Goal: Task Accomplishment & Management: Use online tool/utility

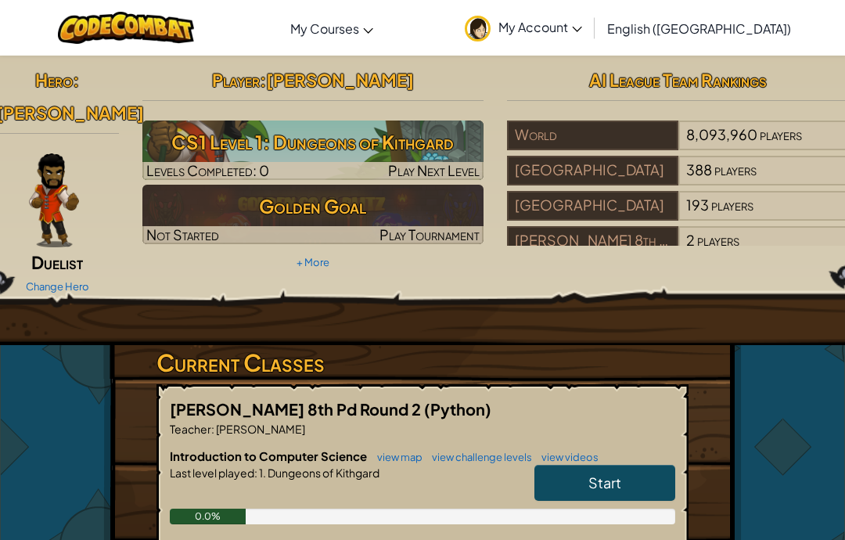
click at [603, 474] on span "Start" at bounding box center [604, 482] width 33 height 18
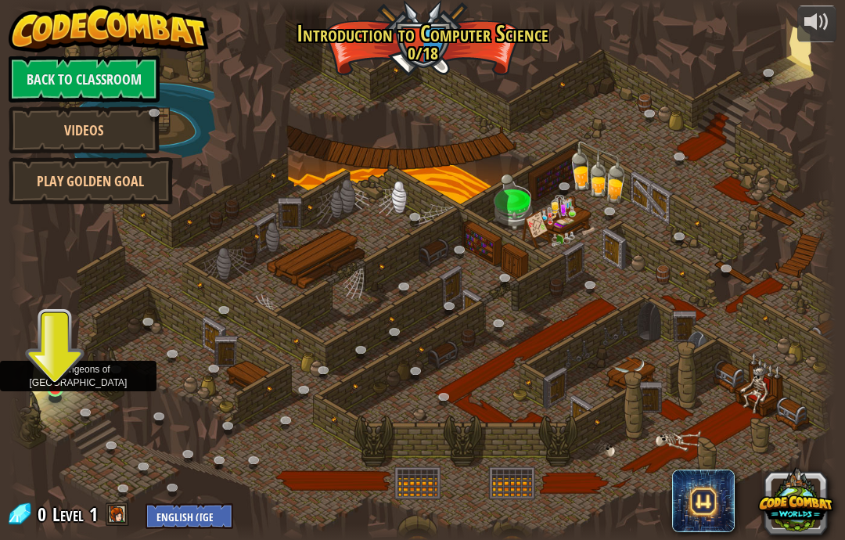
click at [49, 372] on img at bounding box center [55, 367] width 20 height 46
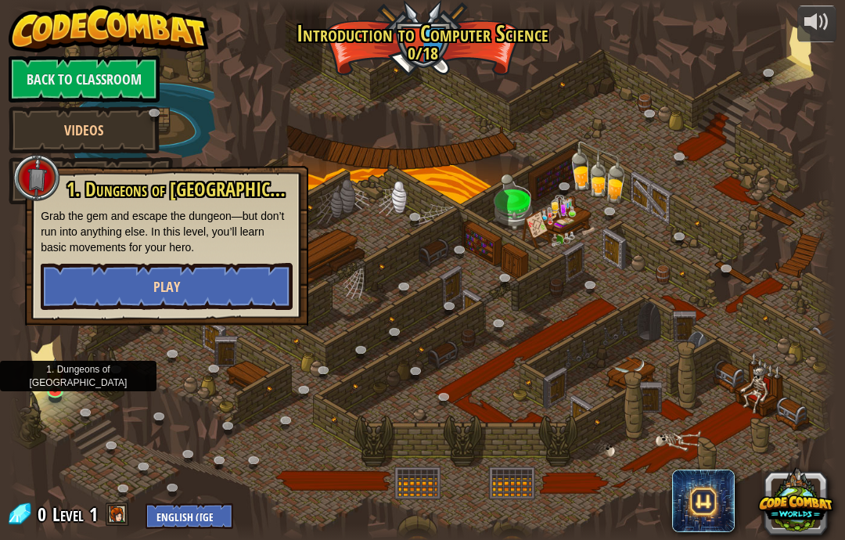
click at [93, 283] on button "Play" at bounding box center [167, 286] width 252 height 47
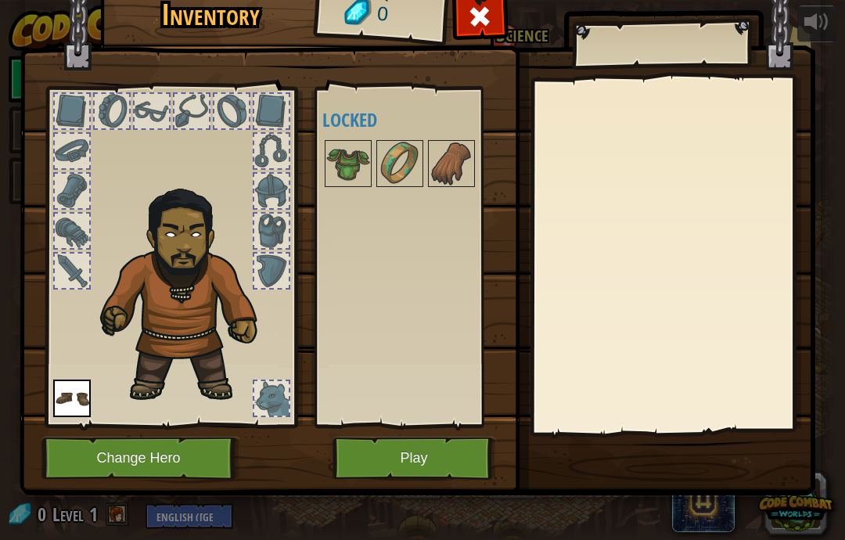
click at [111, 460] on button "Change Hero" at bounding box center [140, 458] width 199 height 43
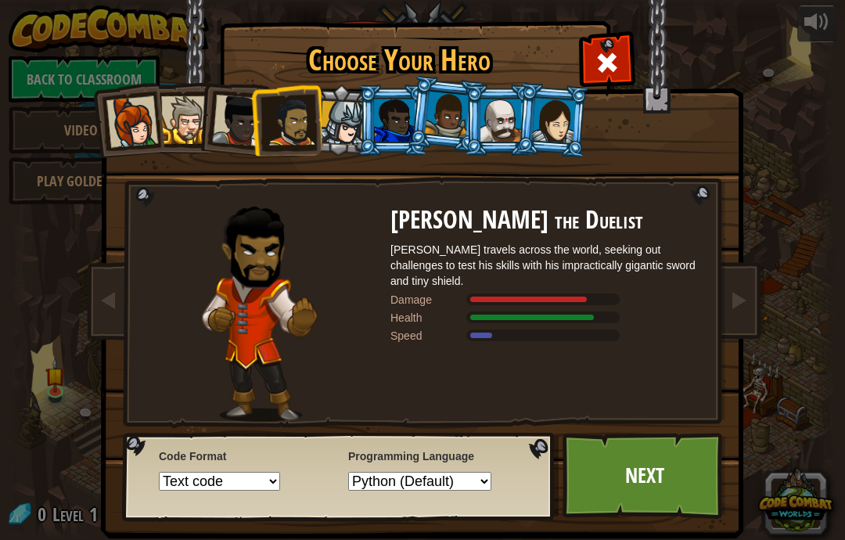
click at [513, 106] on div at bounding box center [500, 120] width 41 height 42
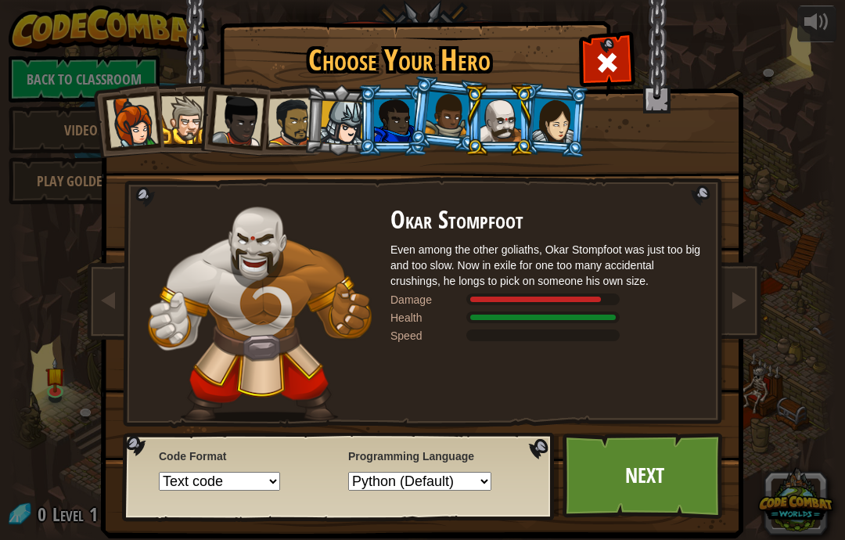
click at [550, 121] on div at bounding box center [554, 120] width 44 height 45
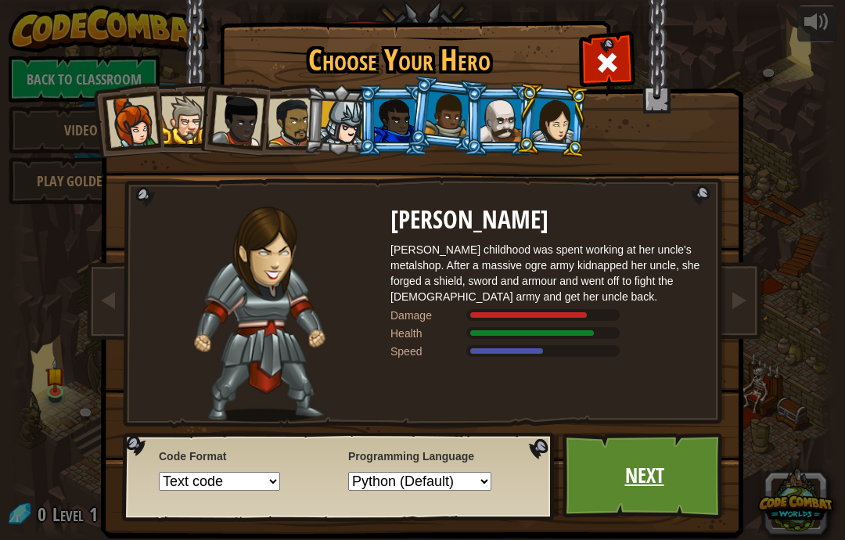
click at [651, 489] on link "Next" at bounding box center [645, 476] width 164 height 86
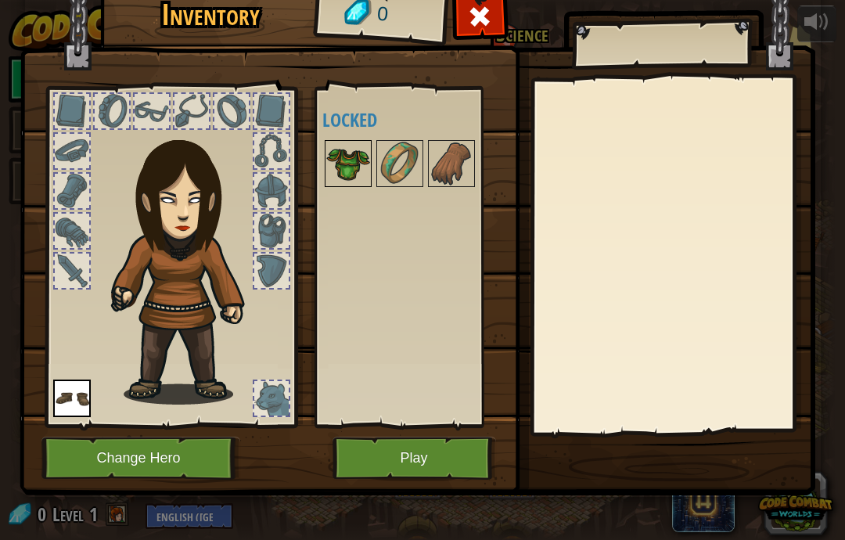
click at [345, 167] on img at bounding box center [348, 164] width 44 height 44
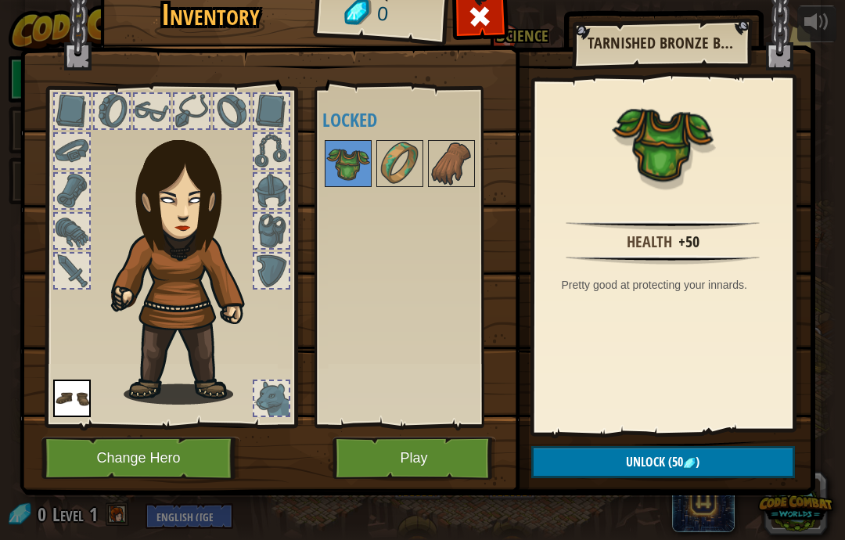
click at [400, 464] on button "Play" at bounding box center [415, 458] width 164 height 43
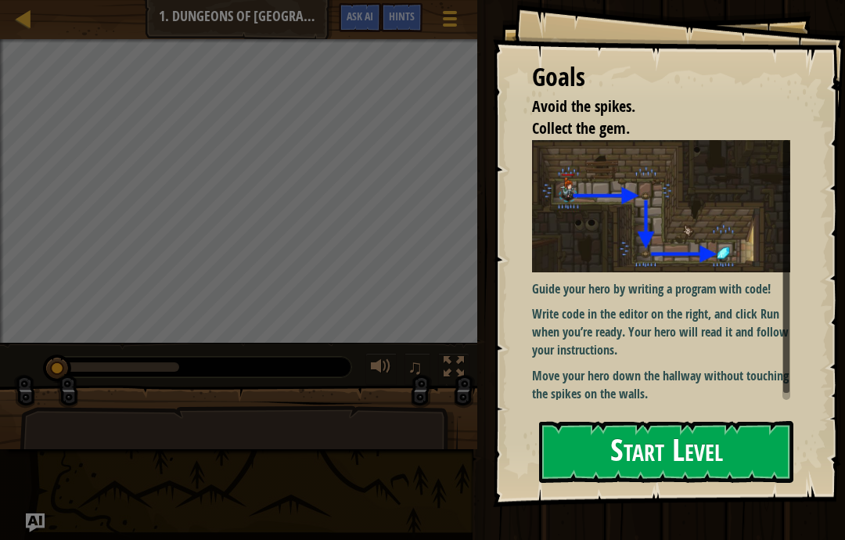
click at [714, 437] on button "Start Level" at bounding box center [666, 452] width 254 height 62
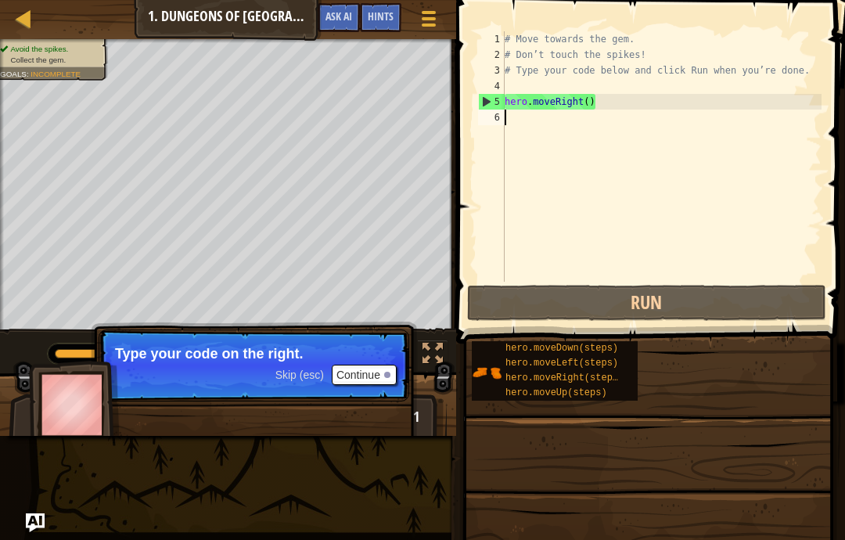
click at [367, 366] on button "Continue" at bounding box center [364, 375] width 65 height 20
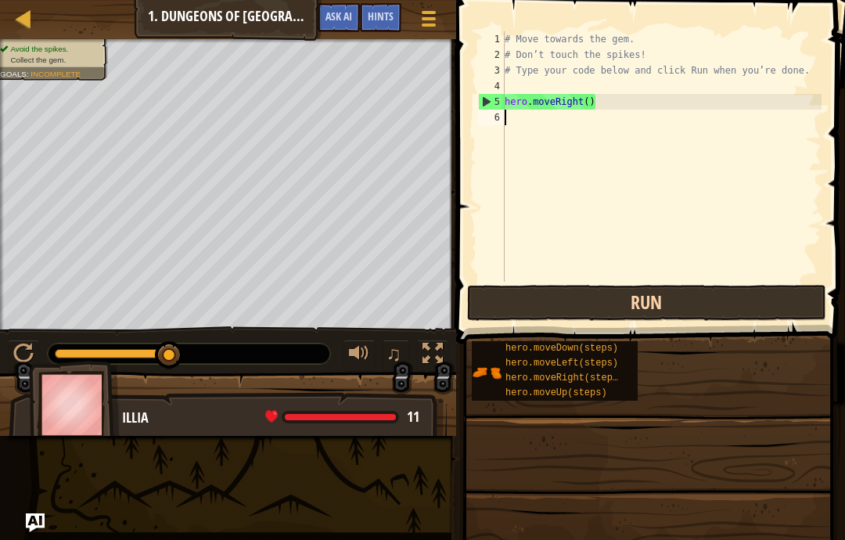
click at [688, 301] on button "Run" at bounding box center [646, 303] width 359 height 36
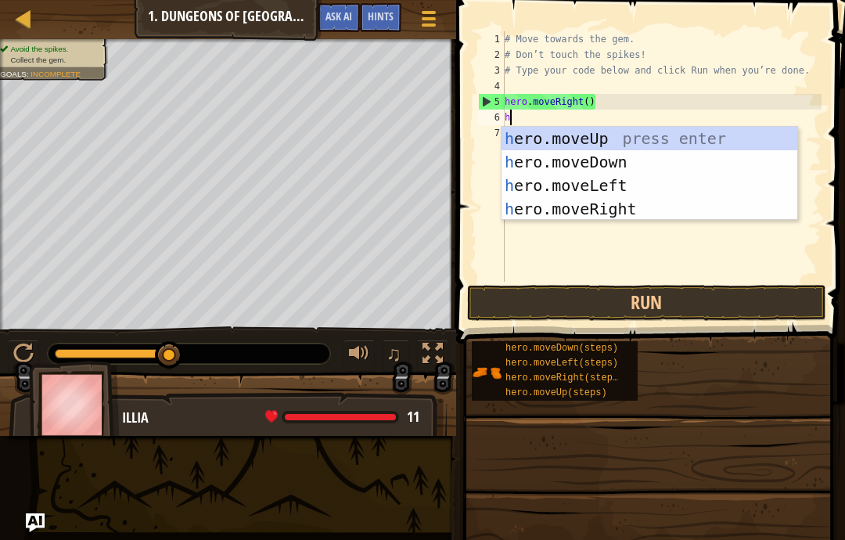
scroll to position [16, 21]
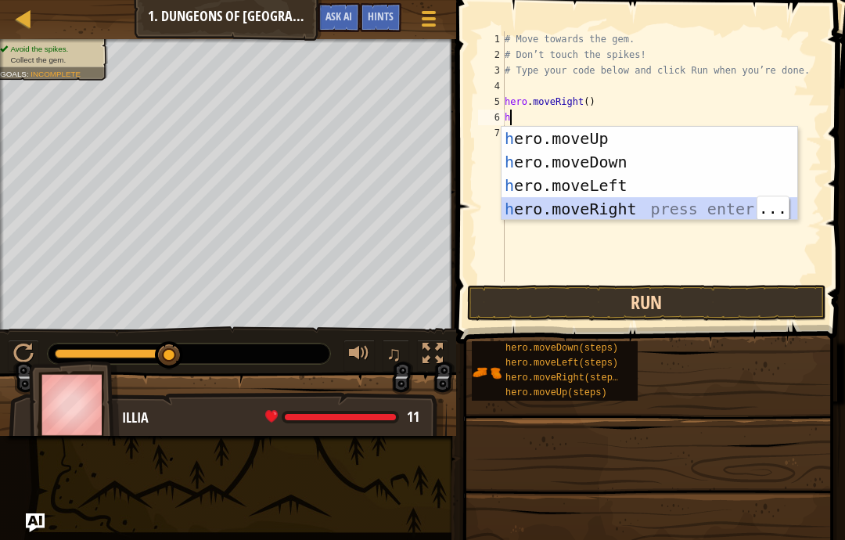
click at [724, 307] on button "Run" at bounding box center [646, 303] width 359 height 36
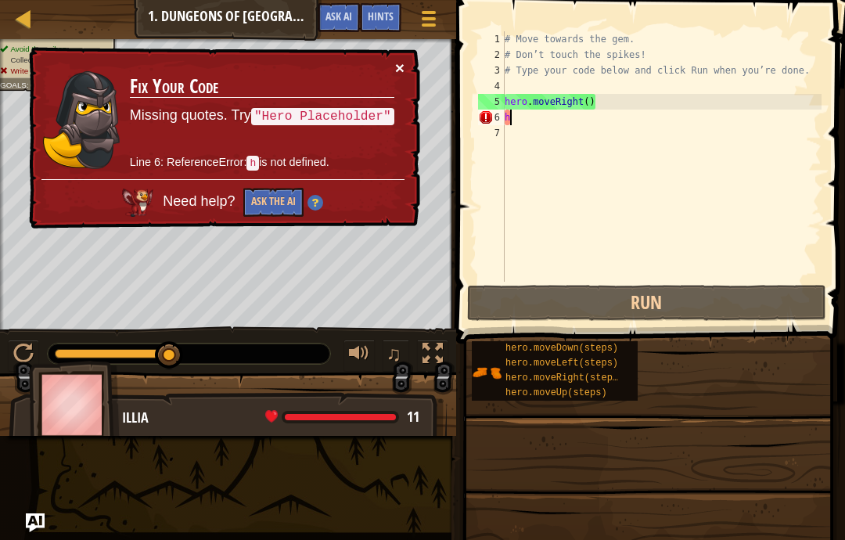
click at [395, 70] on button "×" at bounding box center [399, 67] width 9 height 16
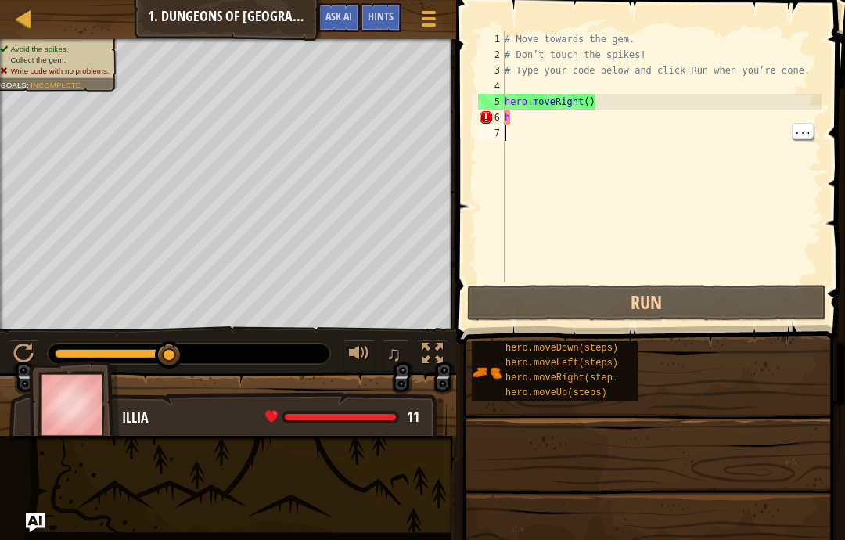
click at [527, 130] on div "# Move towards the gem. # Don’t touch the spikes! # Type your code below and cl…" at bounding box center [662, 172] width 320 height 282
click at [537, 122] on div "# Move towards the gem. # Don’t touch the spikes! # Type your code below and cl…" at bounding box center [662, 172] width 320 height 282
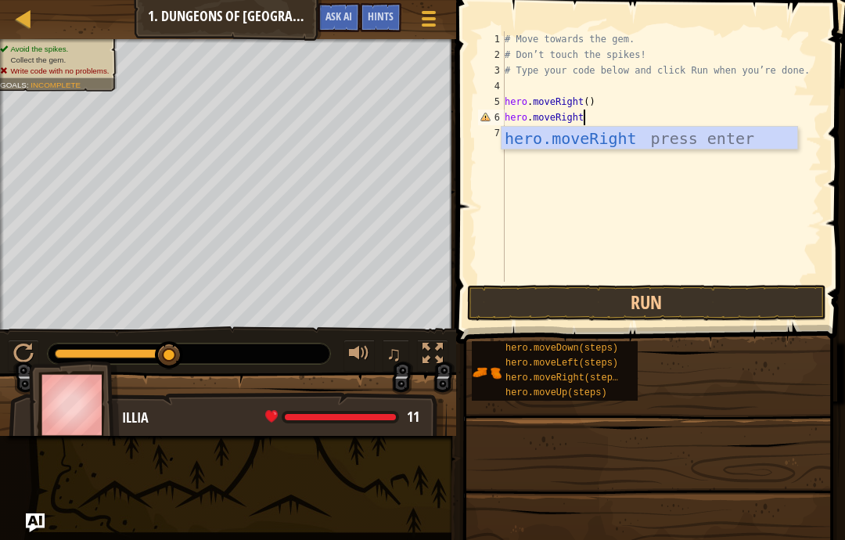
scroll to position [16, 44]
click at [764, 306] on button "Run" at bounding box center [646, 303] width 359 height 36
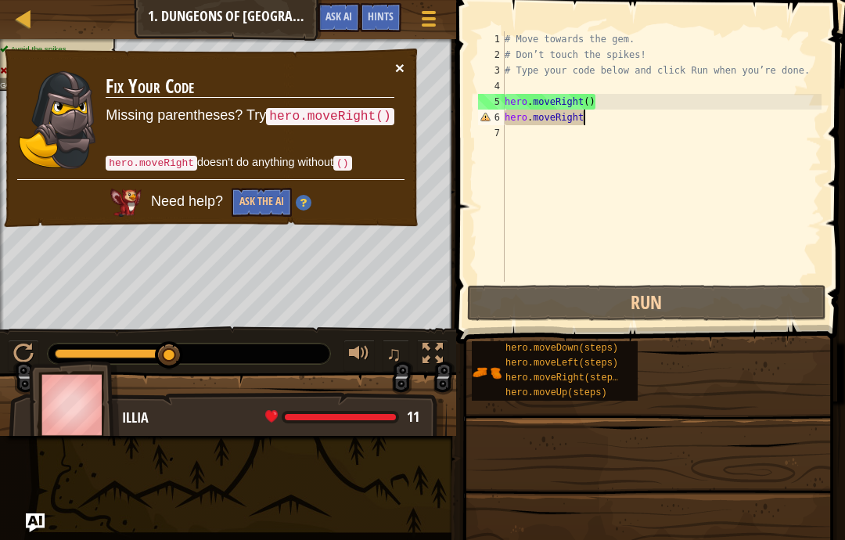
click at [403, 60] on button "×" at bounding box center [399, 67] width 9 height 16
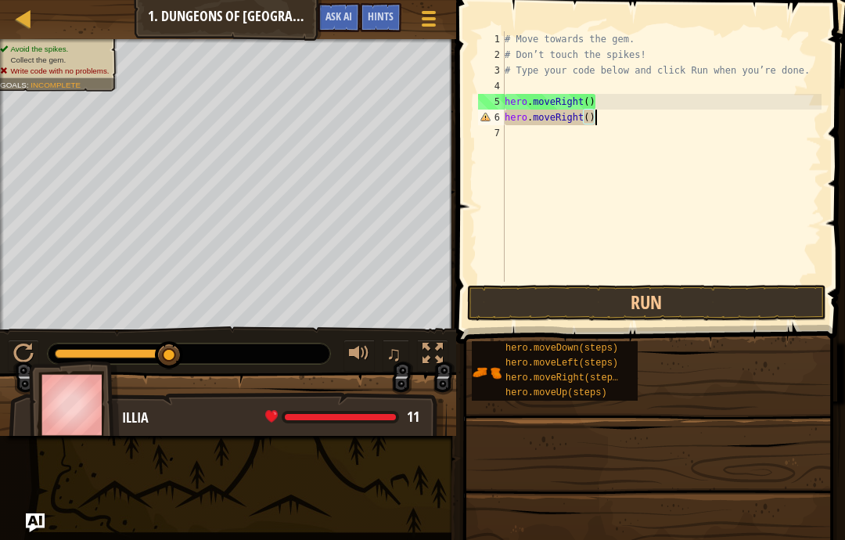
scroll to position [16, 27]
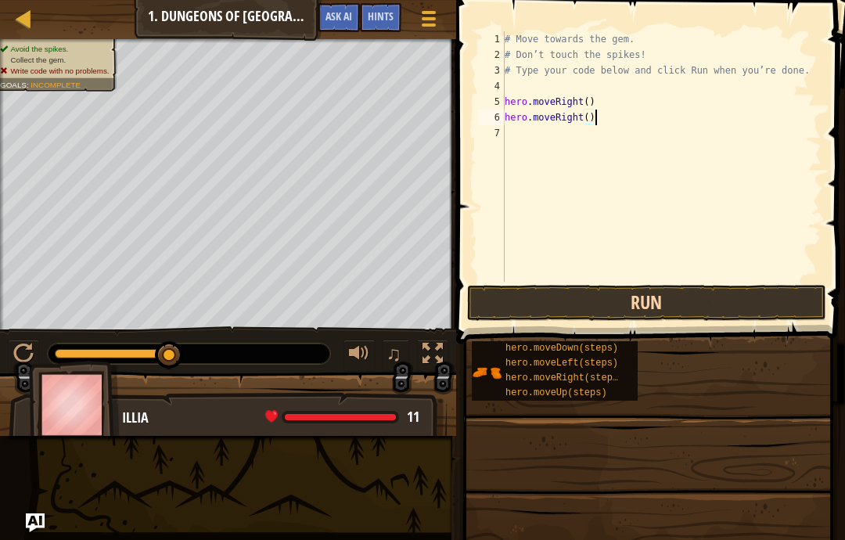
click at [689, 313] on button "Run" at bounding box center [646, 303] width 359 height 36
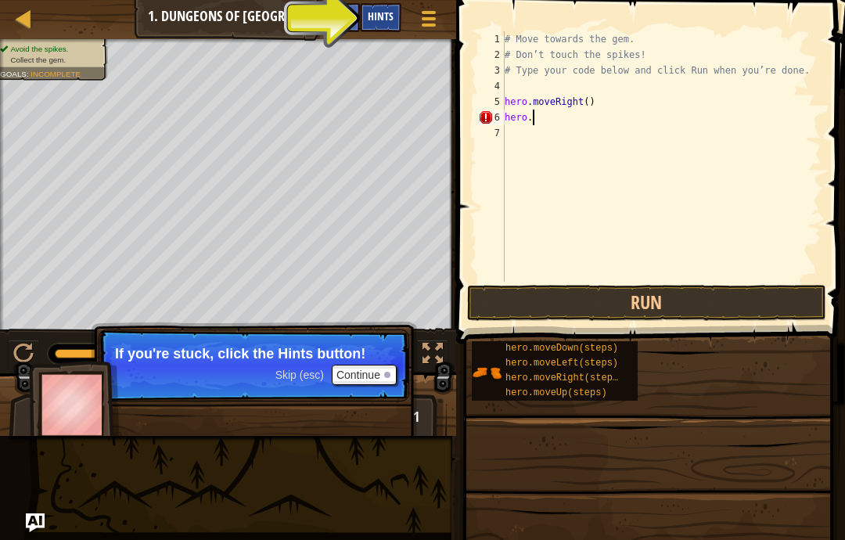
click at [383, 6] on div "Hints" at bounding box center [380, 17] width 41 height 29
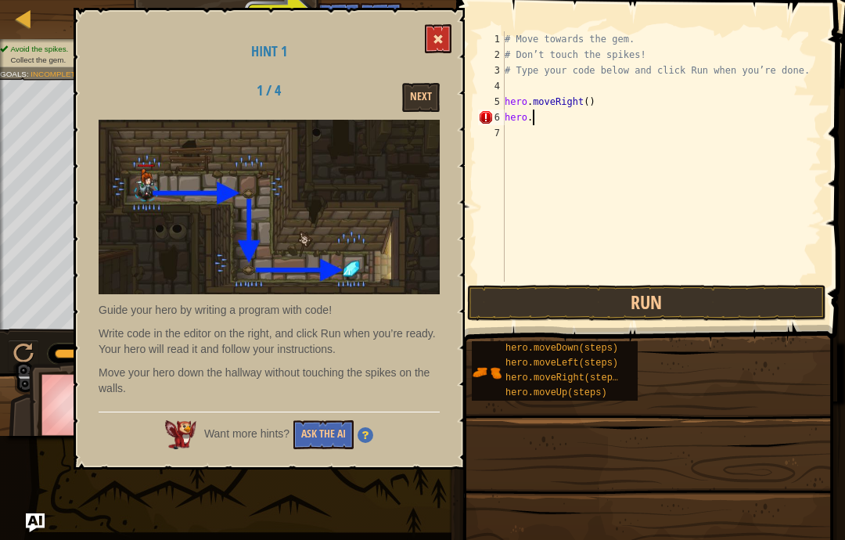
click at [440, 26] on button at bounding box center [438, 38] width 27 height 29
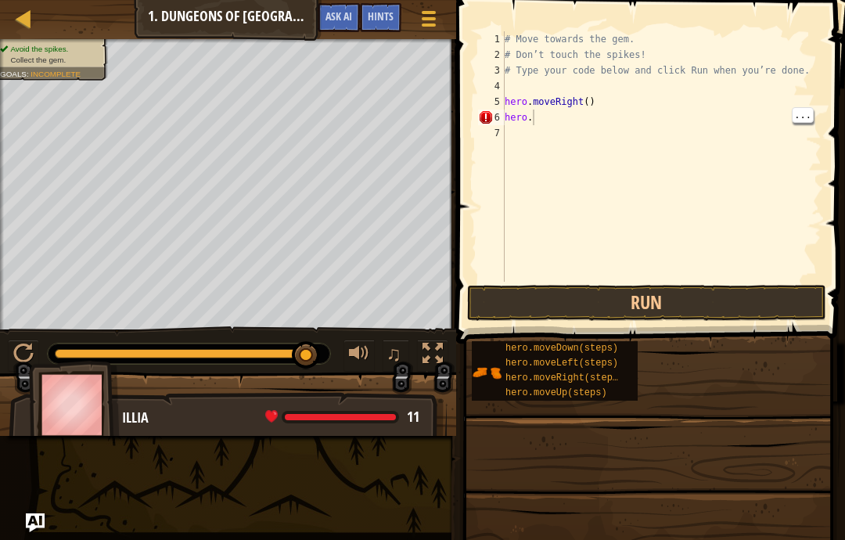
click at [541, 124] on div "# Move towards the gem. # Don’t touch the spikes! # Type your code below and cl…" at bounding box center [662, 172] width 320 height 282
click at [542, 122] on div "# Move towards the gem. # Don’t touch the spikes! # Type your code below and cl…" at bounding box center [662, 172] width 320 height 282
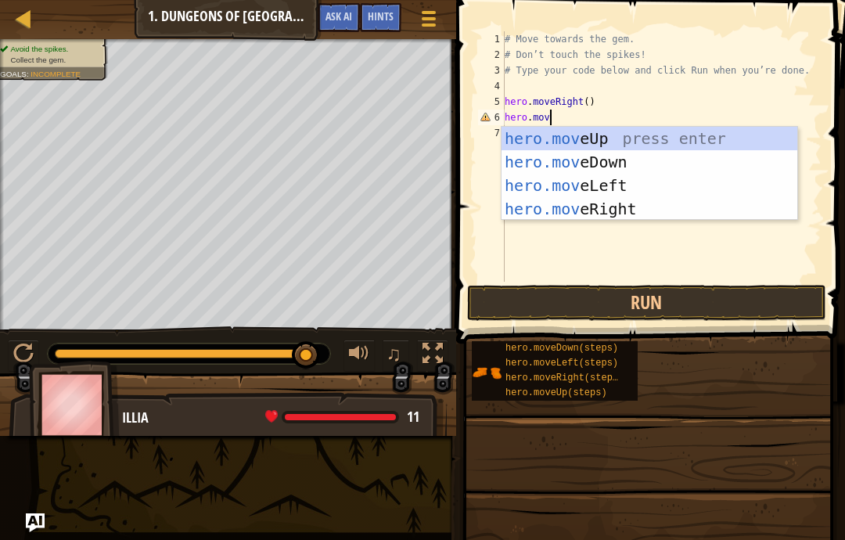
scroll to position [16, 38]
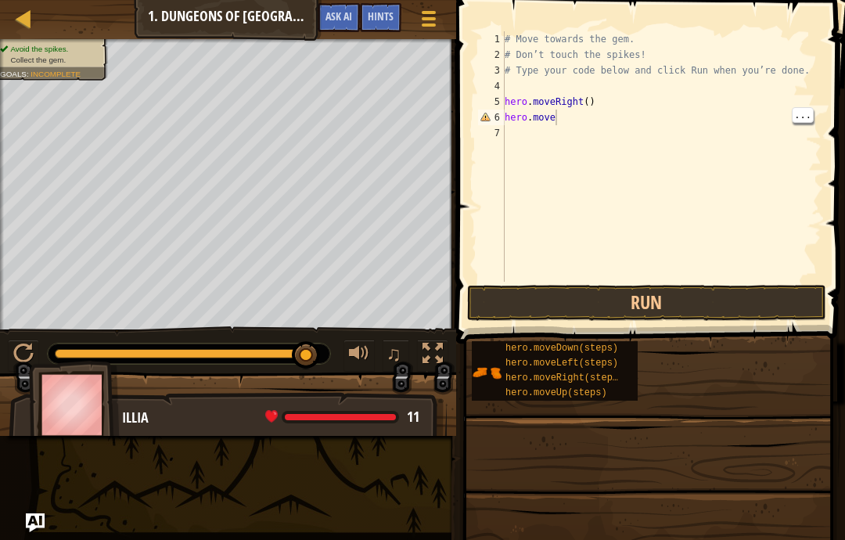
click at [564, 117] on div "# Move towards the gem. # Don’t touch the spikes! # Type your code below and cl…" at bounding box center [662, 172] width 320 height 282
click at [567, 118] on div "# Move towards the gem. # Don’t touch the spikes! # Type your code below and cl…" at bounding box center [662, 172] width 320 height 282
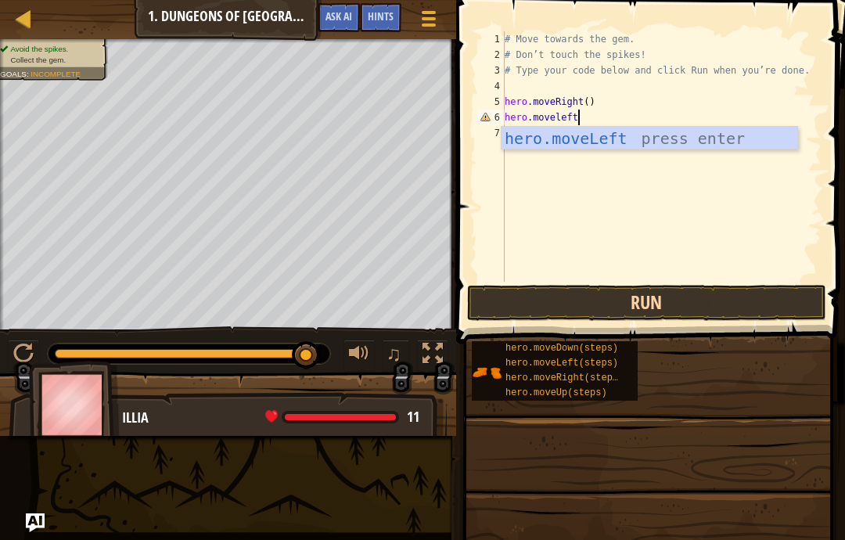
click at [617, 305] on button "Run" at bounding box center [646, 303] width 359 height 36
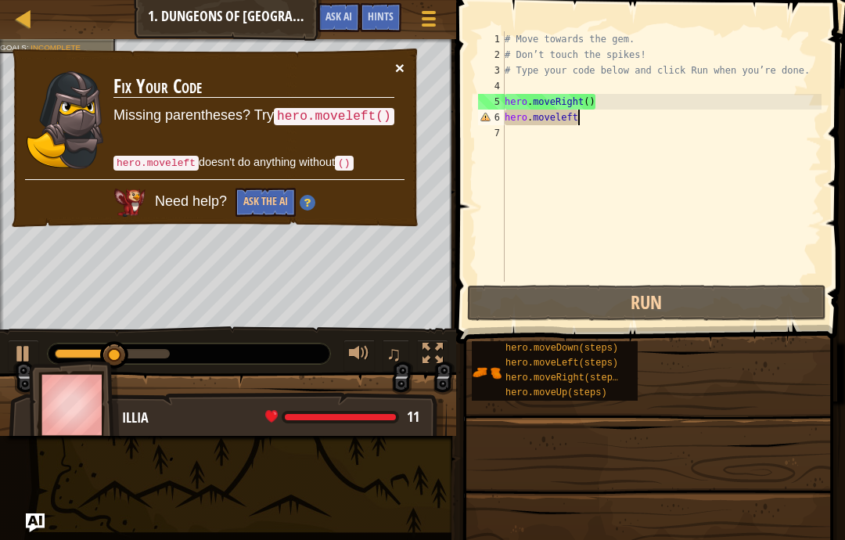
click at [398, 59] on button "×" at bounding box center [399, 67] width 9 height 16
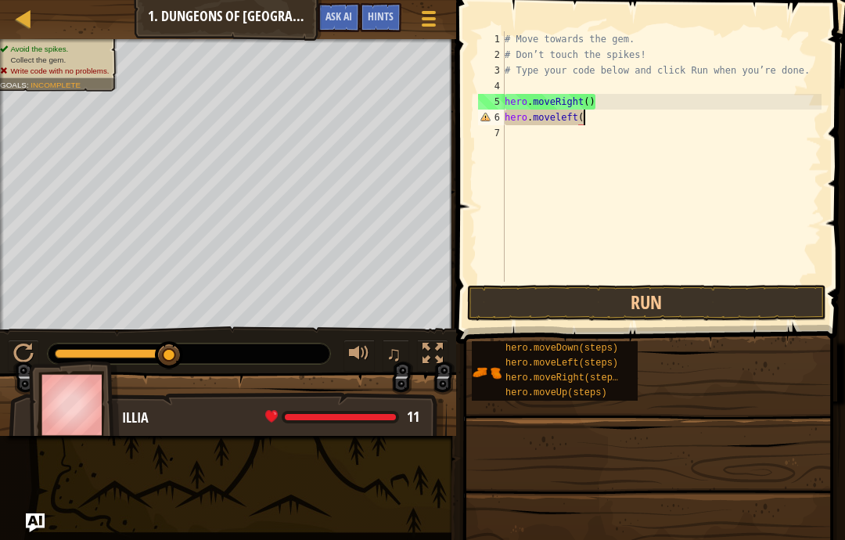
scroll to position [16, 27]
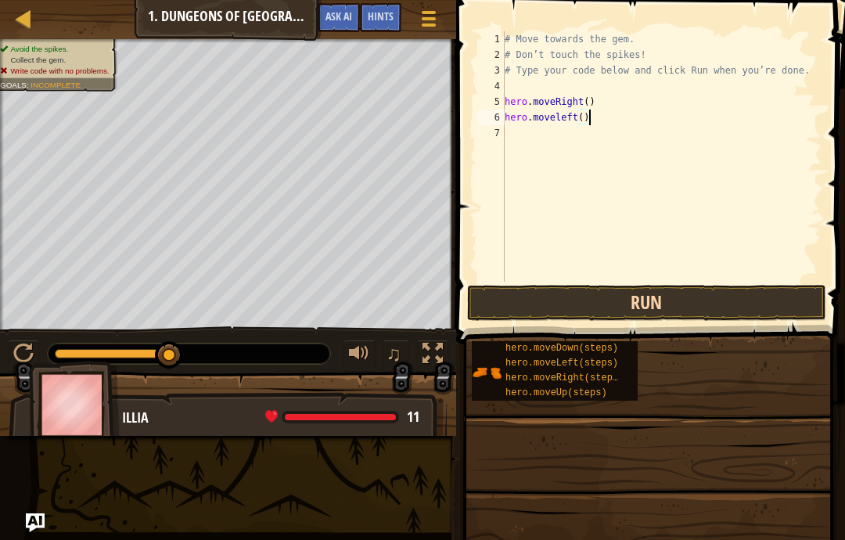
click at [714, 286] on button "Run" at bounding box center [646, 303] width 359 height 36
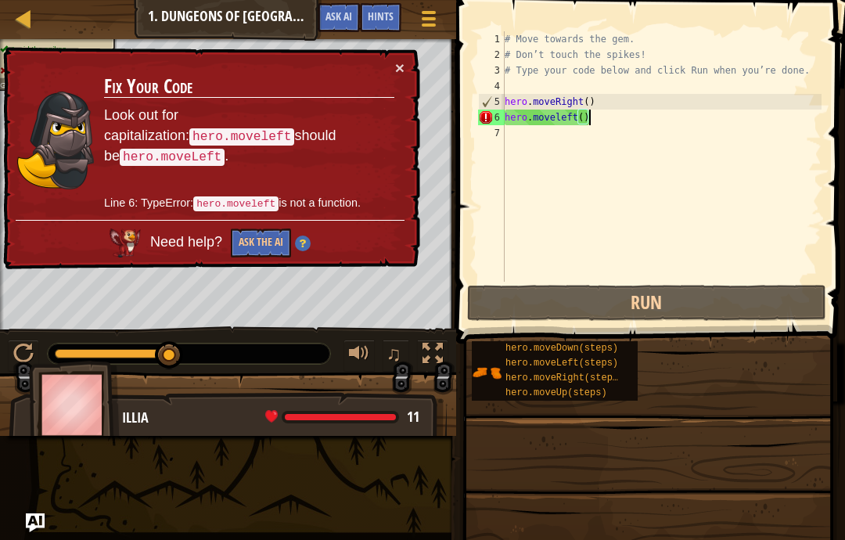
click at [401, 83] on div "× Fix Your Code Look out for capitalization: hero.moveleft should be hero.moveL…" at bounding box center [210, 158] width 420 height 223
click at [395, 61] on button "×" at bounding box center [399, 67] width 9 height 16
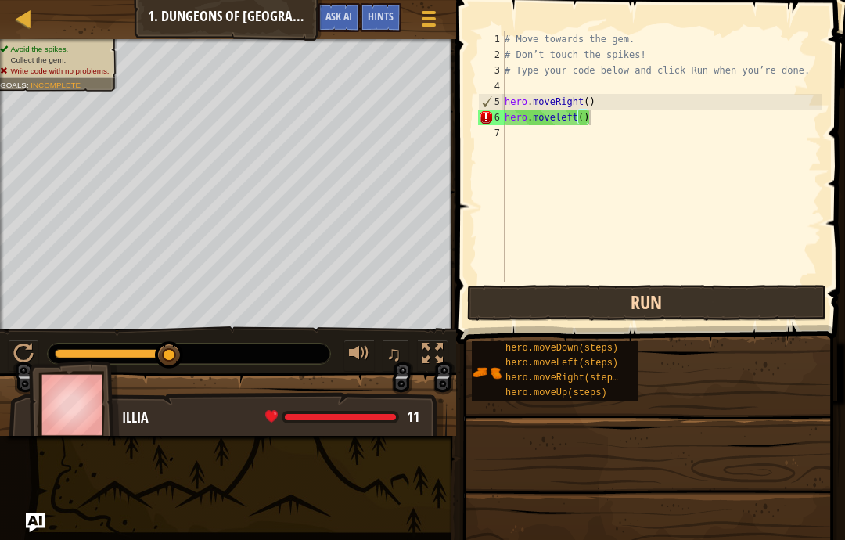
click at [579, 307] on button "Run" at bounding box center [646, 303] width 359 height 36
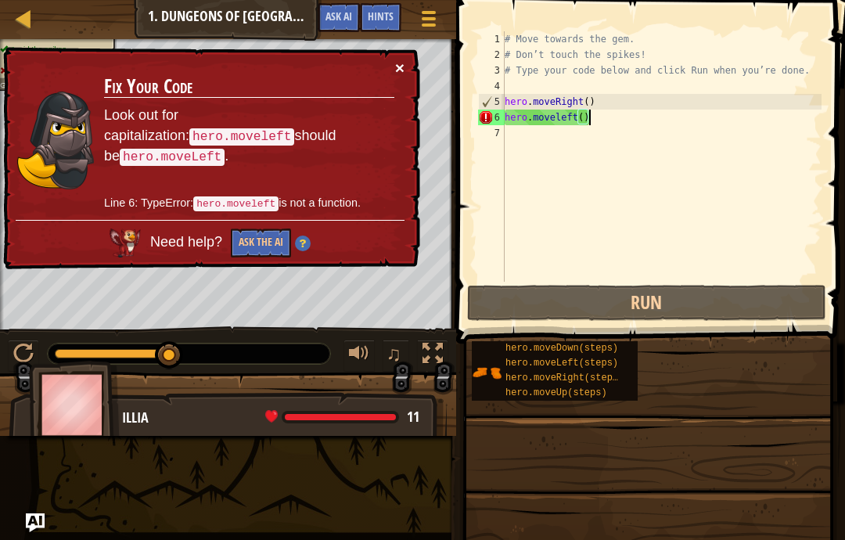
click at [400, 70] on button "×" at bounding box center [399, 67] width 9 height 16
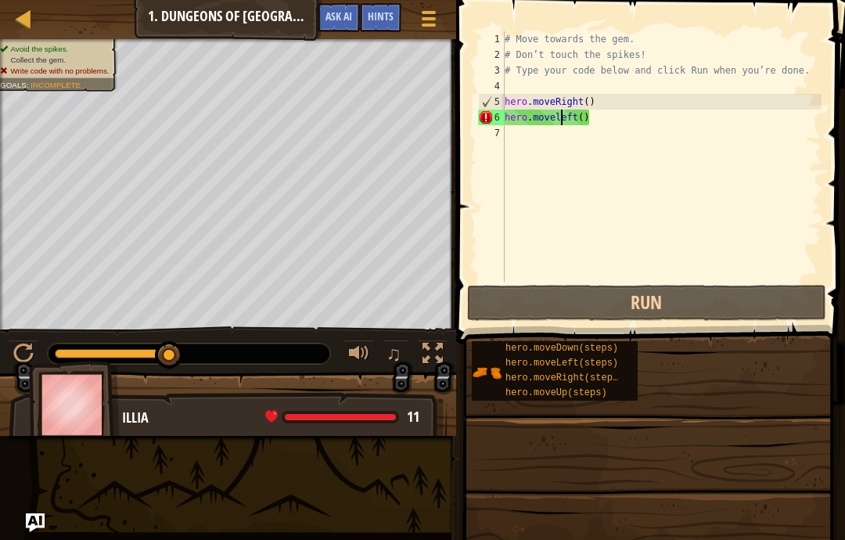
click at [561, 117] on div "# Move towards the gem. # Don’t touch the spikes! # Type your code below and cl…" at bounding box center [662, 172] width 320 height 282
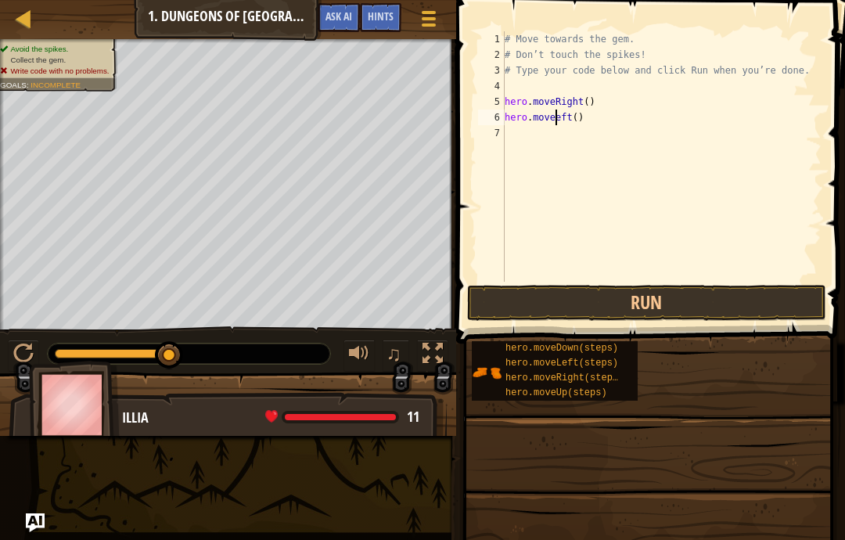
scroll to position [16, 21]
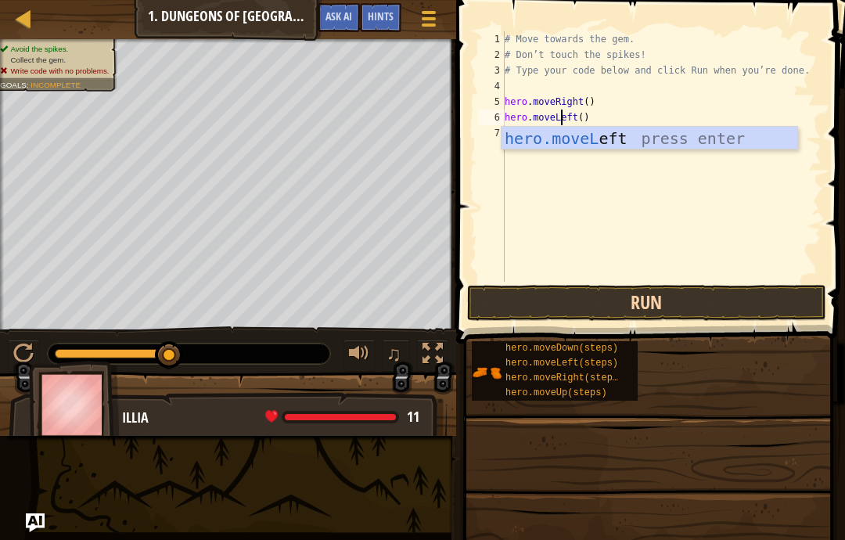
click at [638, 305] on button "Run" at bounding box center [646, 303] width 359 height 36
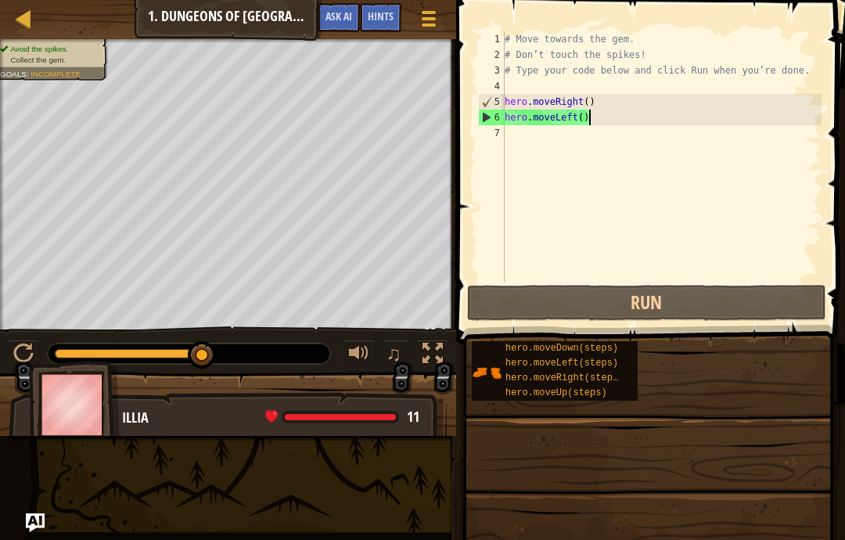
drag, startPoint x: 603, startPoint y: 113, endPoint x: 586, endPoint y: 117, distance: 17.8
click at [586, 117] on div "# Move towards the gem. # Don’t touch the spikes! # Type your code below and cl…" at bounding box center [662, 172] width 320 height 282
click at [595, 123] on div "# Move towards the gem. # Don’t touch the spikes! # Type your code below and cl…" at bounding box center [662, 172] width 320 height 282
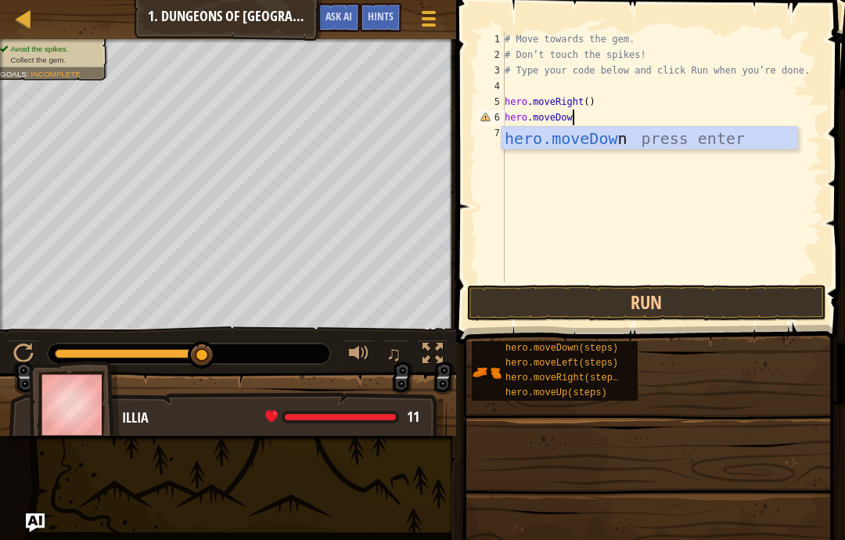
scroll to position [16, 72]
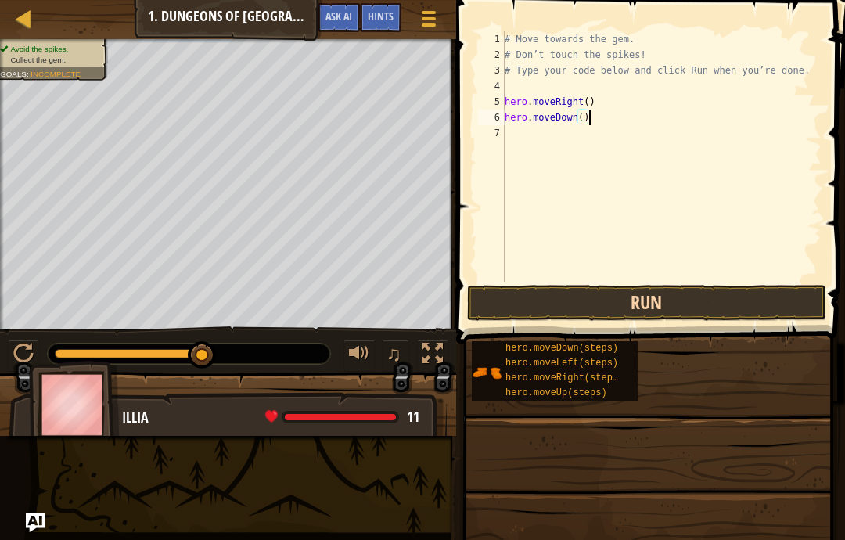
click at [663, 292] on button "Run" at bounding box center [646, 303] width 359 height 36
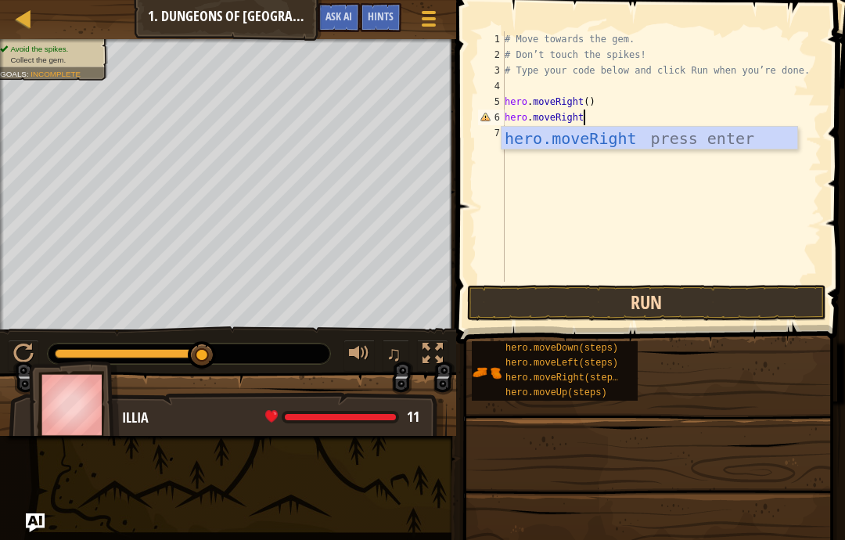
scroll to position [16, 44]
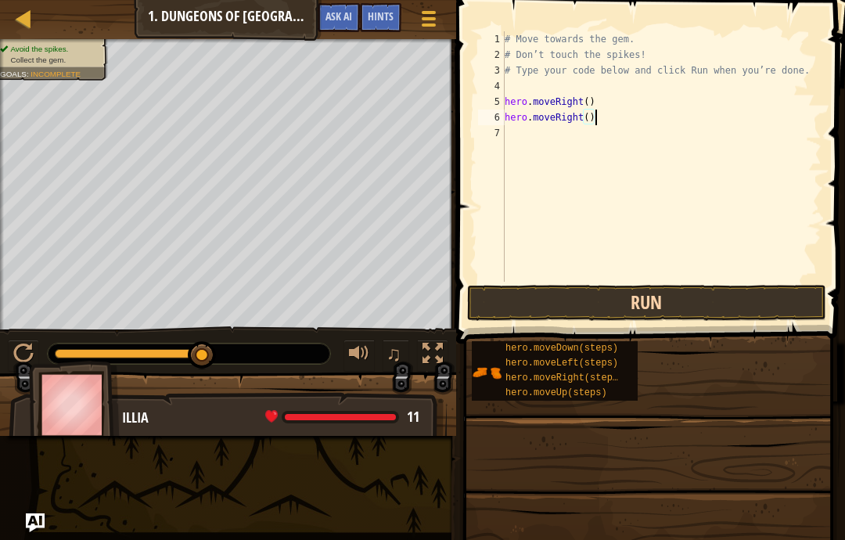
click at [702, 297] on button "Run" at bounding box center [646, 303] width 359 height 36
click at [656, 297] on button "Run" at bounding box center [646, 303] width 359 height 36
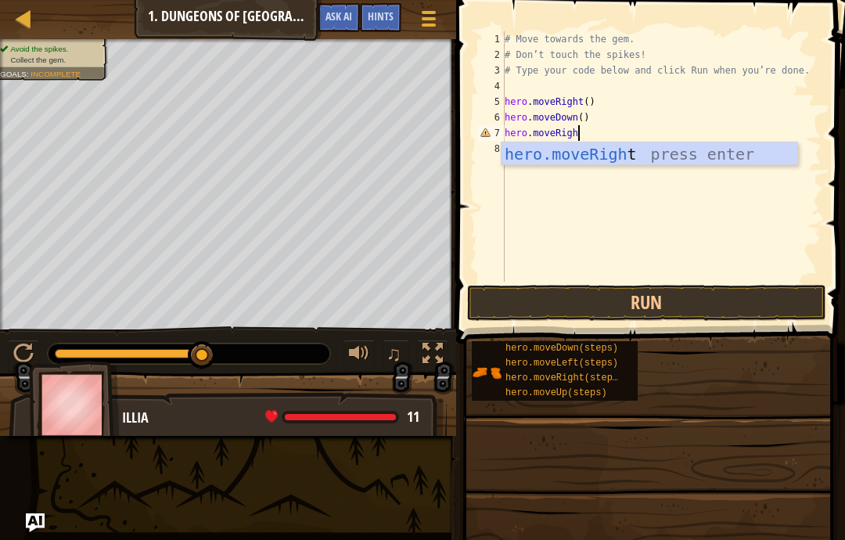
scroll to position [16, 89]
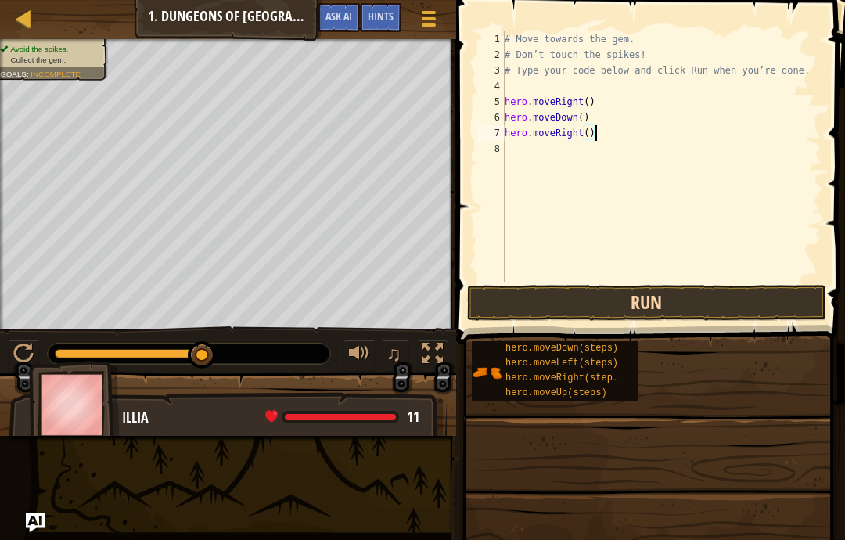
click at [675, 307] on button "Run" at bounding box center [646, 303] width 359 height 36
type textarea "abcde fg"
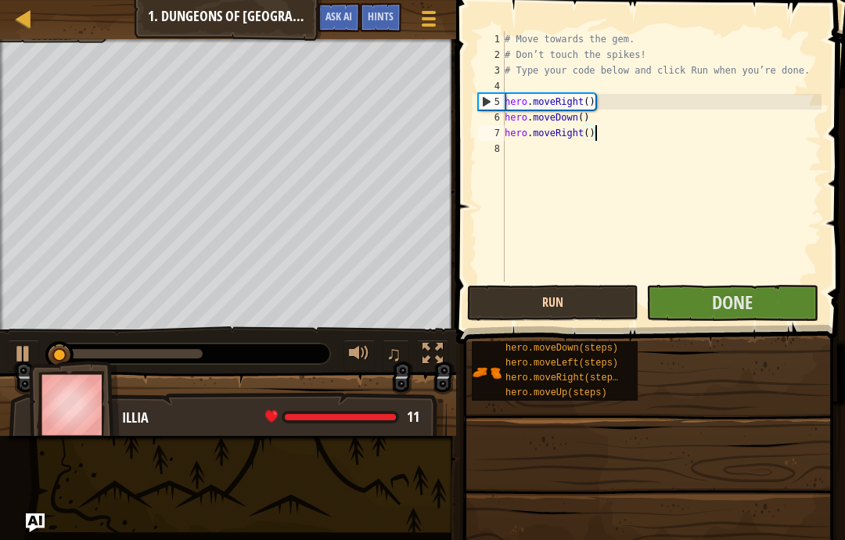
scroll to position [16, 47]
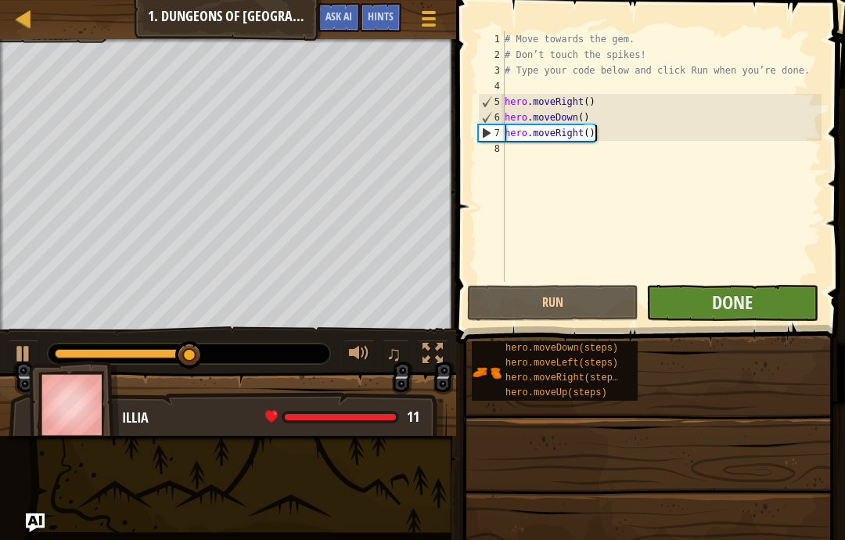
click at [754, 304] on button "Done" at bounding box center [731, 303] width 171 height 36
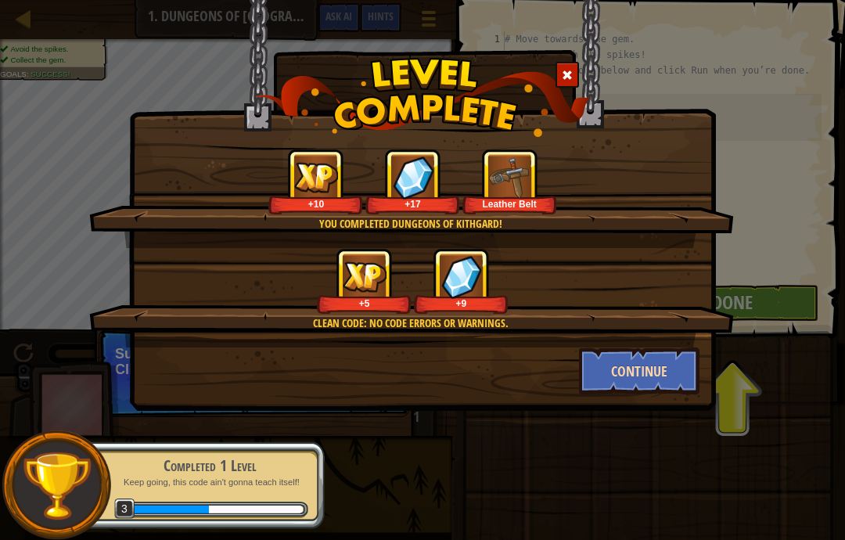
click at [646, 376] on button "Continue" at bounding box center [639, 370] width 121 height 47
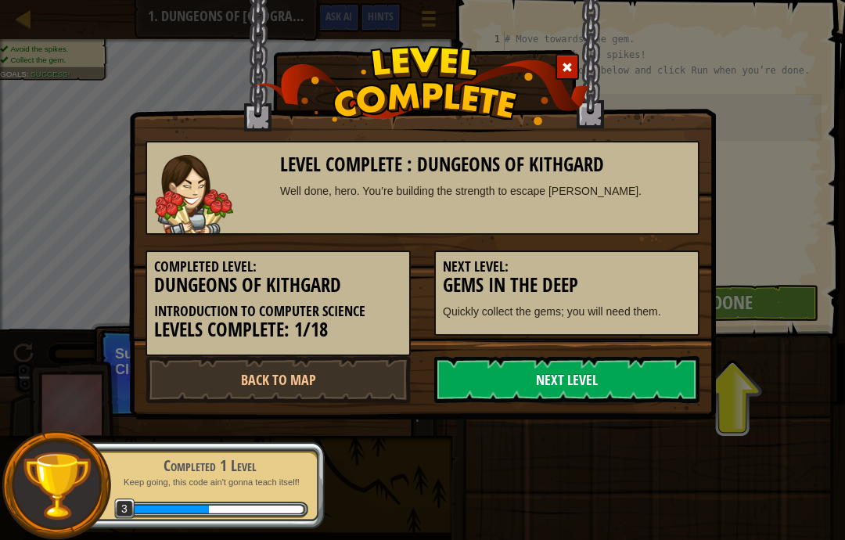
click at [628, 386] on link "Next Level" at bounding box center [566, 379] width 265 height 47
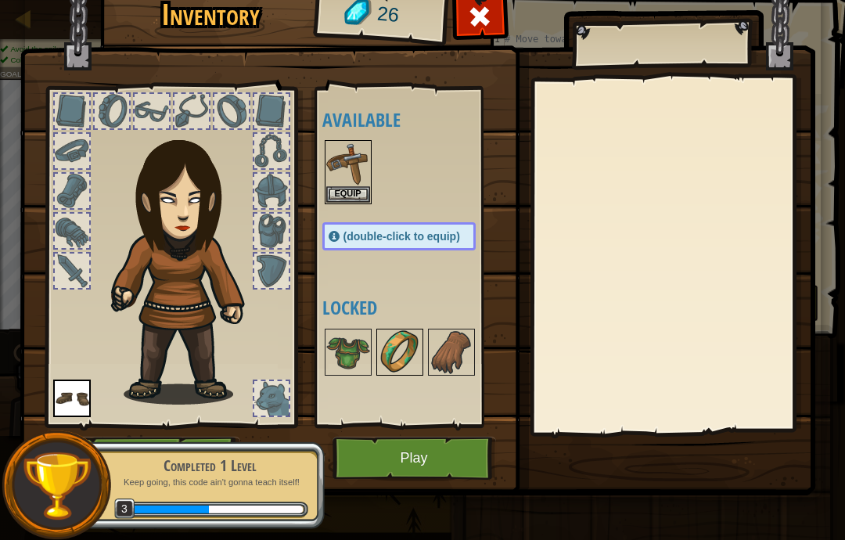
click at [379, 351] on img at bounding box center [400, 352] width 44 height 44
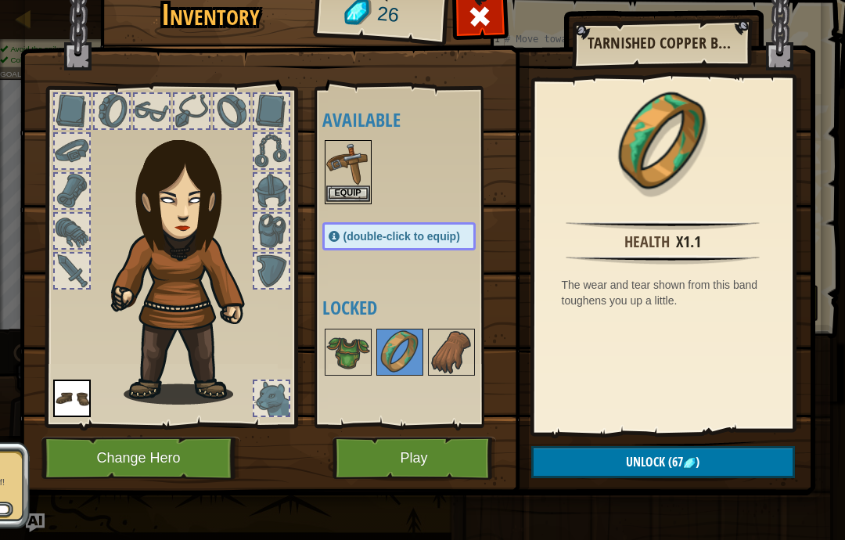
click at [358, 174] on img at bounding box center [348, 164] width 44 height 44
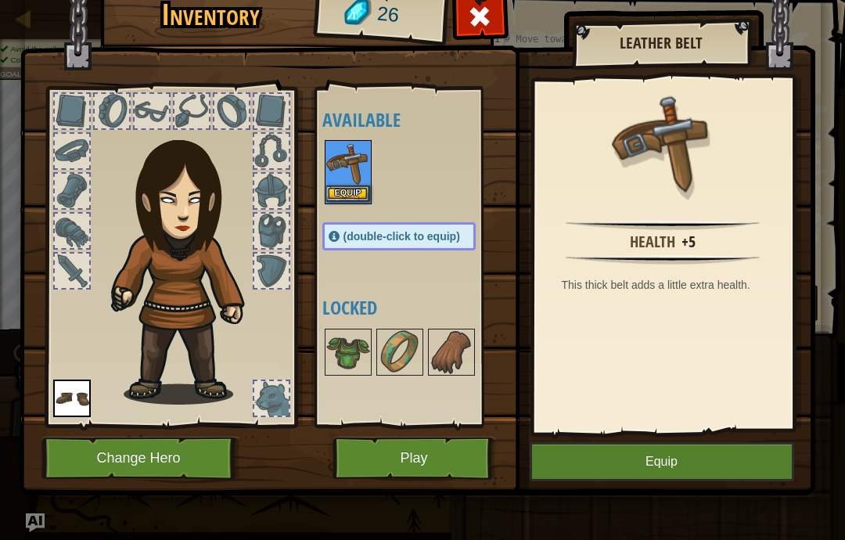
click at [341, 192] on button "Equip" at bounding box center [348, 193] width 44 height 16
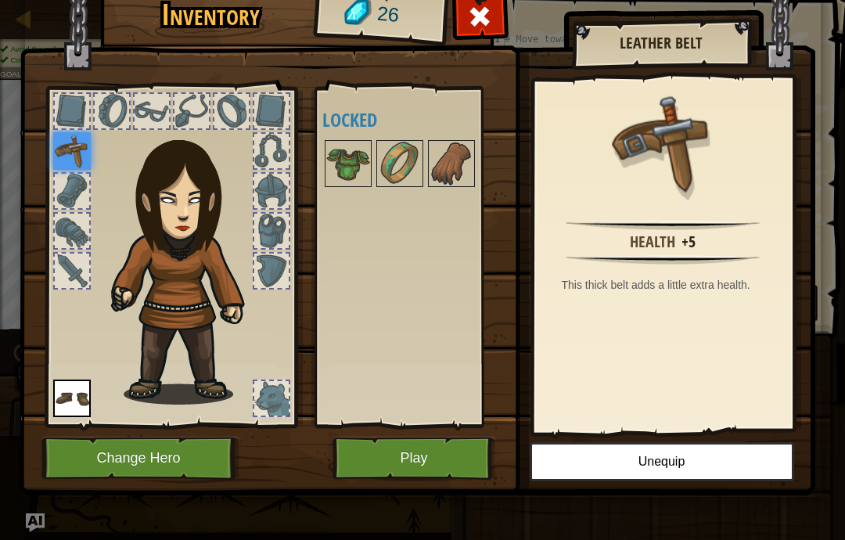
click at [71, 165] on img at bounding box center [72, 151] width 38 height 38
click at [452, 447] on button "Play" at bounding box center [415, 458] width 164 height 43
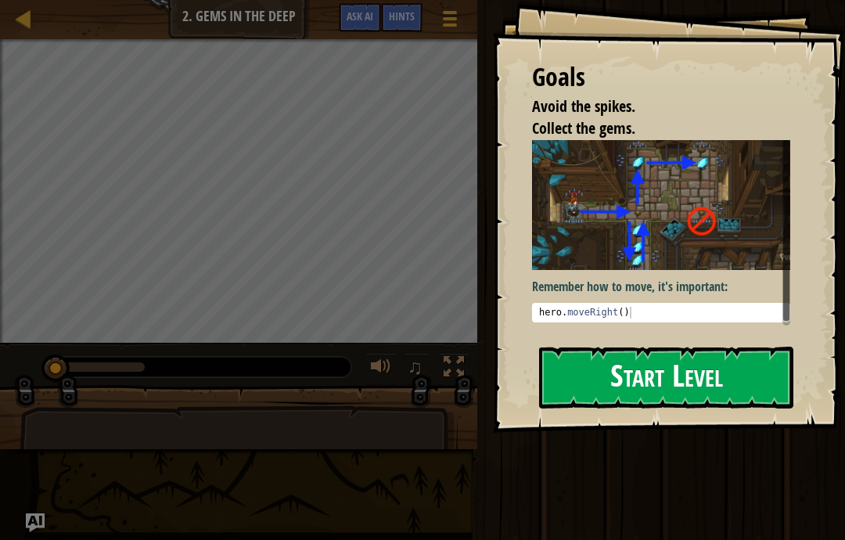
click at [754, 387] on button "Start Level" at bounding box center [666, 378] width 254 height 62
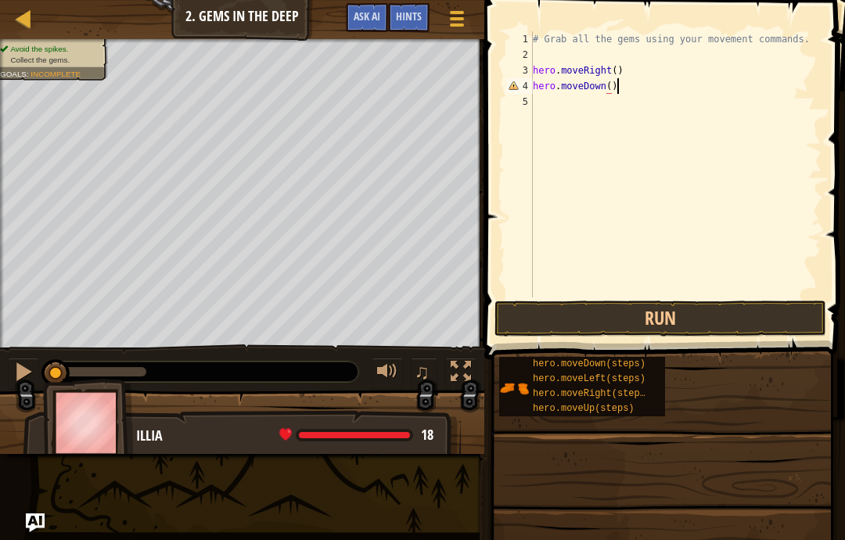
scroll to position [16, 95]
click at [688, 318] on button "Run" at bounding box center [661, 318] width 332 height 36
click at [712, 320] on button "Run" at bounding box center [661, 318] width 332 height 36
click at [757, 300] on button "Run" at bounding box center [661, 318] width 332 height 36
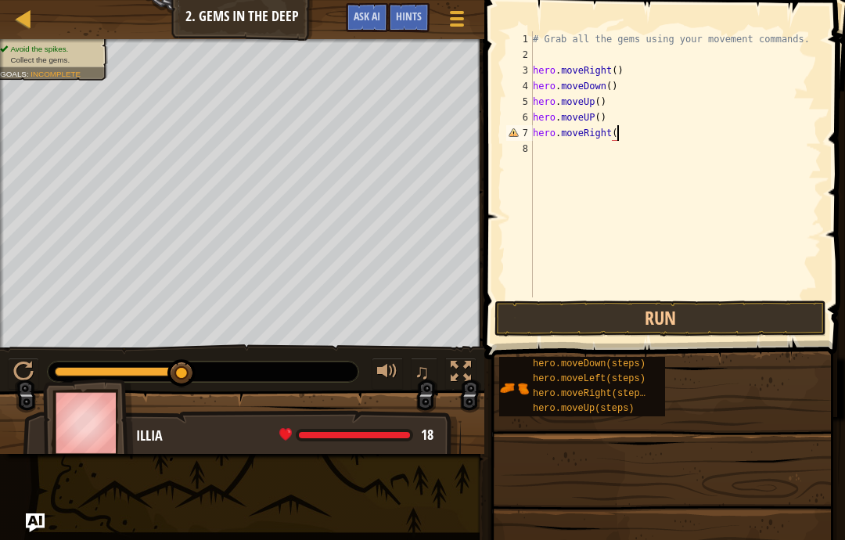
scroll to position [16, 100]
click at [743, 310] on button "Run" at bounding box center [661, 318] width 332 height 36
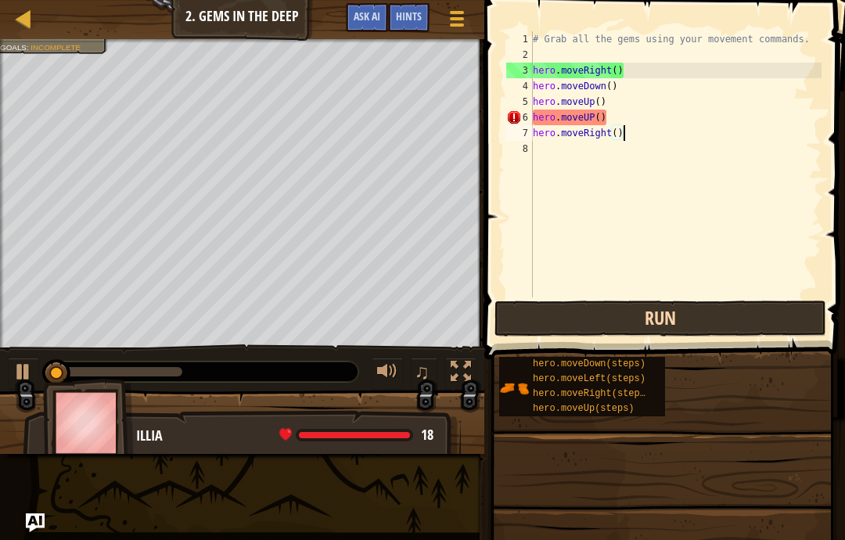
scroll to position [16, 47]
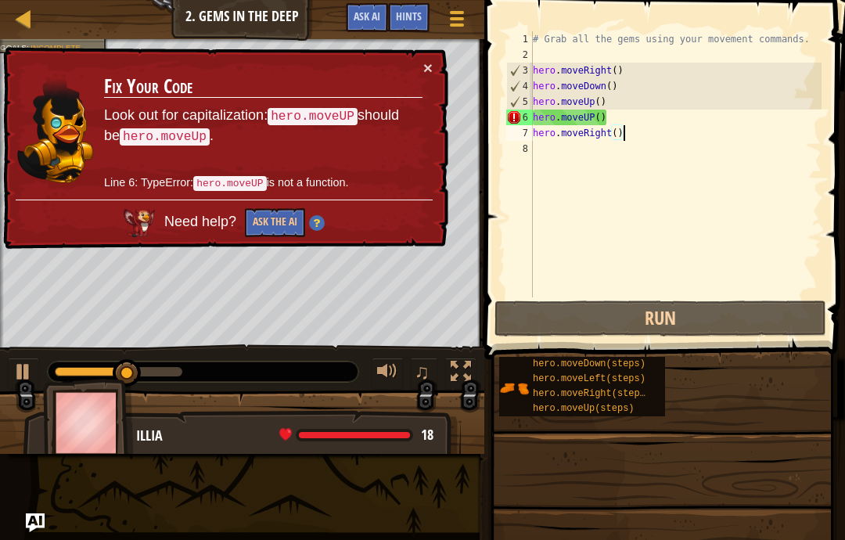
click at [437, 54] on div "× Fix Your Code Look out for capitalization: hero.moveUP should be hero.moveUp …" at bounding box center [224, 148] width 448 height 203
click at [428, 61] on button "×" at bounding box center [427, 69] width 9 height 16
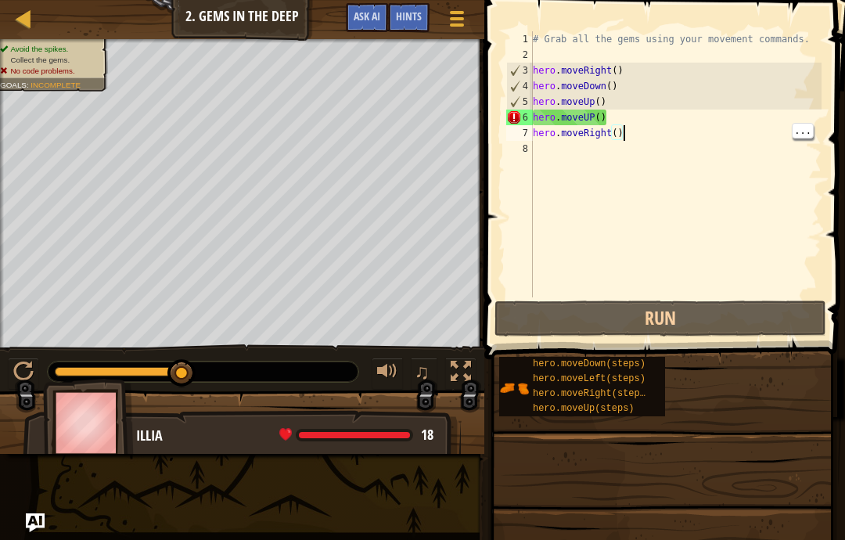
click at [667, 108] on div "# Grab all the gems using your movement commands. hero . moveRight ( ) hero . m…" at bounding box center [676, 179] width 292 height 297
click at [649, 122] on div "# Grab all the gems using your movement commands. hero . moveRight ( ) hero . m…" at bounding box center [676, 179] width 292 height 297
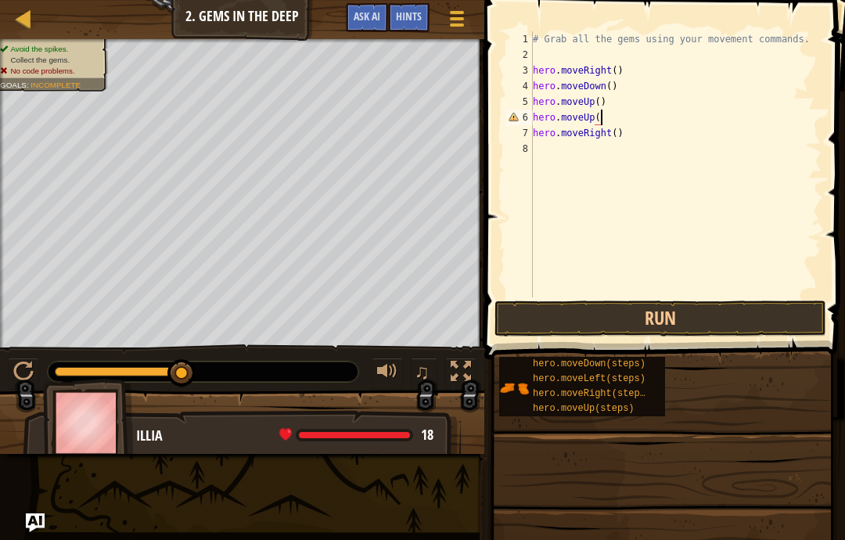
scroll to position [16, 33]
click at [719, 317] on button "Run" at bounding box center [661, 318] width 332 height 36
type textarea "abcde fg"
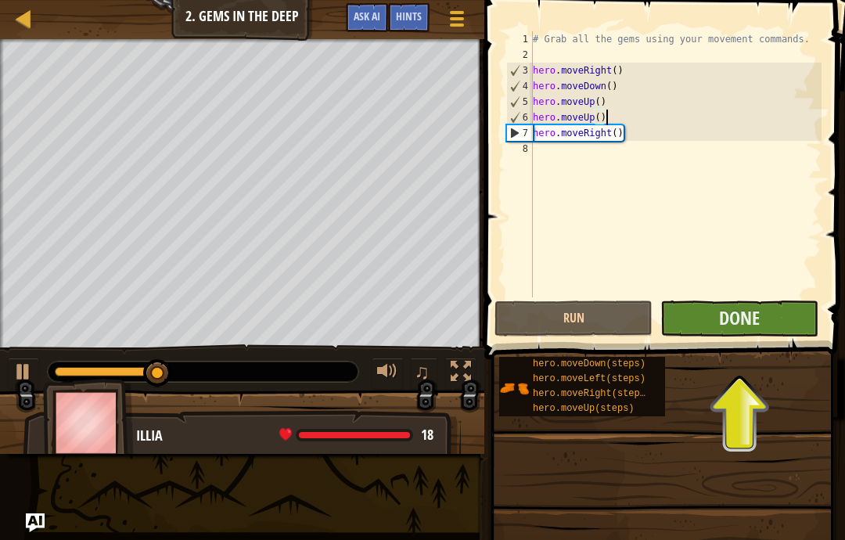
click at [764, 334] on button "Done" at bounding box center [739, 318] width 158 height 36
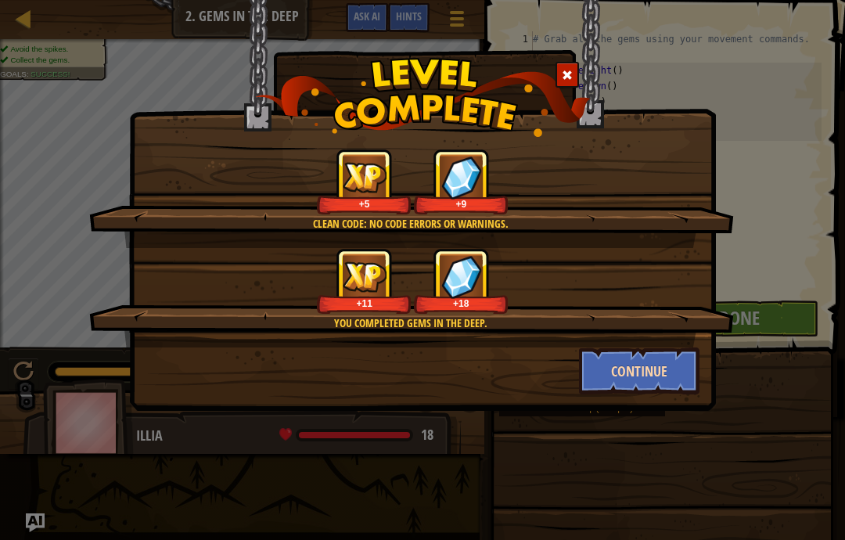
click at [675, 378] on button "Continue" at bounding box center [639, 370] width 121 height 47
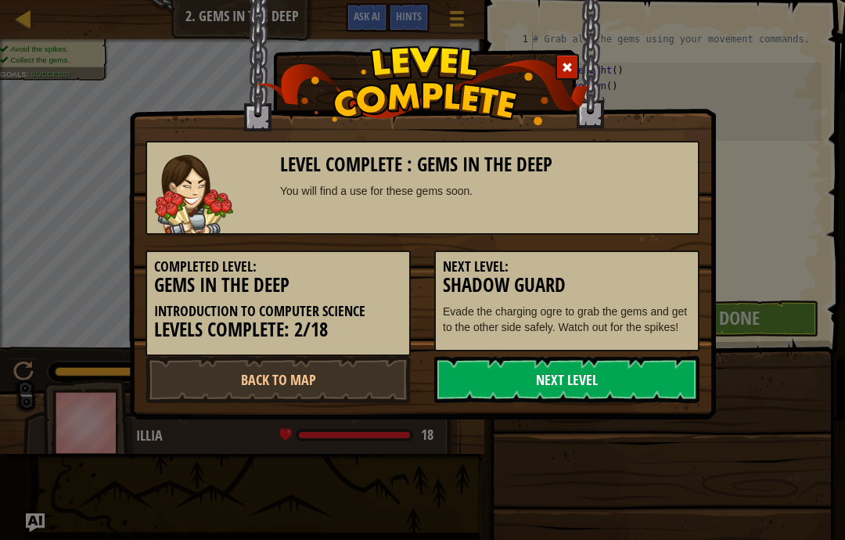
click at [656, 382] on link "Next Level" at bounding box center [566, 379] width 265 height 47
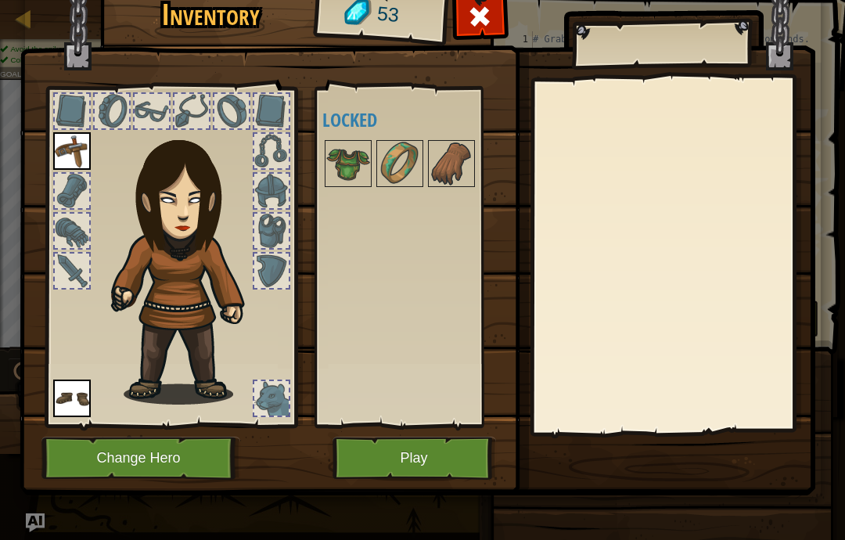
click at [83, 189] on div at bounding box center [72, 191] width 34 height 34
click at [86, 192] on div at bounding box center [72, 191] width 34 height 34
click at [74, 155] on img at bounding box center [72, 151] width 38 height 38
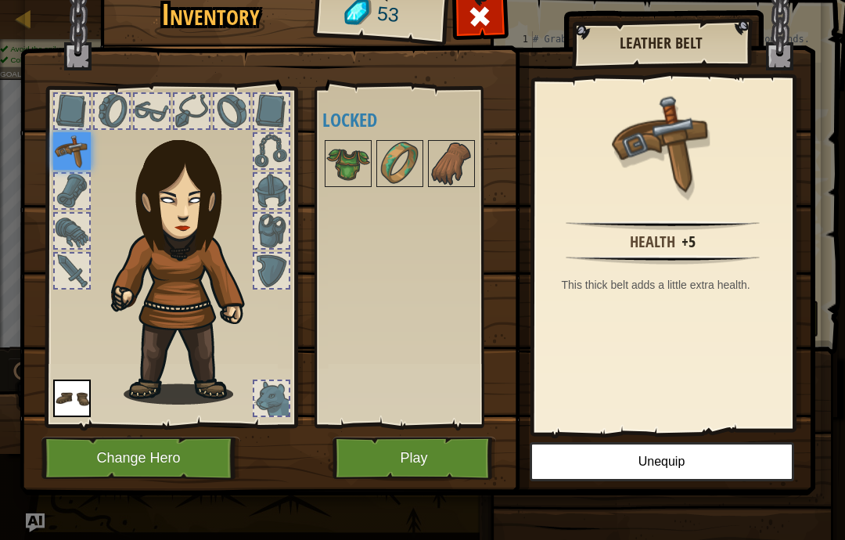
click at [440, 464] on button "Play" at bounding box center [415, 458] width 164 height 43
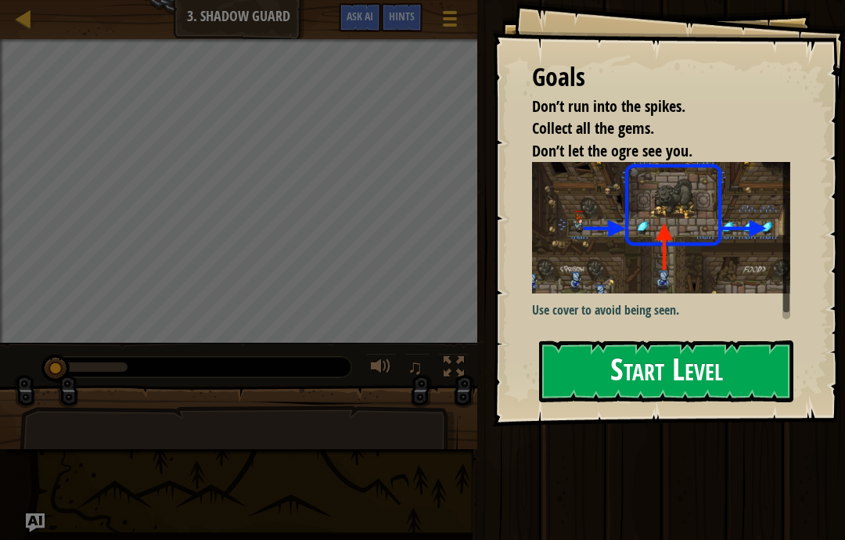
click at [667, 358] on button "Start Level" at bounding box center [666, 371] width 254 height 62
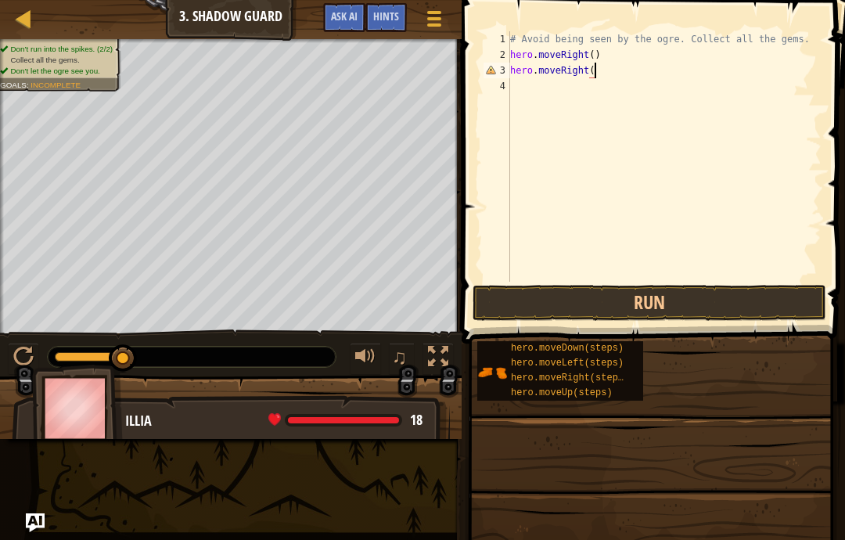
scroll to position [16, 100]
click at [750, 306] on button "Run" at bounding box center [650, 303] width 354 height 36
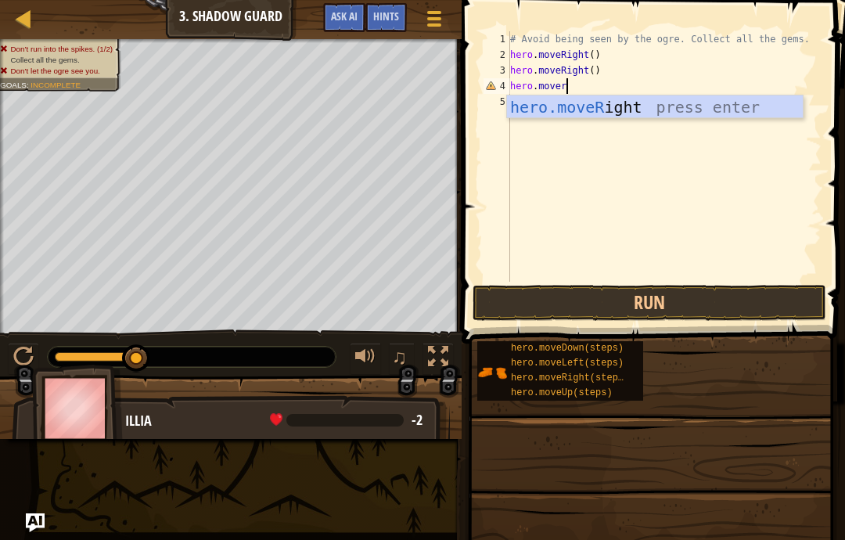
scroll to position [16, 47]
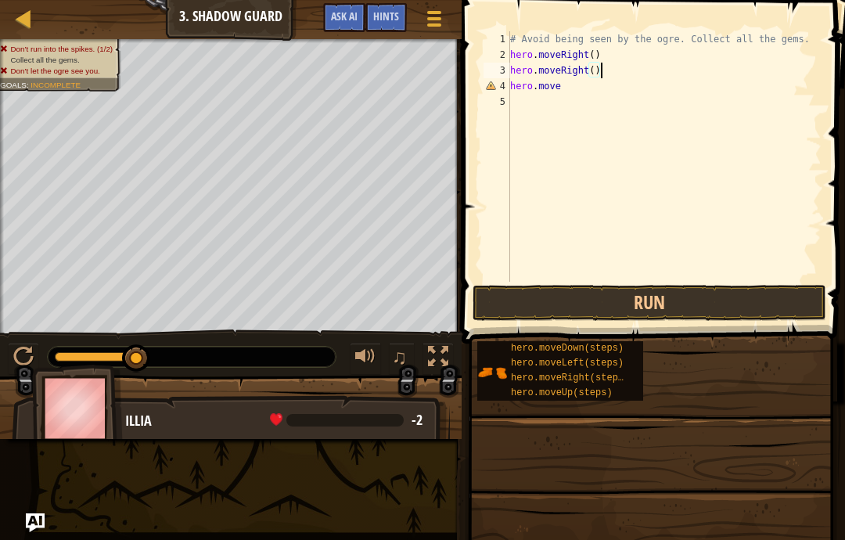
click at [608, 71] on div "# Avoid being seen by the ogre. Collect all the gems. hero . moveRight ( ) hero…" at bounding box center [664, 172] width 315 height 282
click at [582, 91] on div "# Avoid being seen by the ogre. Collect all the gems. hero . moveRight ( ) hero…" at bounding box center [664, 172] width 315 height 282
click at [548, 102] on div "# Avoid being seen by the ogre. Collect all the gems. hero . moveRight ( ) hero…" at bounding box center [664, 172] width 315 height 282
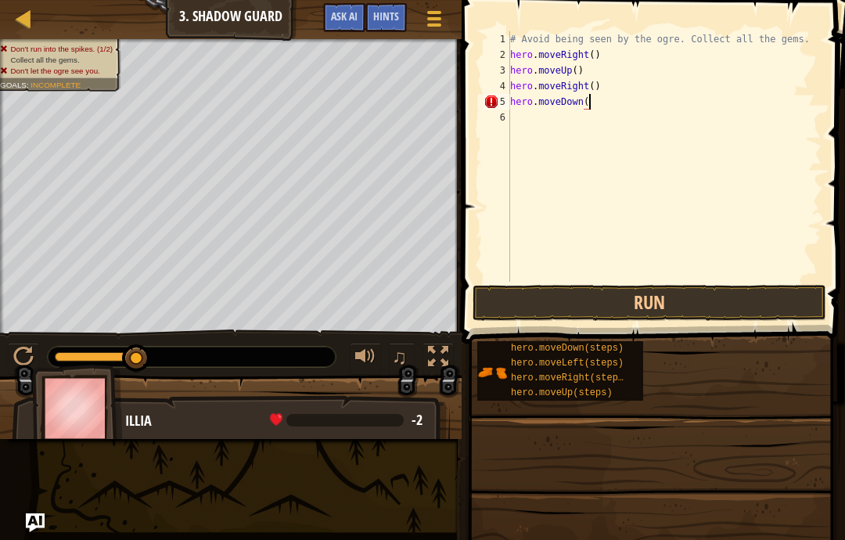
scroll to position [16, 21]
click at [552, 129] on div "# Avoid being seen by the ogre. Collect all the gems. hero . moveRight ( ) hero…" at bounding box center [664, 172] width 315 height 282
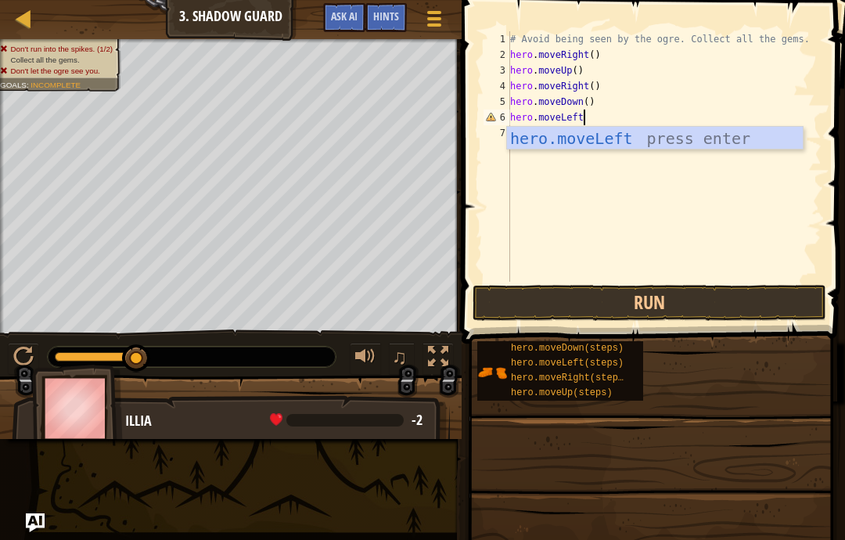
scroll to position [16, 84]
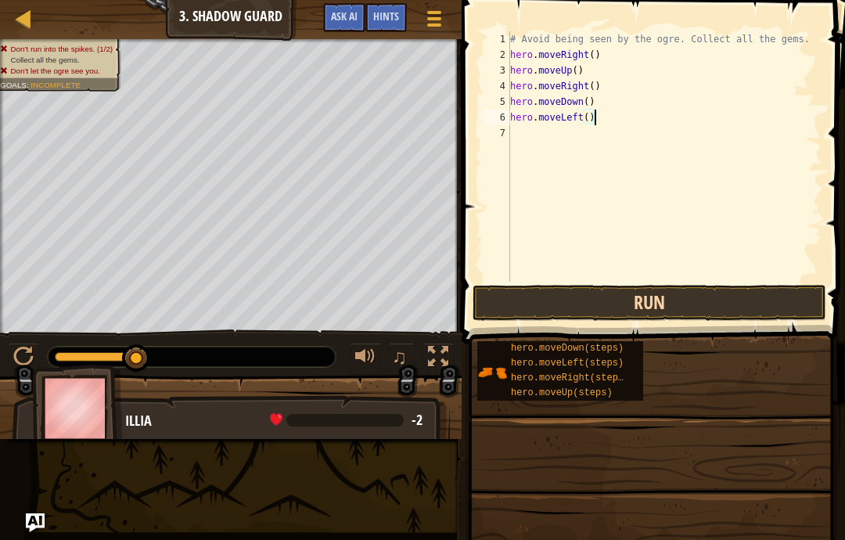
click at [727, 303] on button "Run" at bounding box center [650, 303] width 354 height 36
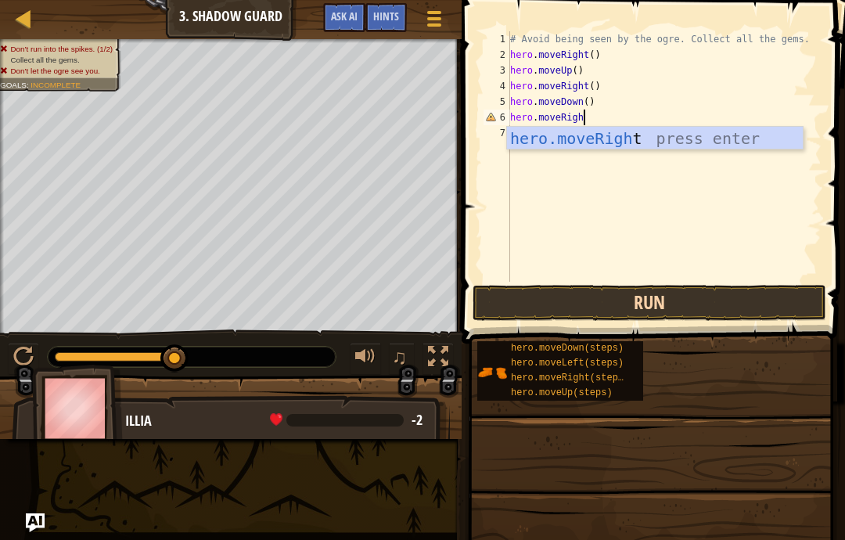
scroll to position [16, 44]
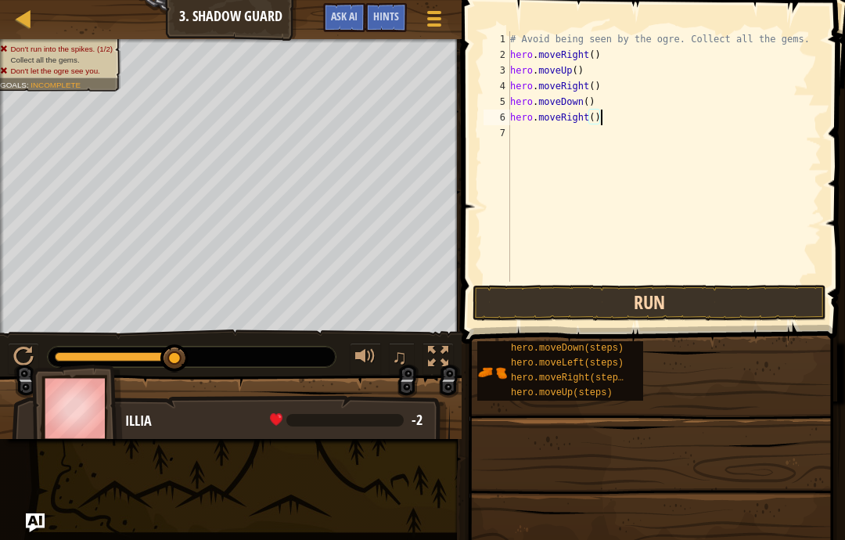
click at [768, 306] on button "Run" at bounding box center [650, 303] width 354 height 36
type textarea "abcde fg"
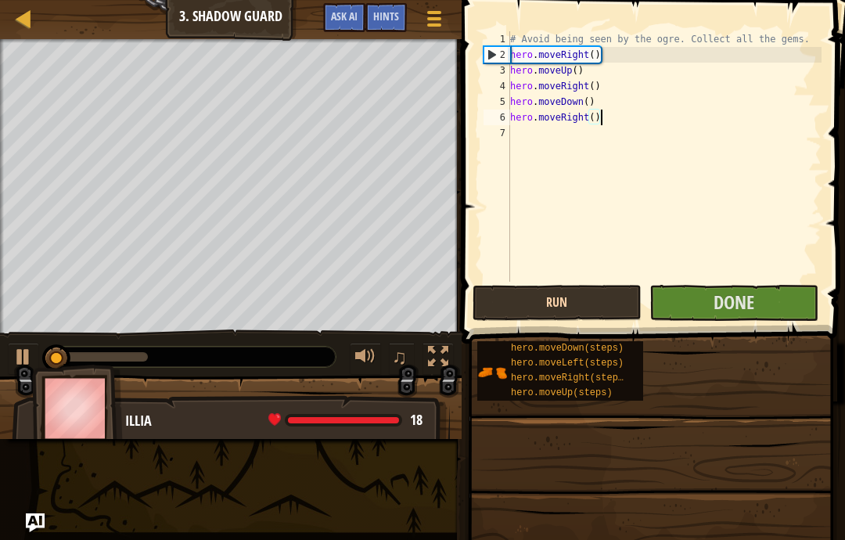
scroll to position [16, 47]
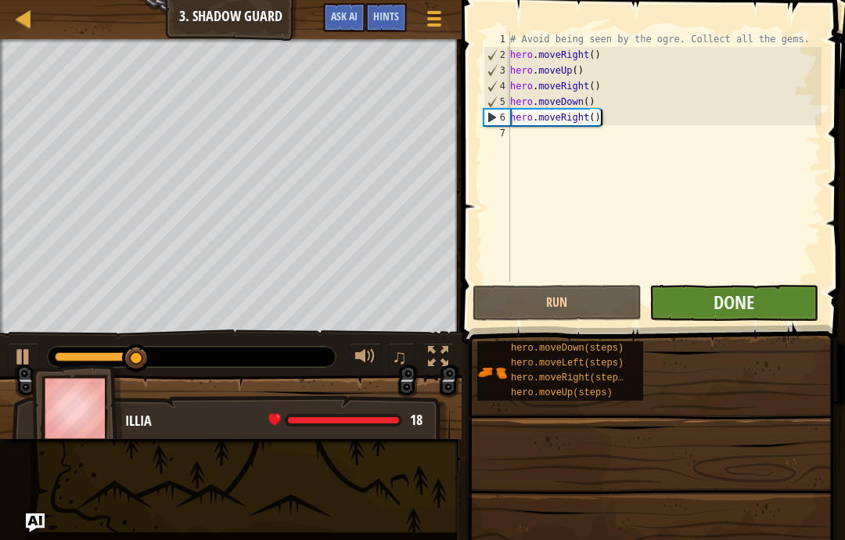
click at [790, 298] on button "Done" at bounding box center [733, 303] width 169 height 36
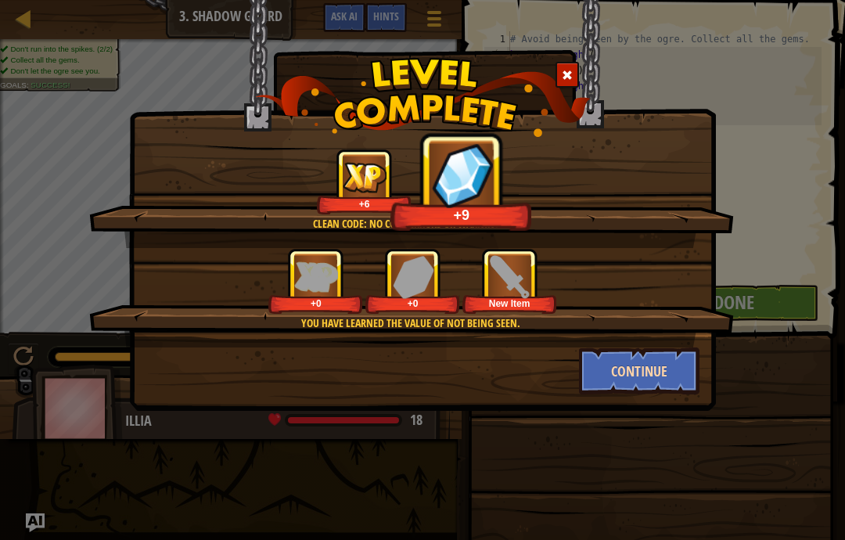
click at [674, 377] on button "Continue" at bounding box center [639, 370] width 121 height 47
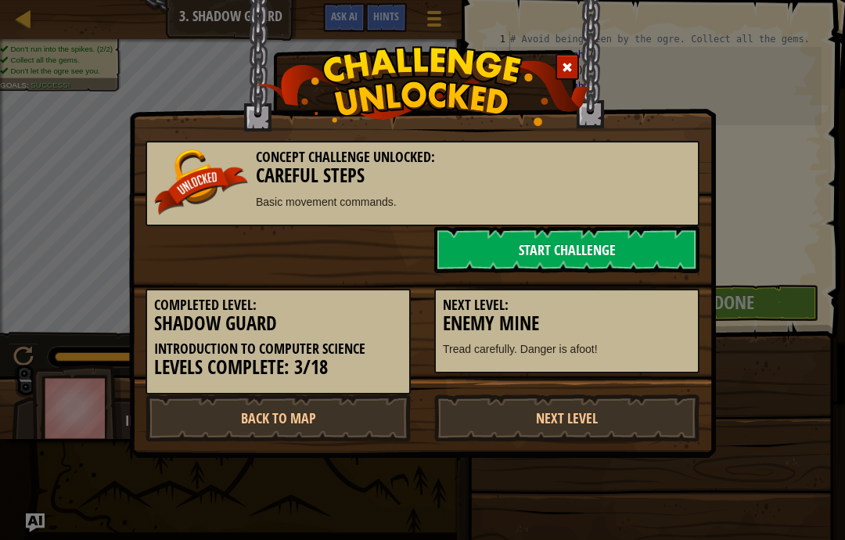
click at [655, 253] on link "Start Challenge" at bounding box center [566, 249] width 265 height 47
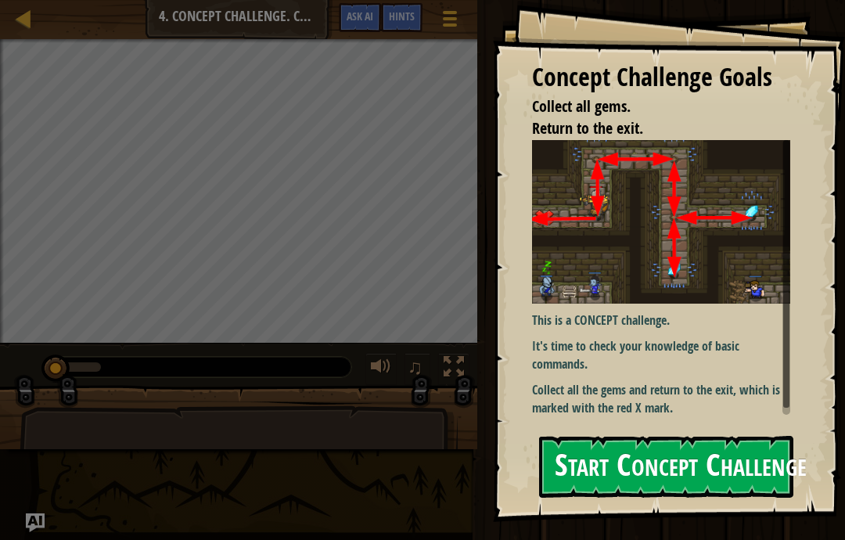
click at [713, 462] on button "Start Concept Challenge" at bounding box center [666, 467] width 254 height 62
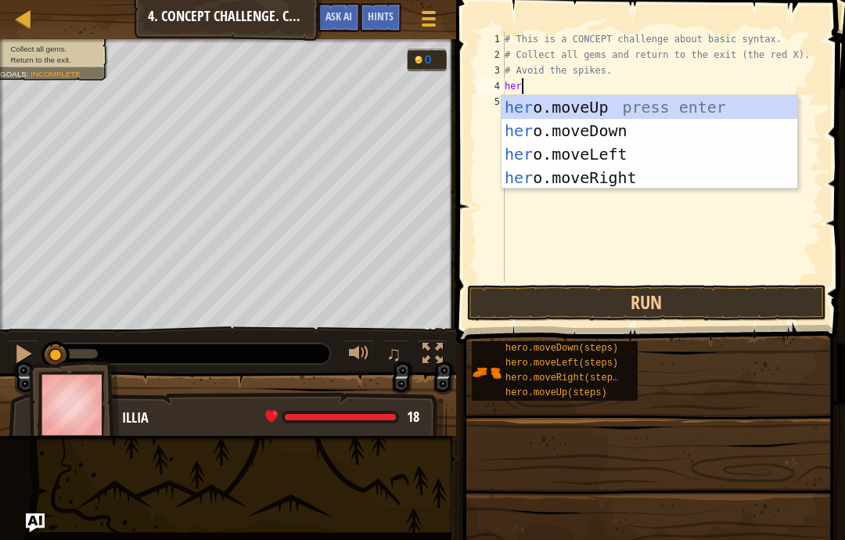
scroll to position [16, 33]
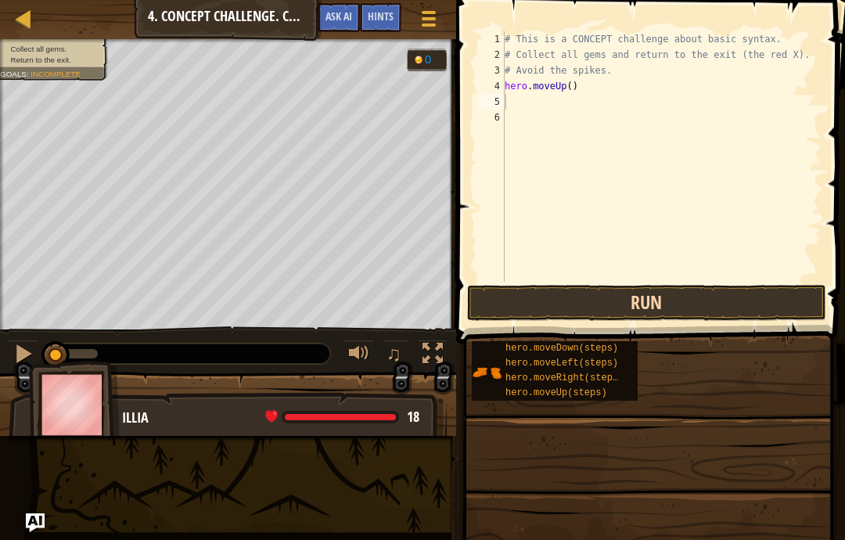
click at [624, 301] on button "Run" at bounding box center [646, 303] width 359 height 36
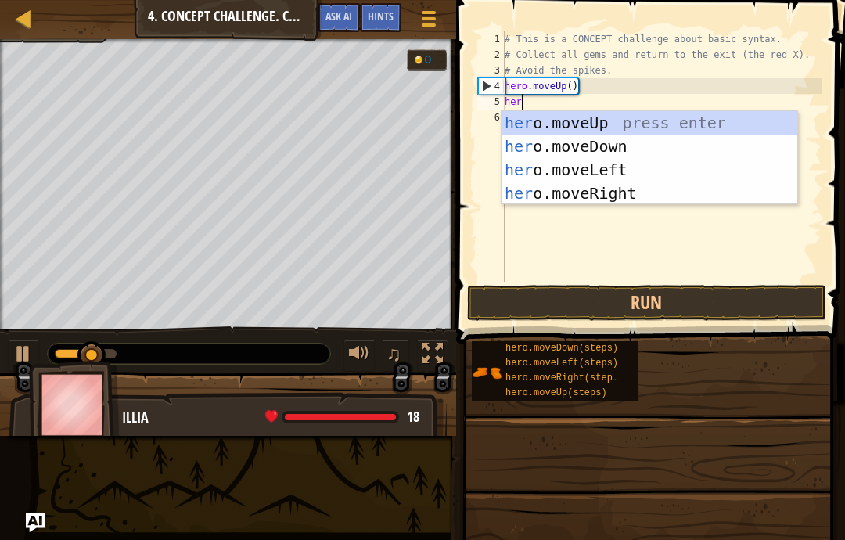
scroll to position [16, 38]
click at [599, 193] on div "hero .moveUp press enter hero .moveDown press enter hero .moveLeft press enter …" at bounding box center [650, 181] width 296 height 141
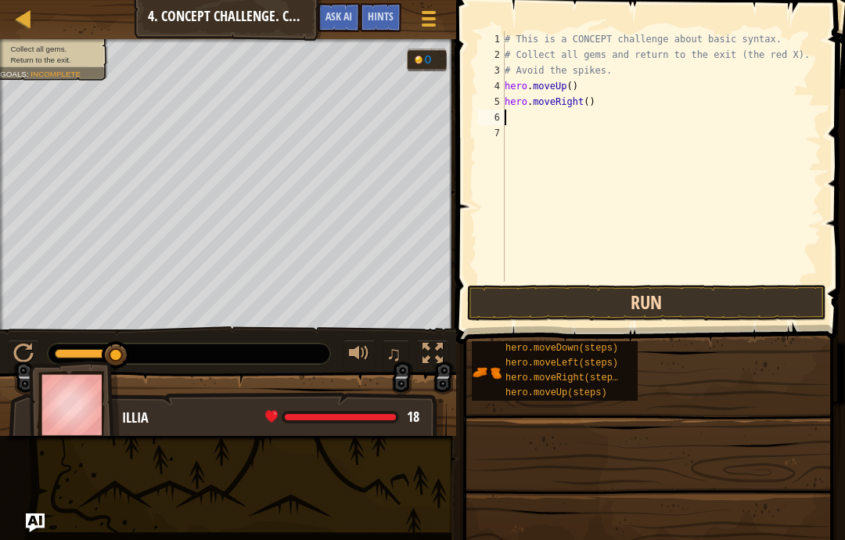
click at [599, 305] on button "Run" at bounding box center [646, 303] width 359 height 36
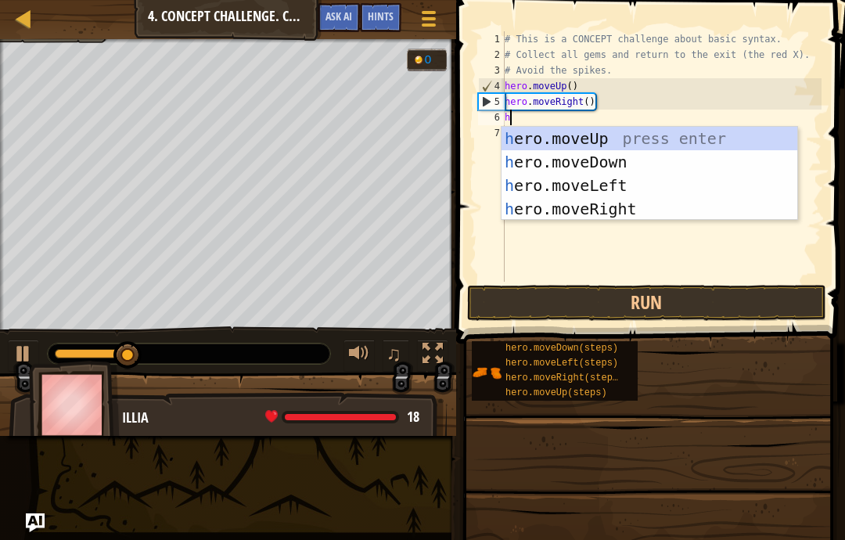
scroll to position [16, 21]
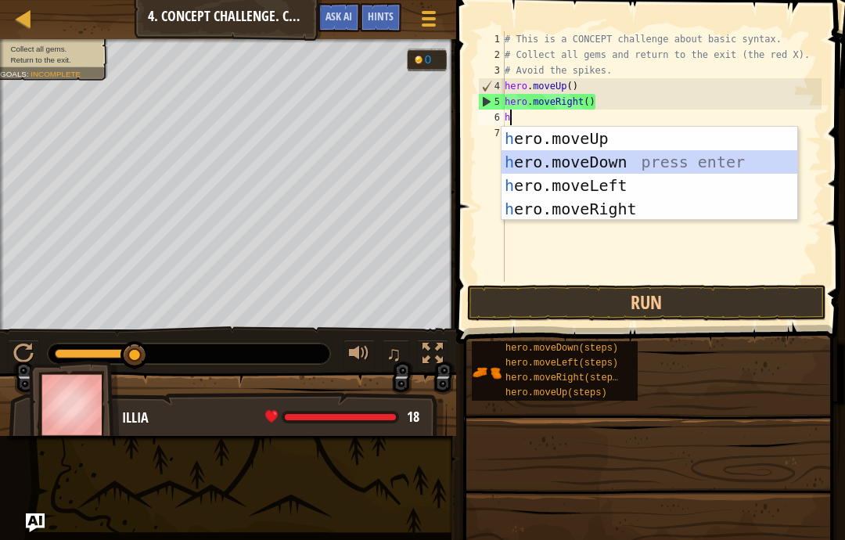
click at [621, 166] on div "h ero.moveUp press enter h ero.moveDown press enter h ero.moveLeft press enter …" at bounding box center [650, 197] width 296 height 141
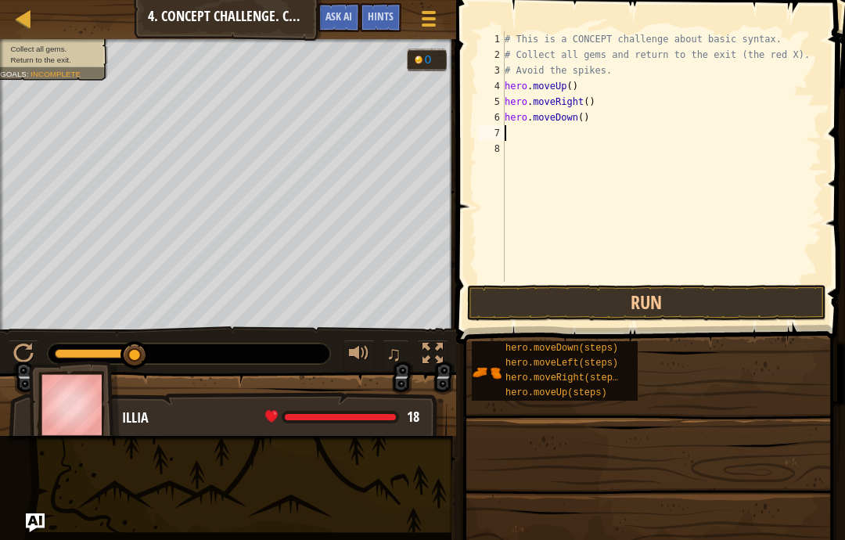
click at [534, 139] on div "# This is a CONCEPT challenge about basic syntax. # Collect all gems and return…" at bounding box center [662, 172] width 320 height 282
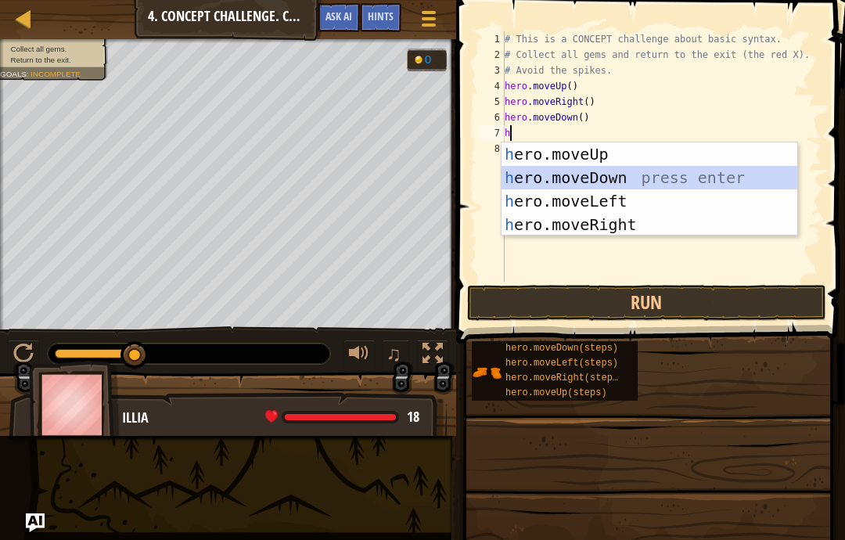
click at [568, 180] on div "h ero.moveUp press enter h ero.moveDown press enter h ero.moveLeft press enter …" at bounding box center [650, 212] width 296 height 141
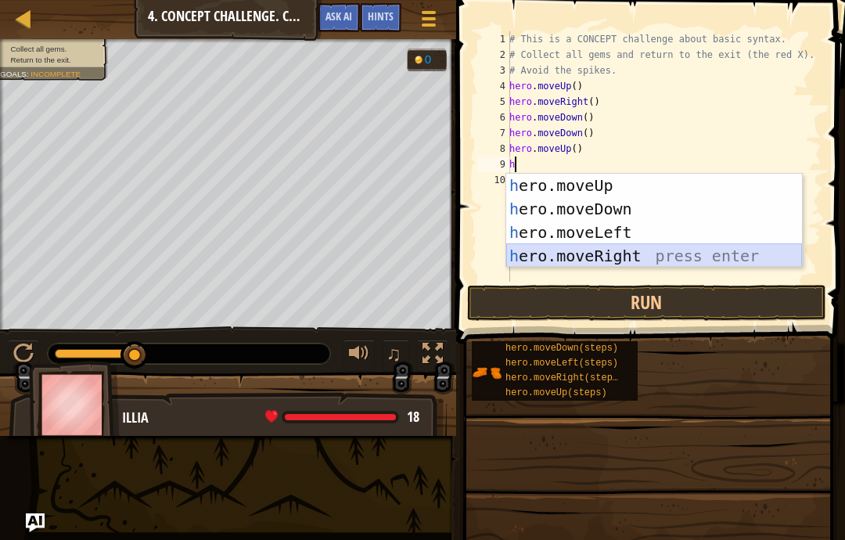
click at [638, 258] on div "h ero.moveUp press enter h ero.moveDown press enter h ero.moveLeft press enter …" at bounding box center [654, 244] width 296 height 141
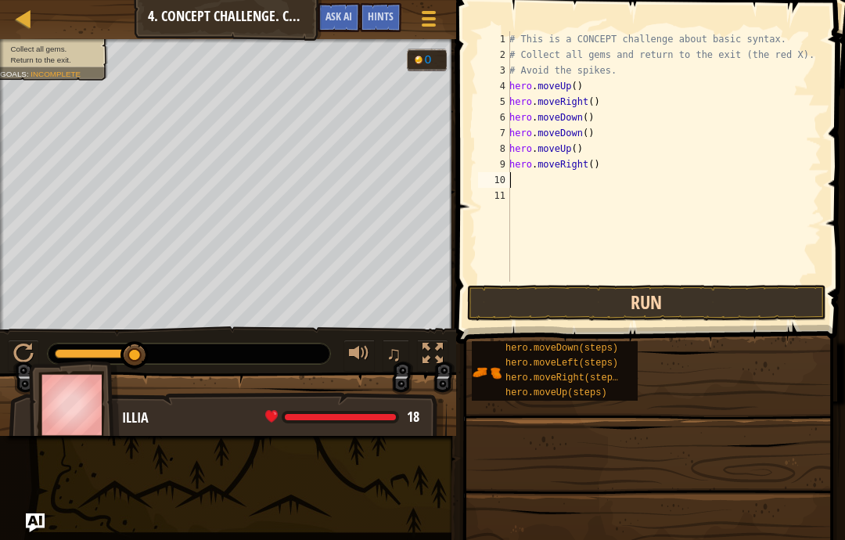
click at [590, 305] on button "Run" at bounding box center [646, 303] width 359 height 36
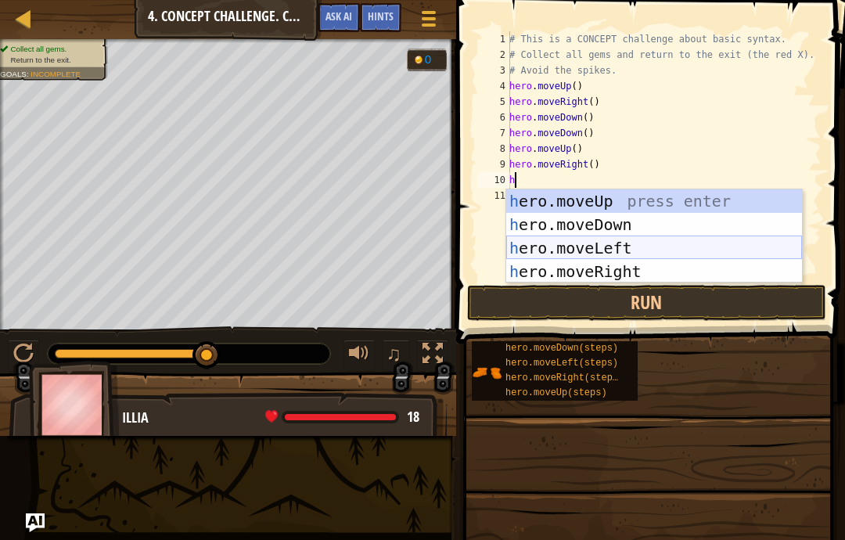
click at [628, 256] on div "h ero.moveUp press enter h ero.moveDown press enter h ero.moveLeft press enter …" at bounding box center [654, 259] width 296 height 141
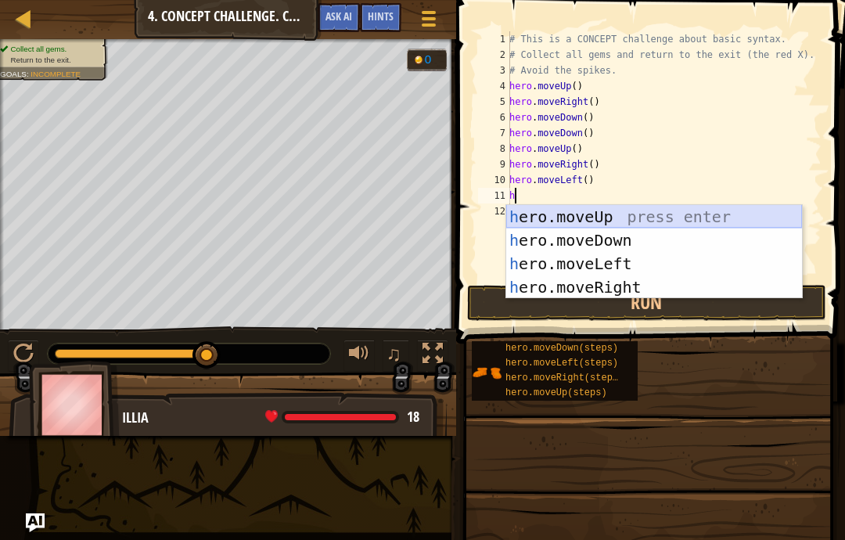
click at [593, 220] on div "h ero.moveUp press enter h ero.moveDown press enter h ero.moveLeft press enter …" at bounding box center [654, 275] width 296 height 141
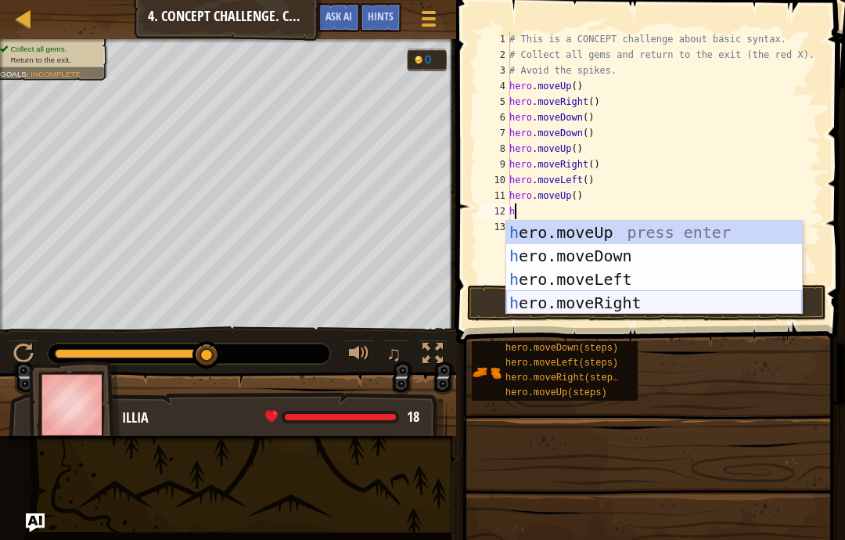
click at [597, 303] on div "h ero.moveUp press enter h ero.moveDown press enter h ero.moveLeft press enter …" at bounding box center [654, 291] width 296 height 141
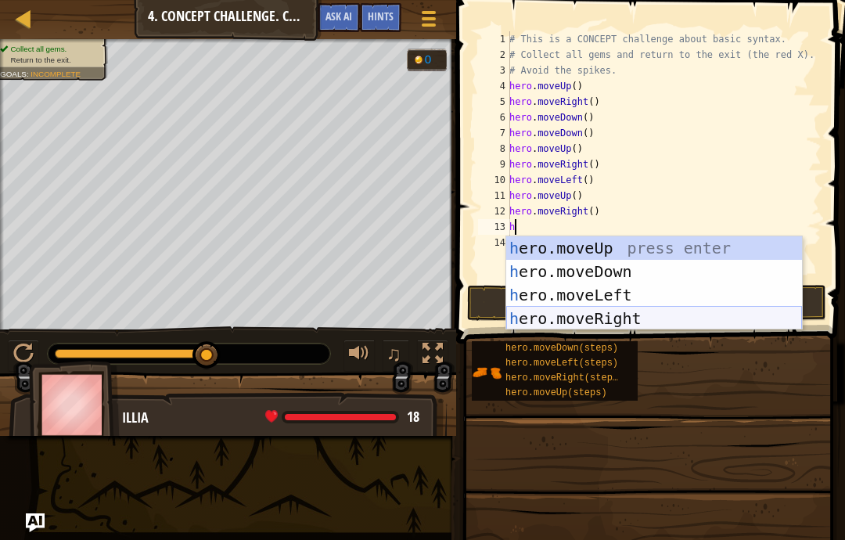
click at [602, 321] on div "h ero.moveUp press enter h ero.moveDown press enter h ero.moveLeft press enter …" at bounding box center [654, 306] width 296 height 141
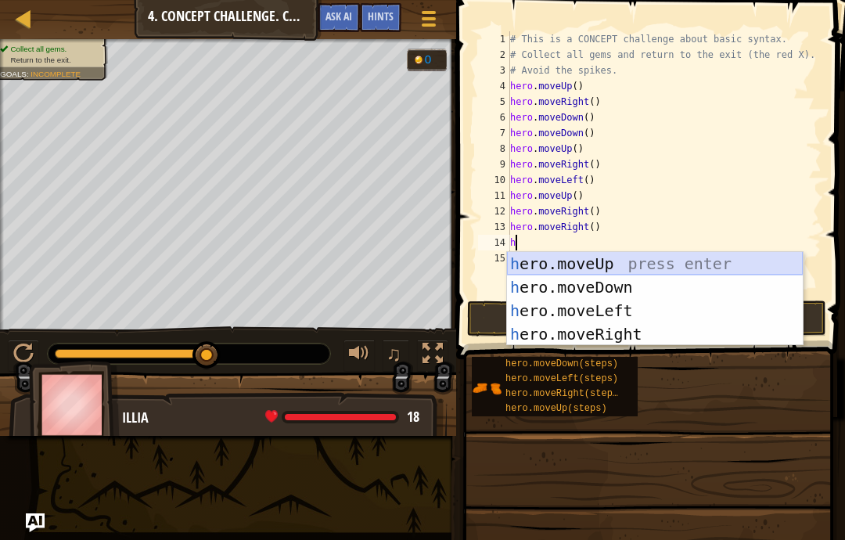
click at [581, 267] on div "h ero.moveUp press enter h ero.moveDown press enter h ero.moveLeft press enter …" at bounding box center [655, 322] width 296 height 141
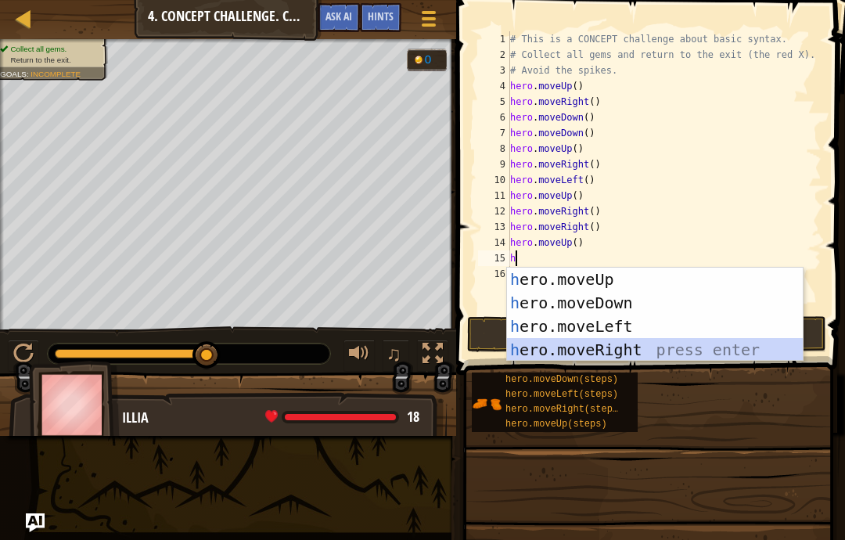
click at [592, 350] on div "h ero.moveUp press enter h ero.moveDown press enter h ero.moveLeft press enter …" at bounding box center [655, 338] width 296 height 141
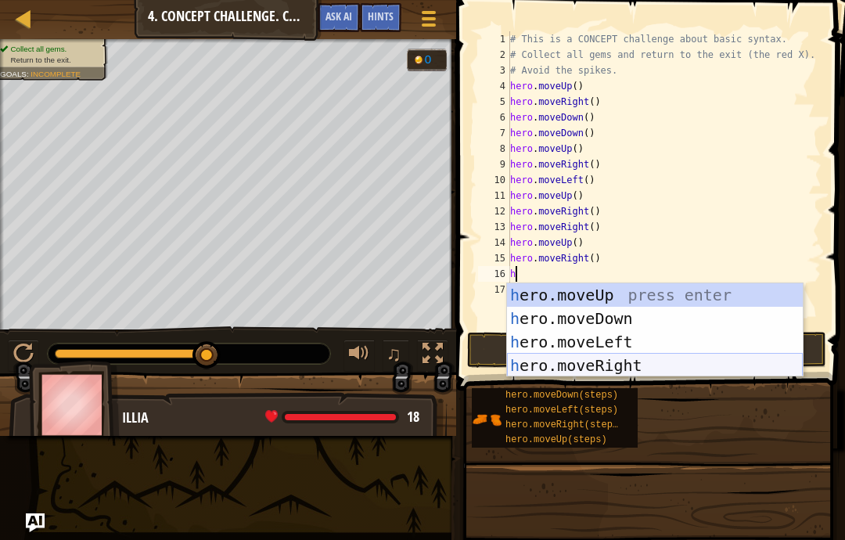
click at [613, 368] on div "h ero.moveUp press enter h ero.moveDown press enter h ero.moveLeft press enter …" at bounding box center [655, 353] width 296 height 141
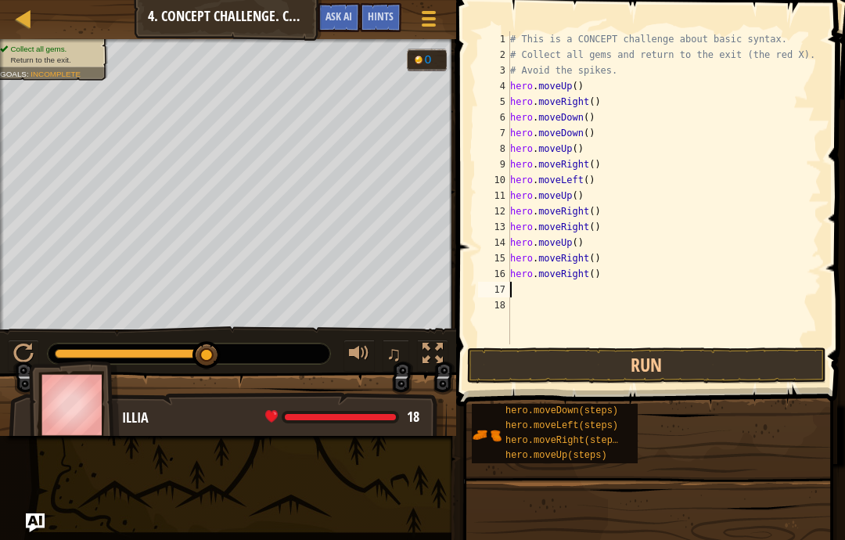
click at [613, 275] on div "# This is a CONCEPT challenge about basic syntax. # Collect all gems and return…" at bounding box center [664, 203] width 315 height 344
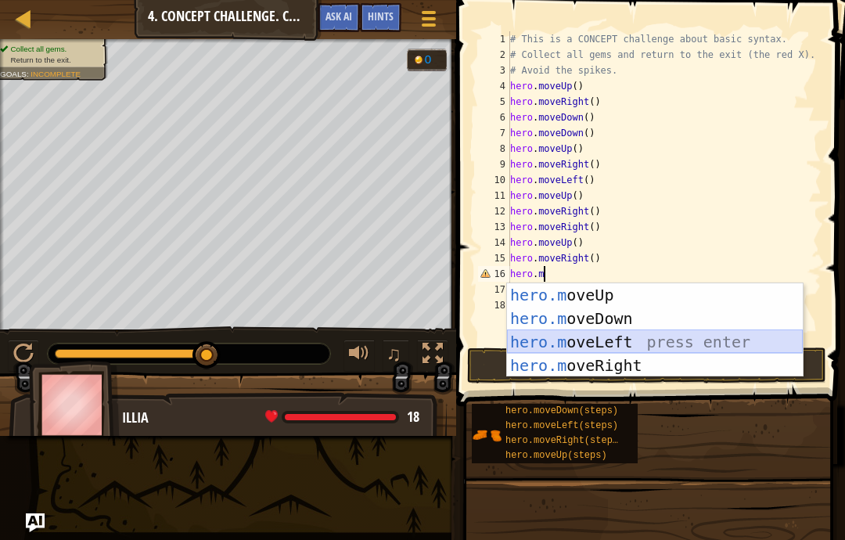
click at [652, 339] on div "hero.m oveUp press enter hero.m oveDown press enter hero.m oveLeft press enter …" at bounding box center [655, 353] width 296 height 141
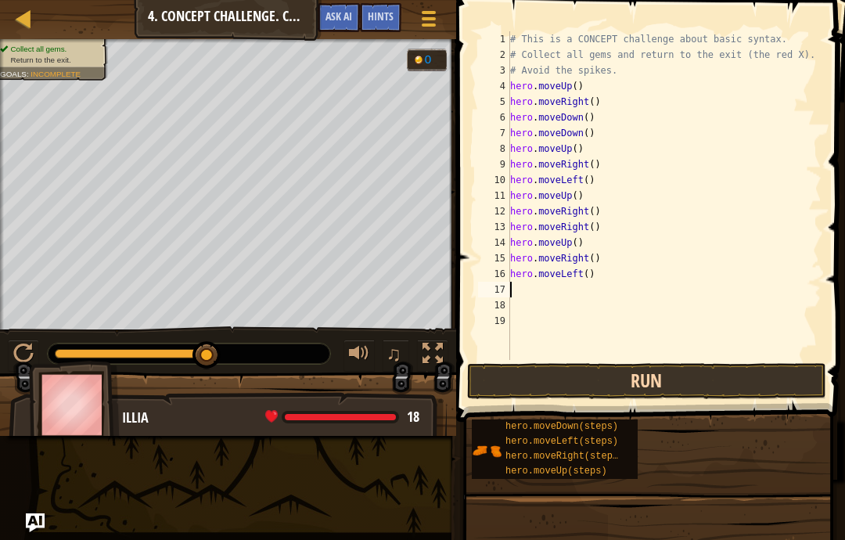
click at [613, 384] on button "Run" at bounding box center [646, 381] width 359 height 36
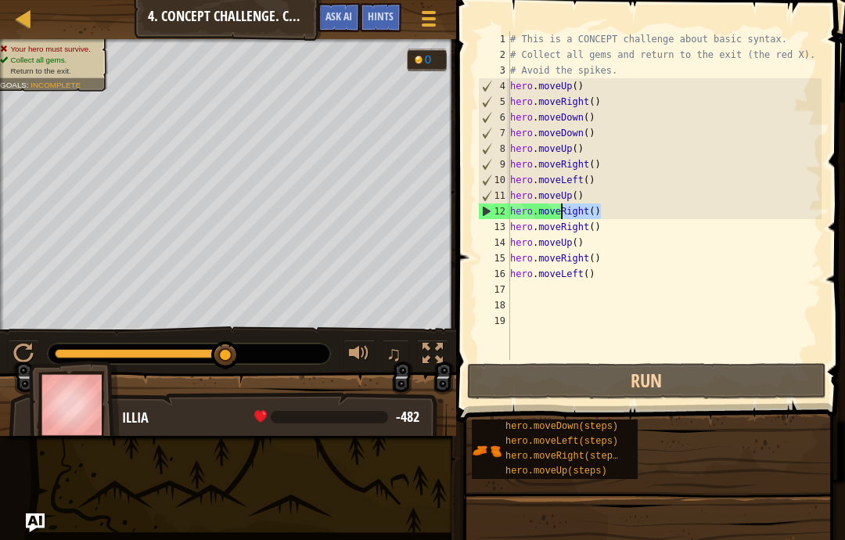
drag, startPoint x: 608, startPoint y: 210, endPoint x: 560, endPoint y: 212, distance: 47.8
click at [560, 214] on div "# This is a CONCEPT challenge about basic syntax. # Collect all gems and return…" at bounding box center [664, 211] width 315 height 360
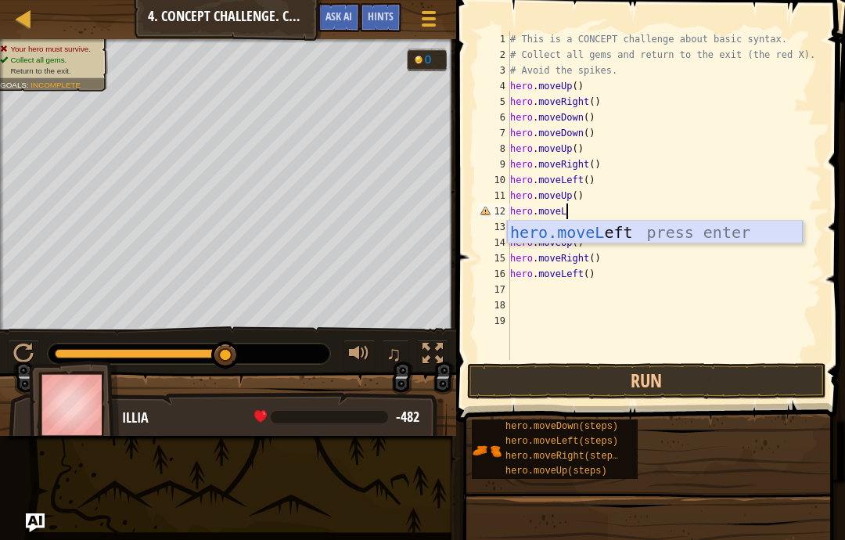
click at [630, 237] on div "hero.moveL eft press enter" at bounding box center [655, 256] width 296 height 70
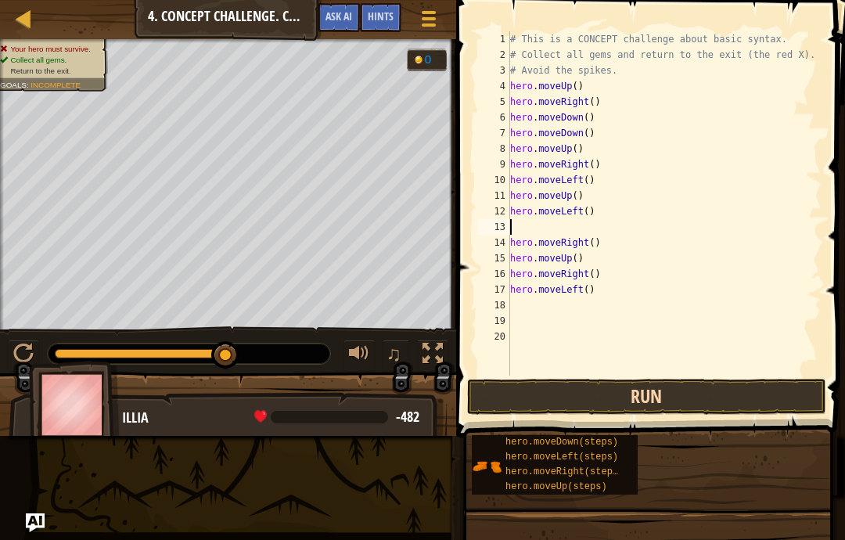
click at [643, 401] on button "Run" at bounding box center [646, 397] width 359 height 36
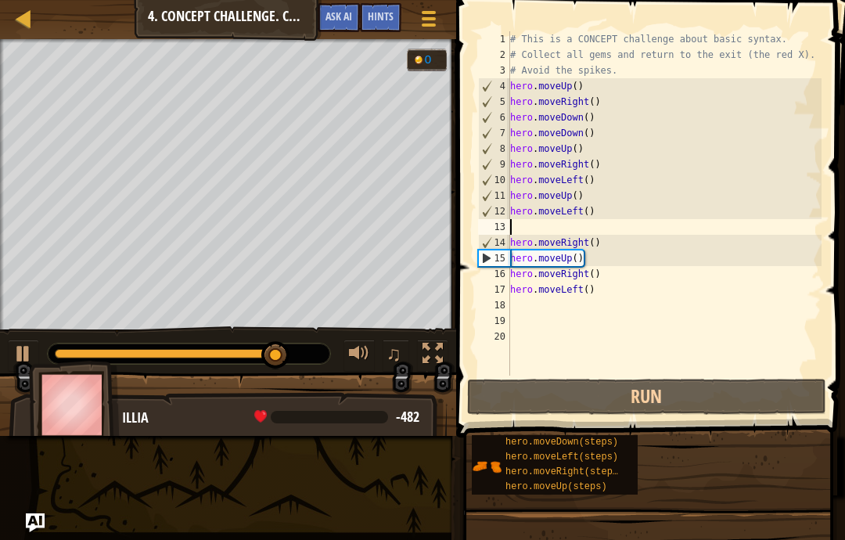
click at [601, 261] on div "# This is a CONCEPT challenge about basic syntax. # Collect all gems and return…" at bounding box center [664, 219] width 315 height 376
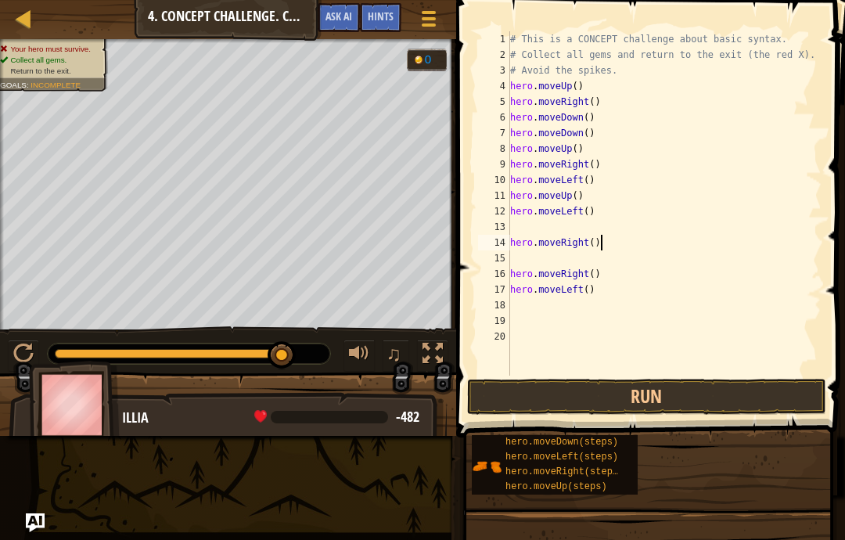
click at [614, 242] on div "# This is a CONCEPT challenge about basic syntax. # Collect all gems and return…" at bounding box center [664, 219] width 315 height 376
click at [631, 398] on button "Run" at bounding box center [646, 397] width 359 height 36
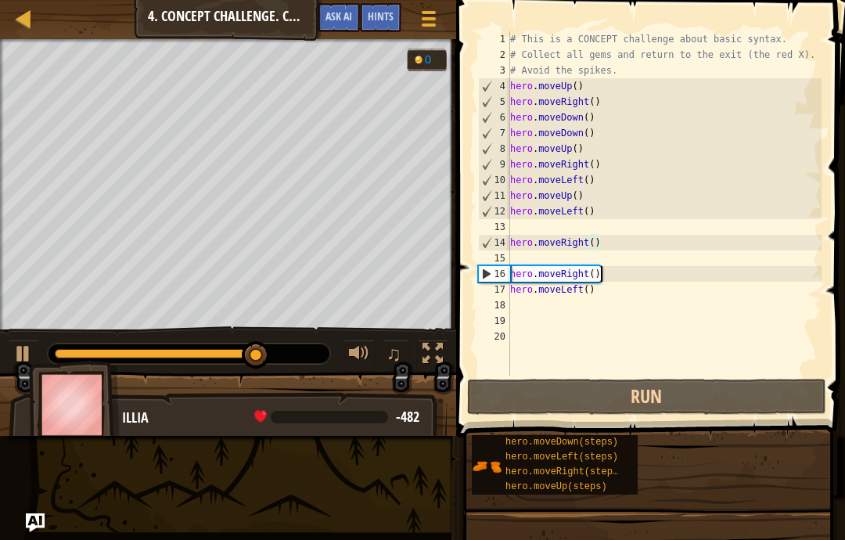
click at [624, 275] on div "# This is a CONCEPT challenge about basic syntax. # Collect all gems and return…" at bounding box center [664, 219] width 315 height 376
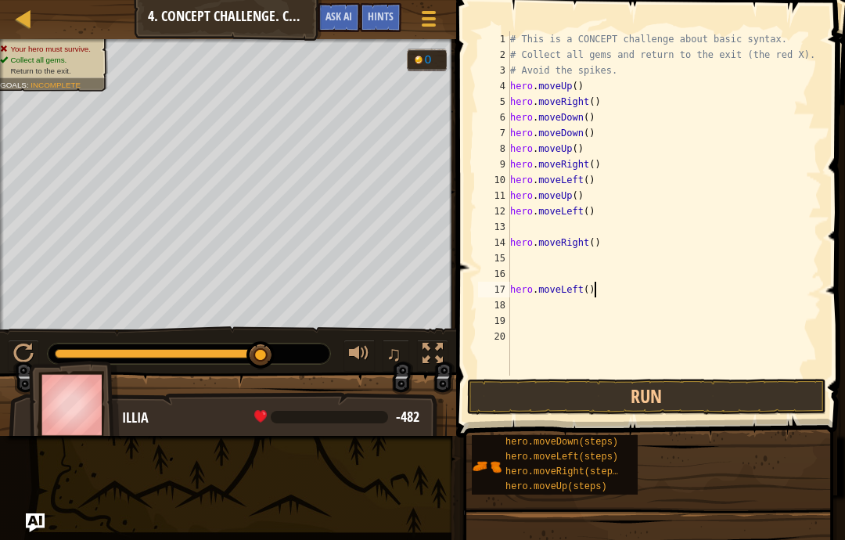
click at [604, 294] on div "# This is a CONCEPT challenge about basic syntax. # Collect all gems and return…" at bounding box center [664, 219] width 315 height 376
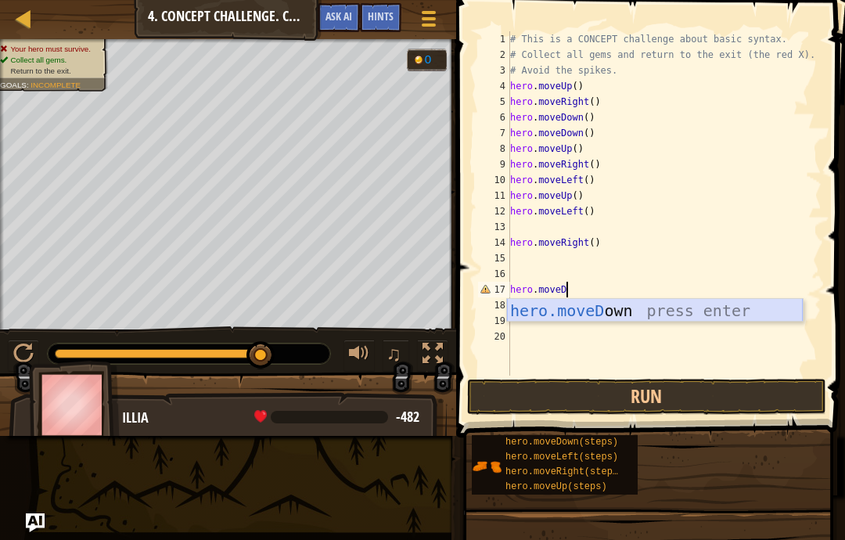
click at [624, 309] on div "hero.moveD own press enter" at bounding box center [655, 334] width 296 height 70
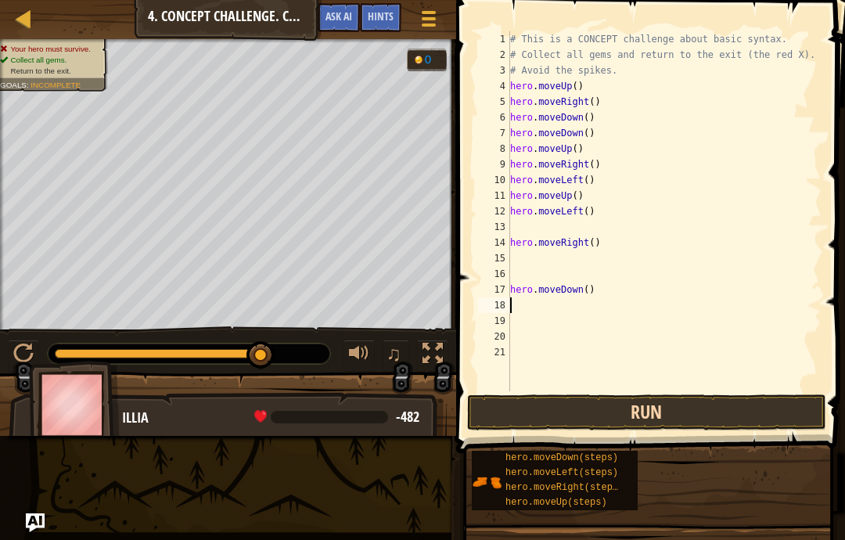
click at [647, 415] on button "Run" at bounding box center [646, 412] width 359 height 36
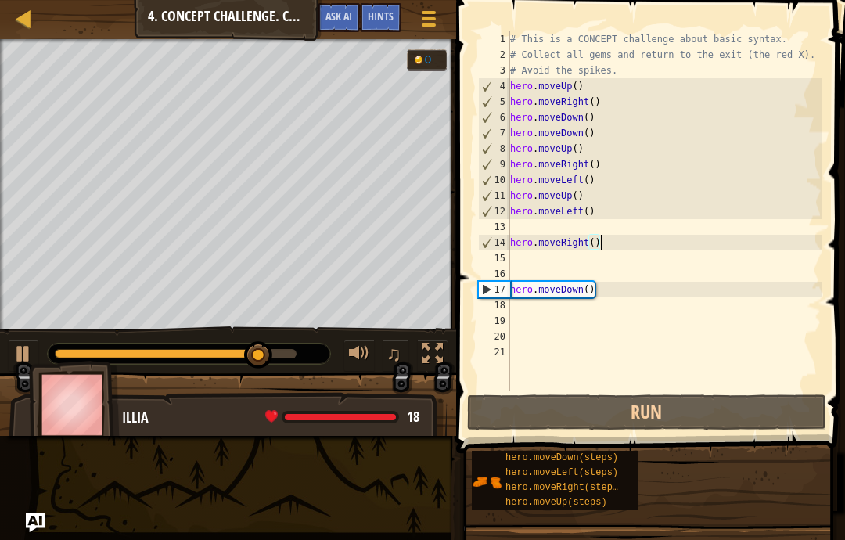
click at [606, 243] on div "# This is a CONCEPT challenge about basic syntax. # Collect all gems and return…" at bounding box center [664, 226] width 315 height 391
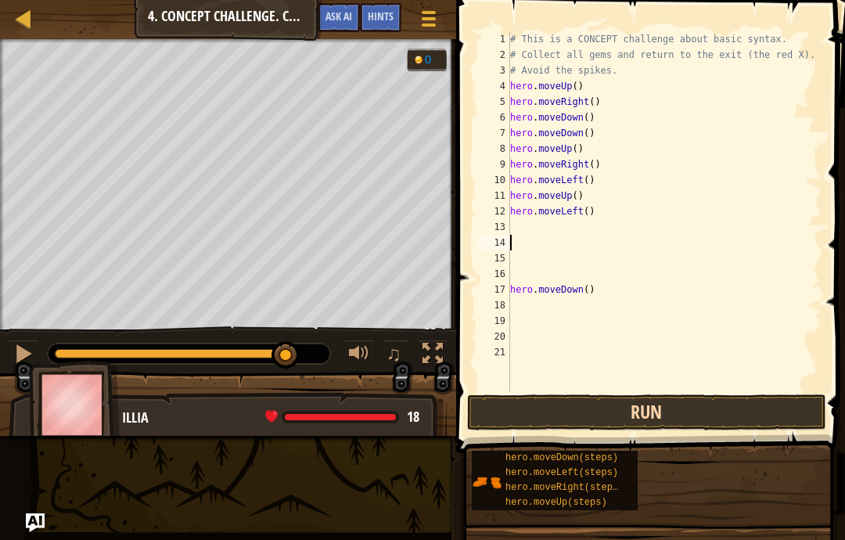
click at [601, 416] on button "Run" at bounding box center [646, 412] width 359 height 36
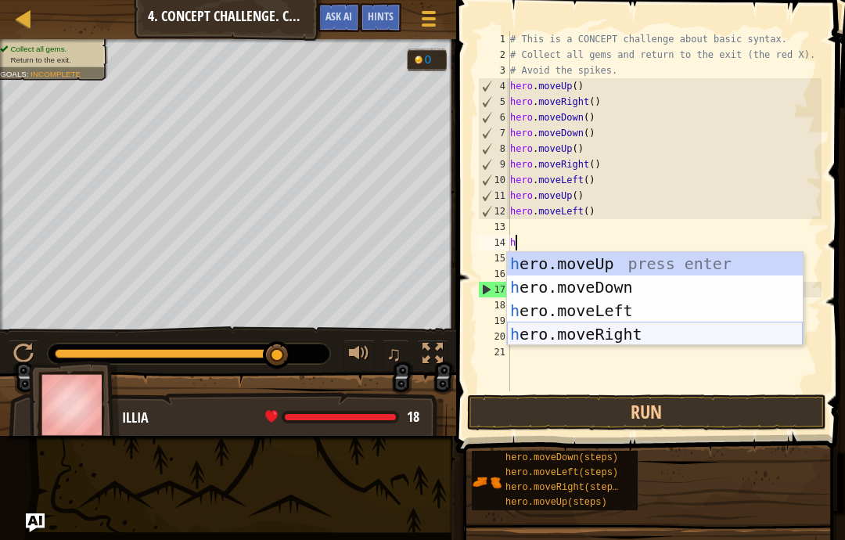
click at [603, 338] on div "h ero.moveUp press enter h ero.moveDown press enter h ero.moveLeft press enter …" at bounding box center [655, 322] width 296 height 141
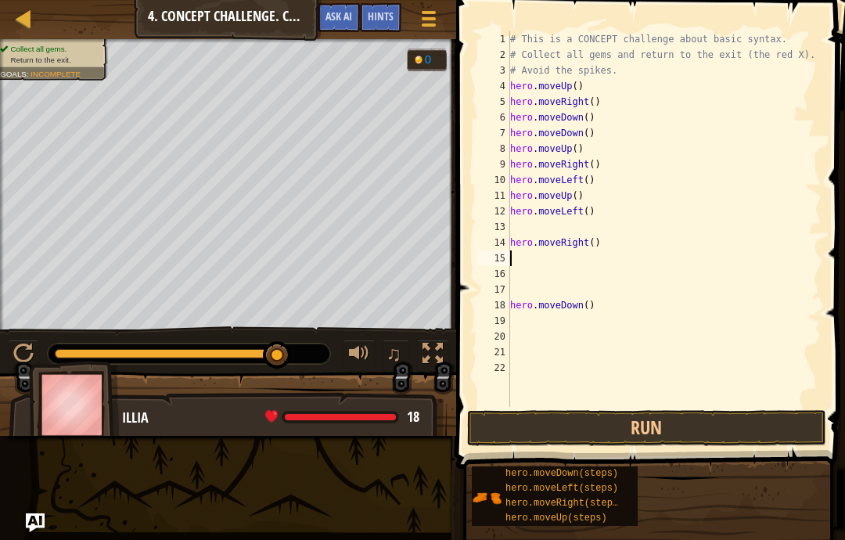
click at [525, 323] on div "# This is a CONCEPT challenge about basic syntax. # Collect all gems and return…" at bounding box center [664, 234] width 315 height 407
drag, startPoint x: 610, startPoint y: 238, endPoint x: 466, endPoint y: 261, distance: 145.9
click at [466, 261] on div "abcde fg 1 2 3 4 5 6 7 8 9 10 11 12 13 14 15 16 17 18 19 20 21 22 # This is a C…" at bounding box center [648, 265] width 394 height 515
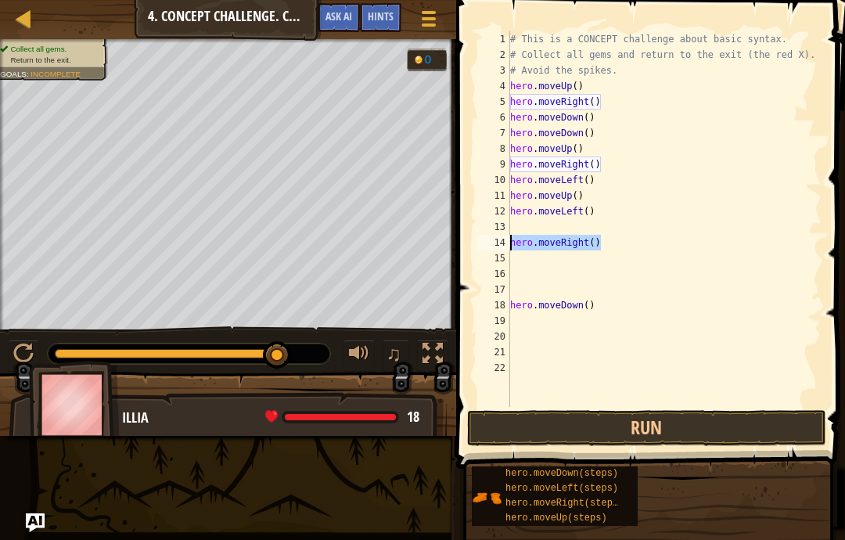
drag, startPoint x: 603, startPoint y: 243, endPoint x: 510, endPoint y: 244, distance: 93.1
click at [510, 244] on div "# This is a CONCEPT challenge about basic syntax. # Collect all gems and return…" at bounding box center [664, 234] width 315 height 407
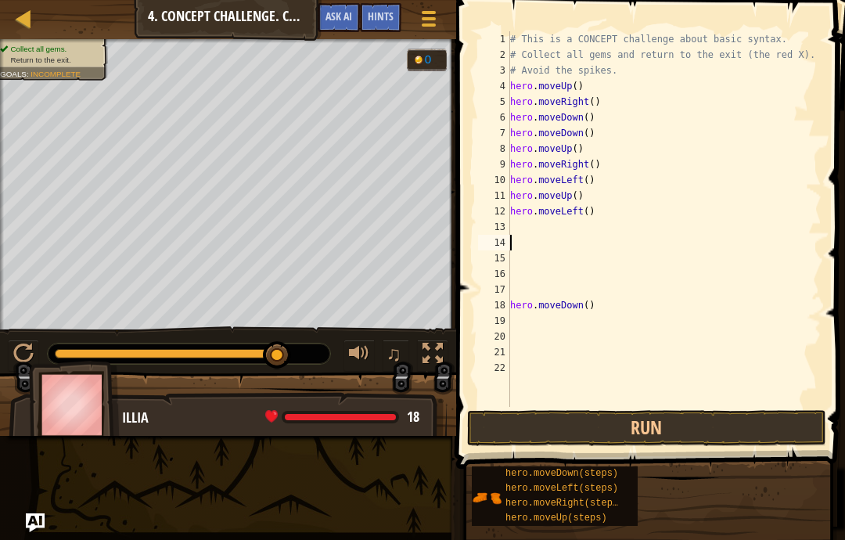
click at [539, 317] on div "# This is a CONCEPT challenge about basic syntax. # Collect all gems and return…" at bounding box center [664, 234] width 315 height 407
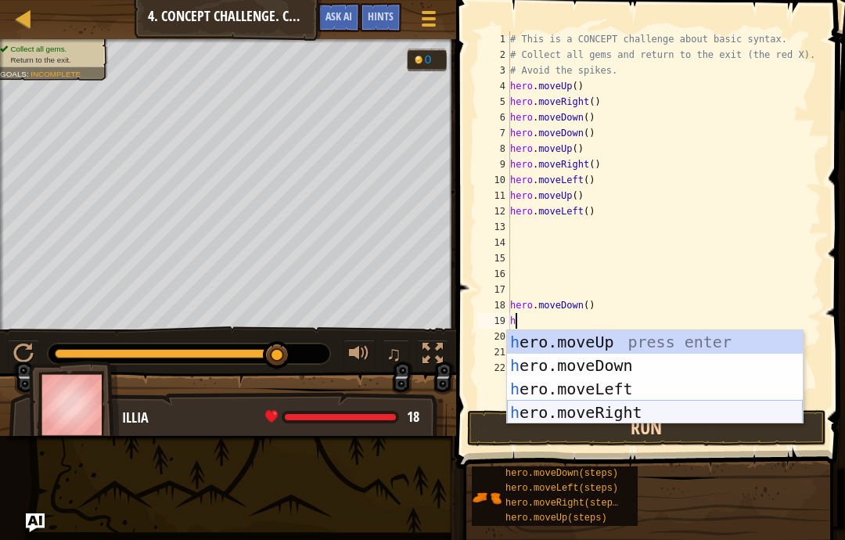
click at [581, 412] on div "h ero.moveUp press enter h ero.moveDown press enter h ero.moveLeft press enter …" at bounding box center [655, 400] width 296 height 141
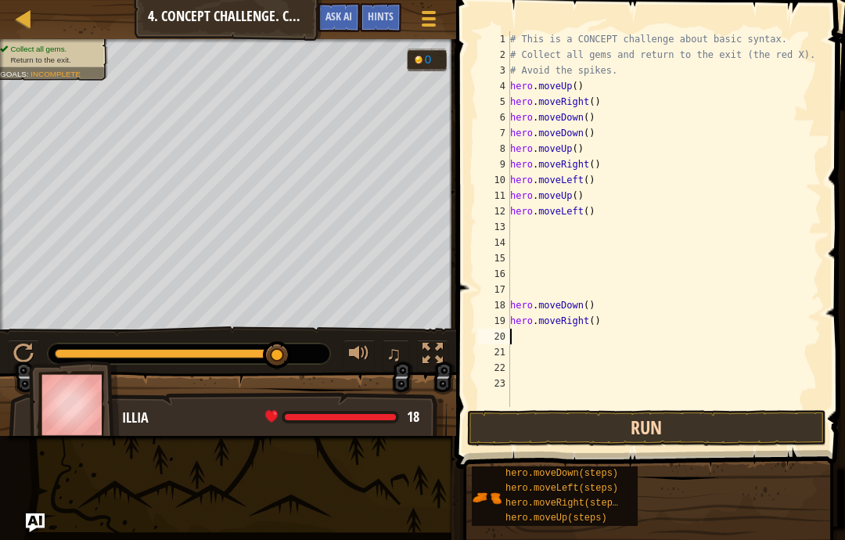
click at [621, 422] on button "Run" at bounding box center [646, 428] width 359 height 36
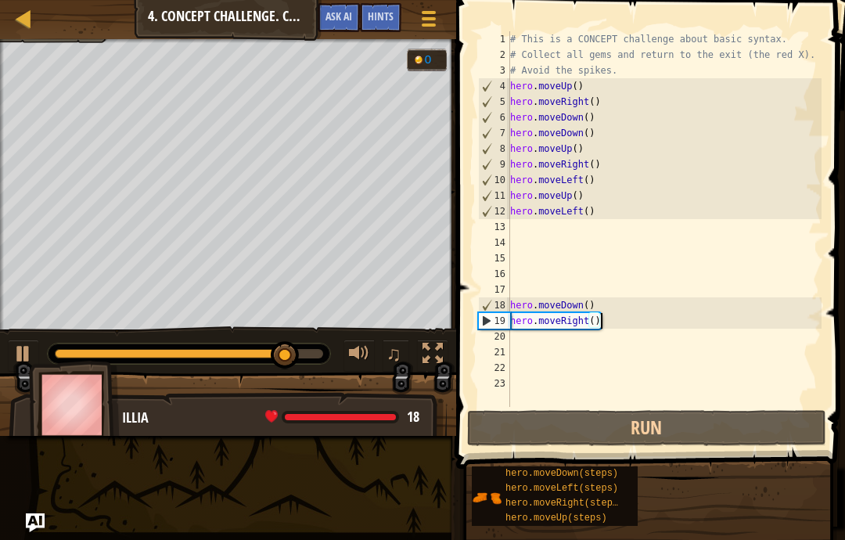
click at [618, 318] on div "# This is a CONCEPT challenge about basic syntax. # Collect all gems and return…" at bounding box center [664, 234] width 315 height 407
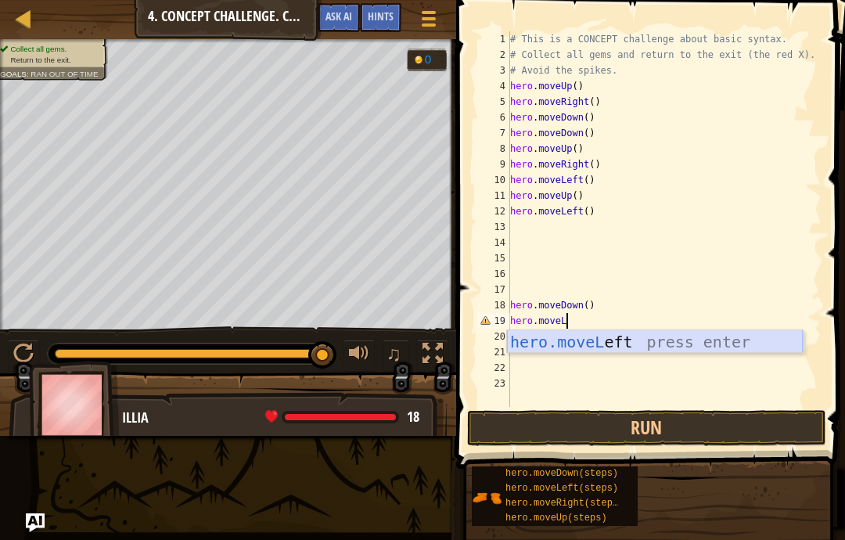
click at [663, 344] on div "hero.moveL eft press enter" at bounding box center [655, 365] width 296 height 70
type textarea "abcde fg"
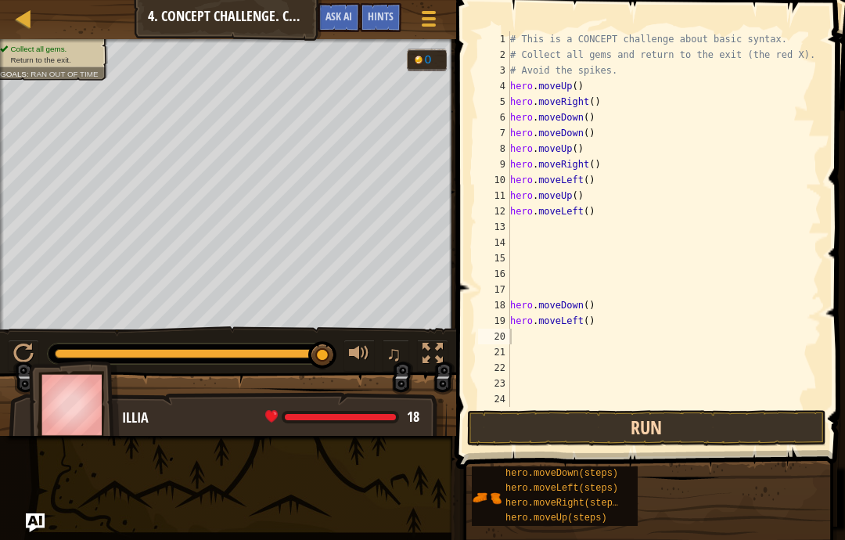
click at [689, 432] on button "Run" at bounding box center [646, 428] width 359 height 36
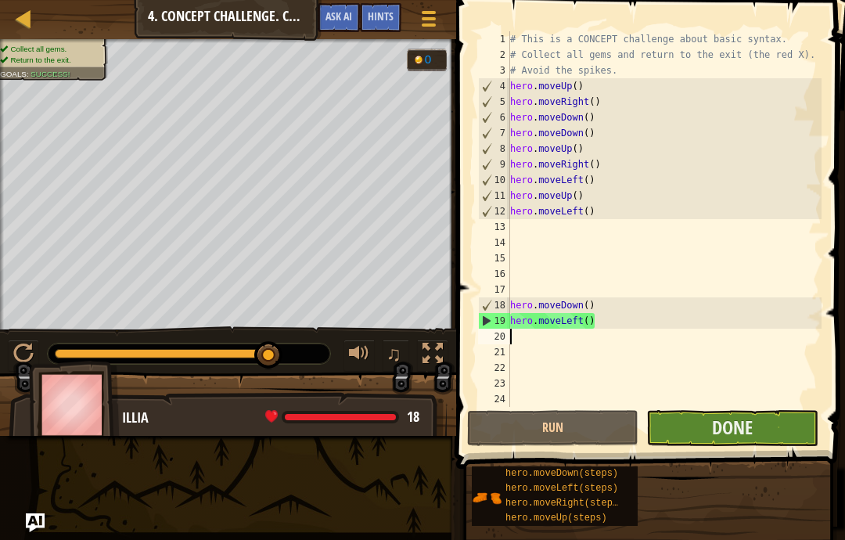
click at [797, 426] on button "Done" at bounding box center [731, 428] width 171 height 36
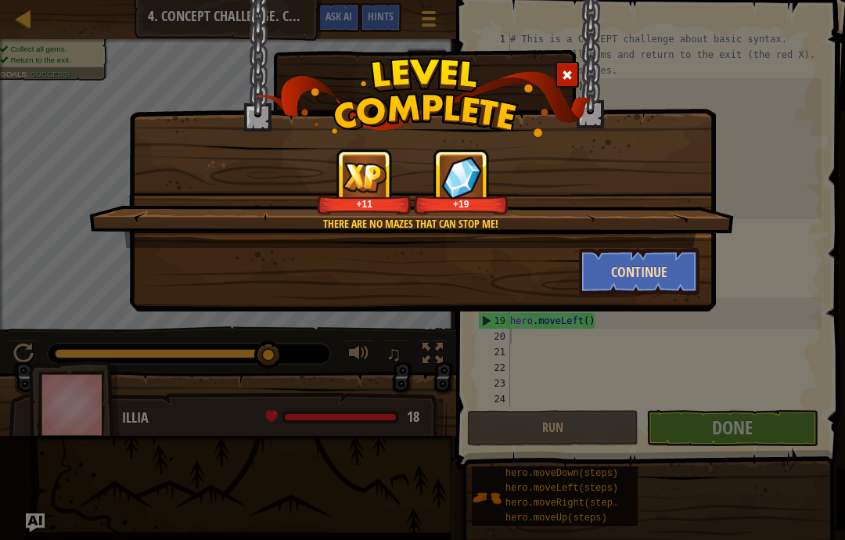
click at [662, 275] on button "Continue" at bounding box center [639, 271] width 121 height 47
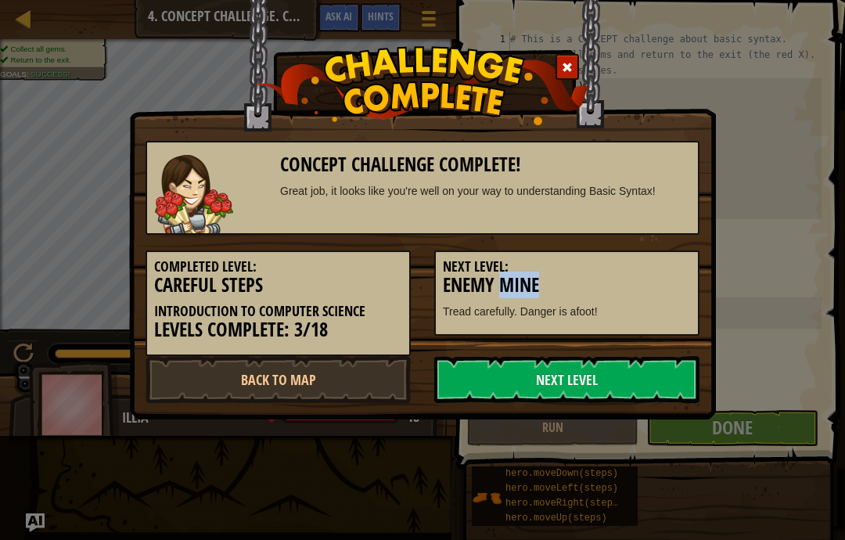
click at [662, 275] on h3 "Enemy Mine" at bounding box center [567, 285] width 248 height 21
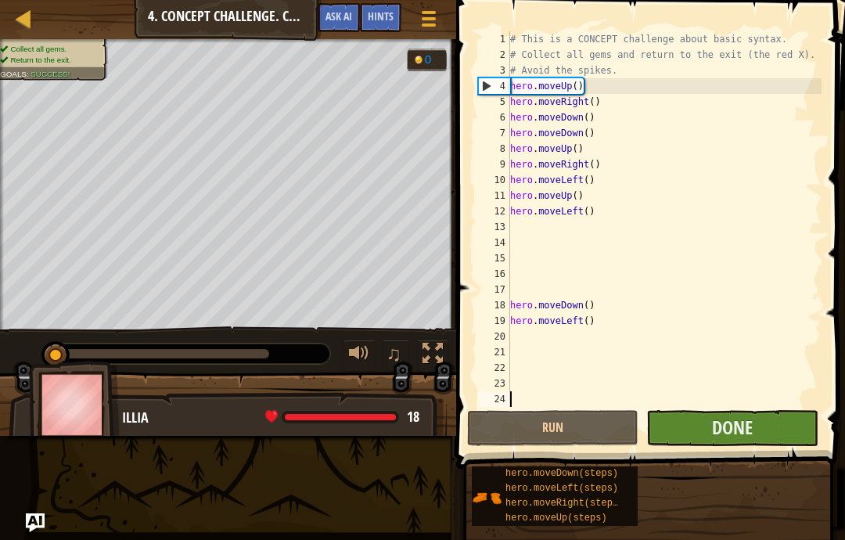
click at [754, 429] on button "Done" at bounding box center [731, 428] width 171 height 36
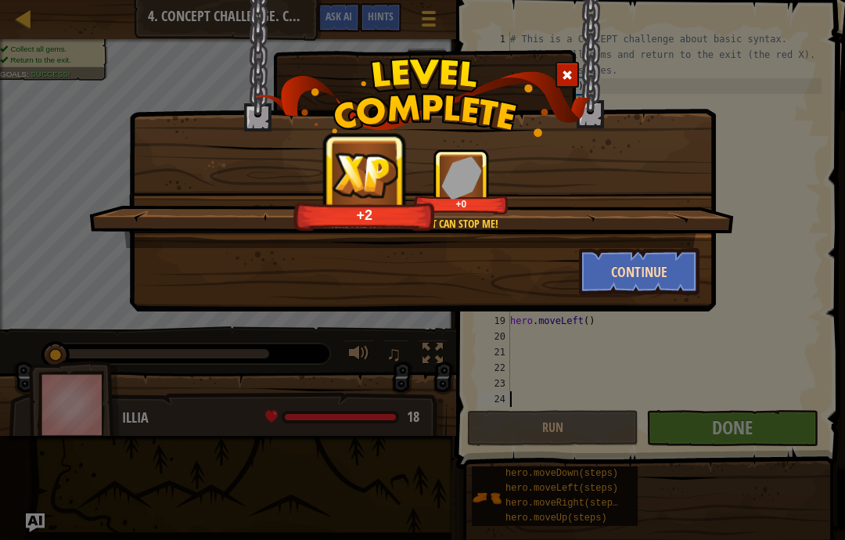
click at [664, 253] on button "Continue" at bounding box center [639, 271] width 121 height 47
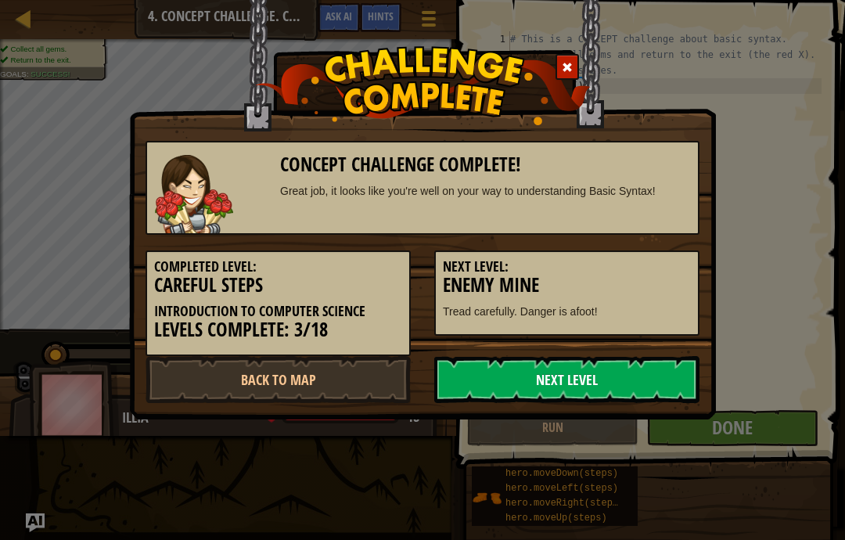
click at [571, 373] on link "Next Level" at bounding box center [566, 379] width 265 height 47
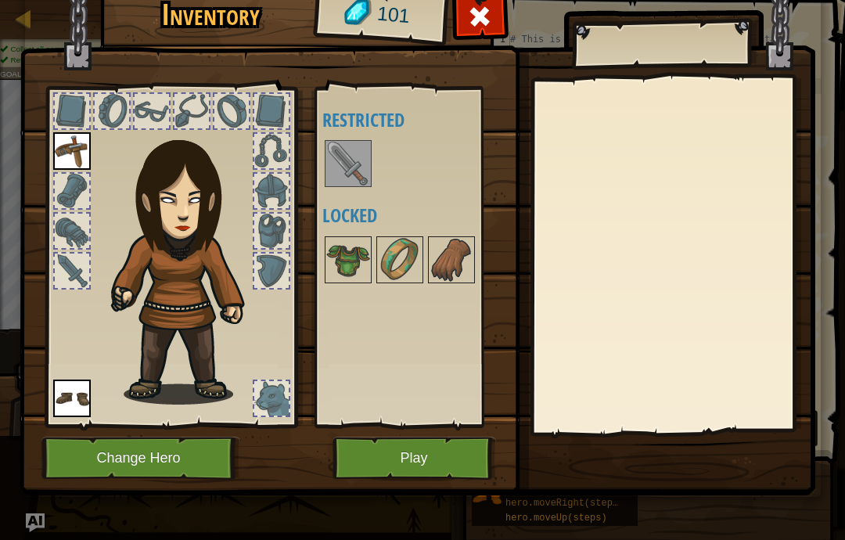
click at [365, 154] on img at bounding box center [348, 164] width 44 height 44
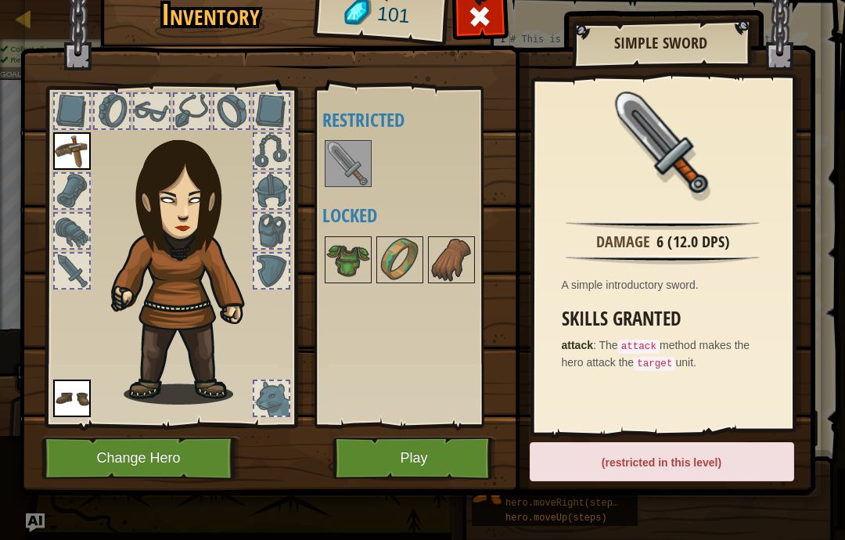
click at [426, 459] on button "Play" at bounding box center [415, 458] width 164 height 43
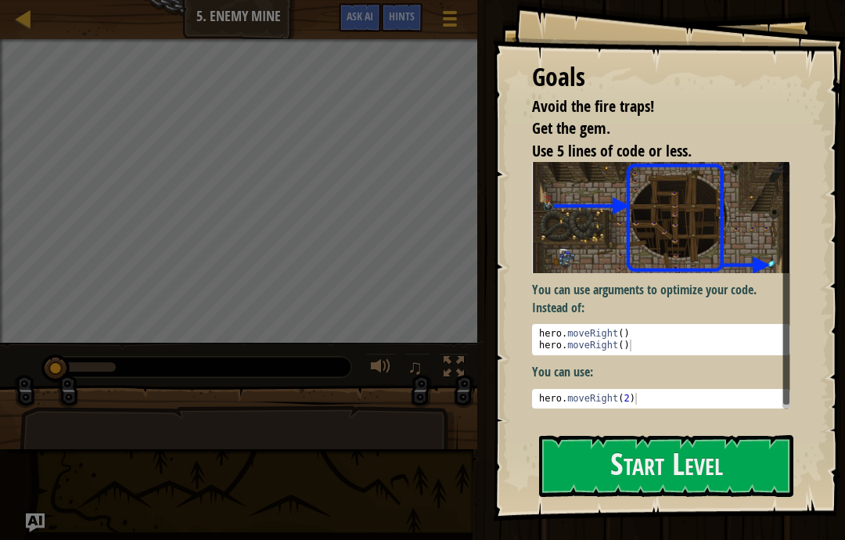
click at [656, 431] on div "Goals Avoid the fire traps! Get the gem. Use 5 lines of code or less. You can u…" at bounding box center [669, 260] width 352 height 521
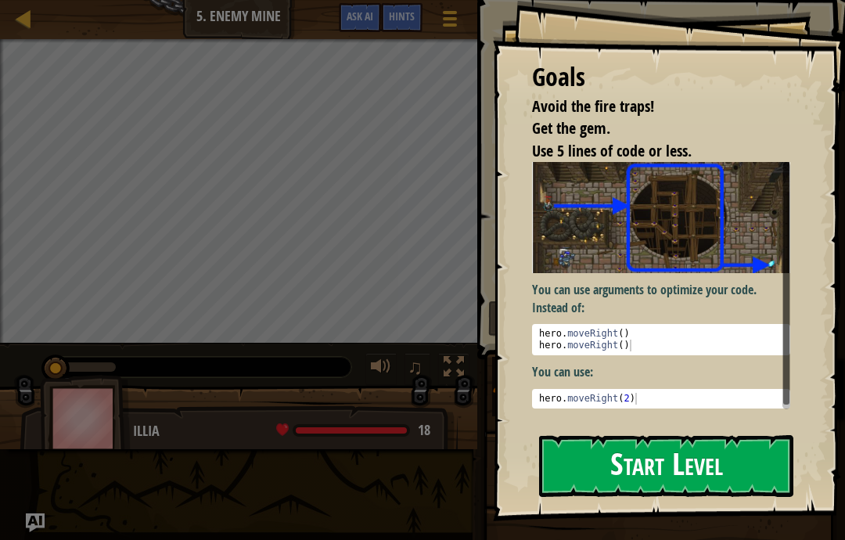
click at [648, 459] on button "Start Level" at bounding box center [666, 466] width 254 height 62
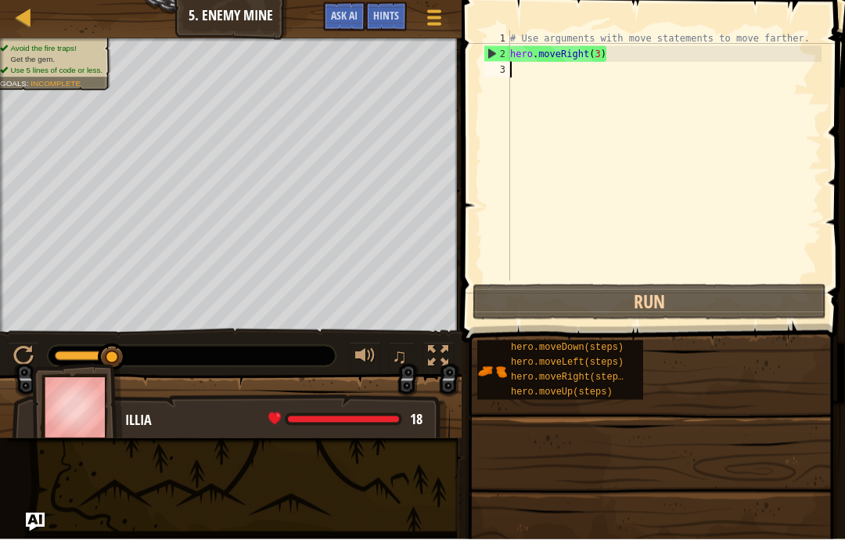
scroll to position [16, 21]
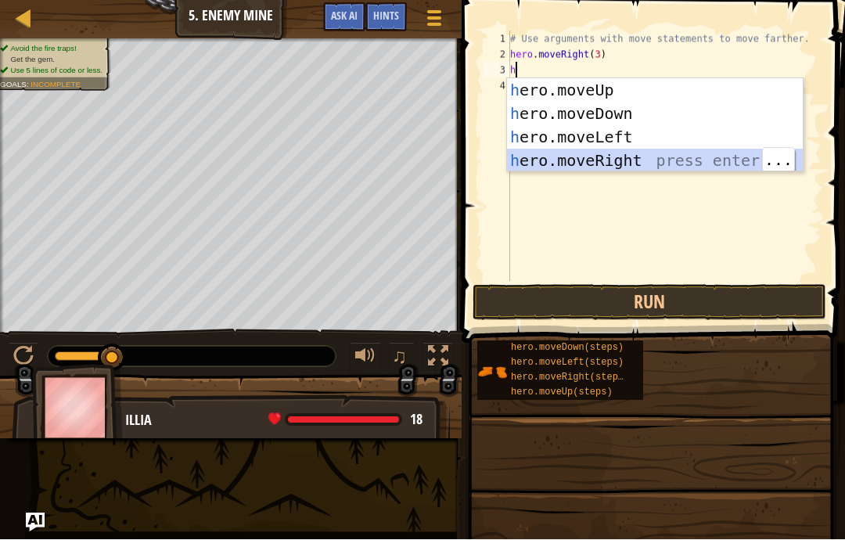
click at [705, 157] on div "h ero.moveUp press enter h ero.moveDown press enter h ero.moveLeft press enter …" at bounding box center [655, 149] width 296 height 141
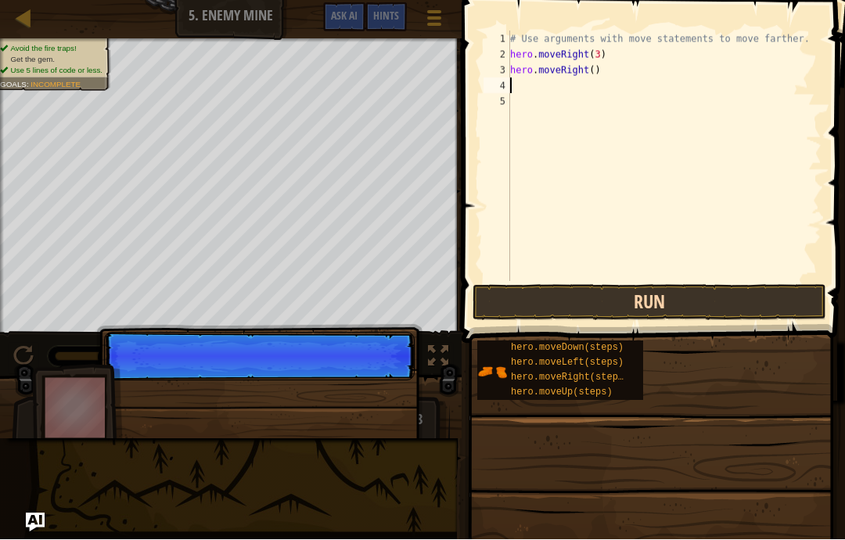
click at [721, 303] on button "Run" at bounding box center [650, 303] width 354 height 36
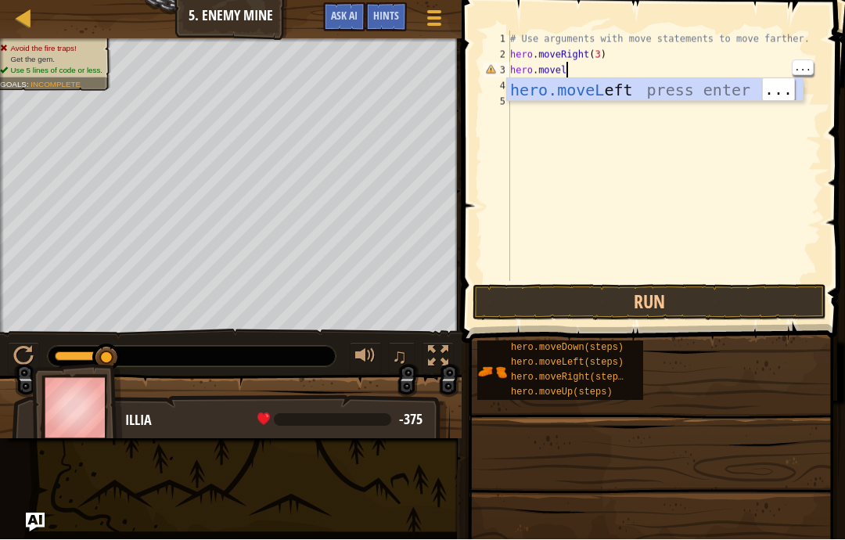
click at [722, 91] on div "hero.moveL eft press enter" at bounding box center [655, 114] width 296 height 70
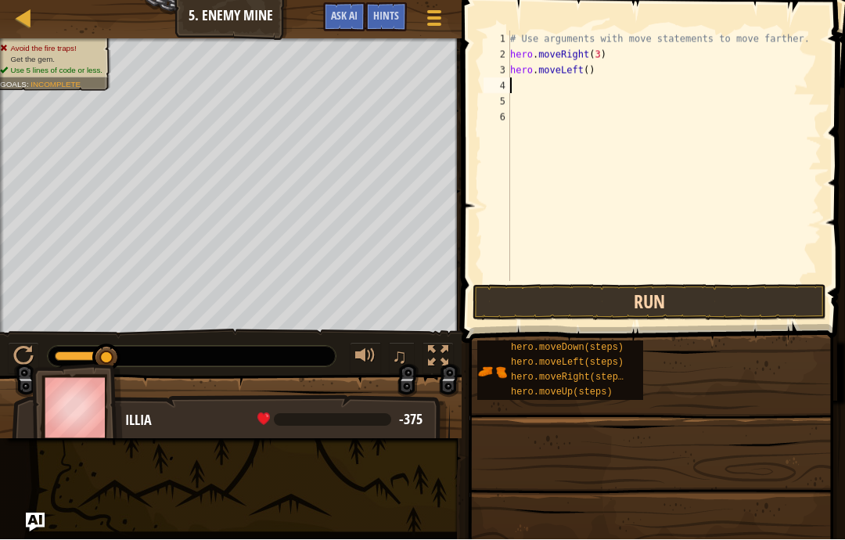
click at [708, 312] on button "Run" at bounding box center [650, 303] width 354 height 36
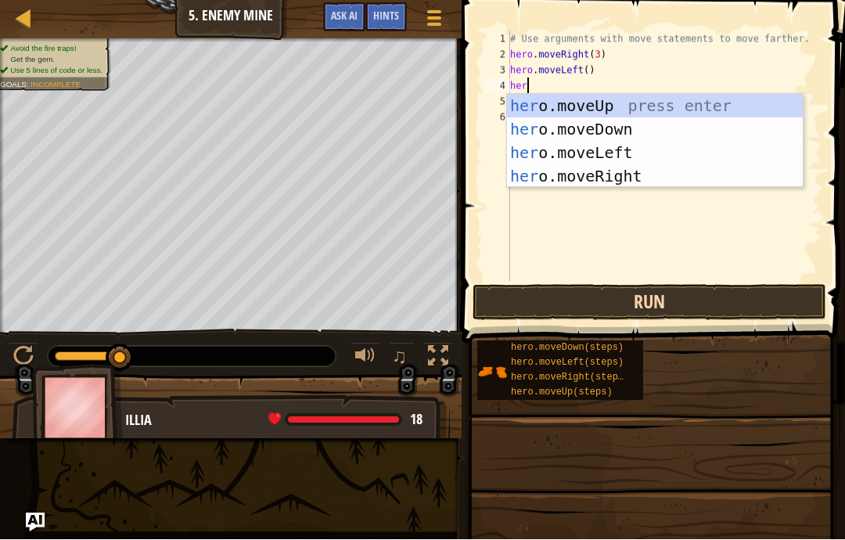
scroll to position [16, 33]
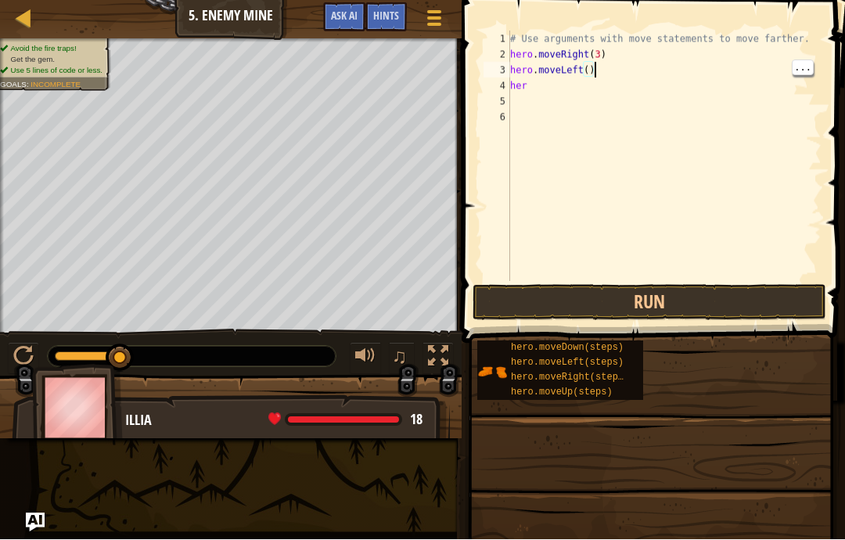
click at [615, 66] on div "# Use arguments with move statements to move farther. hero . moveRight ( 3 ) he…" at bounding box center [664, 172] width 315 height 282
click at [564, 66] on div "# Use arguments with move statements to move farther. hero . moveRight ( 3 ) her" at bounding box center [664, 172] width 315 height 282
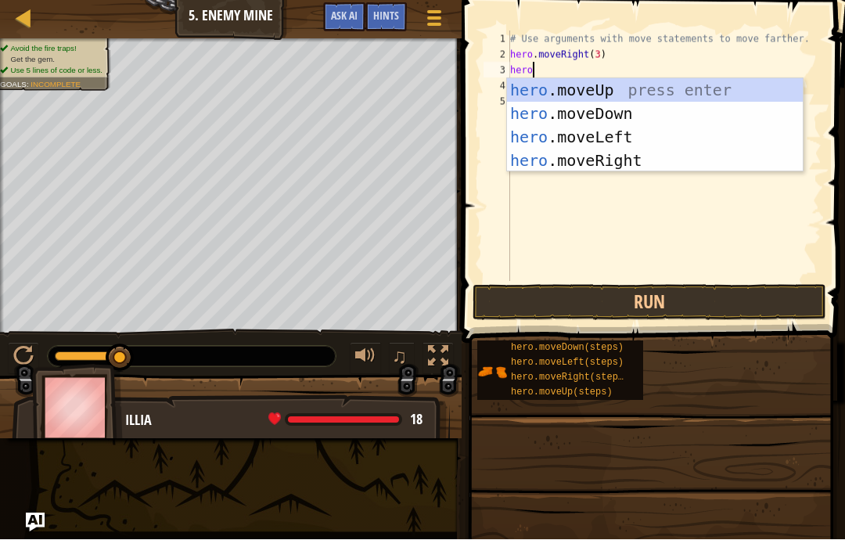
scroll to position [16, 21]
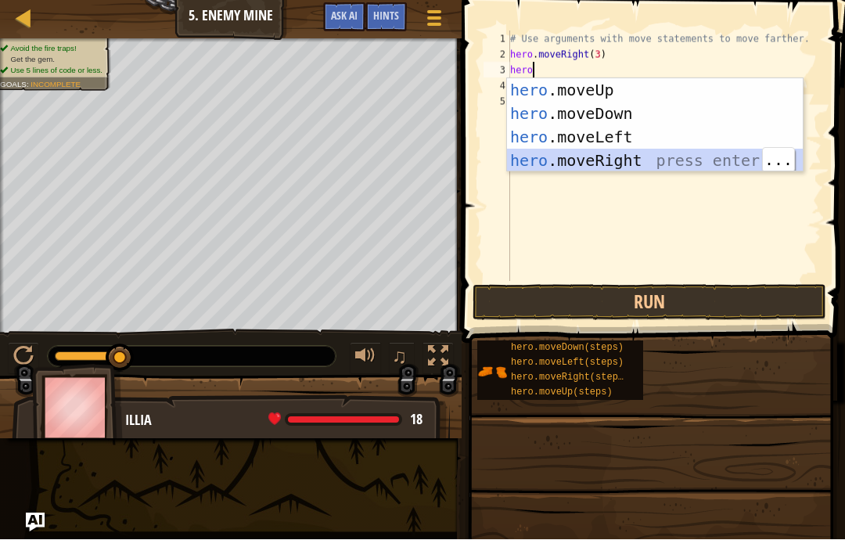
click at [707, 163] on div "hero .moveUp press enter hero .moveDown press enter hero .moveLeft press enter …" at bounding box center [655, 149] width 296 height 141
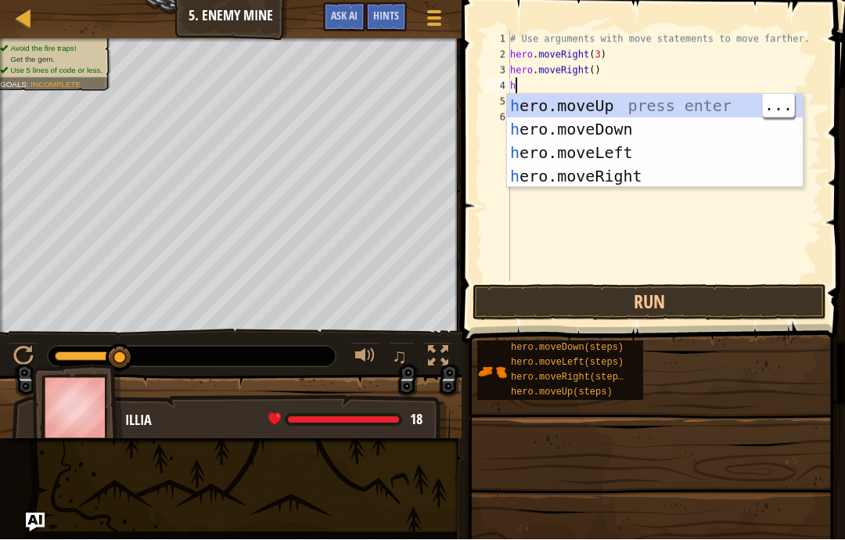
click at [726, 99] on div "h ero.moveUp press enter h ero.moveDown press enter h ero.moveLeft press enter …" at bounding box center [655, 165] width 296 height 141
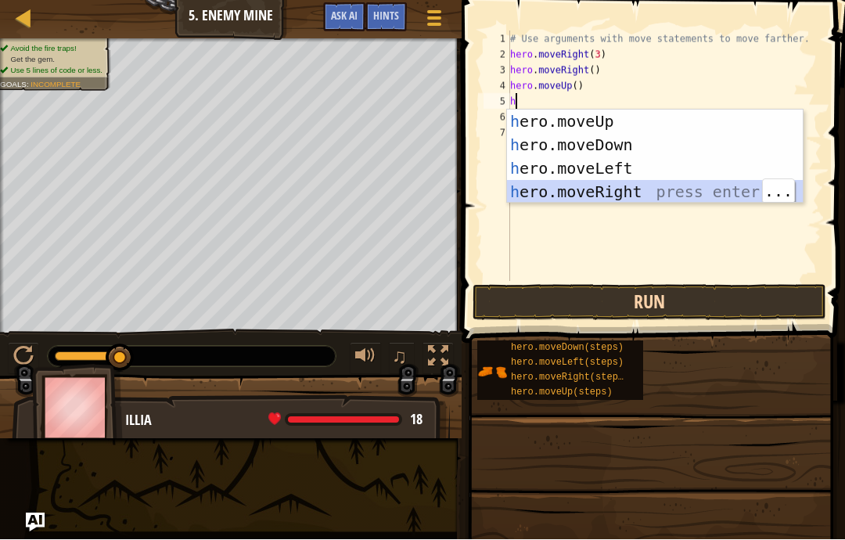
click at [707, 313] on button "Run" at bounding box center [650, 303] width 354 height 36
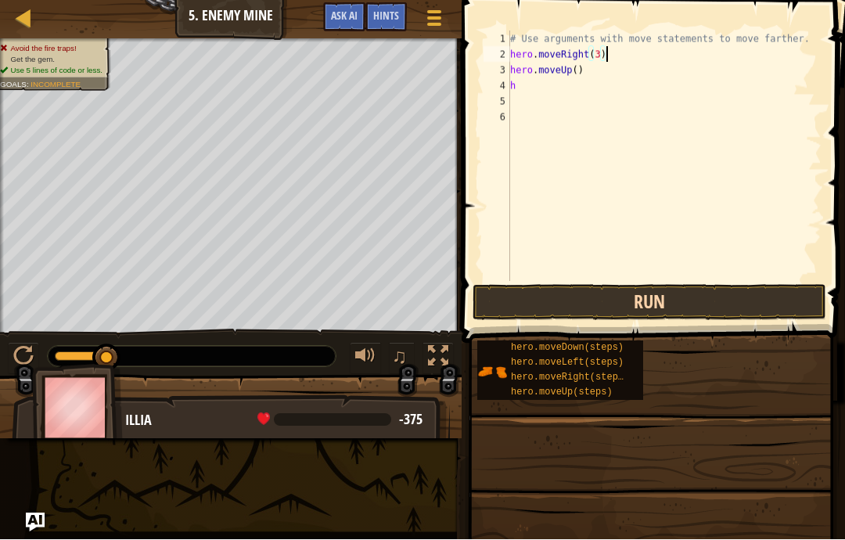
click at [585, 291] on button "Run" at bounding box center [650, 303] width 354 height 36
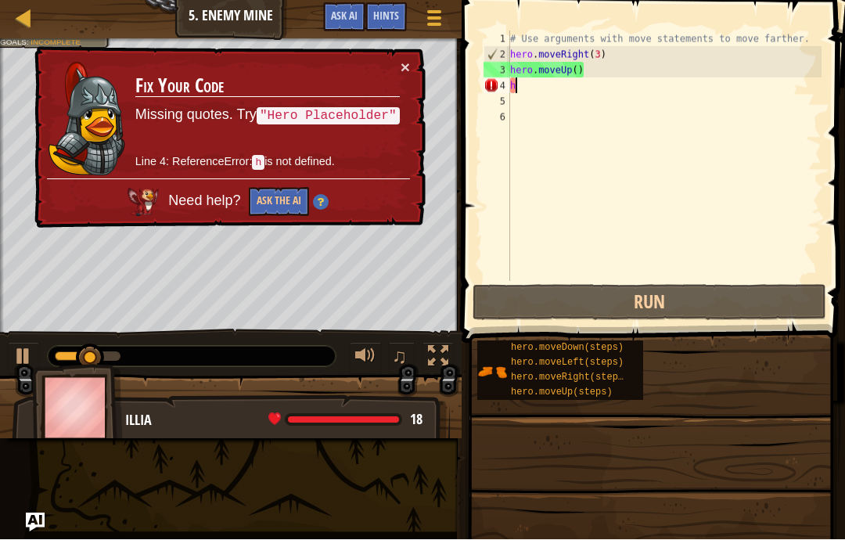
click at [545, 91] on div "# Use arguments with move statements to move farther. hero . moveRight ( 3 ) he…" at bounding box center [664, 172] width 315 height 282
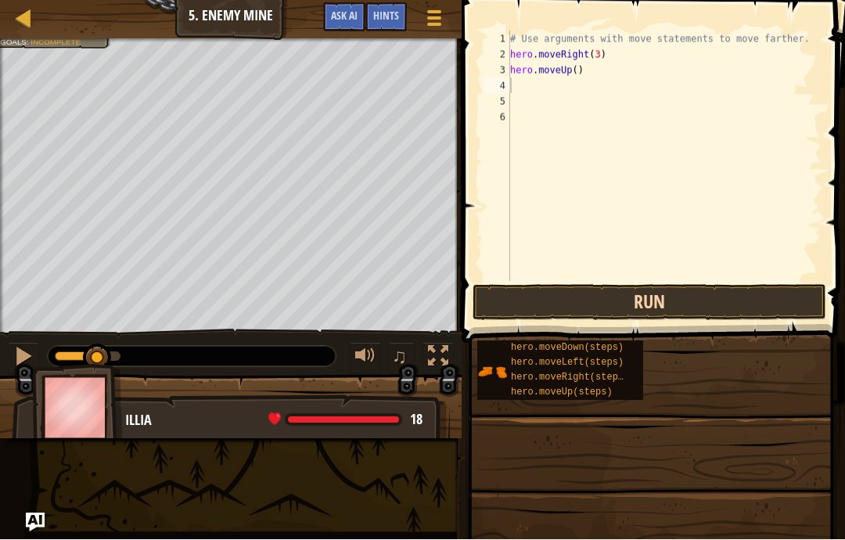
click at [632, 301] on button "Run" at bounding box center [650, 303] width 354 height 36
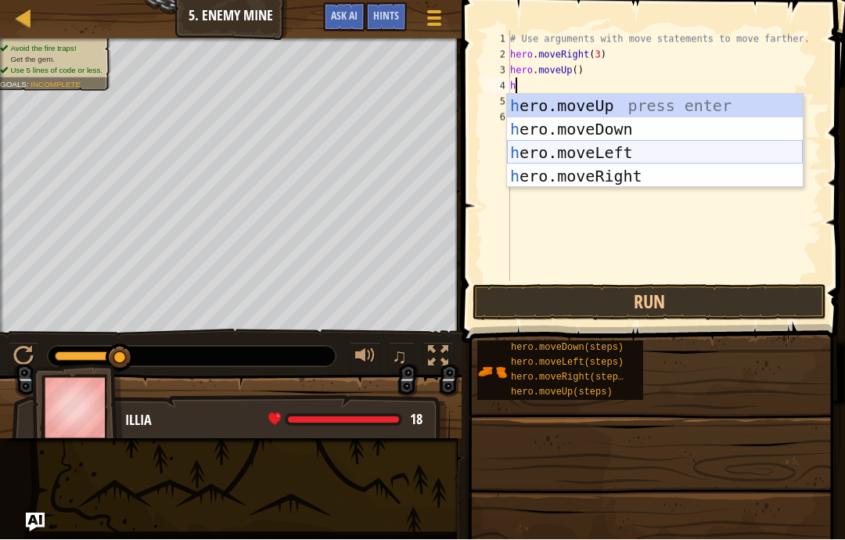
click at [602, 148] on div "h ero.moveUp press enter h ero.moveDown press enter h ero.moveLeft press enter …" at bounding box center [655, 165] width 296 height 141
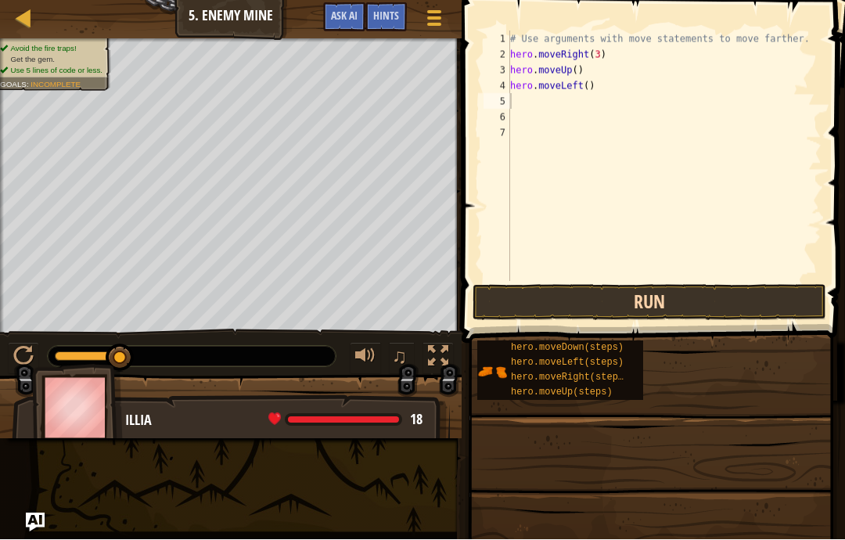
click at [561, 295] on button "Run" at bounding box center [650, 303] width 354 height 36
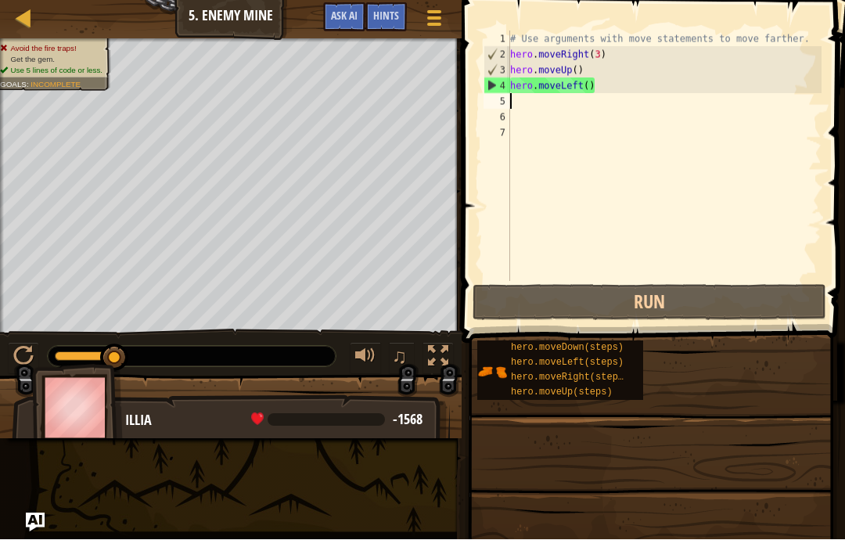
click at [609, 90] on div "# Use arguments with move statements to move farther. hero . moveRight ( 3 ) he…" at bounding box center [664, 172] width 315 height 282
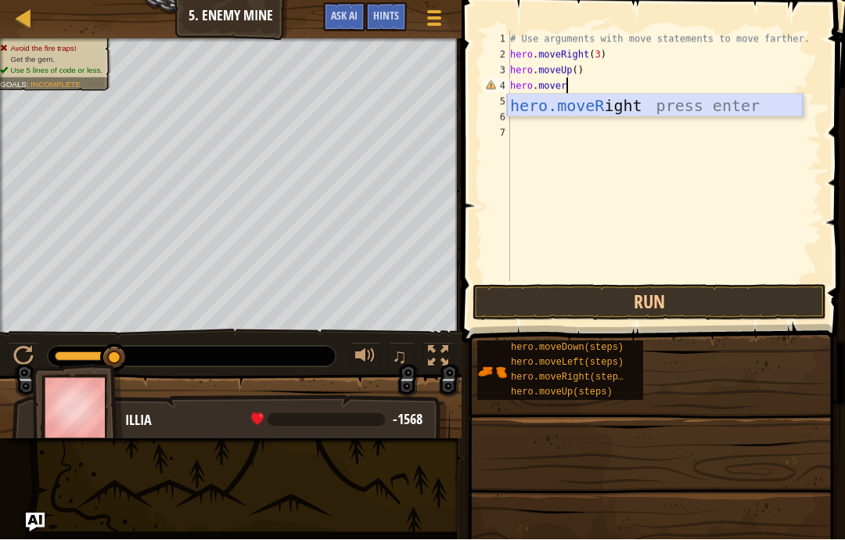
click at [644, 107] on div "hero.moveR ight press enter" at bounding box center [655, 130] width 296 height 70
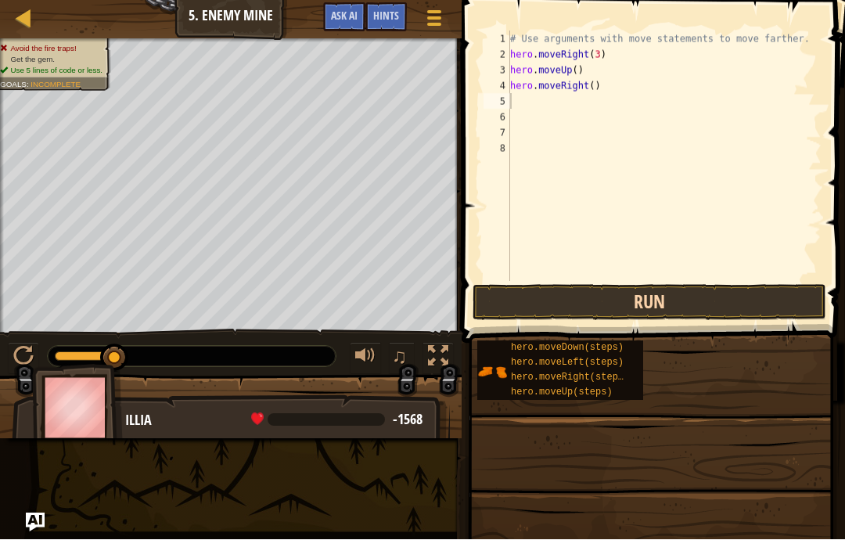
click at [641, 318] on button "Run" at bounding box center [650, 303] width 354 height 36
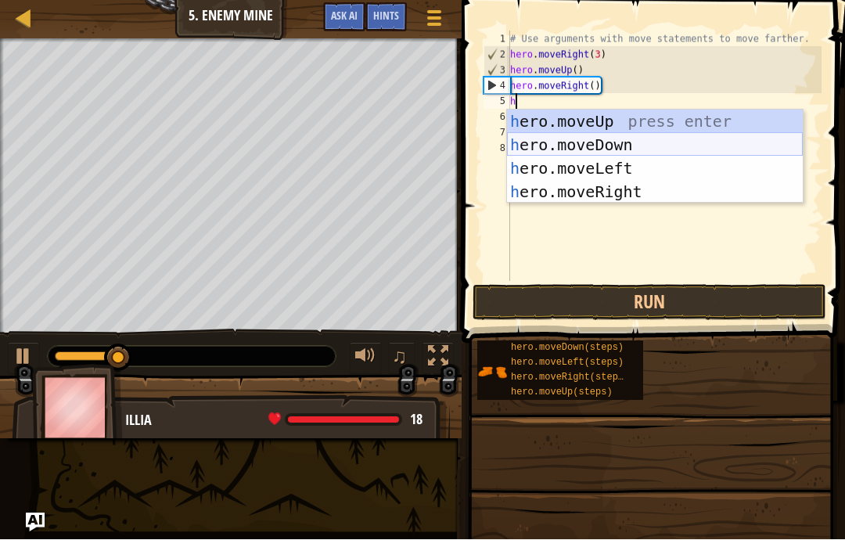
click at [635, 151] on div "h ero.moveUp press enter h ero.moveDown press enter h ero.moveLeft press enter …" at bounding box center [655, 180] width 296 height 141
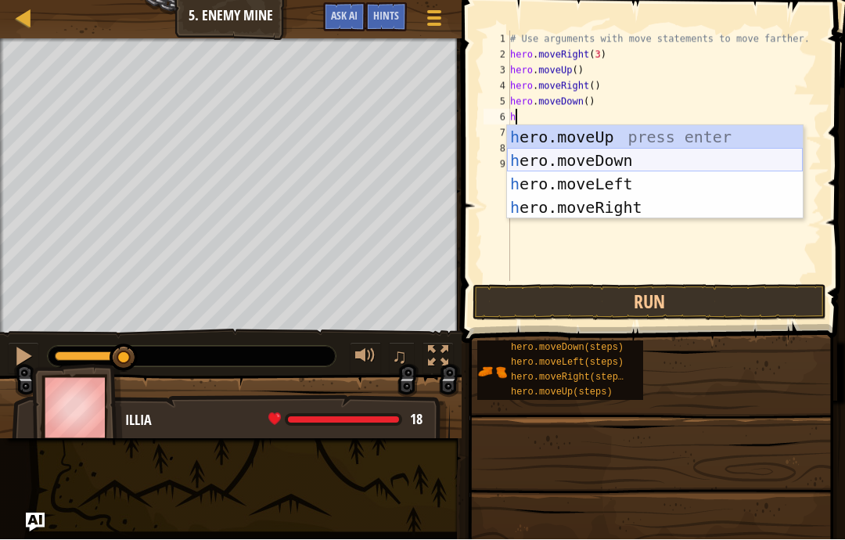
click at [576, 162] on div "h ero.moveUp press enter h ero.moveDown press enter h ero.moveLeft press enter …" at bounding box center [655, 196] width 296 height 141
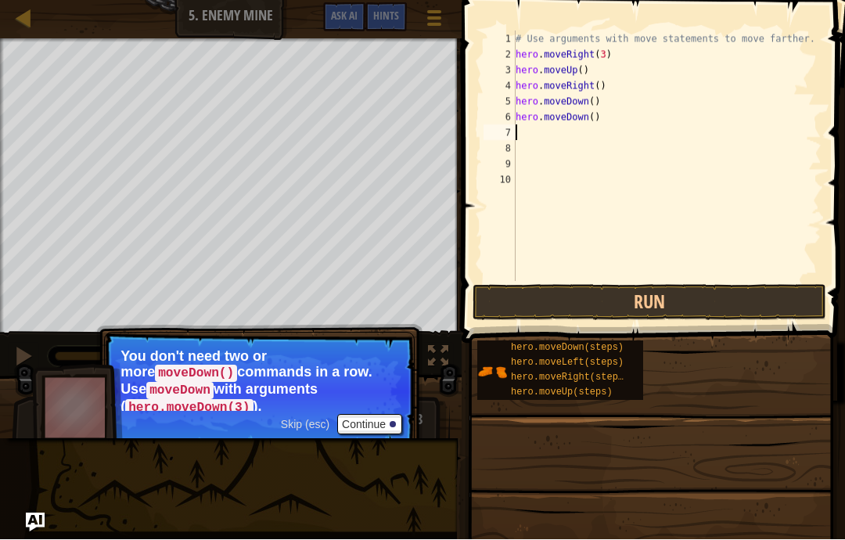
click at [594, 117] on div "# Use arguments with move statements to move farther. hero . moveRight ( 3 ) he…" at bounding box center [668, 172] width 310 height 282
click at [644, 119] on div "# Use arguments with move statements to move farther. hero . moveRight ( 3 ) he…" at bounding box center [668, 172] width 310 height 282
click at [651, 301] on button "Run" at bounding box center [650, 303] width 354 height 36
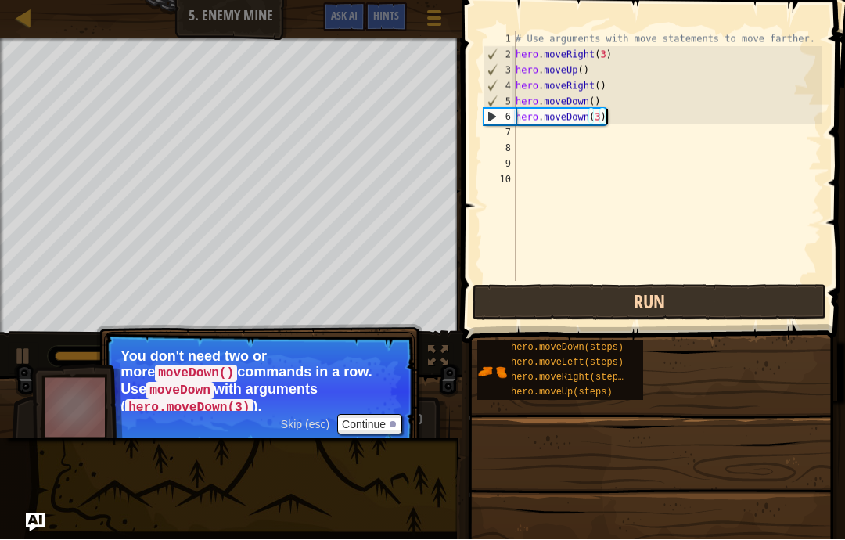
click at [606, 312] on button "Run" at bounding box center [650, 303] width 354 height 36
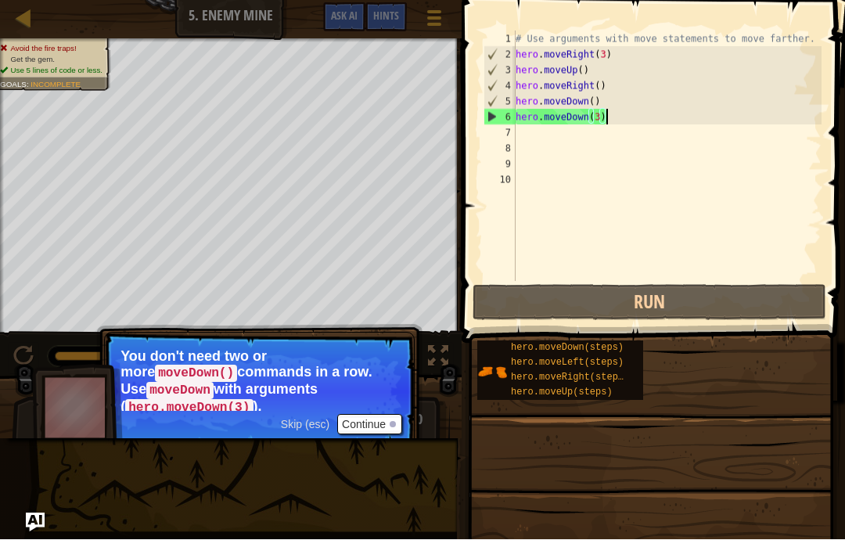
click at [372, 415] on button "Continue" at bounding box center [369, 425] width 65 height 20
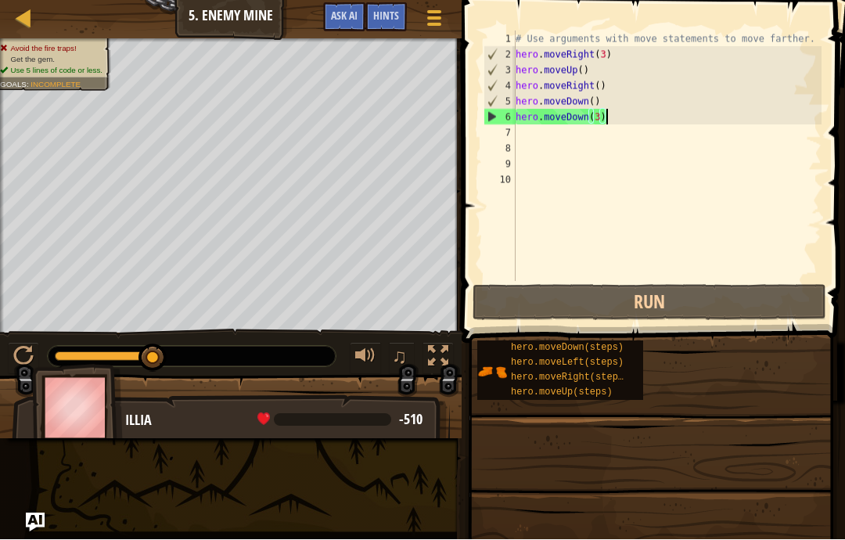
scroll to position [16, 16]
click at [608, 98] on div "# Use arguments with move statements to move farther. hero . moveRight ( 3 ) he…" at bounding box center [668, 172] width 310 height 282
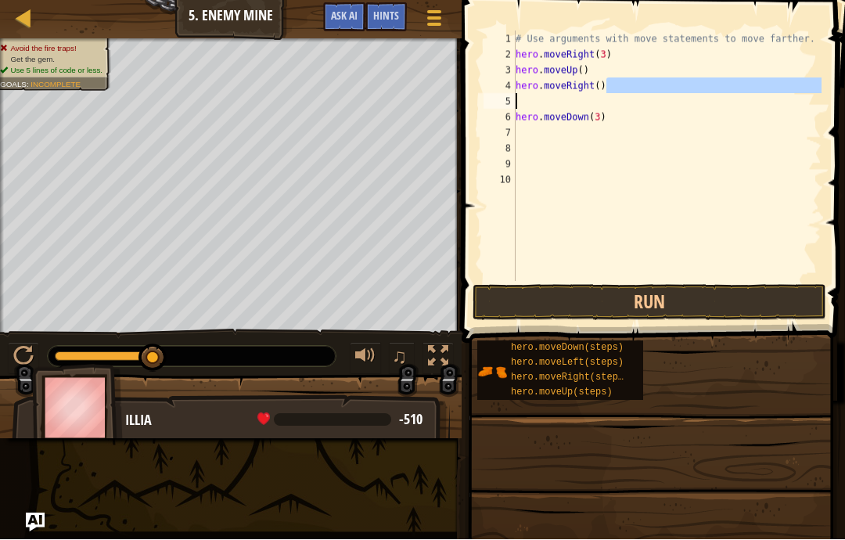
click at [726, 92] on div "# Use arguments with move statements to move farther. hero . moveRight ( 3 ) he…" at bounding box center [668, 172] width 310 height 282
click at [599, 106] on div "# Use arguments with move statements to move farther. hero . moveRight ( 3 ) he…" at bounding box center [668, 172] width 310 height 282
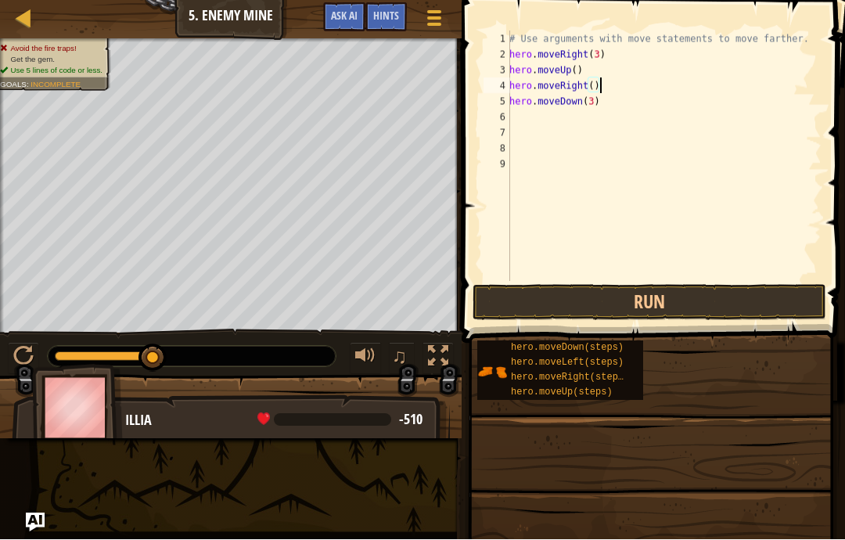
click at [592, 131] on div "# Use arguments with move statements to move farther. hero . moveRight ( 3 ) he…" at bounding box center [663, 172] width 315 height 282
click at [579, 123] on div "# Use arguments with move statements to move farther. hero . moveRight ( 3 ) he…" at bounding box center [663, 172] width 315 height 282
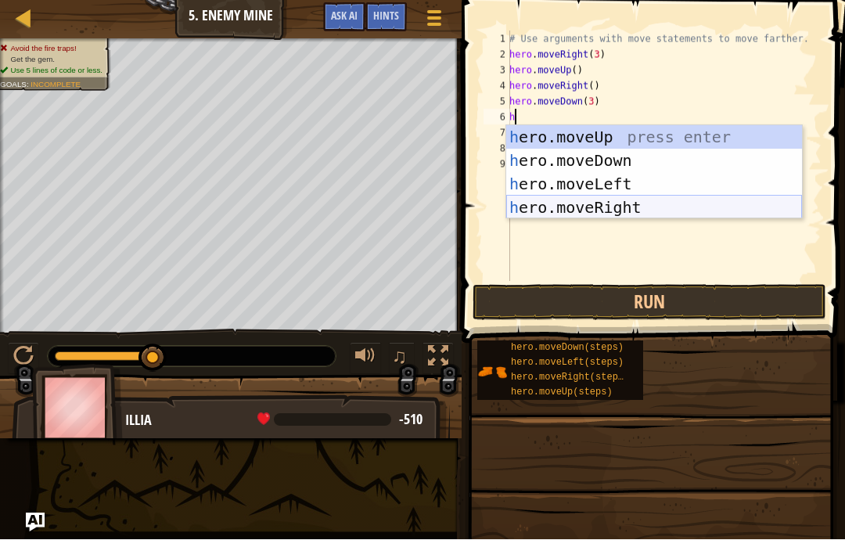
click at [618, 207] on div "h ero.moveUp press enter h ero.moveDown press enter h ero.moveLeft press enter …" at bounding box center [654, 196] width 296 height 141
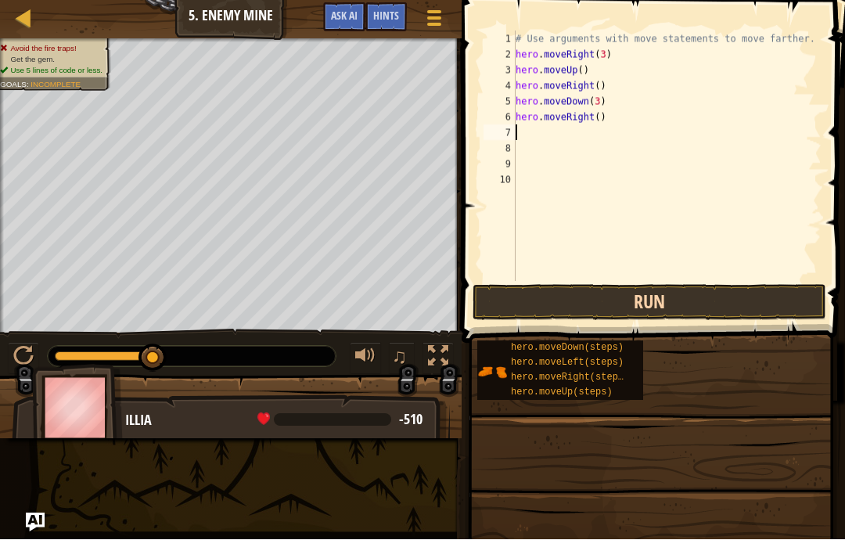
click at [668, 296] on button "Run" at bounding box center [650, 303] width 354 height 36
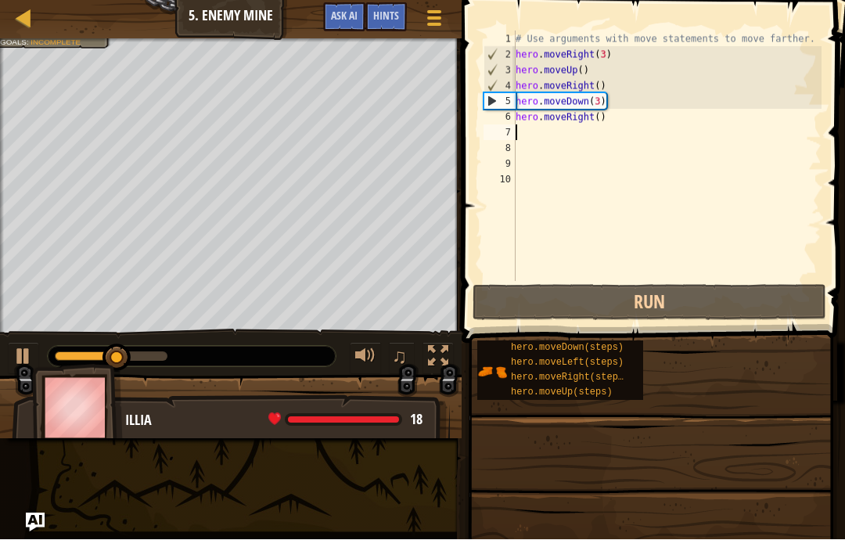
click at [597, 171] on div "# Use arguments with move statements to move farther. hero . moveRight ( 3 ) he…" at bounding box center [668, 172] width 310 height 282
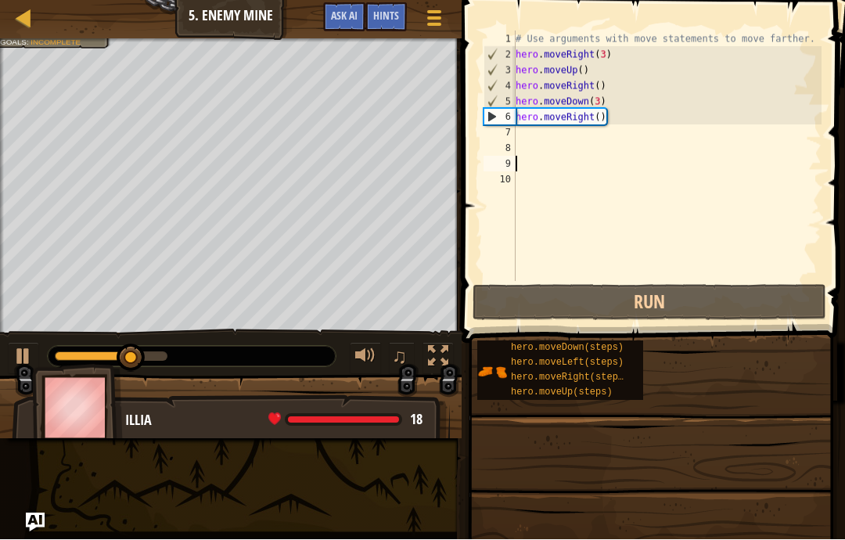
click at [574, 137] on div "# Use arguments with move statements to move farther. hero . moveRight ( 3 ) he…" at bounding box center [668, 172] width 310 height 282
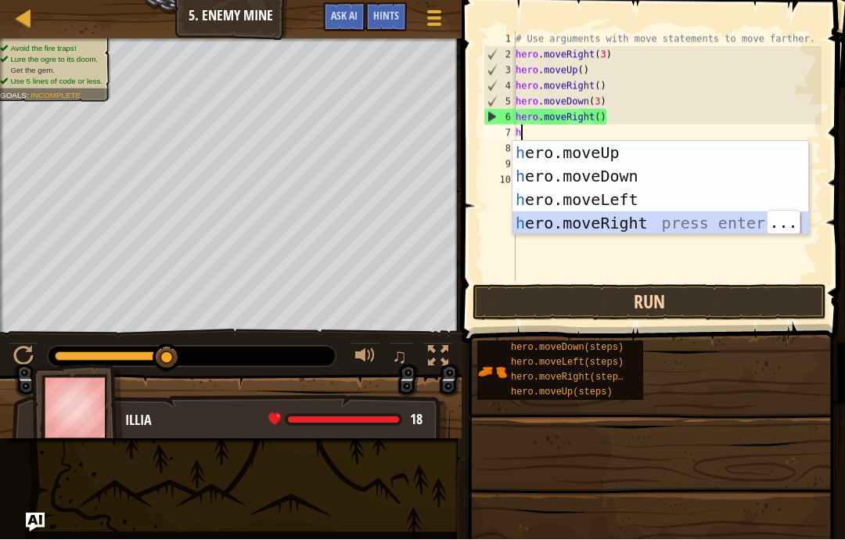
click at [729, 299] on button "Run" at bounding box center [650, 303] width 354 height 36
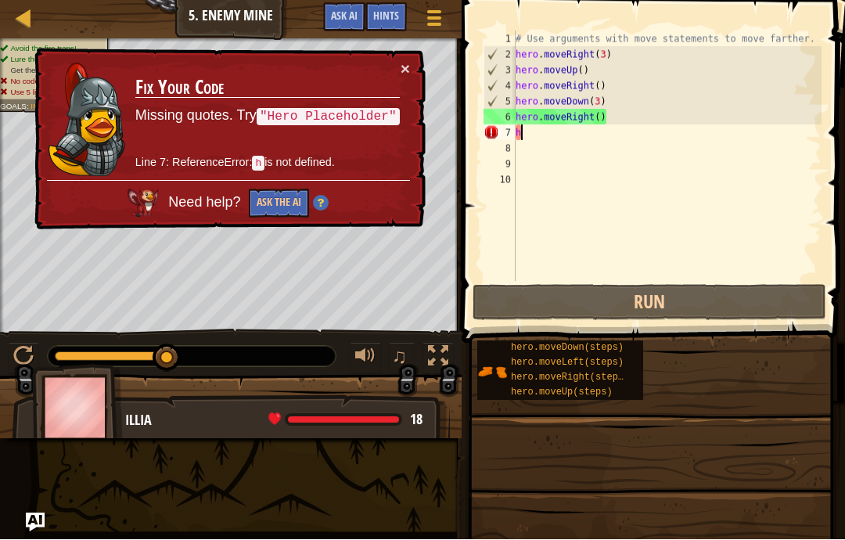
click at [395, 66] on td "Fix Your Code Missing quotes. Try "Hero Placeholder" Line 7: ReferenceError: h …" at bounding box center [268, 121] width 266 height 120
click at [403, 69] on button "×" at bounding box center [405, 69] width 9 height 16
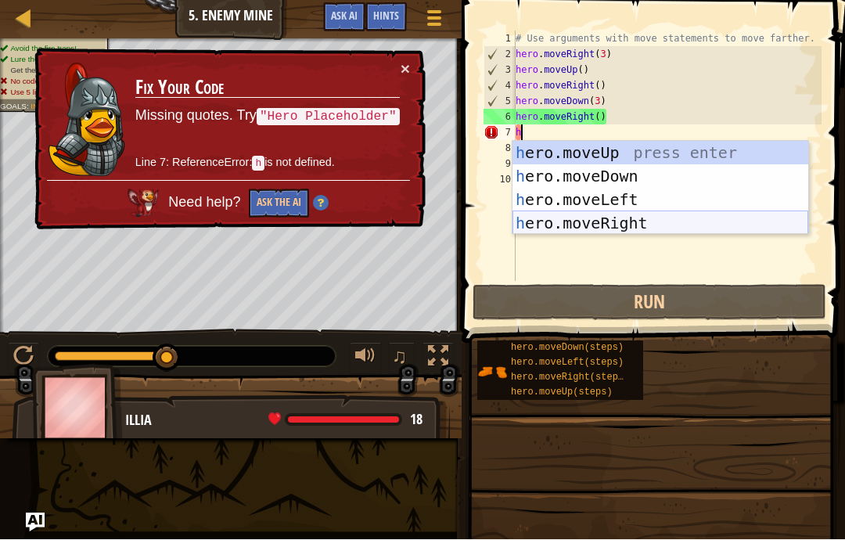
click at [623, 228] on div "h ero.moveUp press enter h ero.moveDown press enter h ero.moveLeft press enter …" at bounding box center [661, 212] width 296 height 141
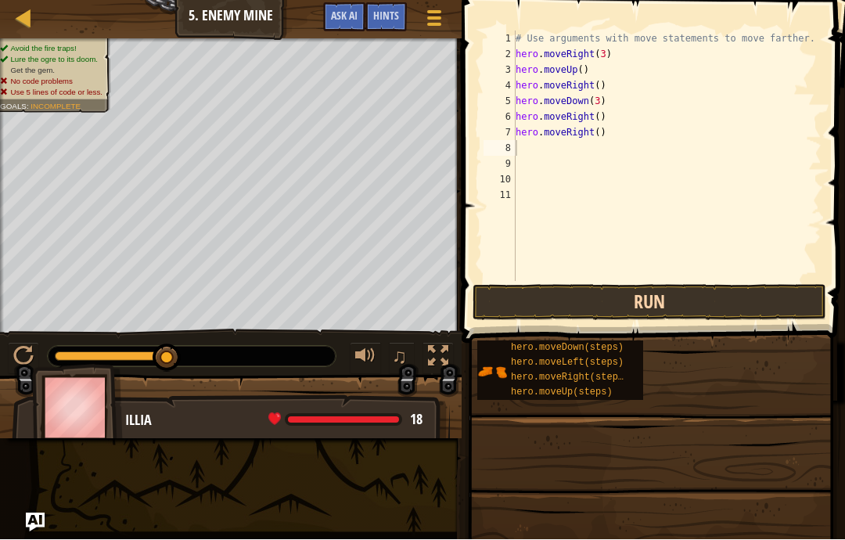
click at [617, 303] on button "Run" at bounding box center [650, 303] width 354 height 36
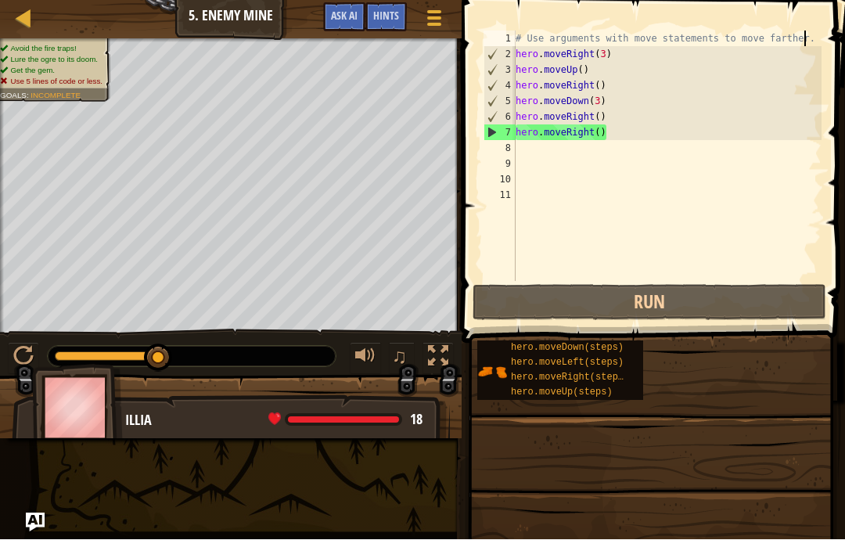
click at [805, 34] on div "# Use arguments with move statements to move farther. hero . moveRight ( 3 ) he…" at bounding box center [668, 172] width 310 height 282
click at [811, 37] on div "# Use arguments with move statements to move farther. hero . moveRight ( 3 ) he…" at bounding box center [668, 172] width 310 height 282
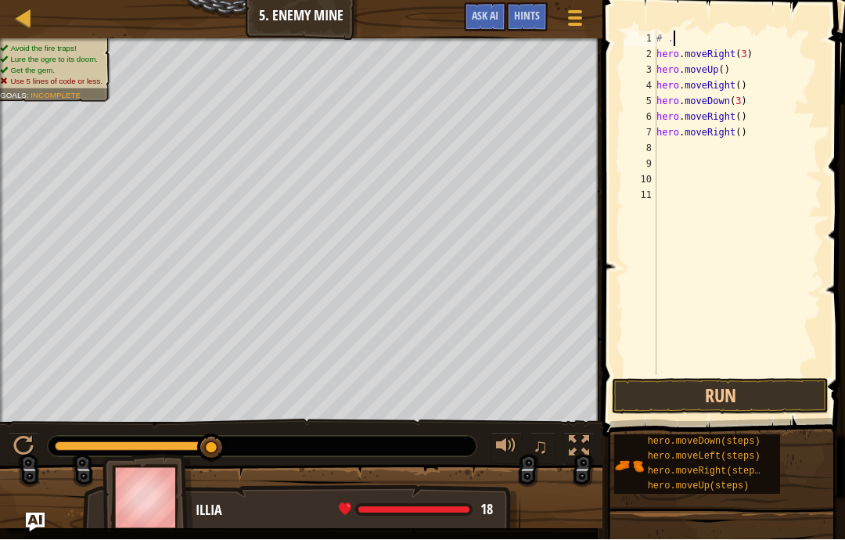
click at [793, 41] on div "# . hero . moveRight ( 3 ) hero . moveUp ( ) hero . moveRight ( ) hero . moveDo…" at bounding box center [737, 219] width 168 height 376
drag, startPoint x: 748, startPoint y: 130, endPoint x: 656, endPoint y: 136, distance: 91.8
click at [656, 136] on div "abcde fg 1 2 3 4 5 6 7 8 9 10 11 hero . moveRight ( 3 ) hero . moveUp ( ) hero …" at bounding box center [721, 203] width 200 height 344
click at [742, 116] on div "hero . moveRight ( 3 ) hero . moveUp ( ) hero . moveRight ( ) hero . moveDown (…" at bounding box center [737, 219] width 168 height 376
click at [750, 117] on div "hero . moveRight ( 3 ) hero . moveUp ( ) hero . moveRight ( ) hero . moveDown (…" at bounding box center [737, 219] width 168 height 376
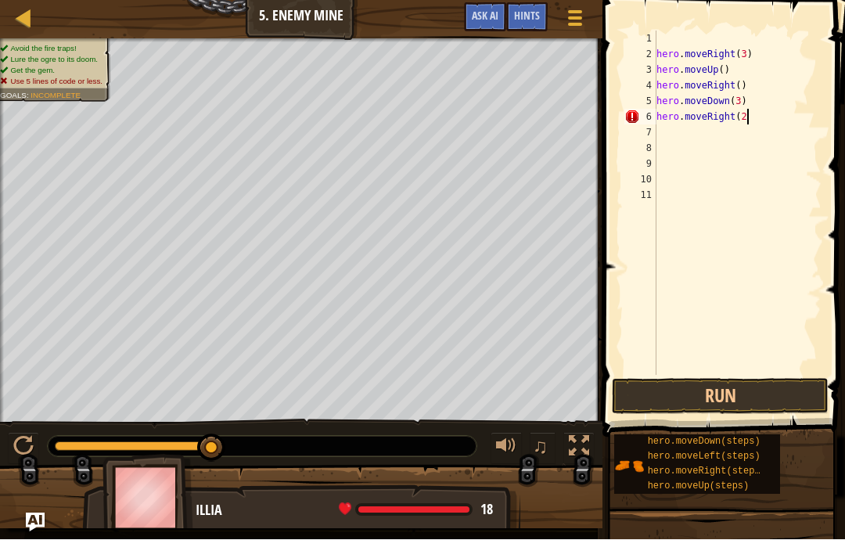
scroll to position [16, 27]
click at [777, 408] on button "Run" at bounding box center [720, 397] width 217 height 36
type textarea "abcde fg"
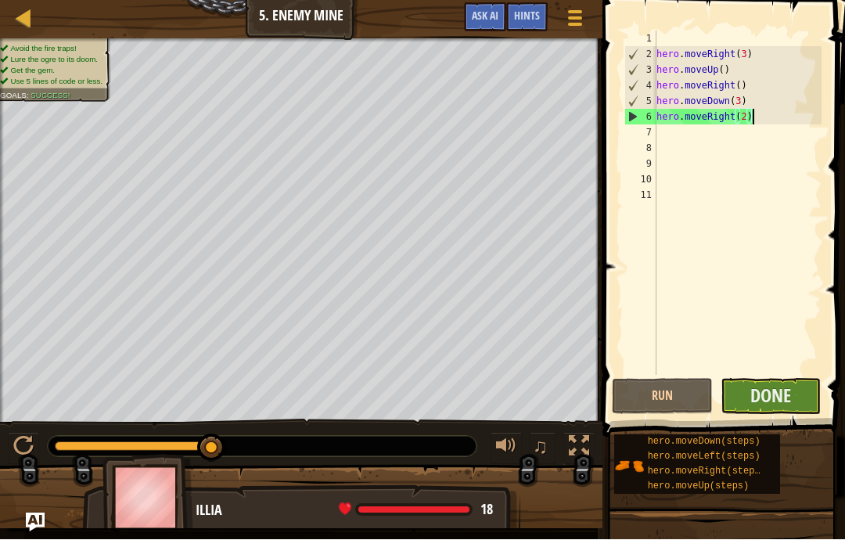
click at [797, 394] on button "Done" at bounding box center [771, 397] width 101 height 36
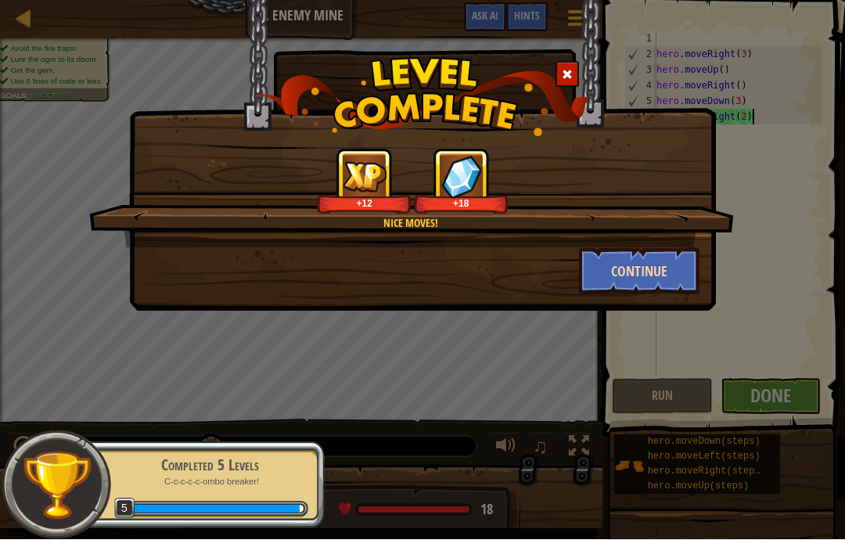
click at [673, 282] on button "Continue" at bounding box center [639, 271] width 121 height 47
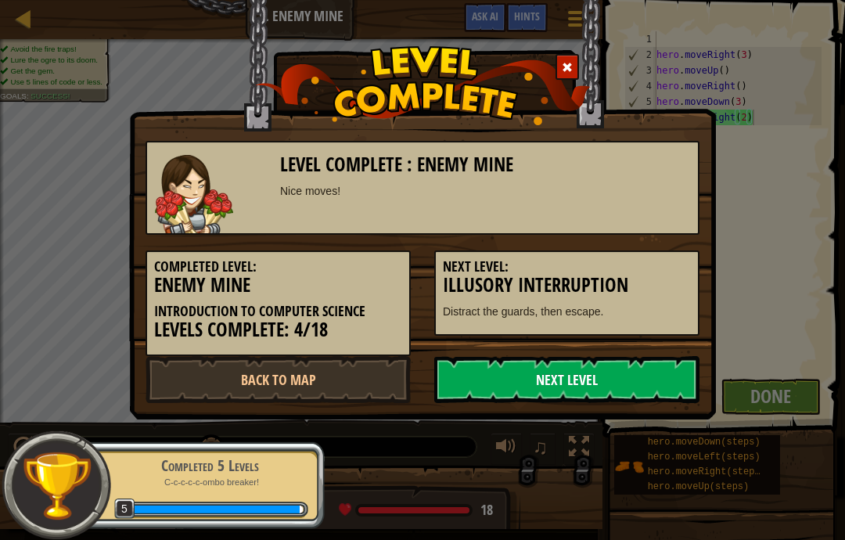
click at [666, 379] on link "Next Level" at bounding box center [566, 379] width 265 height 47
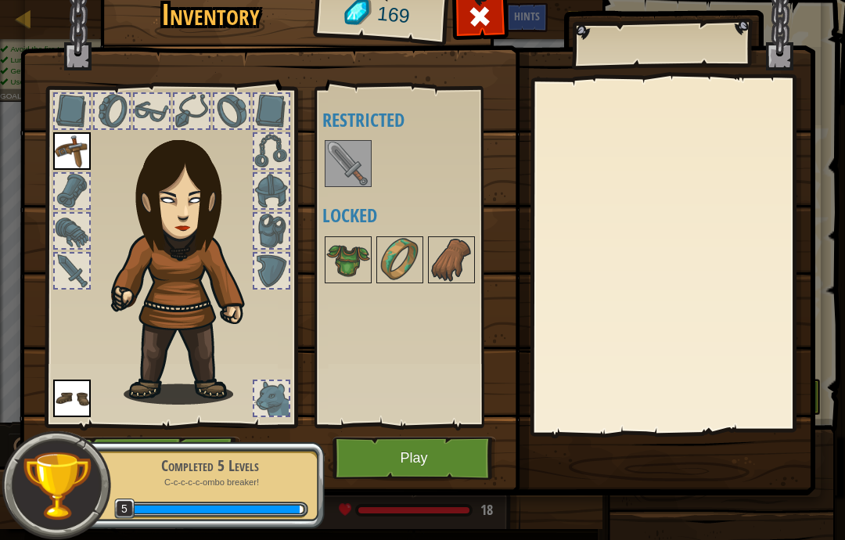
click at [347, 162] on img at bounding box center [348, 164] width 44 height 44
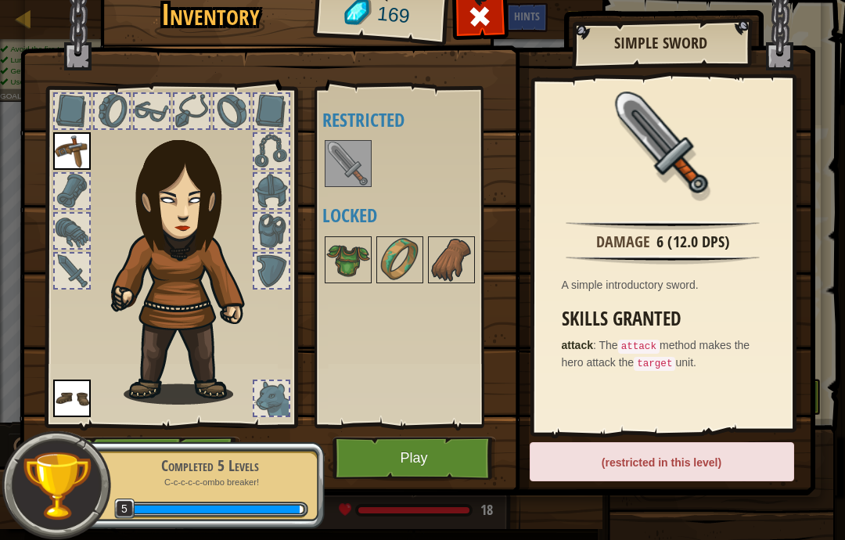
click at [464, 362] on div "Available Equip Equip (double-click to equip) Restricted Locked" at bounding box center [414, 257] width 185 height 326
click at [477, 360] on div "Available Equip Equip (double-click to equip) Restricted Locked" at bounding box center [414, 257] width 185 height 326
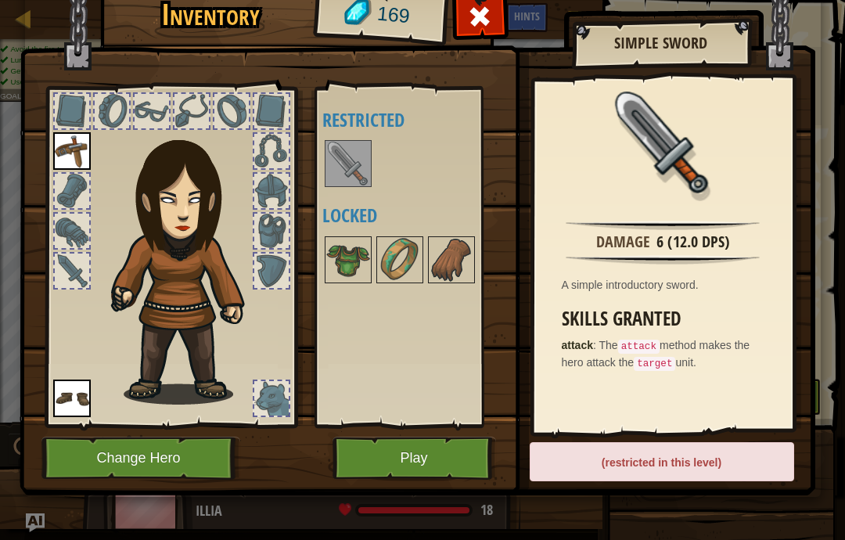
click at [502, 123] on h4 "Restricted" at bounding box center [414, 120] width 185 height 20
click at [53, 204] on div at bounding box center [72, 191] width 38 height 38
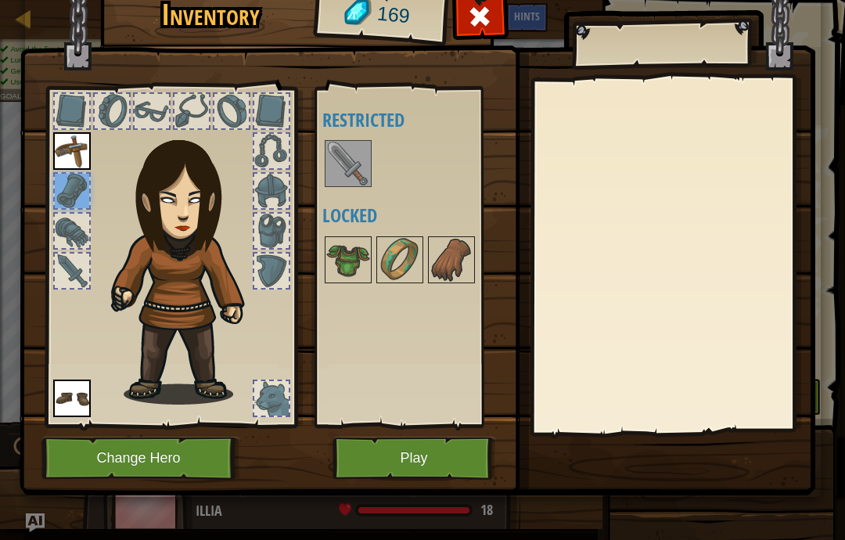
click at [66, 196] on div at bounding box center [72, 191] width 34 height 34
click at [66, 232] on div at bounding box center [72, 231] width 34 height 34
click at [67, 272] on div at bounding box center [72, 271] width 34 height 34
click at [53, 108] on div at bounding box center [72, 111] width 38 height 38
click at [123, 132] on img at bounding box center [188, 261] width 168 height 288
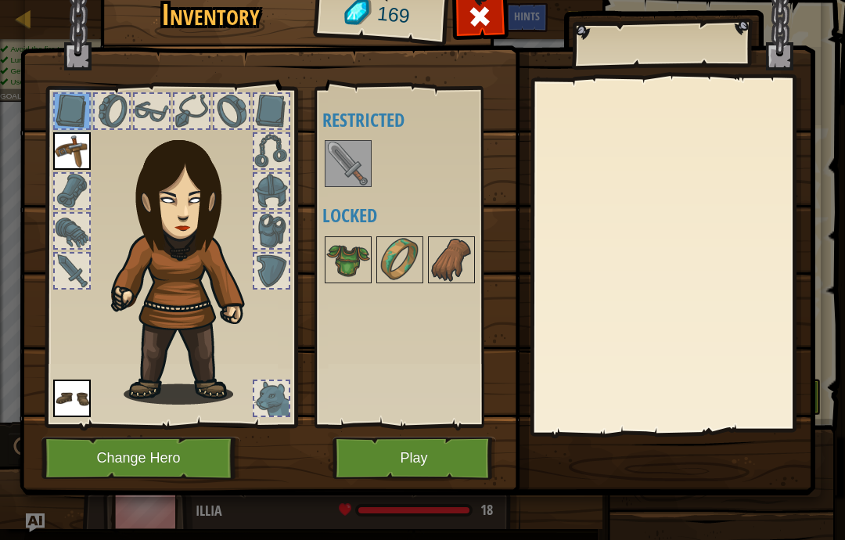
click at [106, 130] on img at bounding box center [188, 261] width 168 height 288
click at [107, 112] on div at bounding box center [112, 111] width 34 height 34
click at [142, 108] on div at bounding box center [152, 111] width 34 height 34
click at [172, 105] on img at bounding box center [177, 242] width 237 height 322
click at [200, 109] on div at bounding box center [191, 111] width 34 height 34
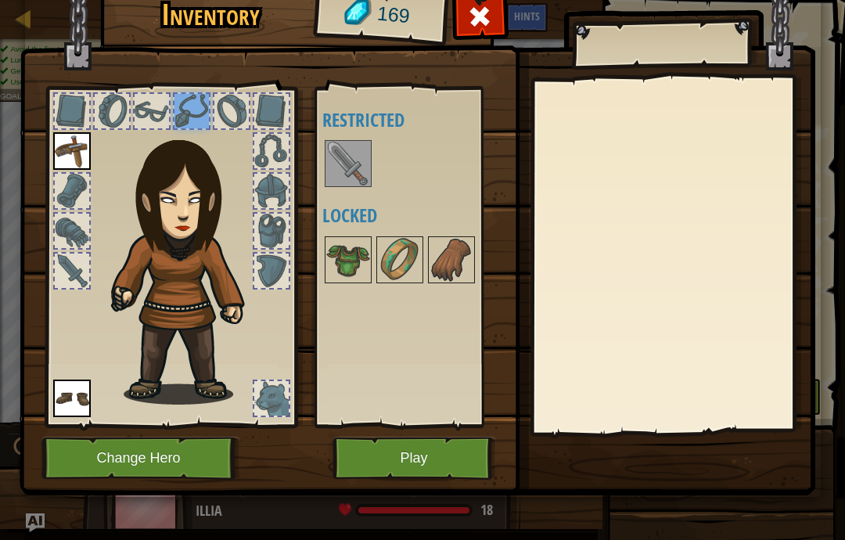
click at [228, 111] on div at bounding box center [231, 111] width 34 height 34
click at [268, 117] on div at bounding box center [271, 111] width 34 height 34
click at [250, 147] on img at bounding box center [188, 261] width 168 height 288
click at [264, 170] on img at bounding box center [188, 261] width 168 height 288
click at [265, 153] on div at bounding box center [271, 151] width 34 height 34
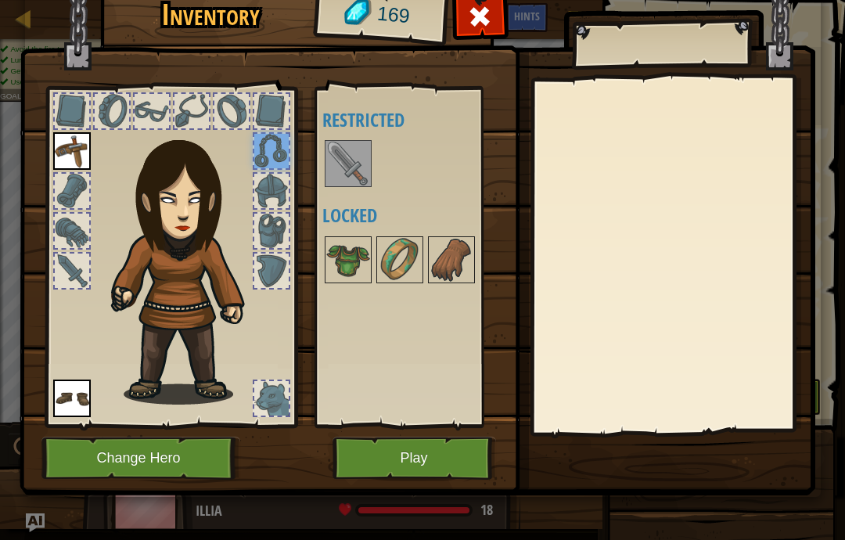
click at [267, 184] on div at bounding box center [271, 191] width 34 height 34
click at [250, 225] on img at bounding box center [188, 261] width 168 height 288
click at [252, 263] on img at bounding box center [188, 261] width 168 height 288
click at [277, 226] on div at bounding box center [271, 231] width 34 height 34
click at [251, 231] on img at bounding box center [188, 261] width 168 height 288
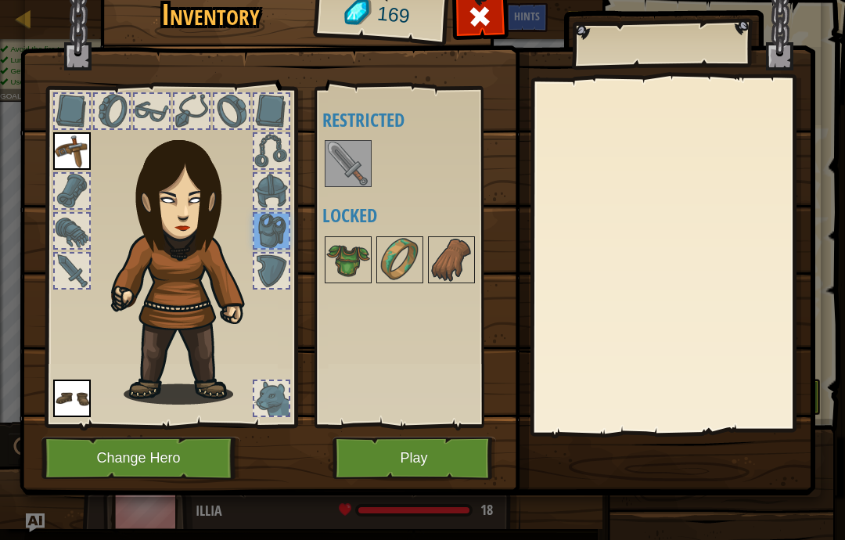
click at [148, 471] on button "Change Hero" at bounding box center [140, 458] width 199 height 43
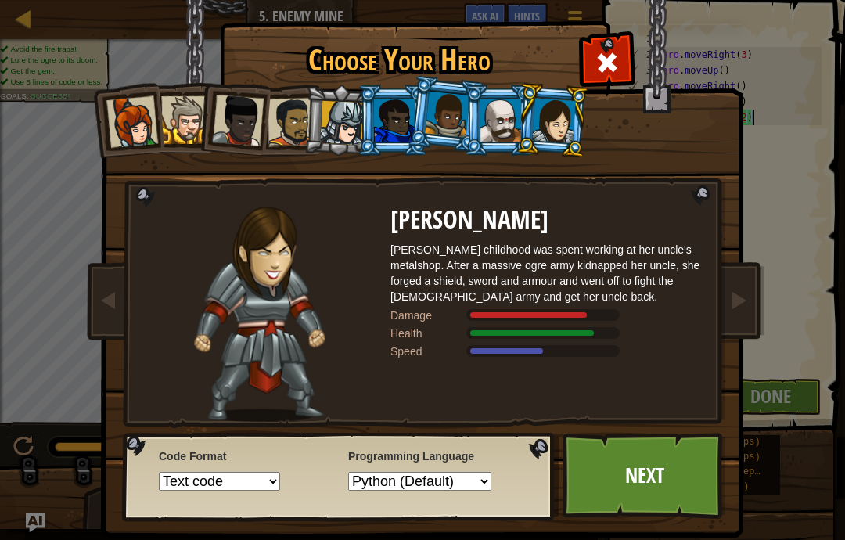
click at [331, 123] on div at bounding box center [342, 123] width 45 height 45
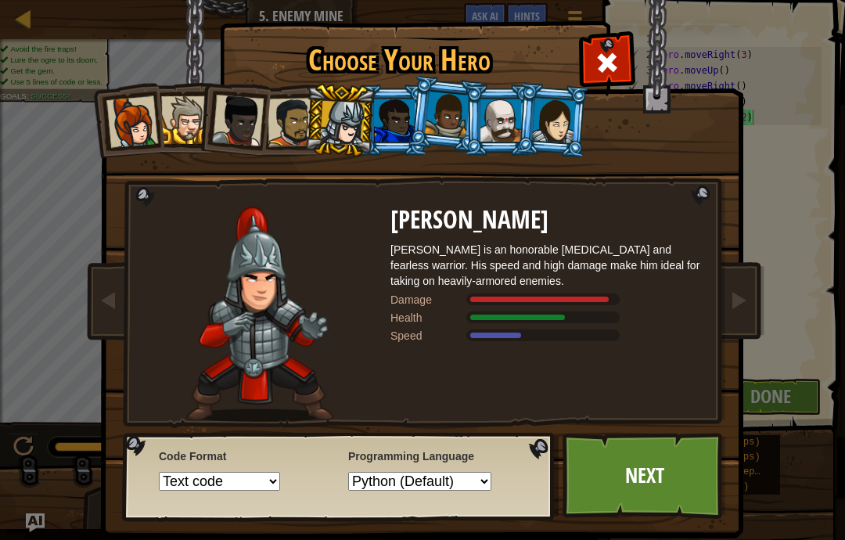
click at [451, 109] on div at bounding box center [447, 115] width 45 height 46
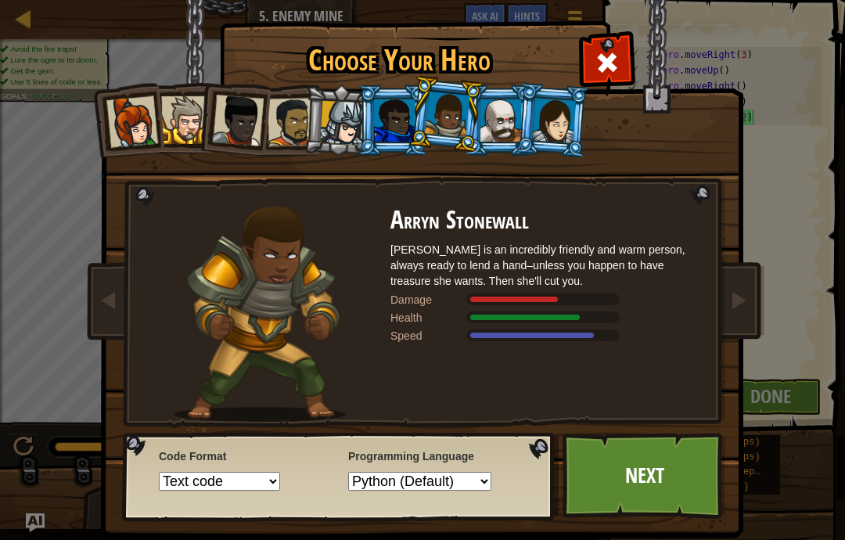
click at [495, 108] on div at bounding box center [500, 120] width 41 height 42
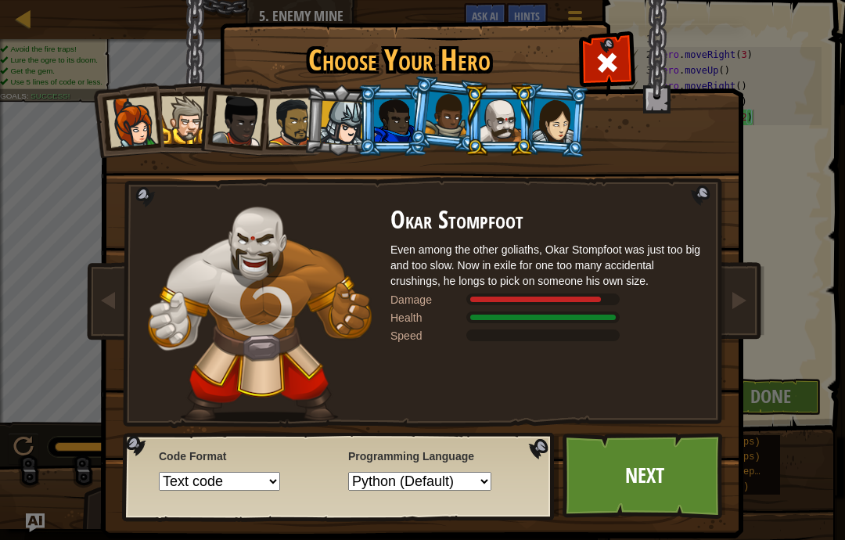
click at [451, 111] on div at bounding box center [447, 115] width 45 height 46
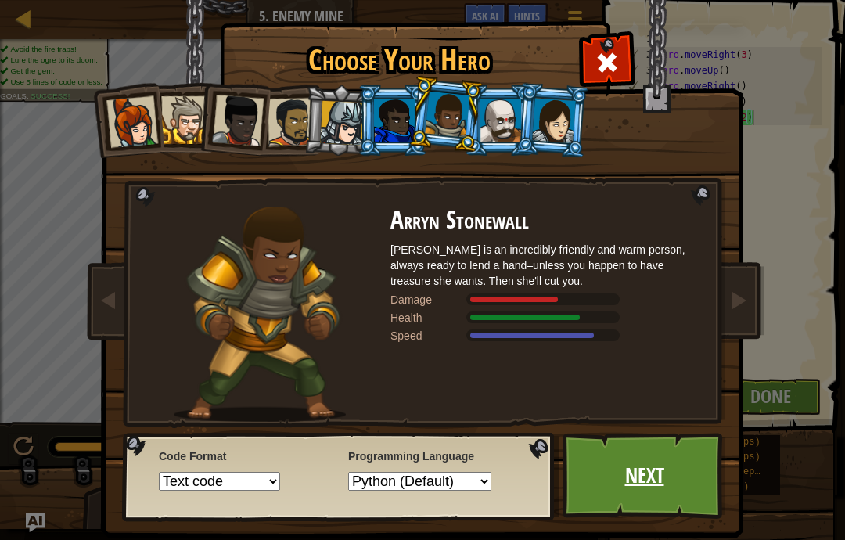
click at [682, 477] on link "Next" at bounding box center [645, 476] width 164 height 86
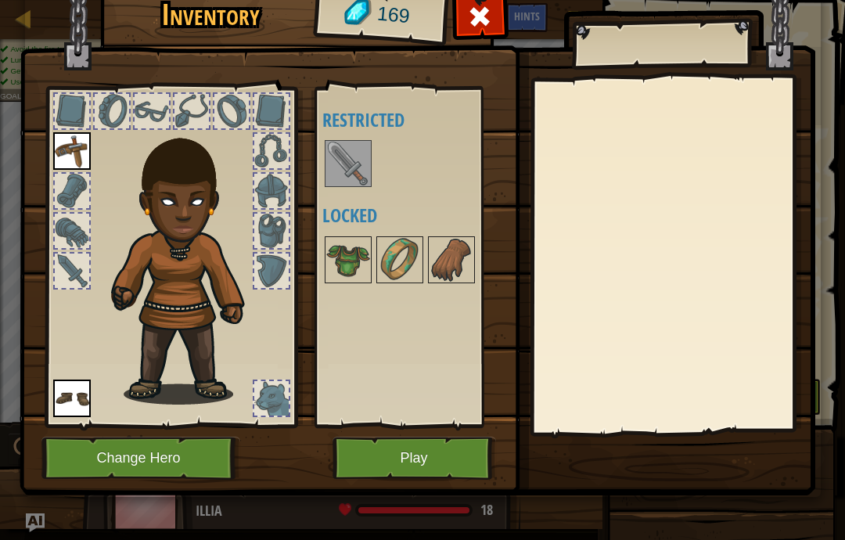
click at [341, 162] on img at bounding box center [348, 164] width 44 height 44
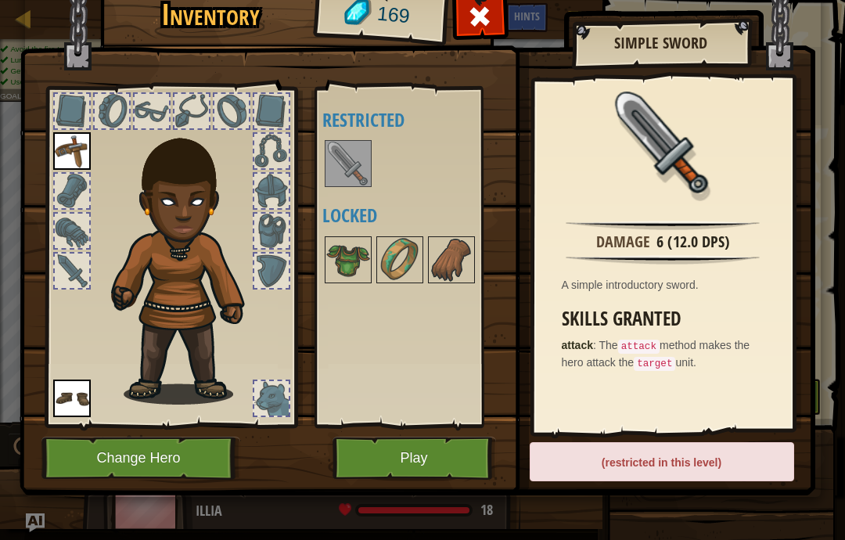
click at [374, 453] on button "Play" at bounding box center [415, 458] width 164 height 43
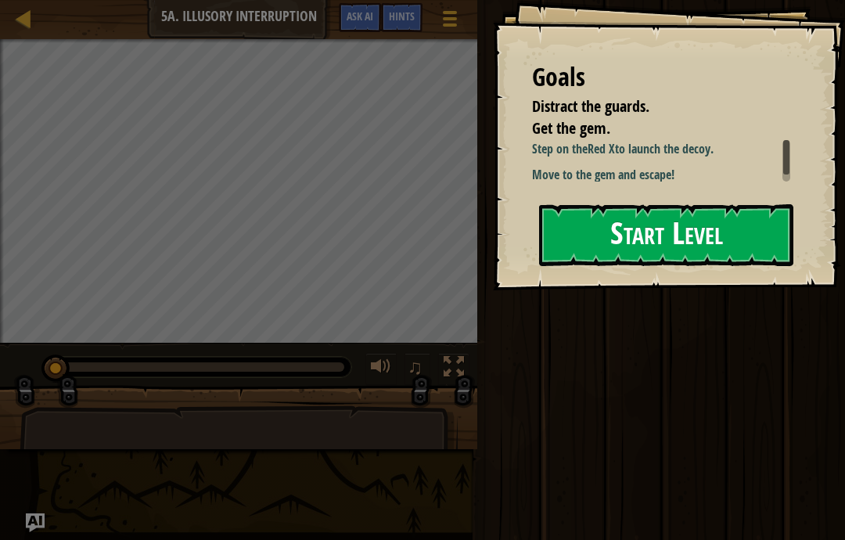
click at [713, 227] on button "Start Level" at bounding box center [666, 235] width 254 height 62
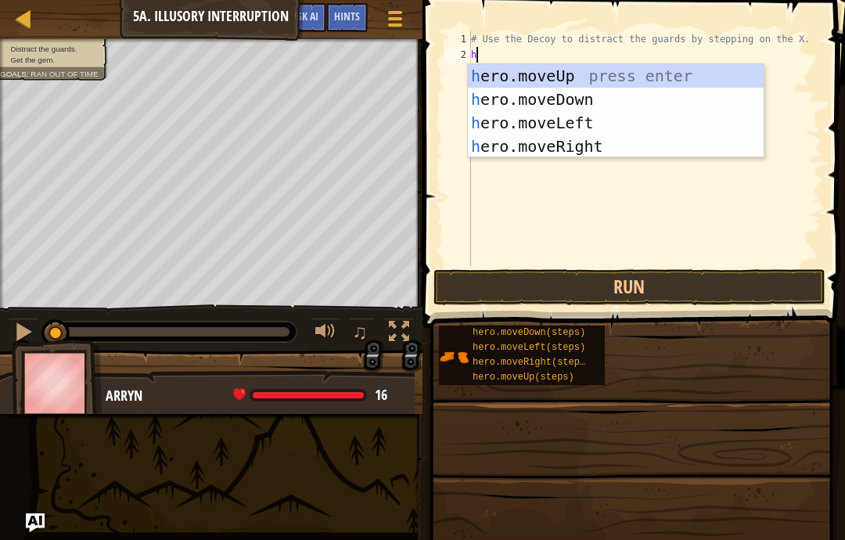
scroll to position [16, 21]
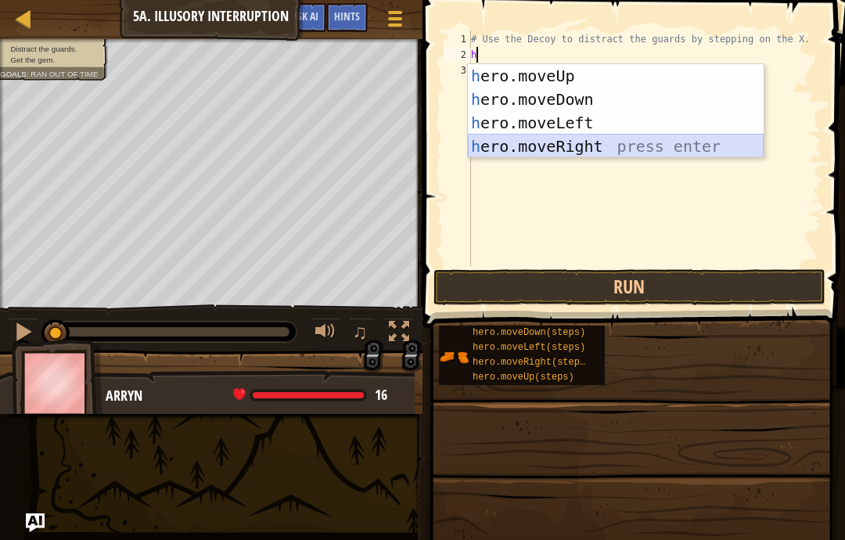
click at [624, 146] on div "h ero.moveUp press enter h ero.moveDown press enter h ero.moveLeft press enter …" at bounding box center [616, 134] width 296 height 141
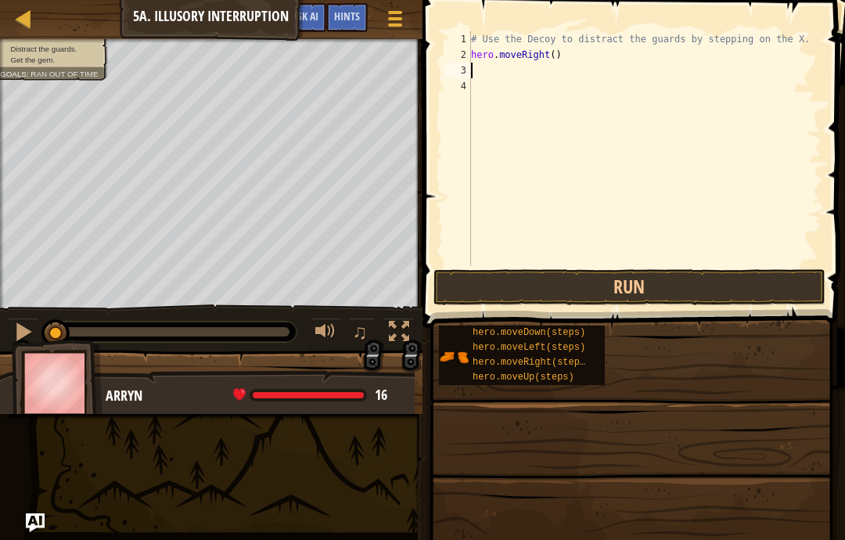
click at [570, 52] on div "# Use the Decoy to distract the guards by stepping on the X. hero . moveRight (…" at bounding box center [645, 164] width 354 height 266
click at [790, 298] on button "Run" at bounding box center [629, 287] width 392 height 36
type textarea "abcde fg"
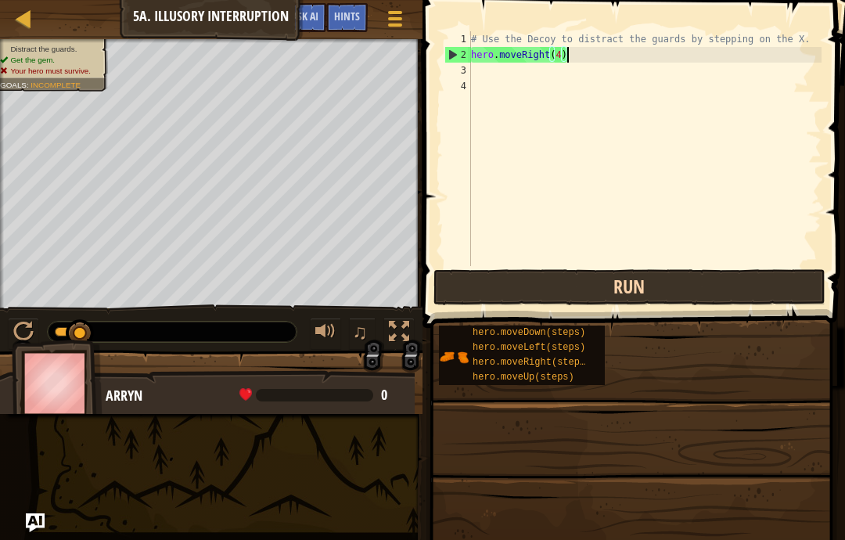
click at [528, 279] on button "Run" at bounding box center [629, 287] width 392 height 36
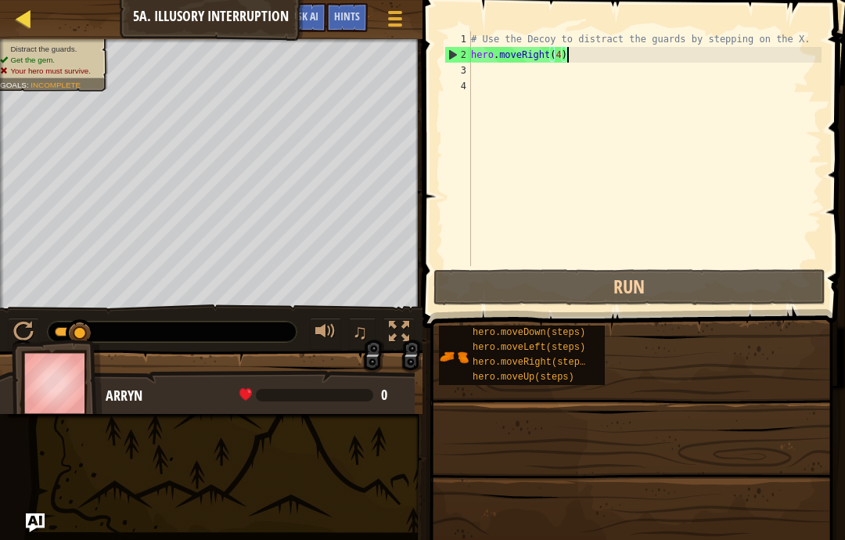
click at [31, 27] on div at bounding box center [24, 19] width 20 height 20
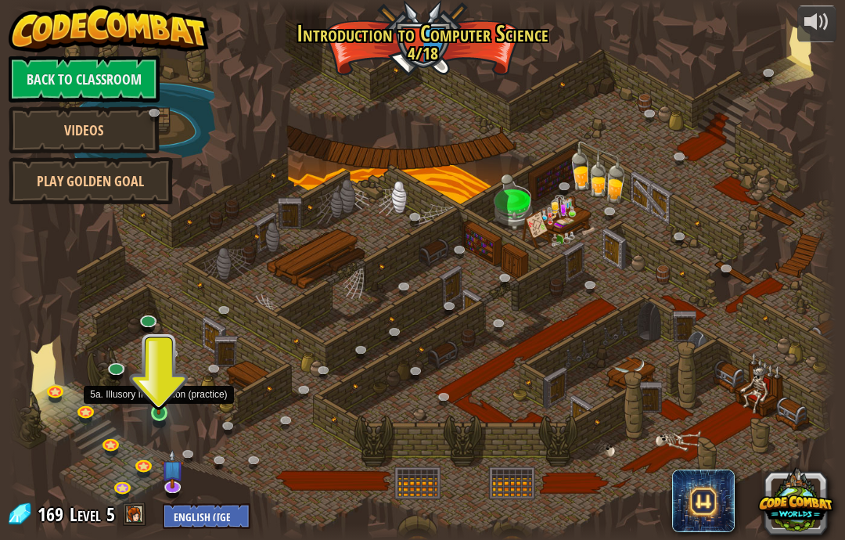
click at [155, 416] on link at bounding box center [161, 414] width 31 height 31
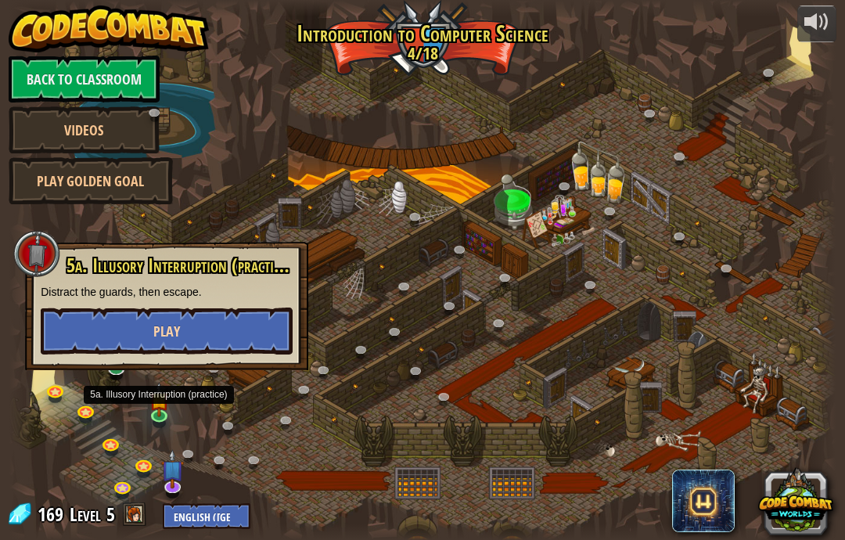
click at [90, 322] on button "Play" at bounding box center [167, 331] width 252 height 47
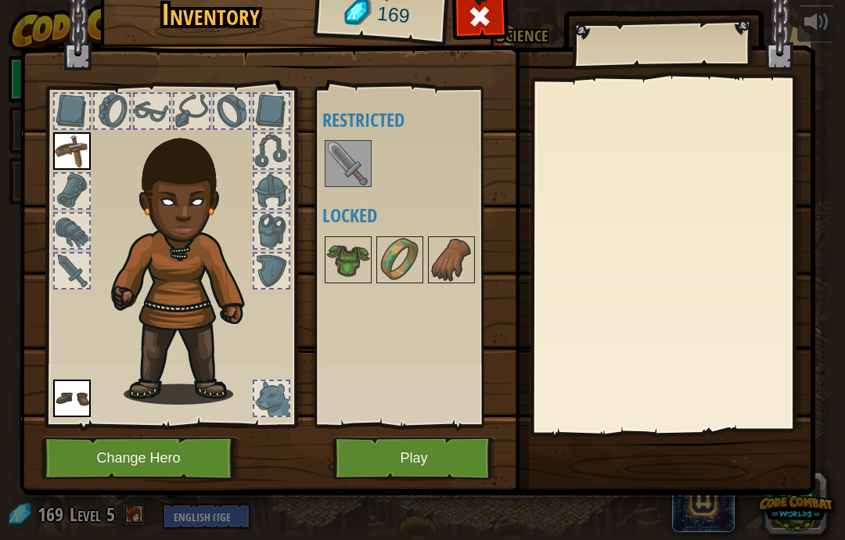
click at [99, 451] on button "Change Hero" at bounding box center [140, 458] width 199 height 43
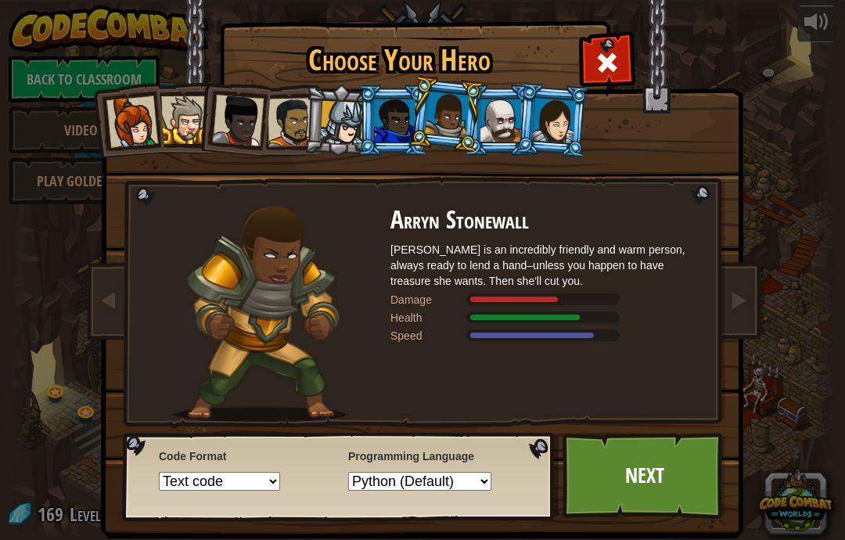
click at [346, 128] on div at bounding box center [342, 123] width 45 height 45
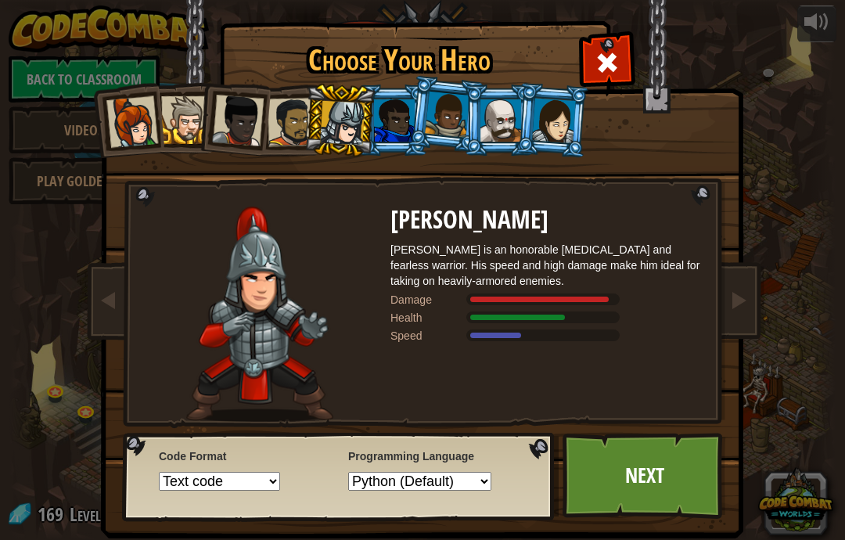
click at [292, 123] on div at bounding box center [292, 122] width 49 height 49
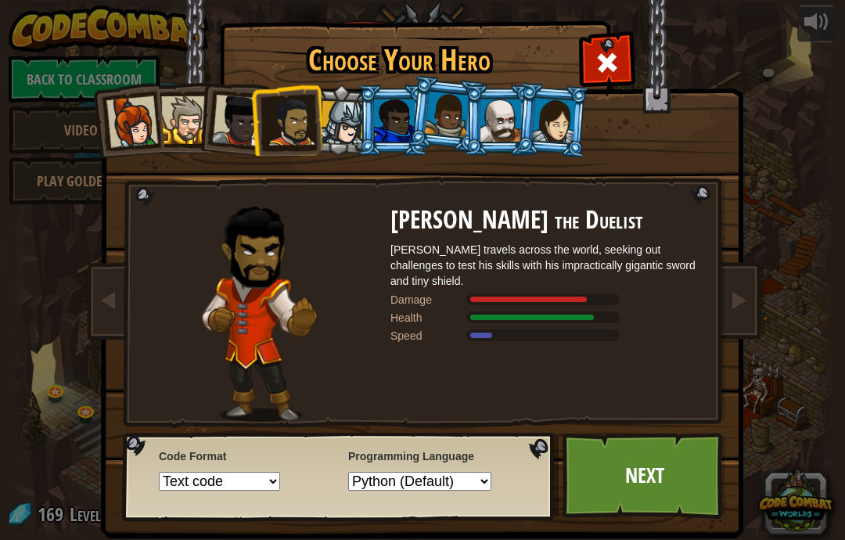
click at [354, 108] on div at bounding box center [342, 123] width 45 height 45
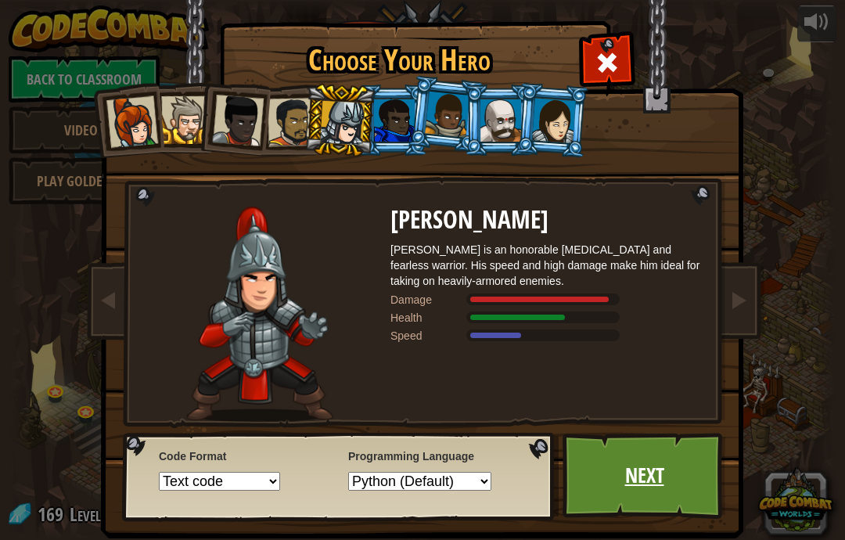
click at [675, 476] on link "Next" at bounding box center [645, 476] width 164 height 86
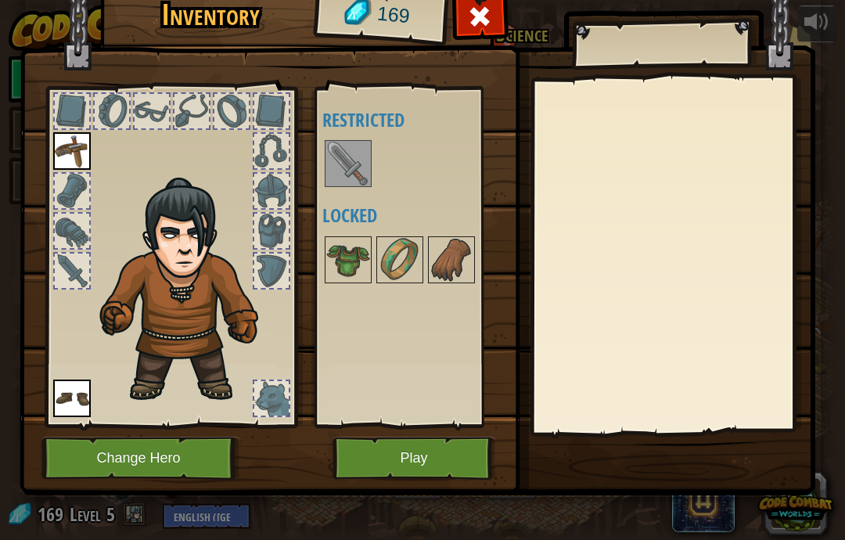
click at [120, 466] on button "Change Hero" at bounding box center [140, 458] width 199 height 43
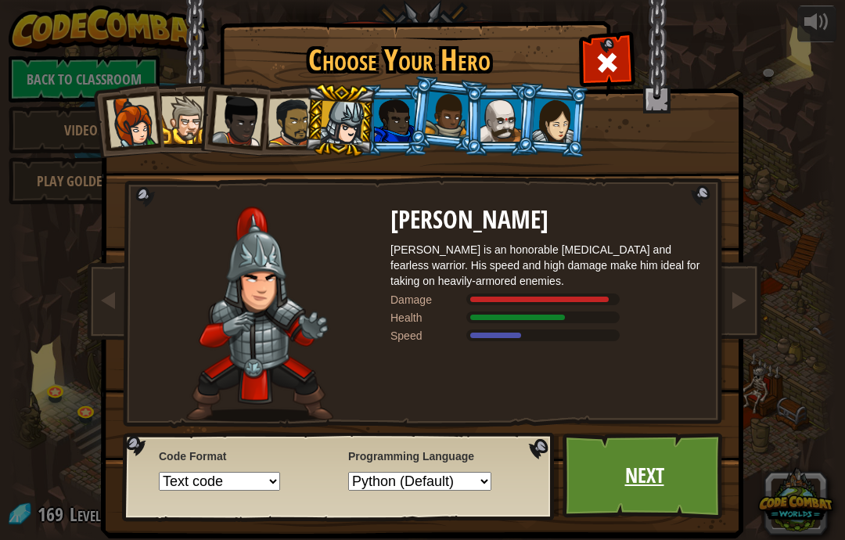
click at [621, 471] on link "Next" at bounding box center [645, 476] width 164 height 86
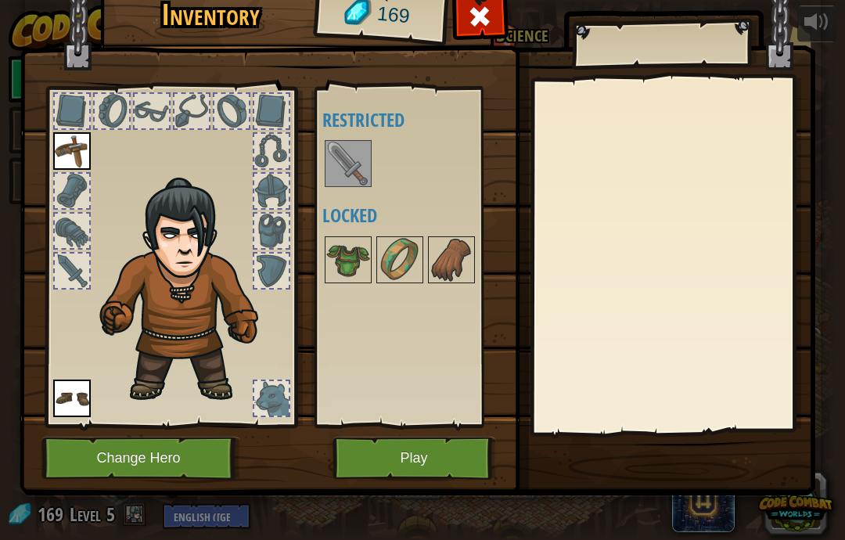
click at [437, 444] on button "Play" at bounding box center [415, 458] width 164 height 43
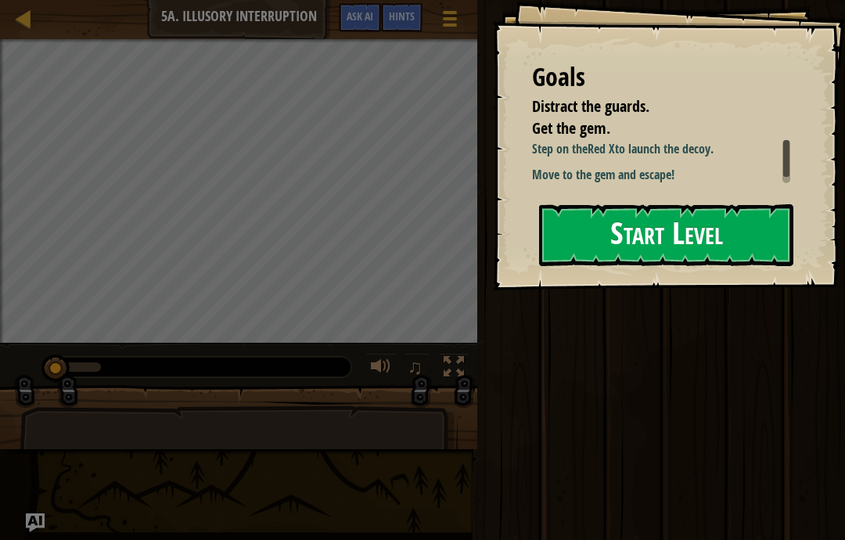
click at [736, 265] on button "Start Level" at bounding box center [666, 235] width 254 height 62
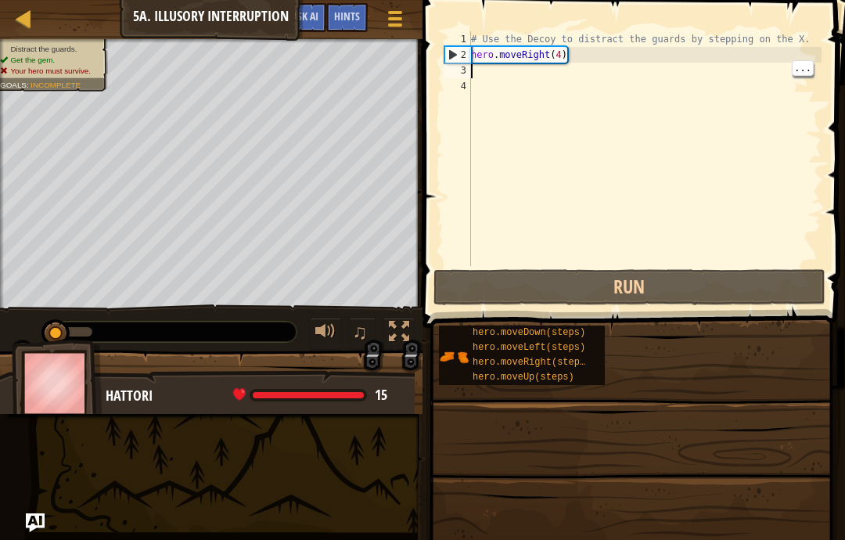
scroll to position [16, 21]
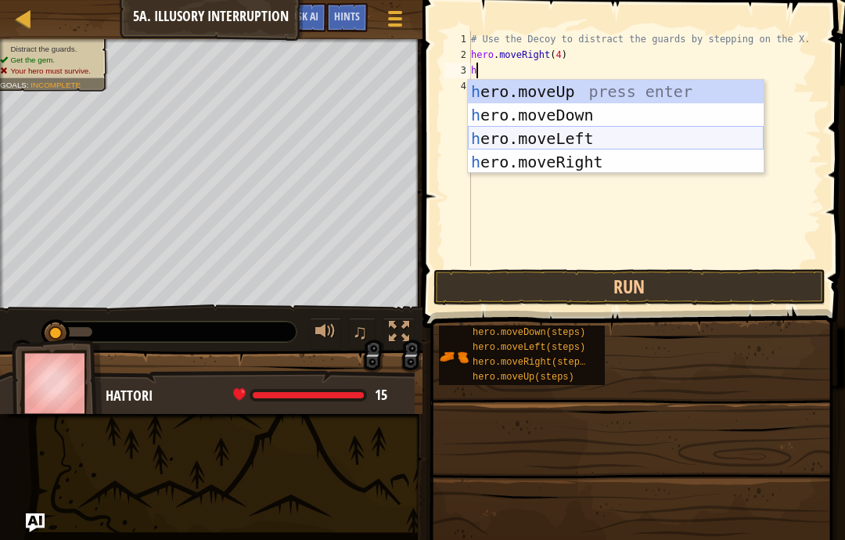
click at [594, 137] on div "h ero.moveUp press enter h ero.moveDown press enter h ero.moveLeft press enter …" at bounding box center [616, 150] width 296 height 141
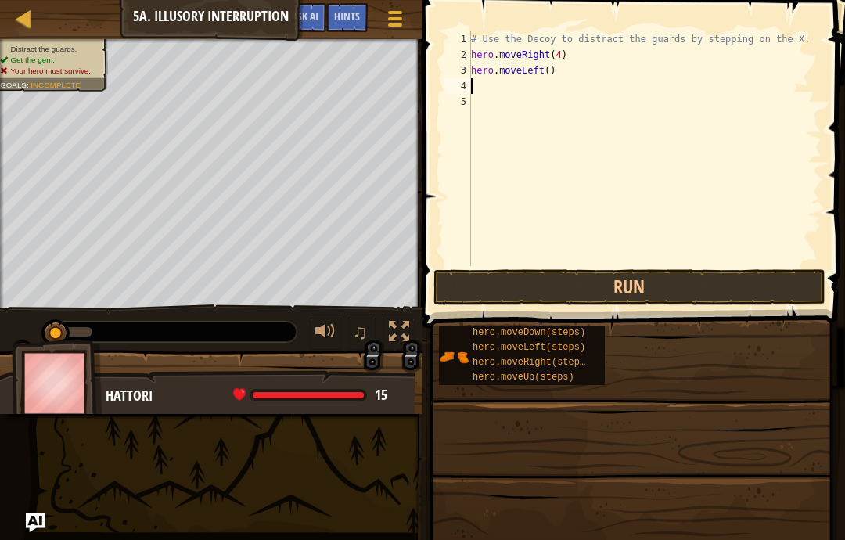
click at [559, 69] on div "# Use the Decoy to distract the guards by stepping on the X. hero . moveRight (…" at bounding box center [645, 164] width 354 height 266
click at [563, 88] on div "# Use the Decoy to distract the guards by stepping on the X. hero . moveRight (…" at bounding box center [645, 164] width 354 height 266
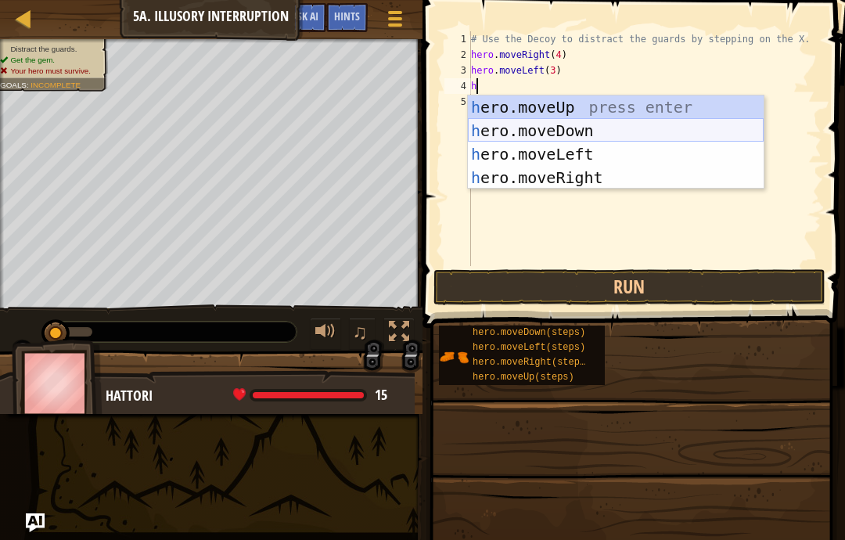
click at [556, 135] on div "h ero.moveUp press enter h ero.moveDown press enter h ero.moveLeft press enter …" at bounding box center [616, 165] width 296 height 141
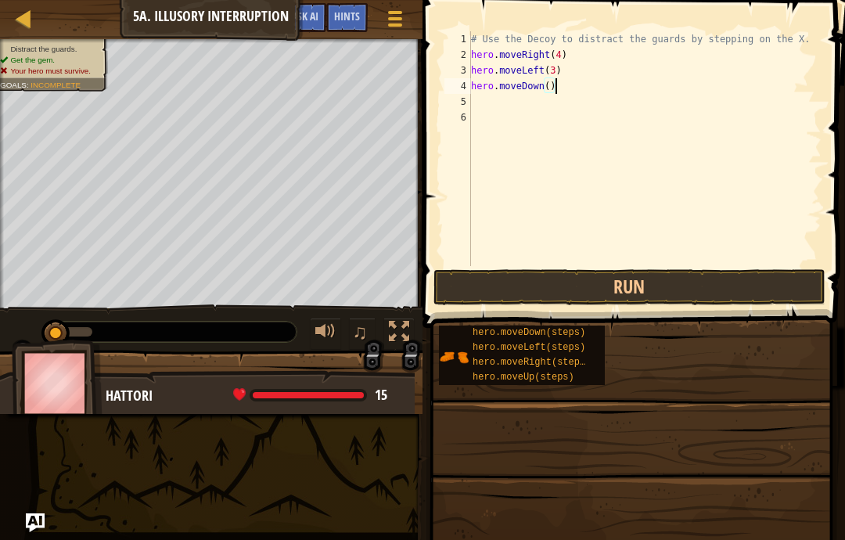
click at [576, 82] on div "# Use the Decoy to distract the guards by stepping on the X. hero . moveRight (…" at bounding box center [645, 164] width 354 height 266
click at [610, 296] on button "Run" at bounding box center [629, 287] width 392 height 36
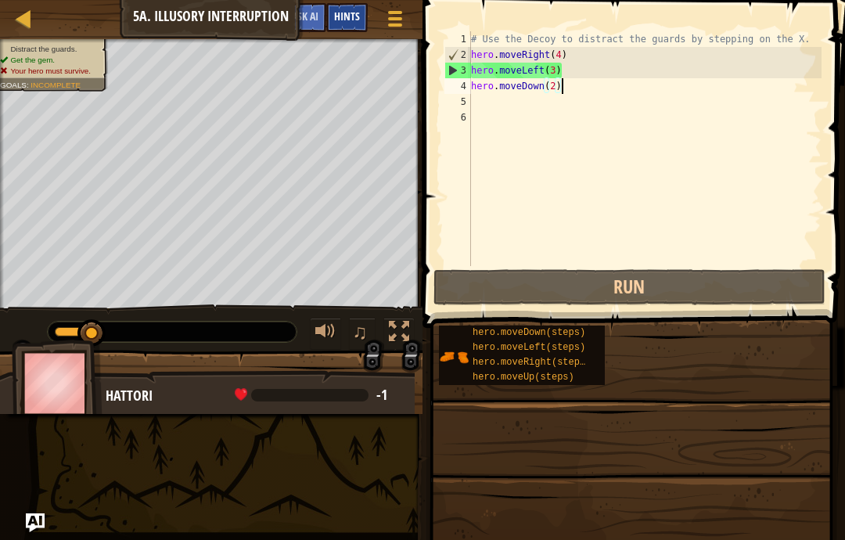
click at [351, 18] on span "Hints" at bounding box center [347, 16] width 26 height 15
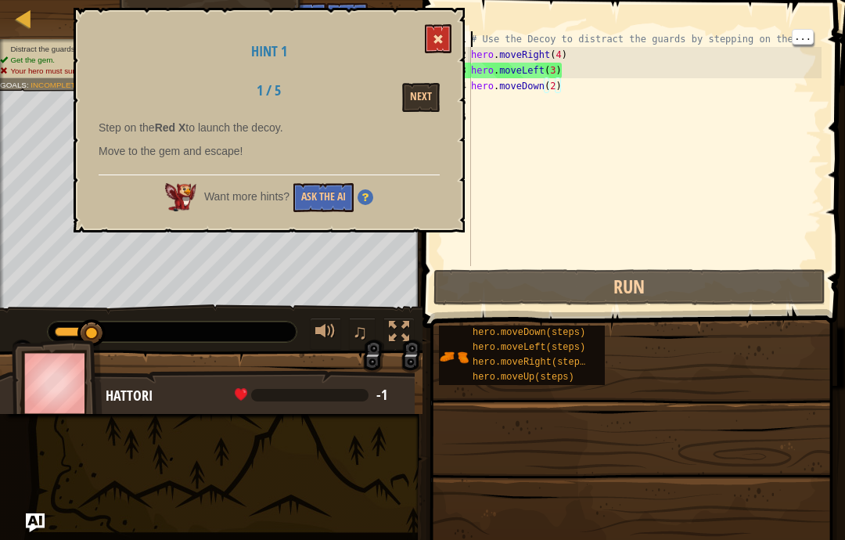
click at [432, 31] on button at bounding box center [438, 38] width 27 height 29
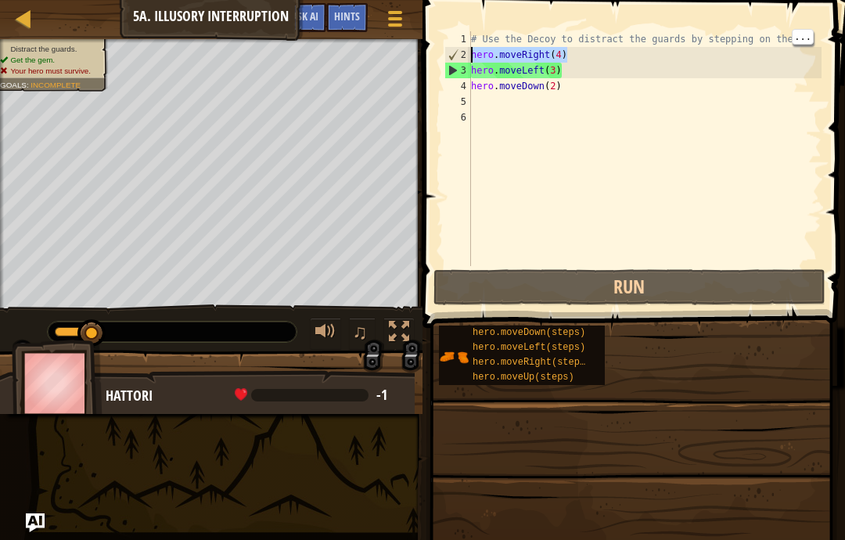
drag, startPoint x: 581, startPoint y: 56, endPoint x: 471, endPoint y: 57, distance: 109.6
click at [471, 57] on div "# Use the Decoy to distract the guards by stepping on the X. hero . moveRight (…" at bounding box center [645, 164] width 354 height 266
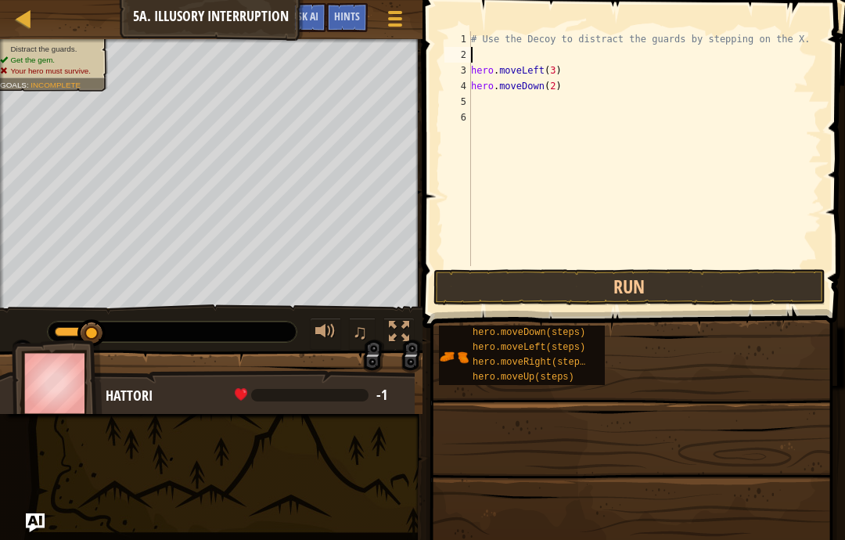
scroll to position [16, 21]
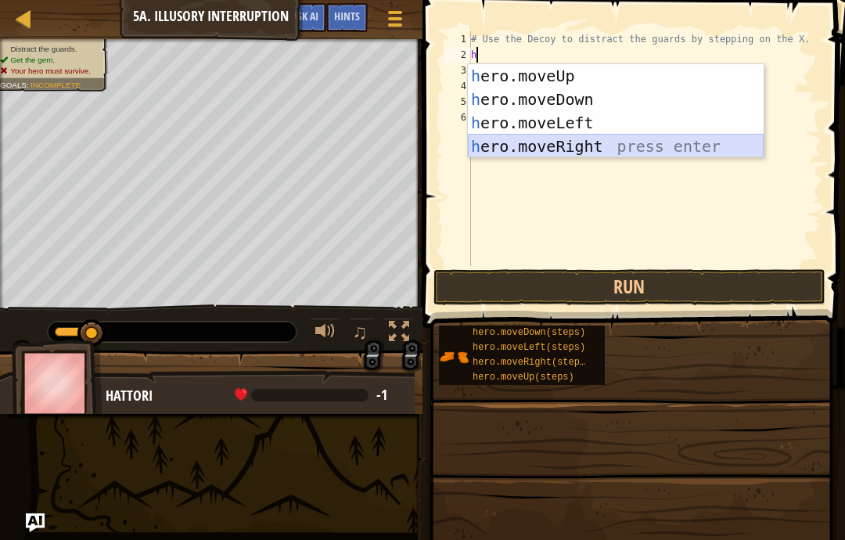
click at [588, 149] on div "h ero.moveUp press enter h ero.moveDown press enter h ero.moveLeft press enter …" at bounding box center [616, 134] width 296 height 141
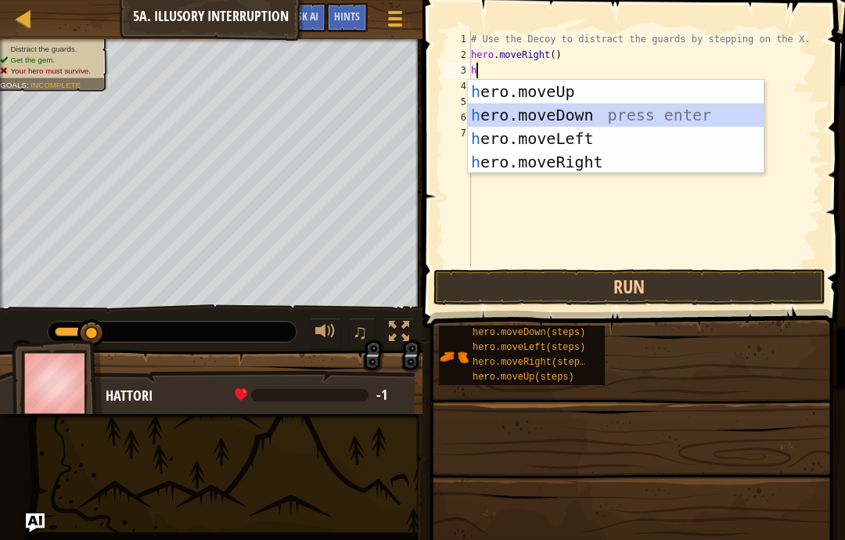
click at [580, 113] on div "h ero.moveUp press enter h ero.moveDown press enter h ero.moveLeft press enter …" at bounding box center [616, 150] width 296 height 141
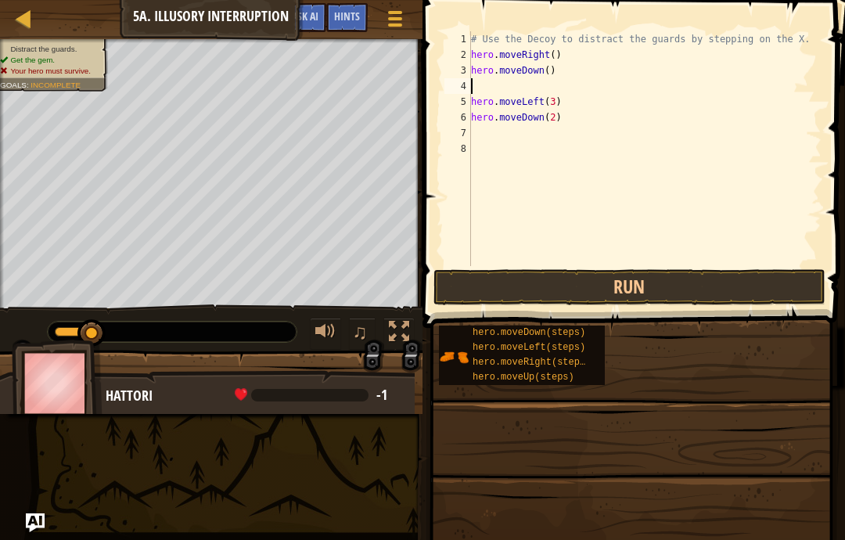
click at [565, 72] on div "# Use the Decoy to distract the guards by stepping on the X. hero . moveRight (…" at bounding box center [645, 164] width 354 height 266
click at [529, 91] on div "# Use the Decoy to distract the guards by stepping on the X. hero . moveRight (…" at bounding box center [645, 164] width 354 height 266
drag, startPoint x: 563, startPoint y: 103, endPoint x: 472, endPoint y: 104, distance: 90.8
click at [472, 104] on div "# Use the Decoy to distract the guards by stepping on the X. hero . moveRight (…" at bounding box center [645, 164] width 354 height 266
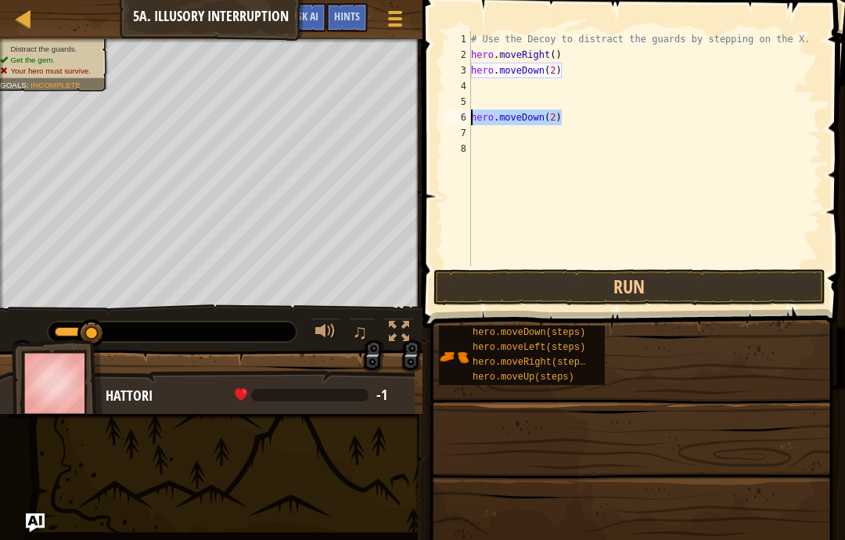
drag, startPoint x: 565, startPoint y: 124, endPoint x: 472, endPoint y: 123, distance: 93.1
click at [472, 121] on div "# Use the Decoy to distract the guards by stepping on the X. hero . moveRight (…" at bounding box center [645, 164] width 354 height 266
click at [588, 299] on button "Run" at bounding box center [629, 287] width 392 height 36
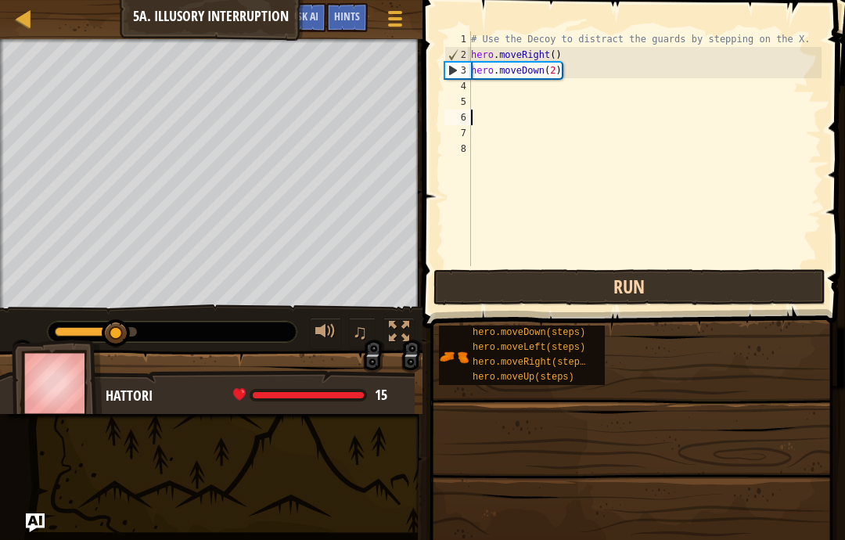
click at [614, 283] on button "Run" at bounding box center [629, 287] width 392 height 36
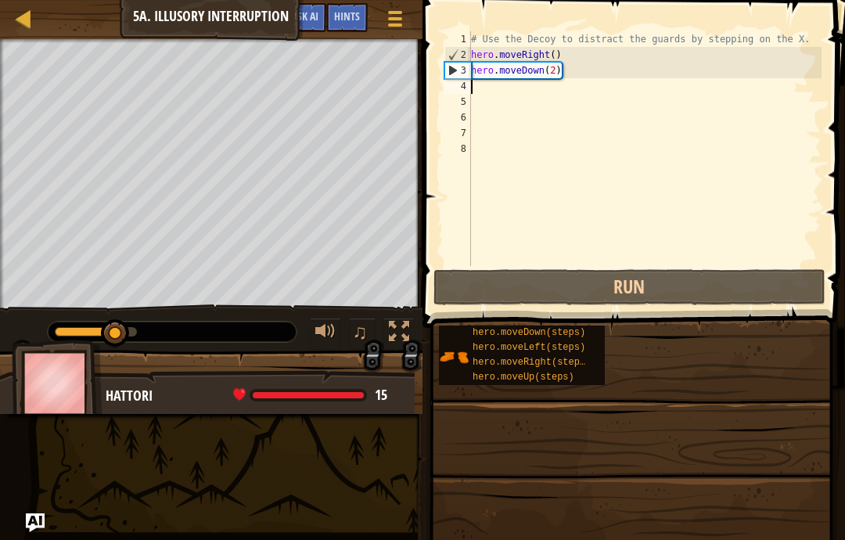
click at [501, 81] on div "# Use the Decoy to distract the guards by stepping on the X. hero . moveRight (…" at bounding box center [645, 164] width 354 height 266
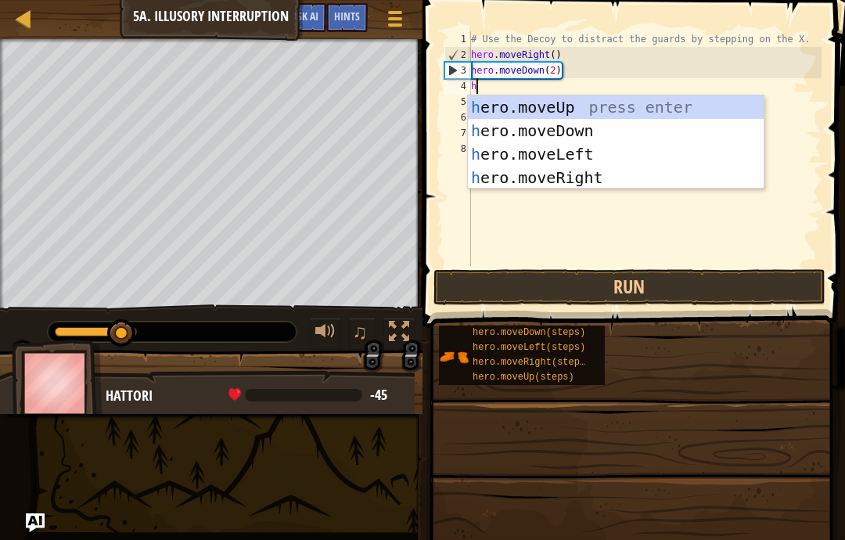
scroll to position [16, 21]
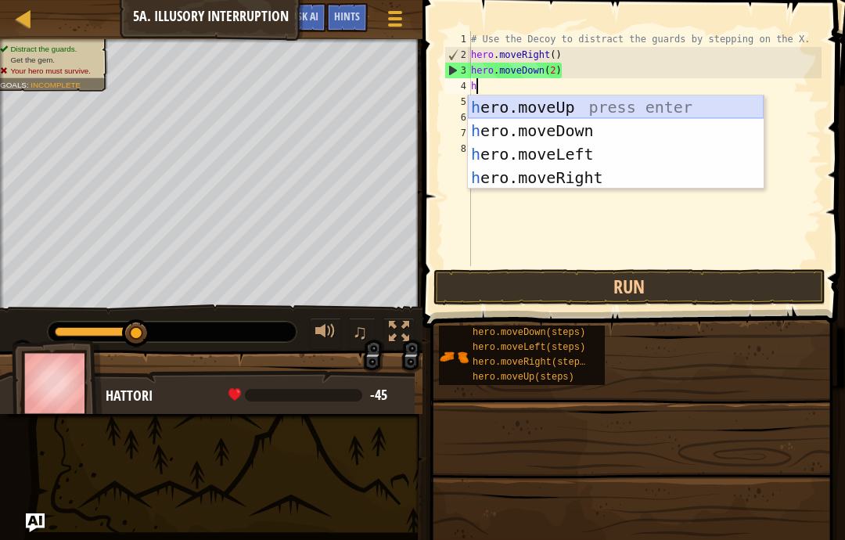
click at [535, 113] on div "h ero.moveUp press enter h ero.moveDown press enter h ero.moveLeft press enter …" at bounding box center [616, 165] width 296 height 141
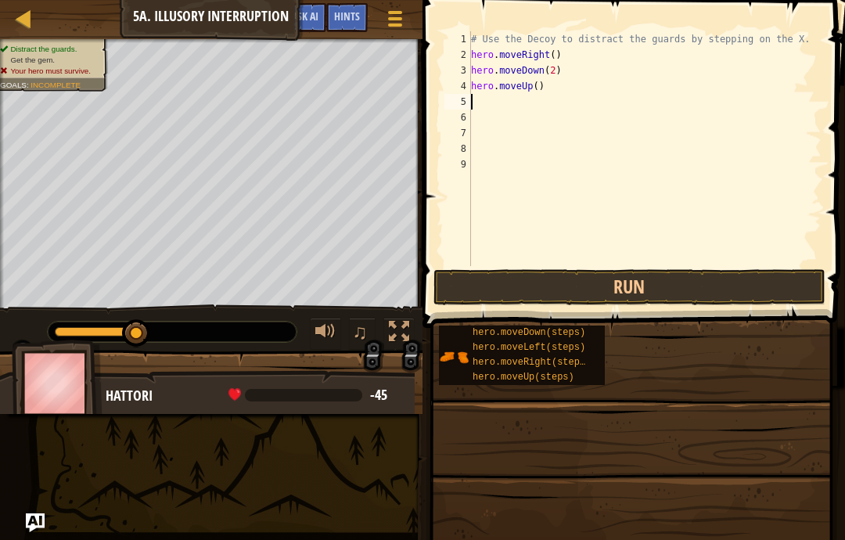
click at [566, 92] on div "# Use the Decoy to distract the guards by stepping on the X. hero . moveRight (…" at bounding box center [645, 164] width 354 height 266
click at [504, 110] on div "# Use the Decoy to distract the guards by stepping on the X. hero . moveRight (…" at bounding box center [645, 164] width 354 height 266
click at [485, 99] on div "# Use the Decoy to distract the guards by stepping on the X. hero . moveRight (…" at bounding box center [645, 164] width 354 height 266
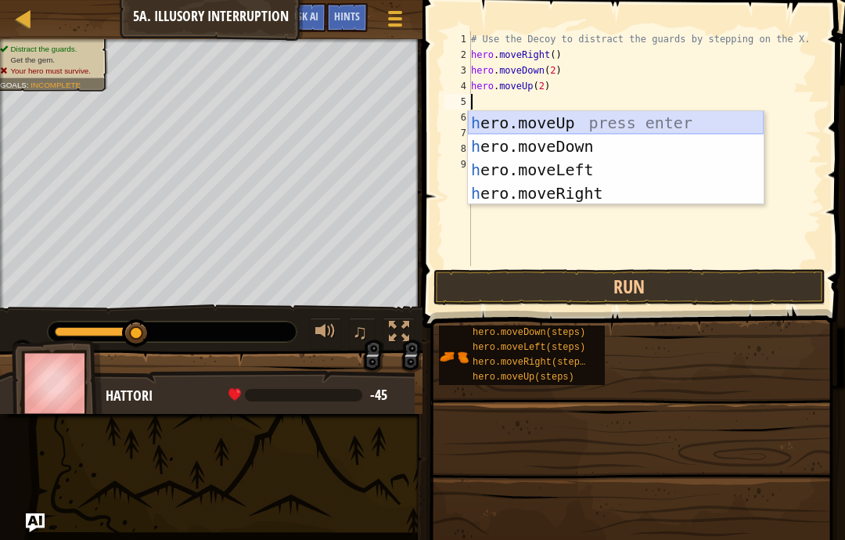
scroll to position [16, 21]
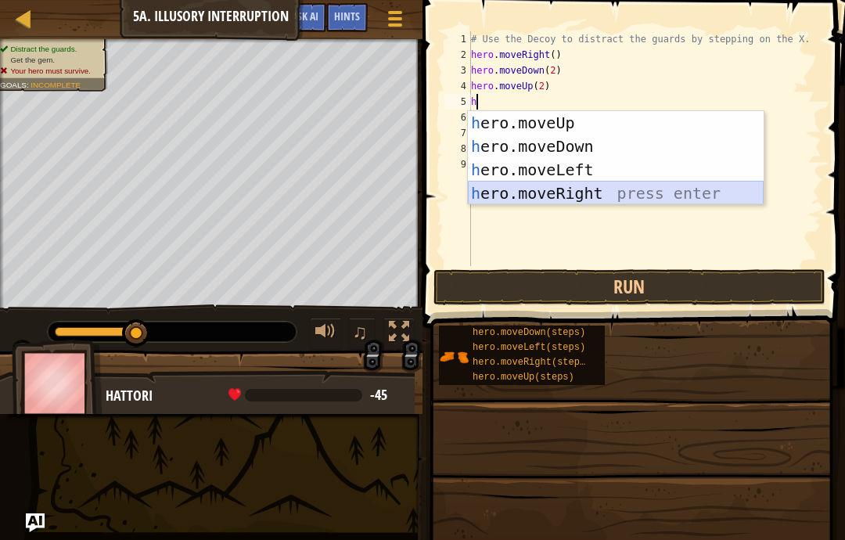
click at [535, 189] on div "h ero.moveUp press enter h ero.moveDown press enter h ero.moveLeft press enter …" at bounding box center [616, 181] width 296 height 141
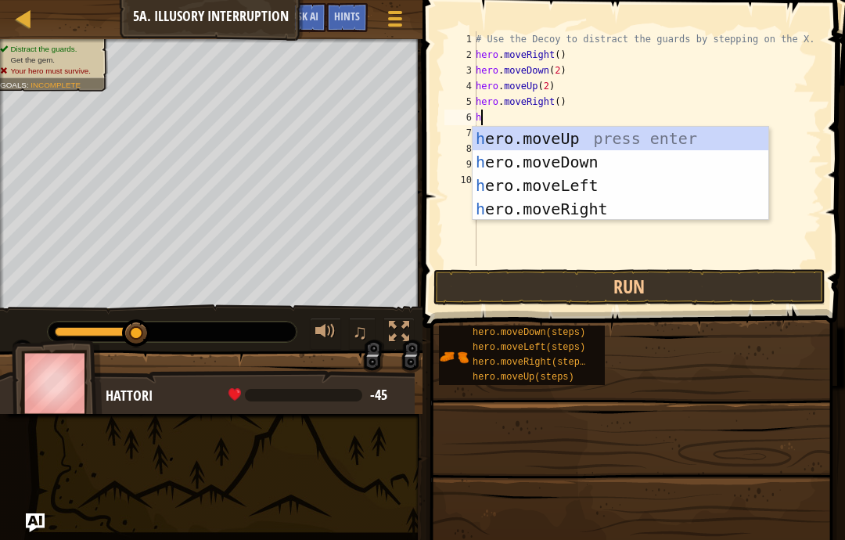
click at [573, 106] on div "# Use the Decoy to distract the guards by stepping on the X. hero . moveRight (…" at bounding box center [647, 164] width 349 height 266
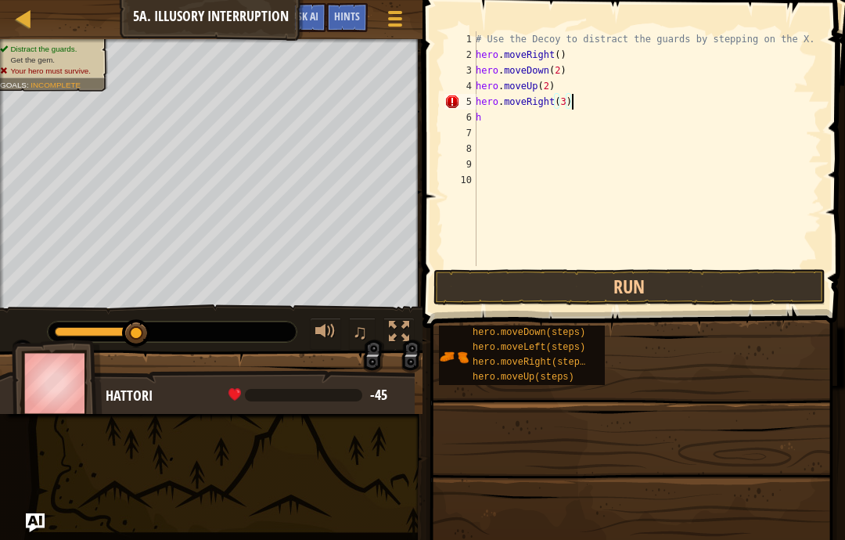
scroll to position [16, 27]
click at [775, 282] on button "Run" at bounding box center [629, 287] width 392 height 36
type textarea "abcde fg"
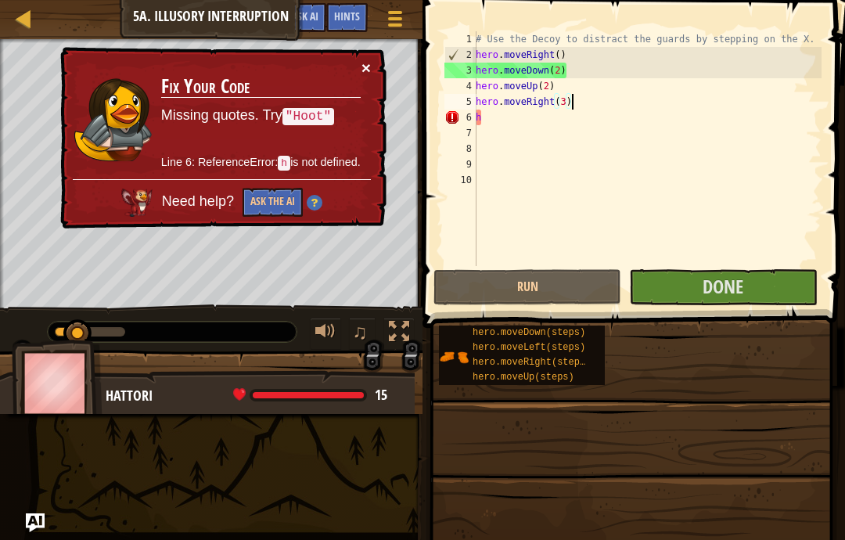
click at [362, 67] on button "×" at bounding box center [366, 67] width 9 height 16
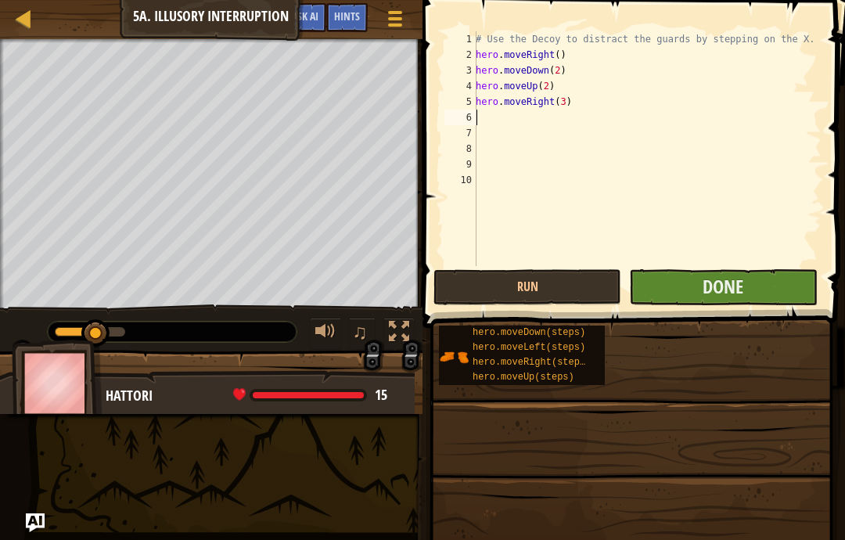
click at [771, 288] on button "Done" at bounding box center [723, 287] width 188 height 36
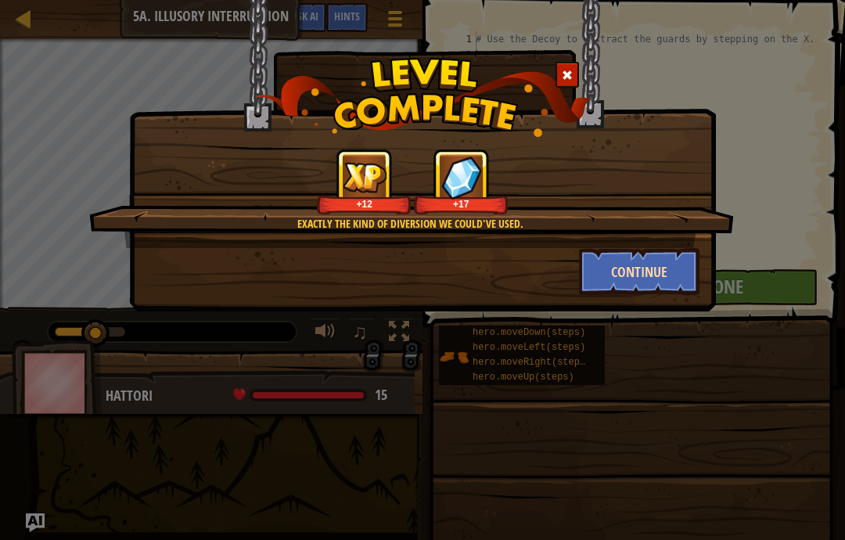
click at [652, 268] on button "Continue" at bounding box center [639, 271] width 121 height 47
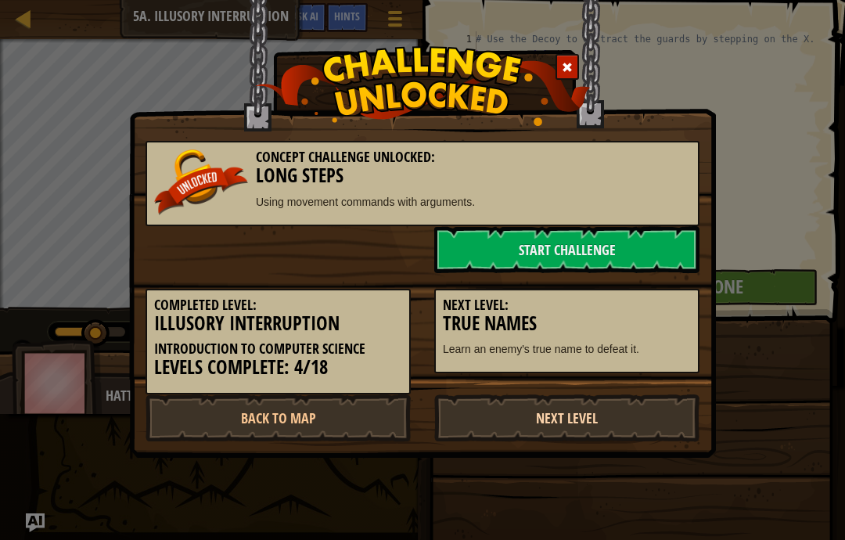
click at [664, 419] on link "Next Level" at bounding box center [566, 417] width 265 height 47
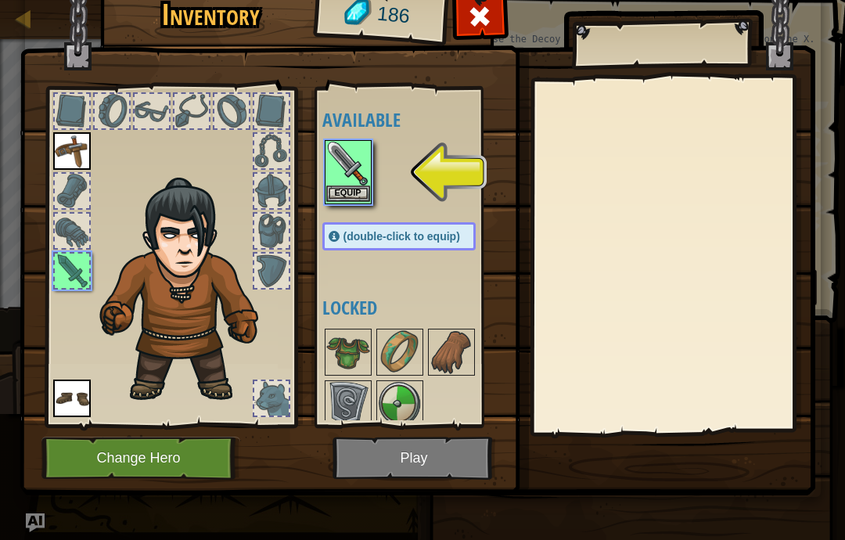
click at [365, 185] on button "Equip" at bounding box center [348, 193] width 44 height 16
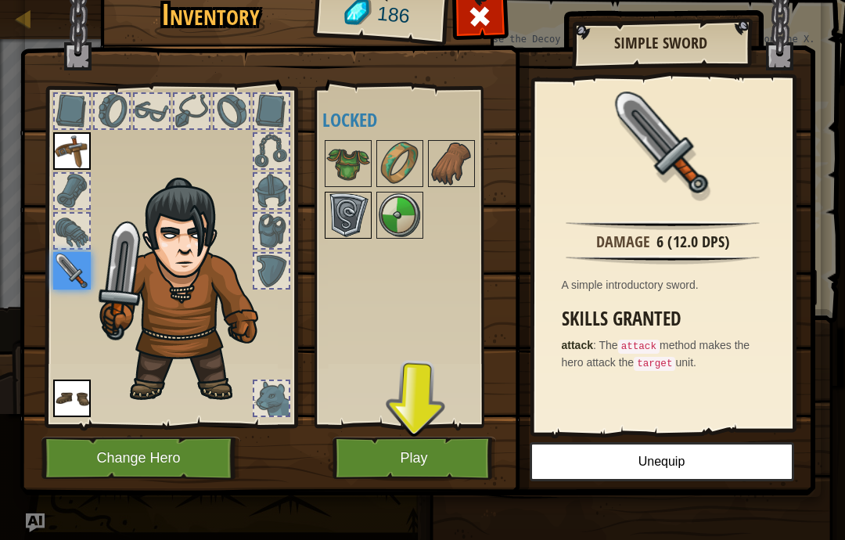
click at [346, 214] on img at bounding box center [348, 215] width 44 height 44
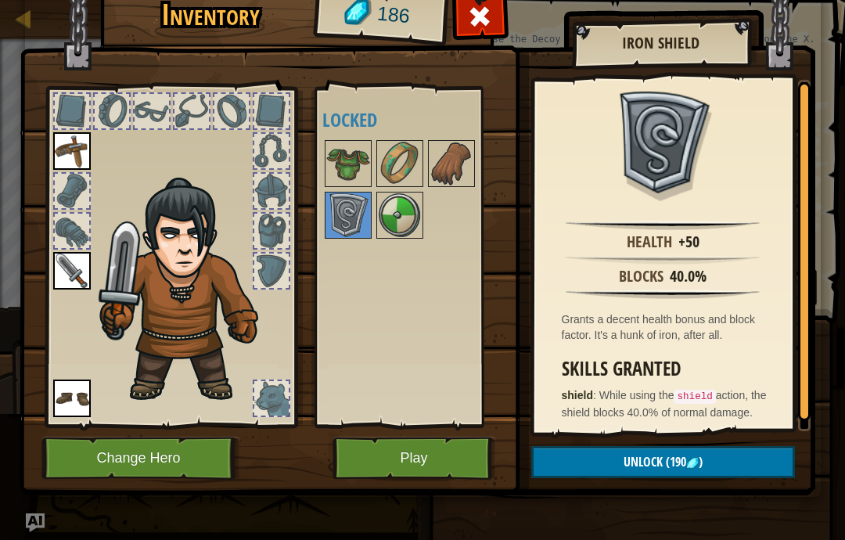
click at [271, 194] on div at bounding box center [271, 191] width 34 height 34
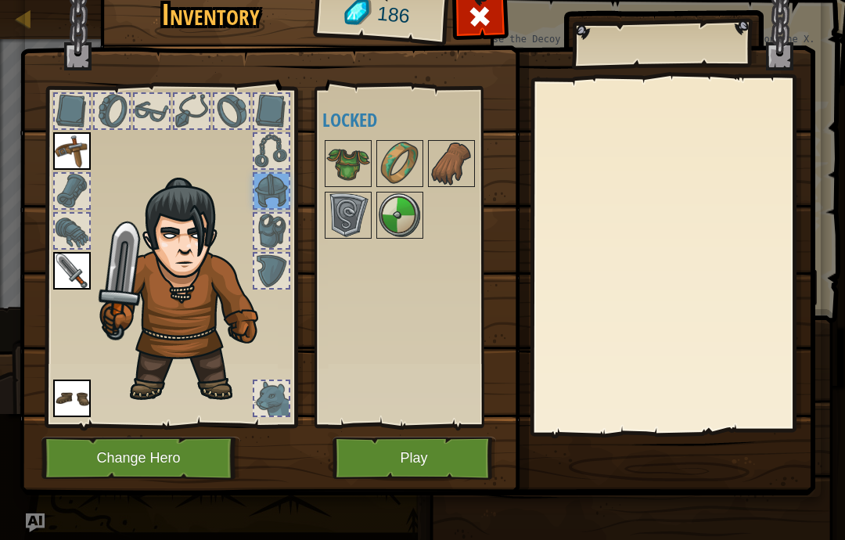
click at [437, 447] on button "Play" at bounding box center [415, 458] width 164 height 43
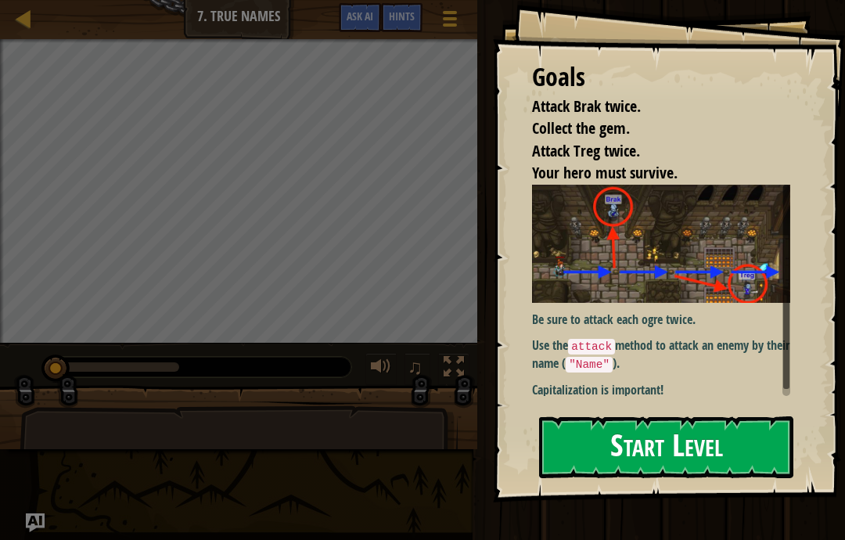
click at [761, 444] on button "Start Level" at bounding box center [666, 447] width 254 height 62
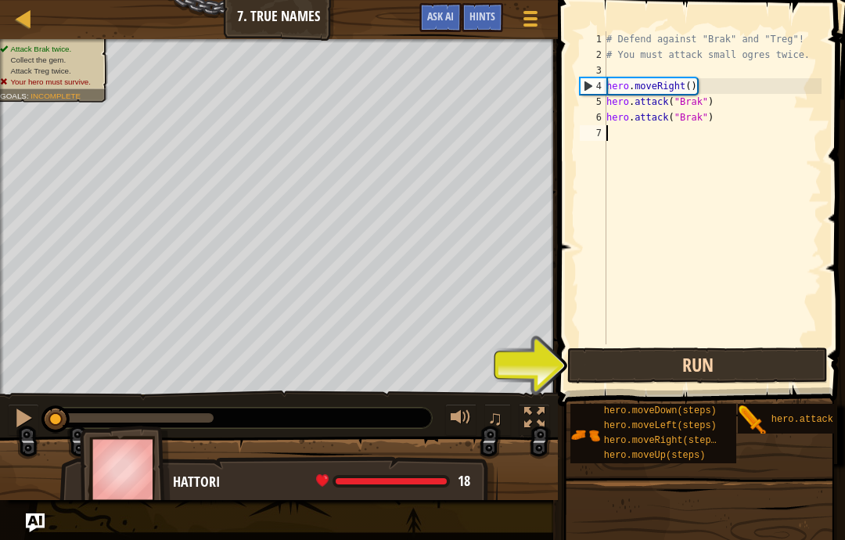
click at [748, 365] on button "Run" at bounding box center [697, 365] width 261 height 36
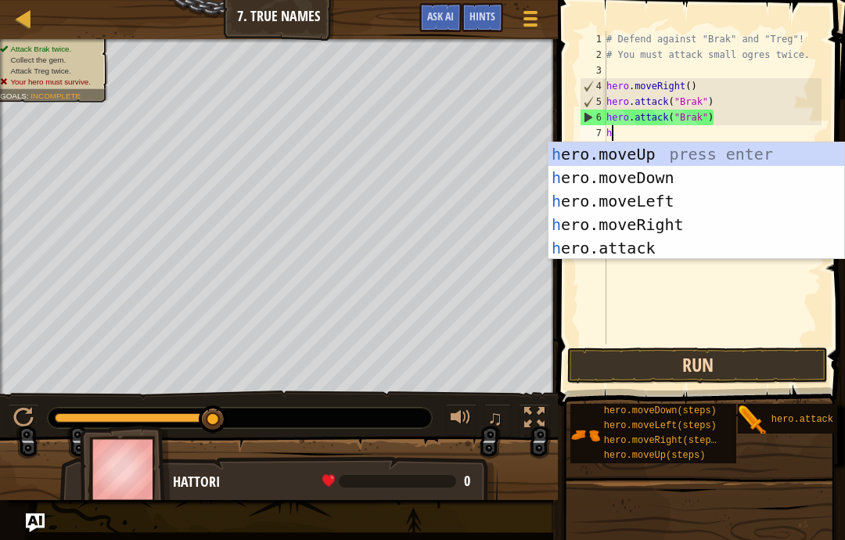
scroll to position [16, 21]
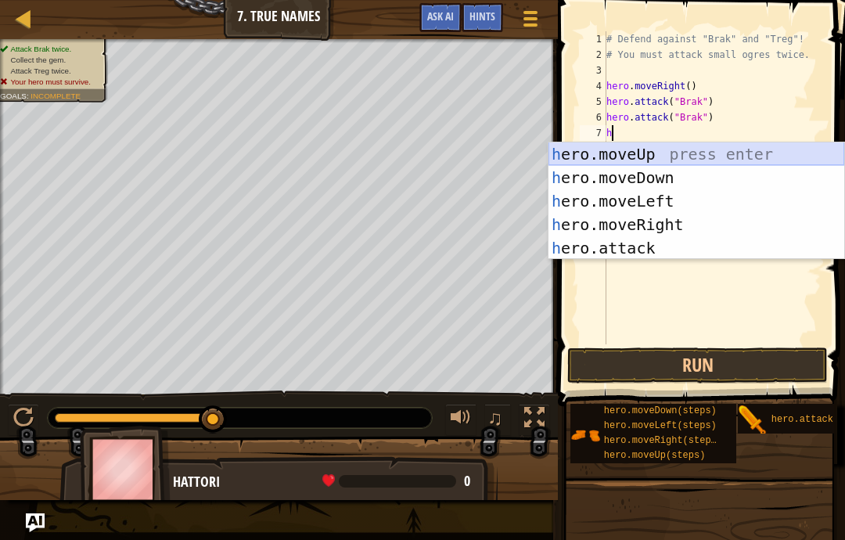
click at [610, 156] on div "h ero.moveUp press enter h ero.moveDown press enter h ero.moveLeft press enter …" at bounding box center [697, 224] width 296 height 164
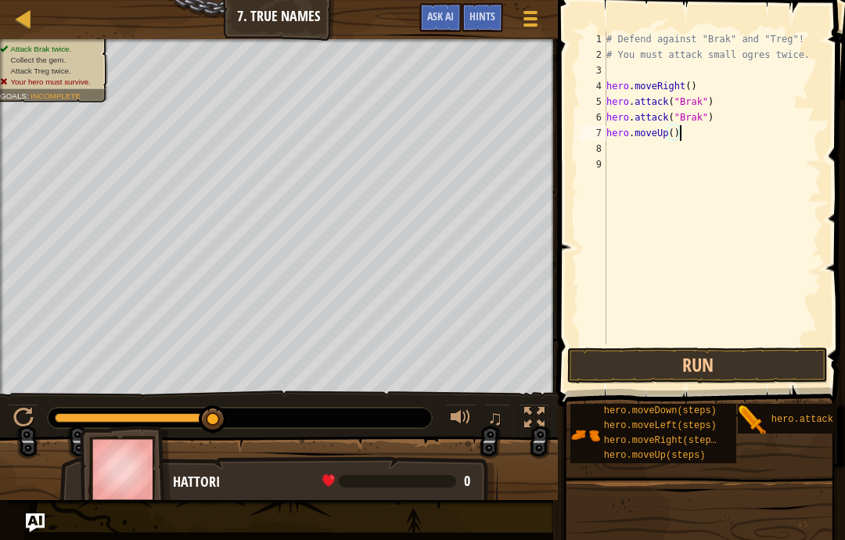
click at [689, 137] on div "# Defend against "Brak" and "Treg"! # You must attack small ogres twice. hero .…" at bounding box center [712, 203] width 218 height 344
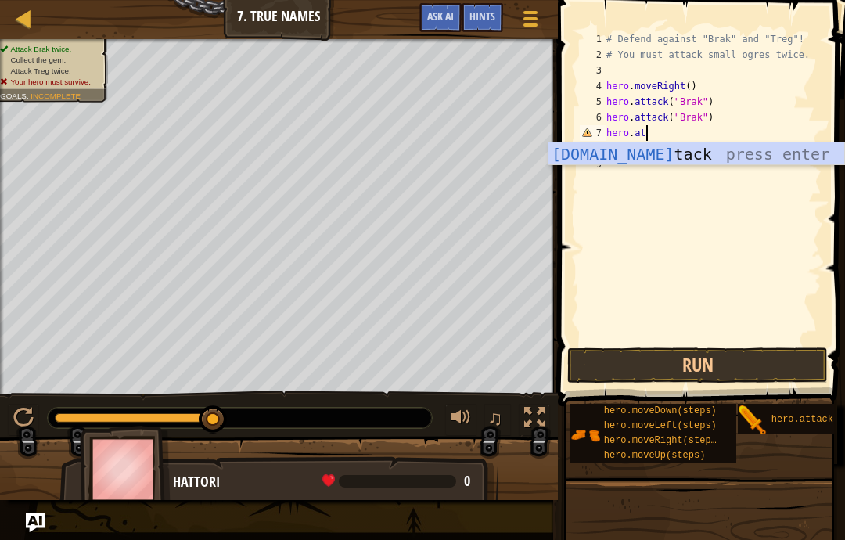
scroll to position [16, 33]
click at [737, 151] on div "hero.att ack press enter" at bounding box center [697, 177] width 296 height 70
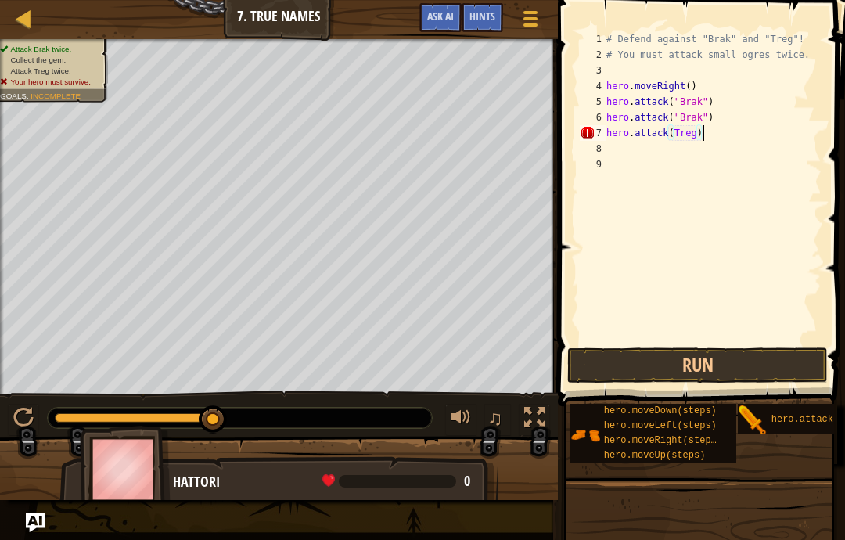
scroll to position [16, 49]
click at [703, 370] on button "Run" at bounding box center [697, 365] width 261 height 36
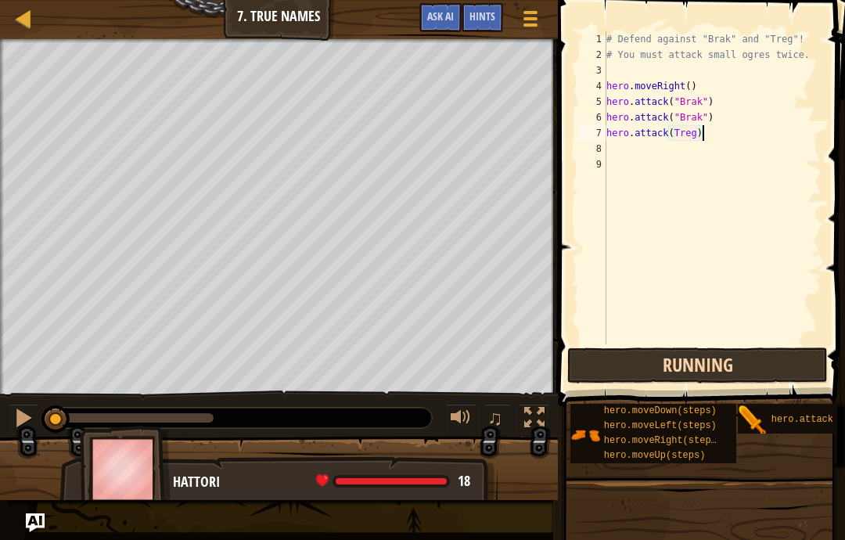
scroll to position [16, 47]
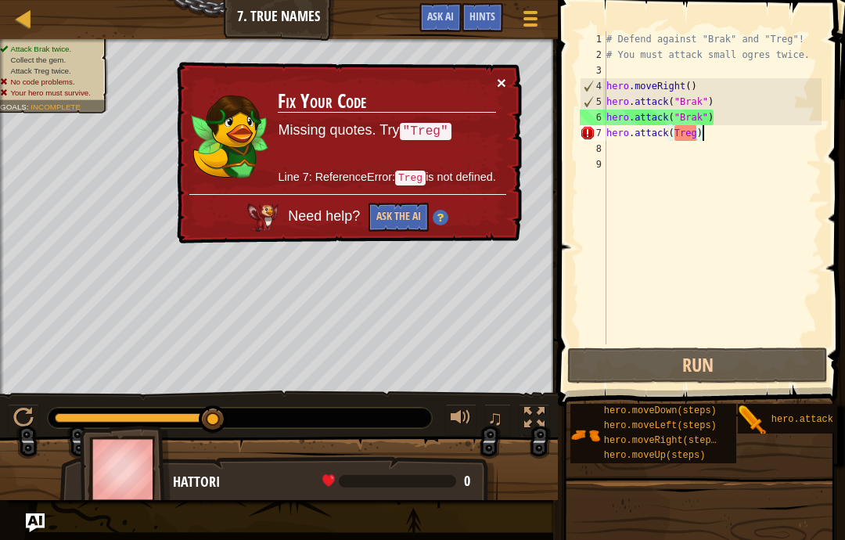
click at [504, 78] on button "×" at bounding box center [501, 82] width 9 height 16
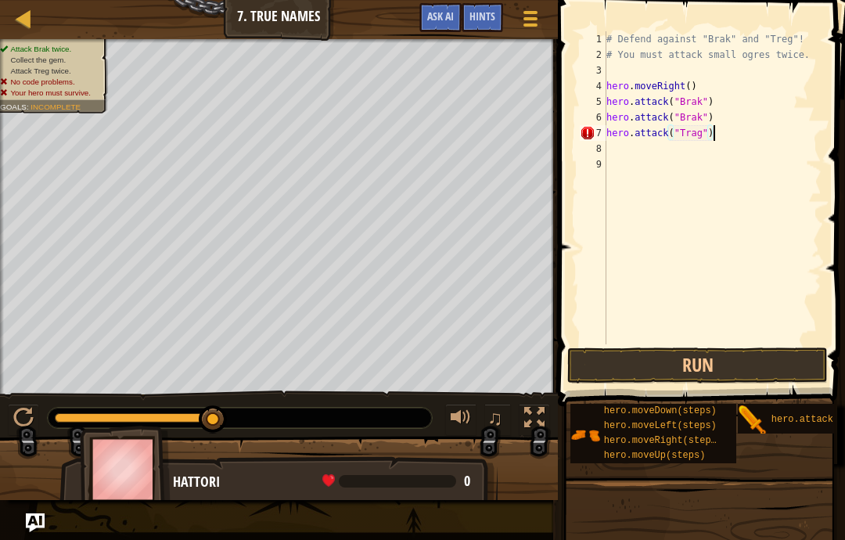
scroll to position [16, 27]
click at [759, 363] on button "Run" at bounding box center [697, 365] width 261 height 36
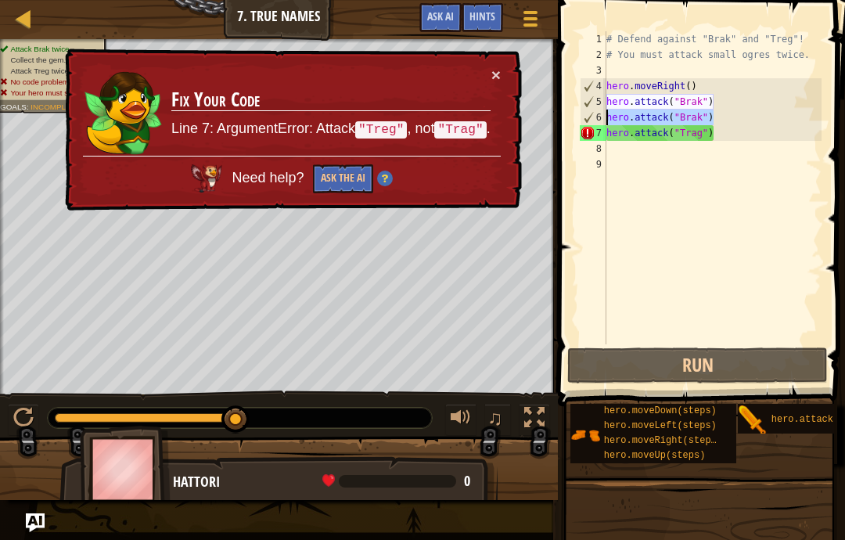
drag, startPoint x: 720, startPoint y: 118, endPoint x: 601, endPoint y: 123, distance: 119.0
click at [601, 123] on div "abcde fg 1 2 3 4 5 6 7 8 9 # Defend against "Brak" and "Treg"! # You must attac…" at bounding box center [699, 187] width 245 height 313
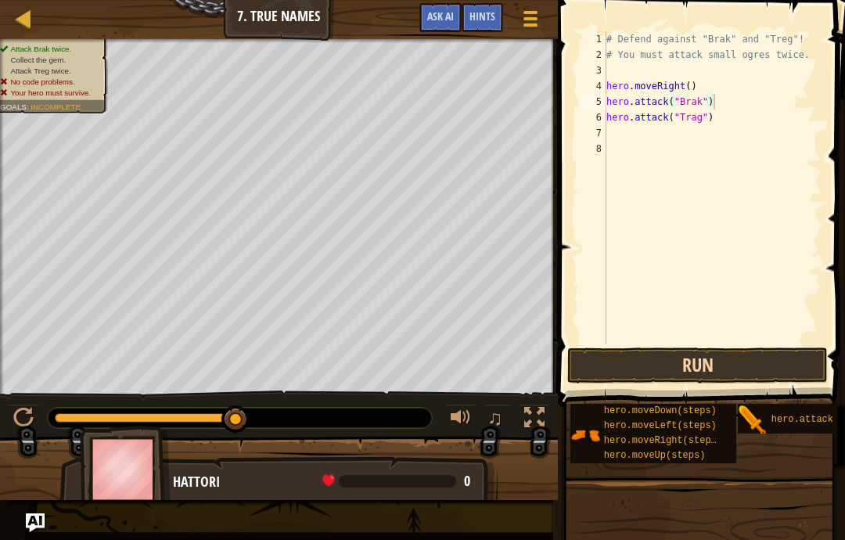
click at [732, 360] on button "Run" at bounding box center [697, 365] width 261 height 36
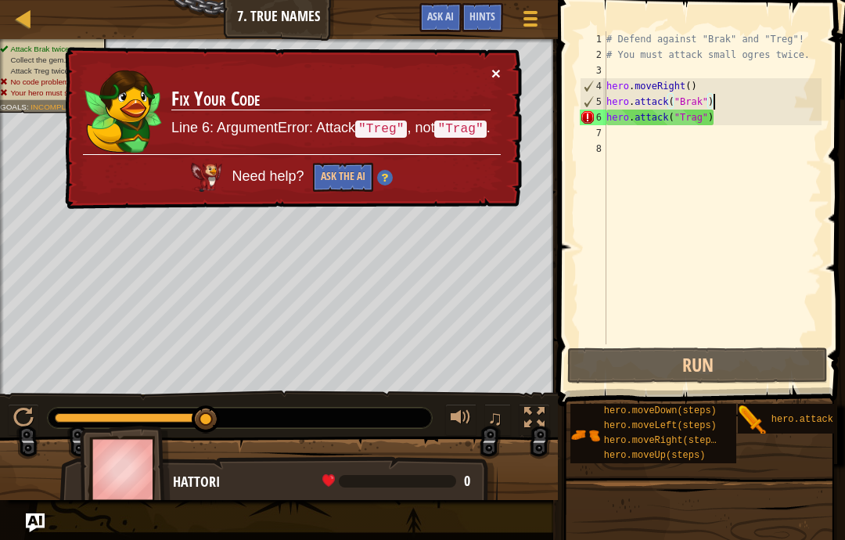
click at [495, 77] on button "×" at bounding box center [495, 73] width 9 height 16
drag, startPoint x: 724, startPoint y: 121, endPoint x: 606, endPoint y: 119, distance: 118.2
click at [606, 119] on div "abcde fg 1 2 3 4 5 6 7 8 # Defend against "Brak" and "Treg"! # You must attack …" at bounding box center [699, 187] width 245 height 313
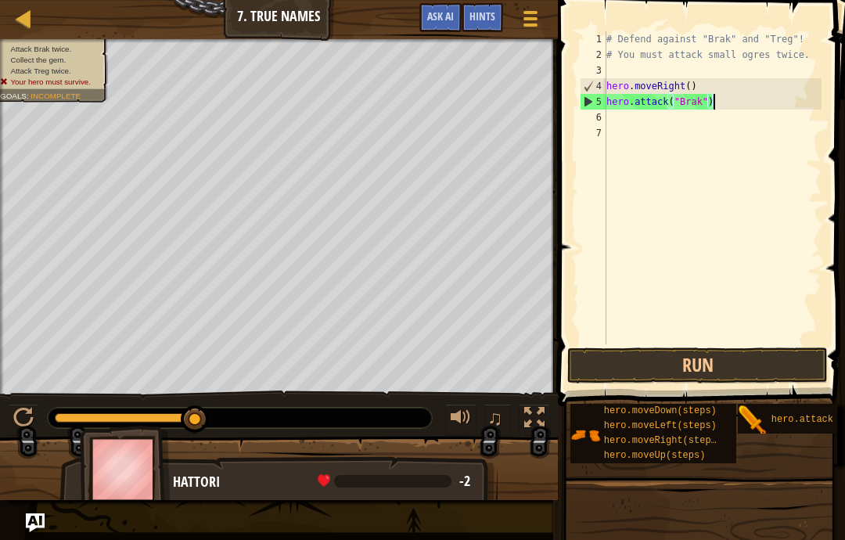
click at [620, 128] on div "# Defend against "Brak" and "Treg"! # You must attack small ogres twice. hero .…" at bounding box center [712, 203] width 218 height 344
click at [617, 119] on div "# Defend against "Brak" and "Treg"! # You must attack small ogres twice. hero .…" at bounding box center [712, 203] width 218 height 344
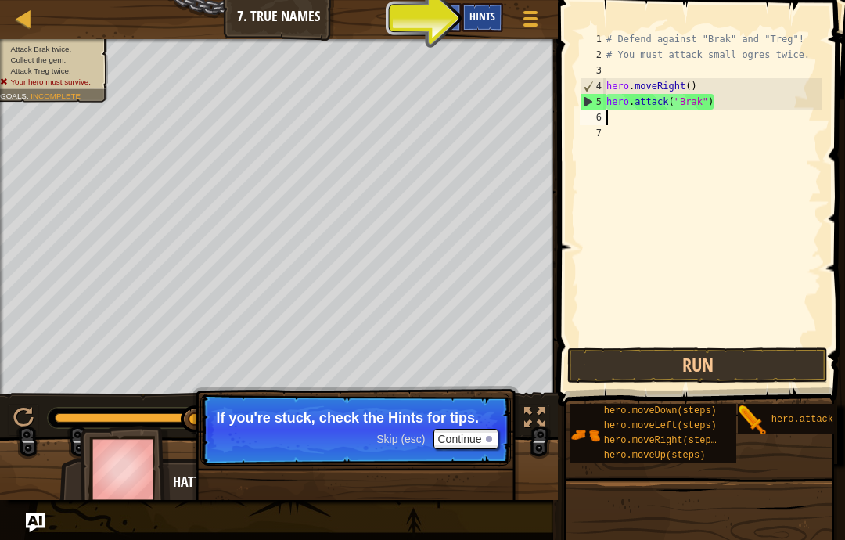
click at [484, 21] on span "Hints" at bounding box center [482, 16] width 26 height 15
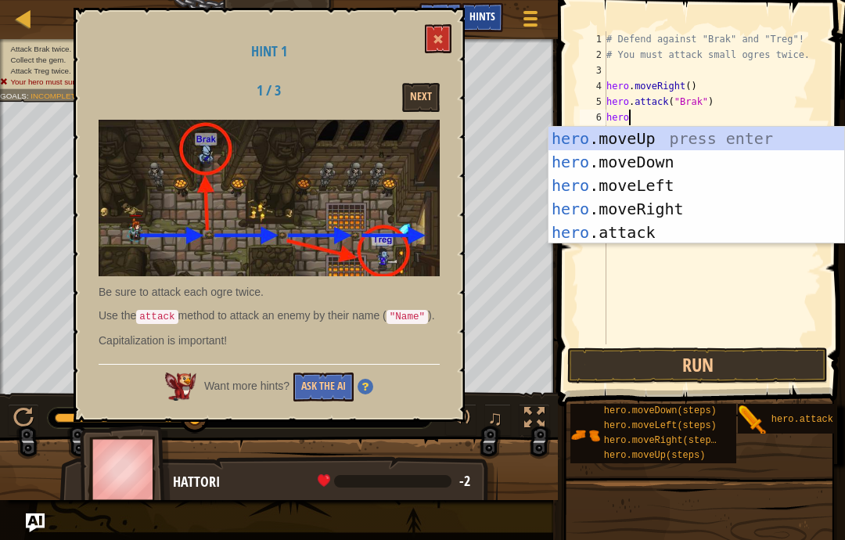
scroll to position [16, 44]
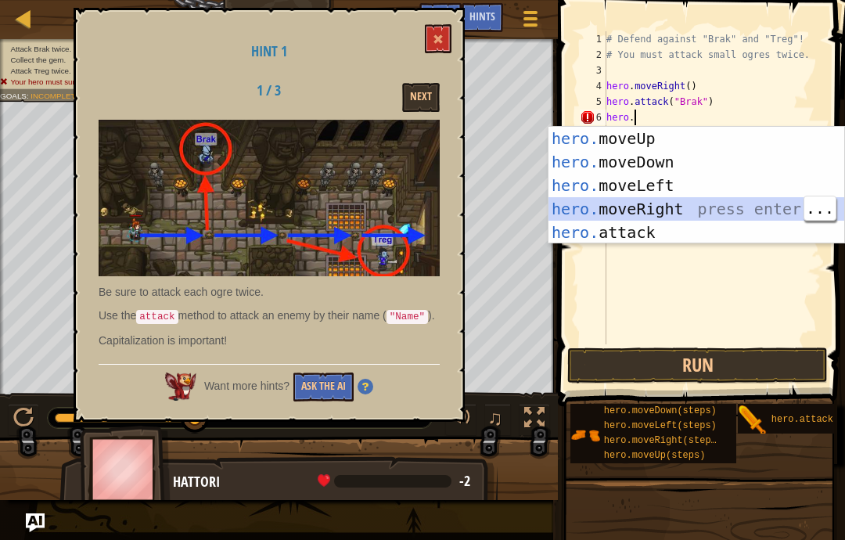
click at [750, 209] on div "hero. moveUp press enter hero. moveDown press enter hero. moveLeft press enter …" at bounding box center [697, 209] width 296 height 164
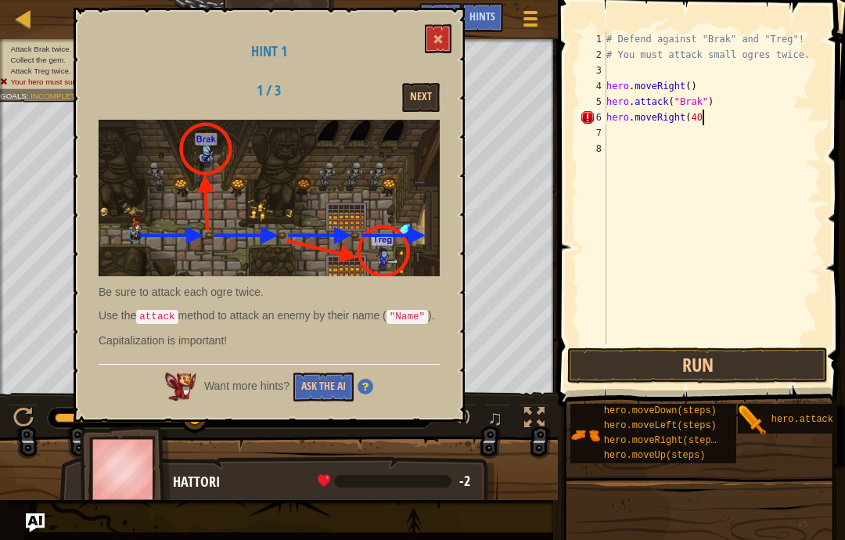
scroll to position [16, 27]
click at [754, 367] on button "Run" at bounding box center [697, 365] width 261 height 36
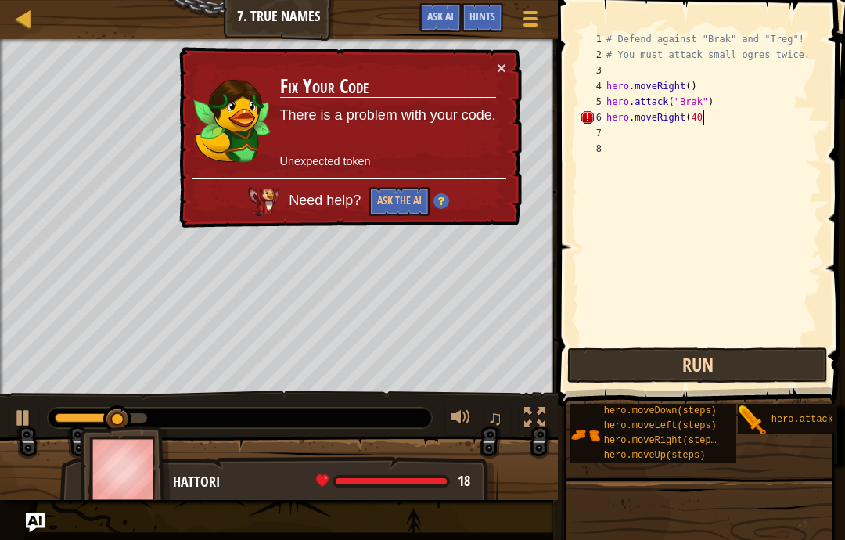
scroll to position [16, 21]
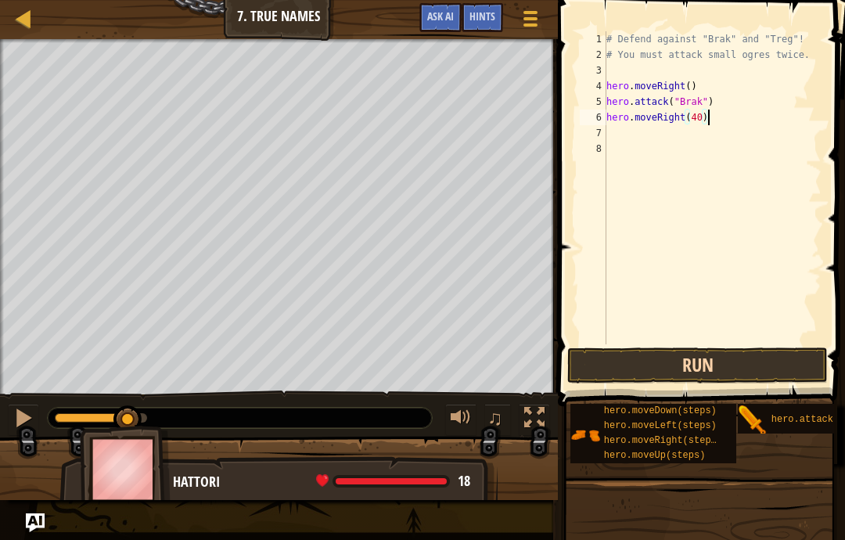
click at [752, 374] on button "Run" at bounding box center [697, 365] width 261 height 36
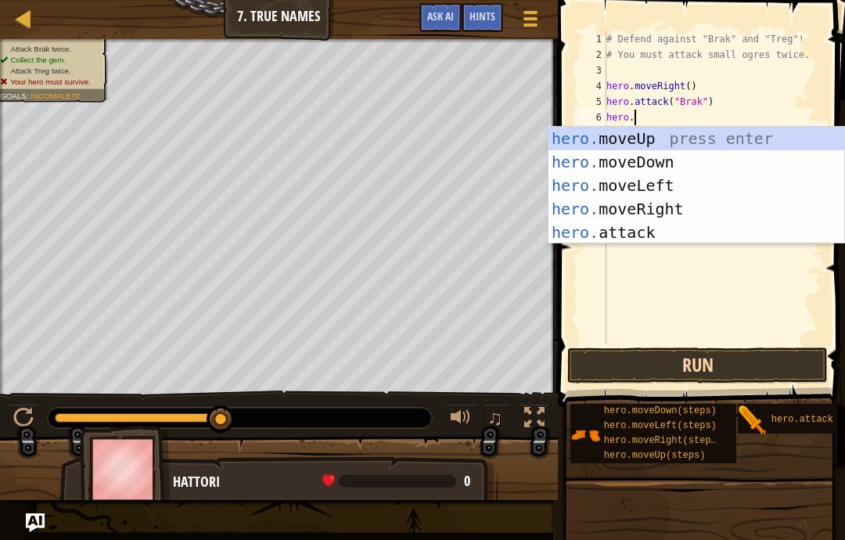
scroll to position [16, 44]
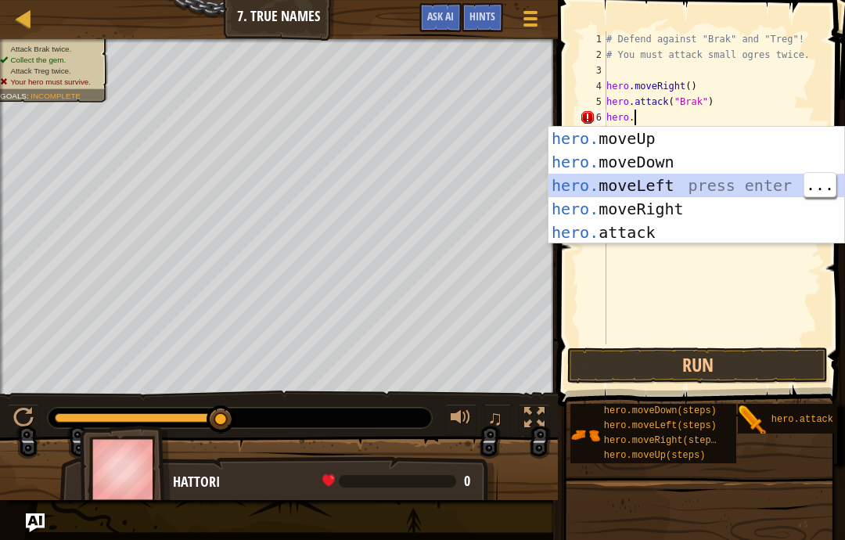
click at [760, 182] on div "hero. moveUp press enter hero. moveDown press enter hero. moveLeft press enter …" at bounding box center [697, 209] width 296 height 164
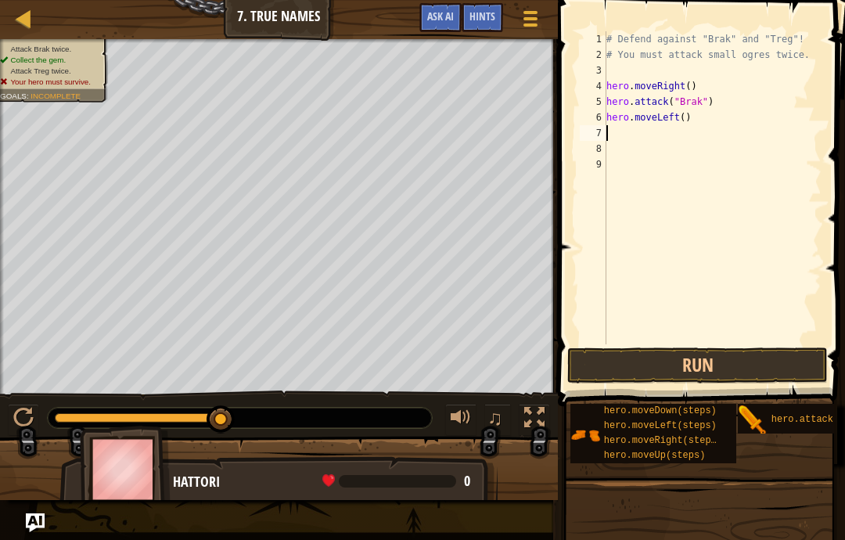
scroll to position [16, 21]
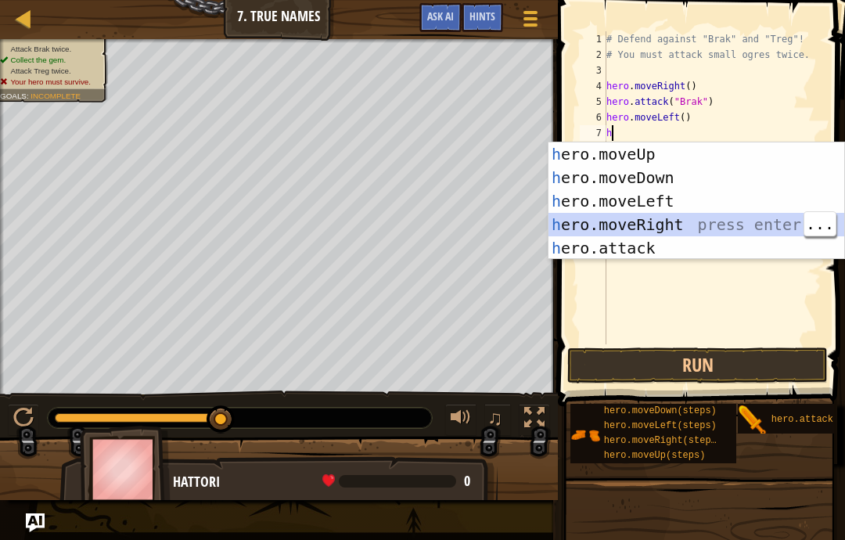
click at [761, 227] on div "h ero.moveUp press enter h ero.moveDown press enter h ero.moveLeft press enter …" at bounding box center [697, 224] width 296 height 164
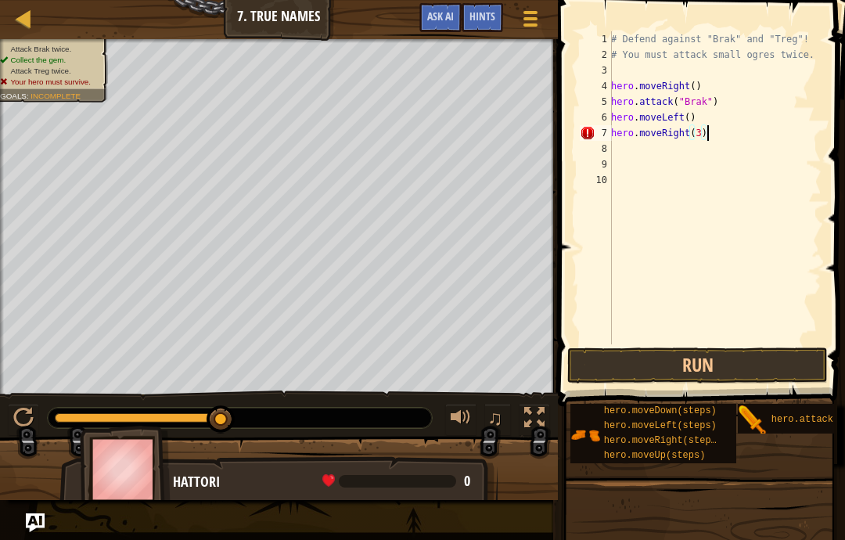
scroll to position [16, 27]
click at [721, 348] on button "Run" at bounding box center [697, 365] width 261 height 36
click at [794, 357] on button "Run" at bounding box center [697, 365] width 261 height 36
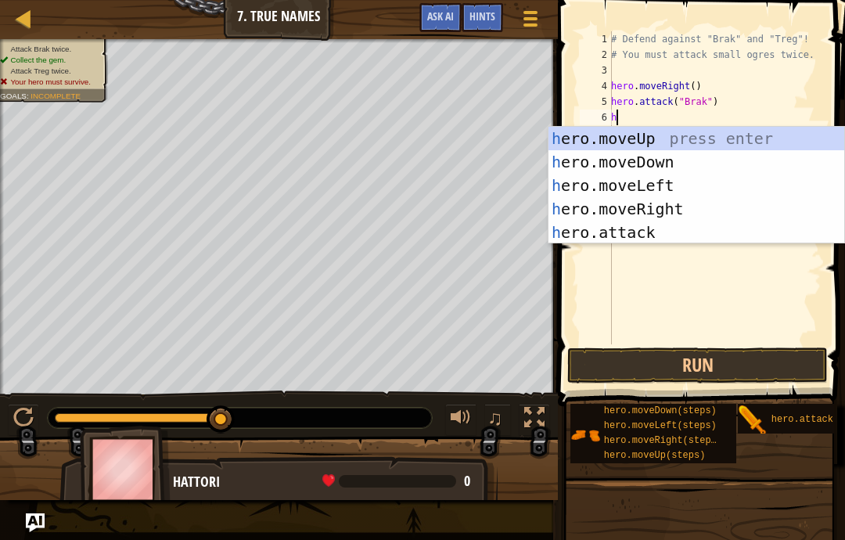
scroll to position [16, 21]
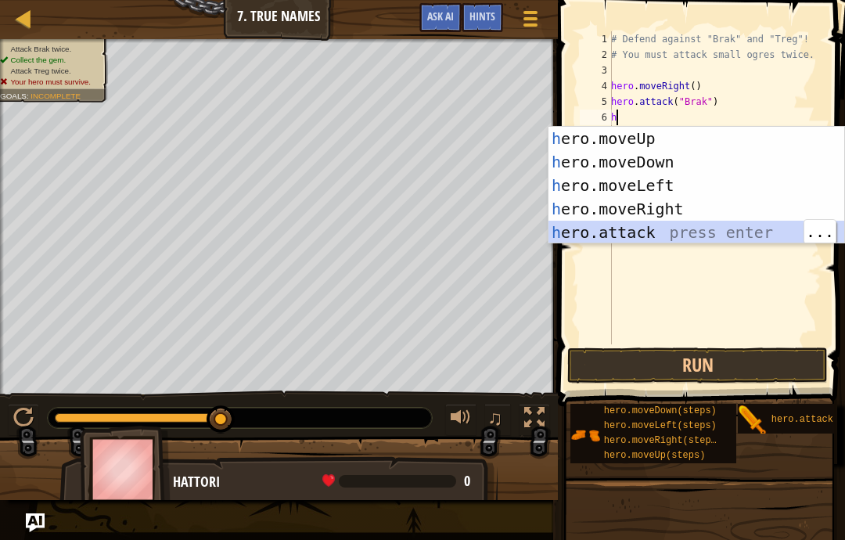
click at [708, 229] on div "h ero.moveUp press enter h ero.moveDown press enter h ero.moveLeft press enter …" at bounding box center [697, 209] width 296 height 164
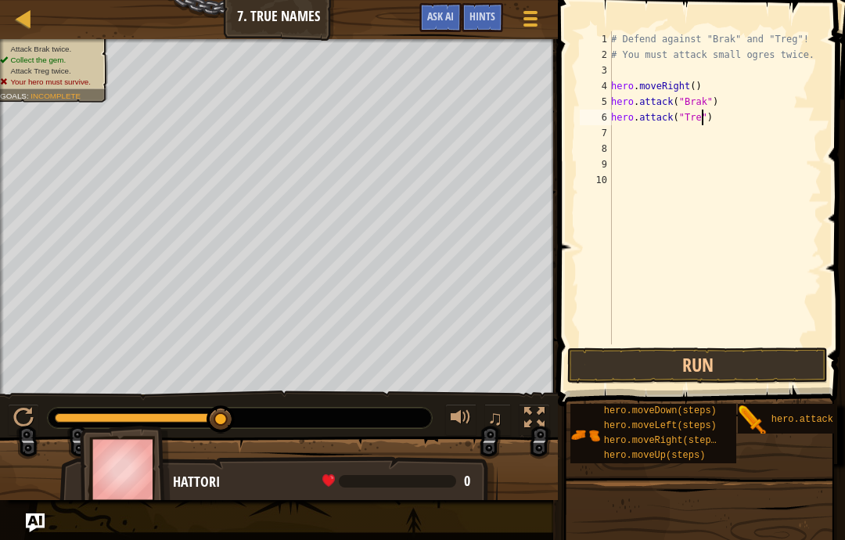
scroll to position [16, 38]
click at [643, 138] on div "# Defend against "Brak" and "Treg"! # You must attack small ogres twice. hero .…" at bounding box center [715, 203] width 214 height 344
click at [757, 369] on button "Run" at bounding box center [697, 365] width 261 height 36
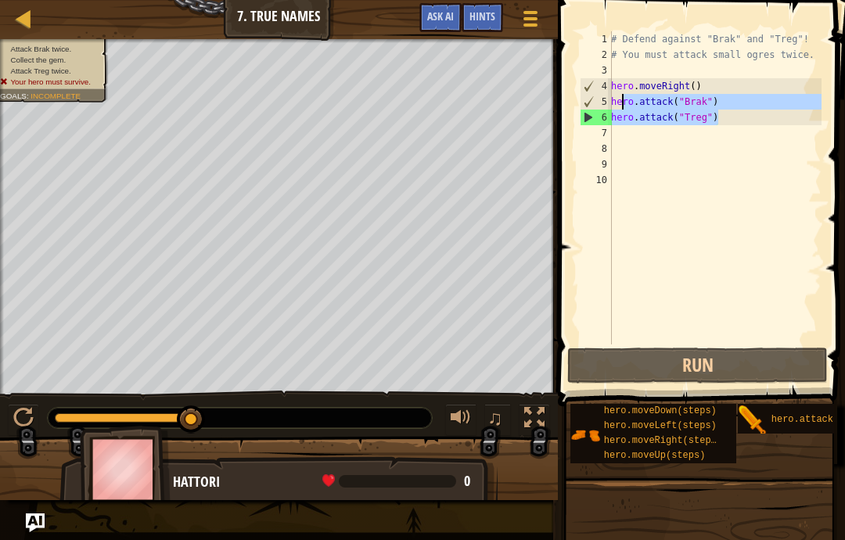
drag, startPoint x: 727, startPoint y: 116, endPoint x: 625, endPoint y: 105, distance: 102.3
click at [625, 105] on div "# Defend against "Brak" and "Treg"! # You must attack small ogres twice. hero .…" at bounding box center [715, 203] width 214 height 344
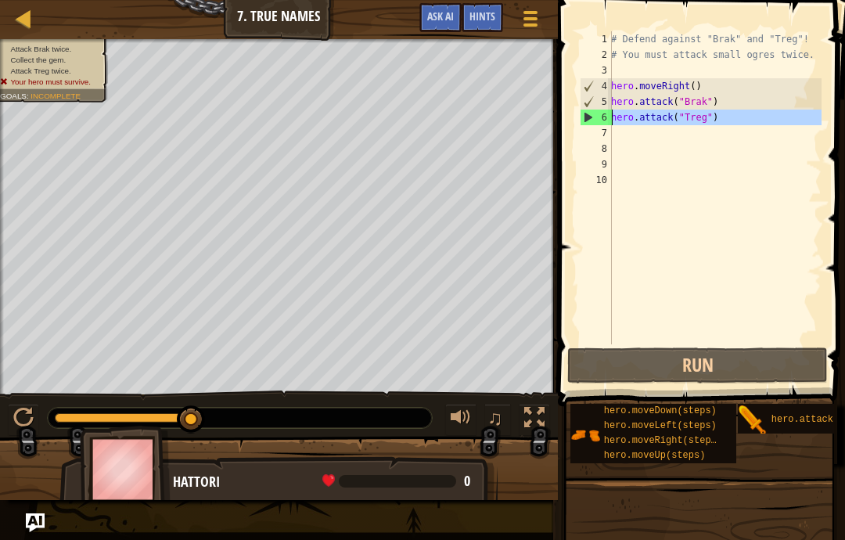
click at [611, 117] on div "6" at bounding box center [596, 118] width 31 height 16
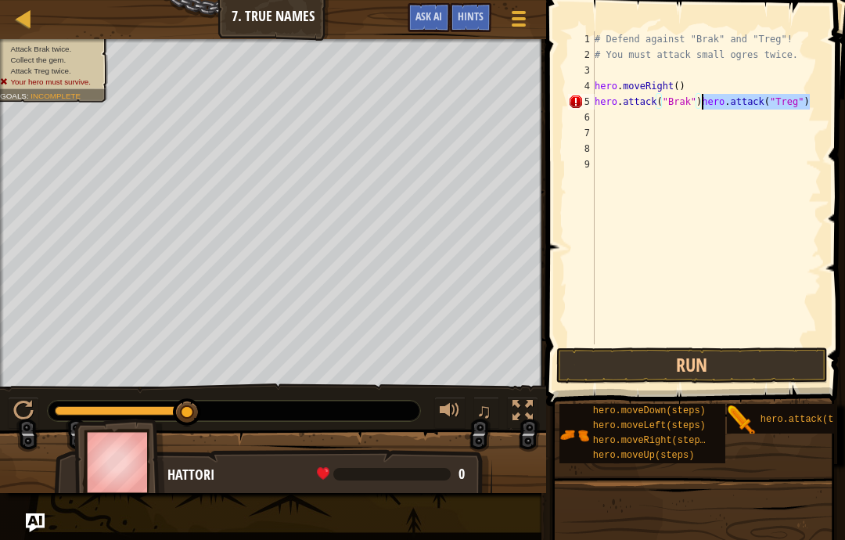
drag, startPoint x: 813, startPoint y: 107, endPoint x: 705, endPoint y: 103, distance: 108.1
click at [705, 103] on div "# Defend against "Brak" and "Treg"! # You must attack small ogres twice. hero .…" at bounding box center [707, 203] width 230 height 344
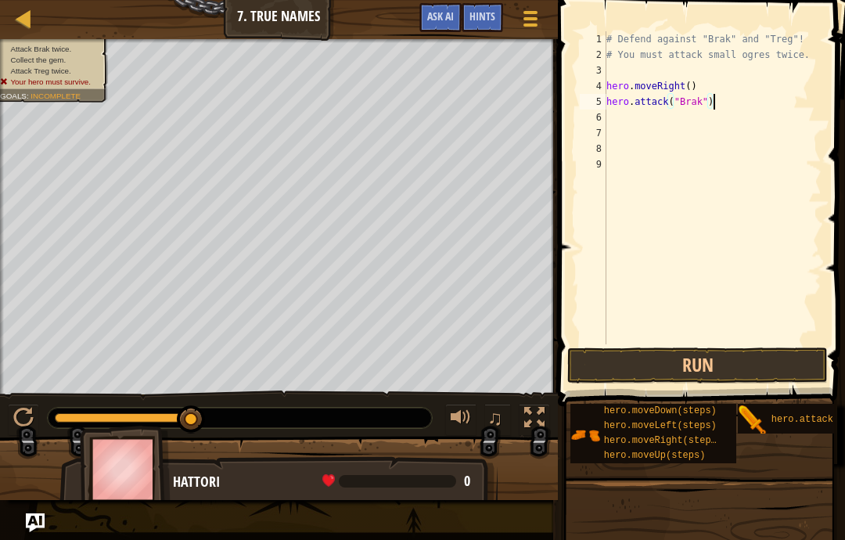
click at [636, 117] on div "# Defend against "Brak" and "Treg"! # You must attack small ogres twice. hero .…" at bounding box center [712, 203] width 218 height 344
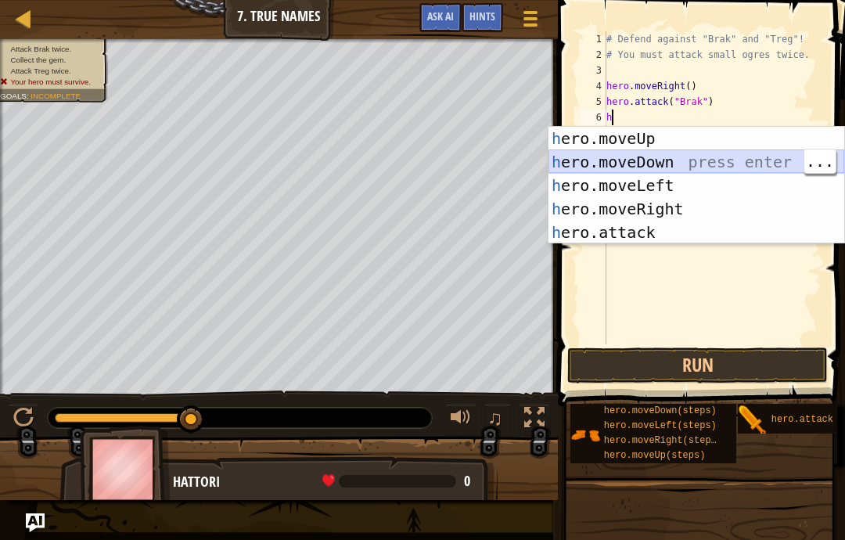
click at [771, 159] on div "h ero.moveUp press enter h ero.moveDown press enter h ero.moveLeft press enter …" at bounding box center [697, 209] width 296 height 164
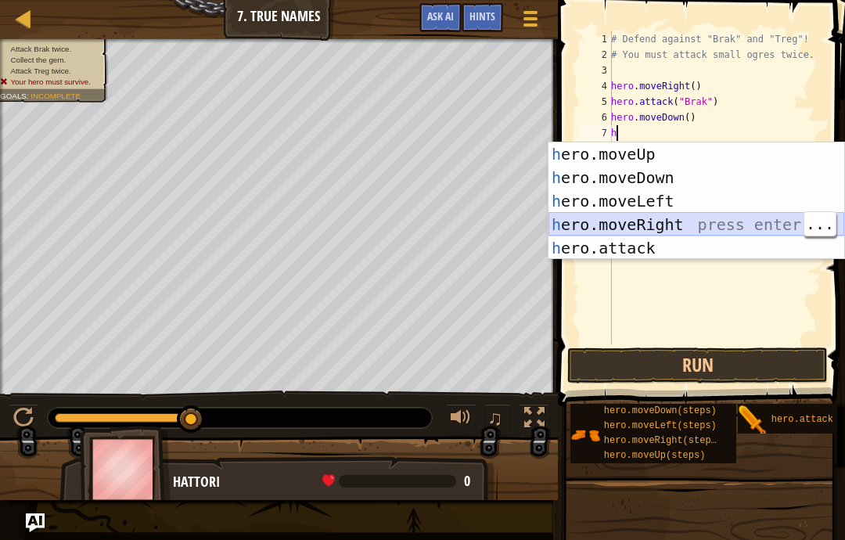
click at [739, 231] on div "h ero.moveUp press enter h ero.moveDown press enter h ero.moveLeft press enter …" at bounding box center [697, 224] width 296 height 164
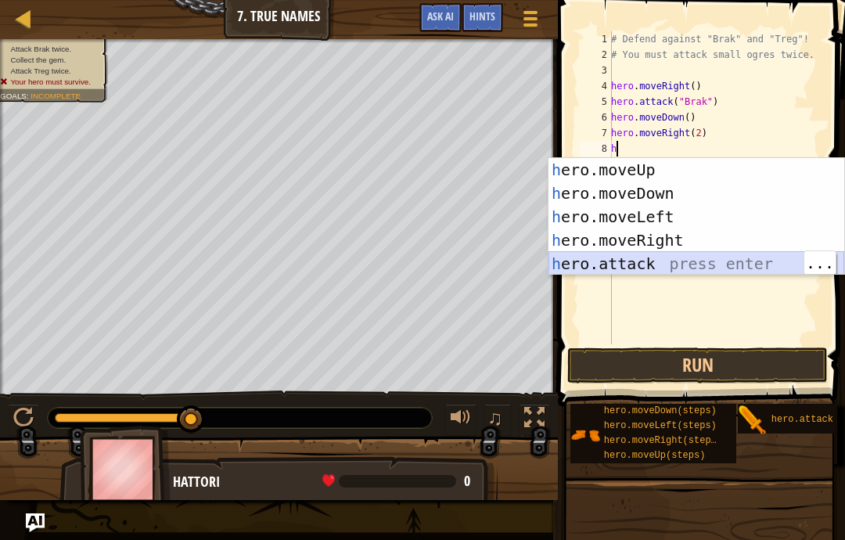
click at [707, 270] on div "h ero.moveUp press enter h ero.moveDown press enter h ero.moveLeft press enter …" at bounding box center [697, 240] width 296 height 164
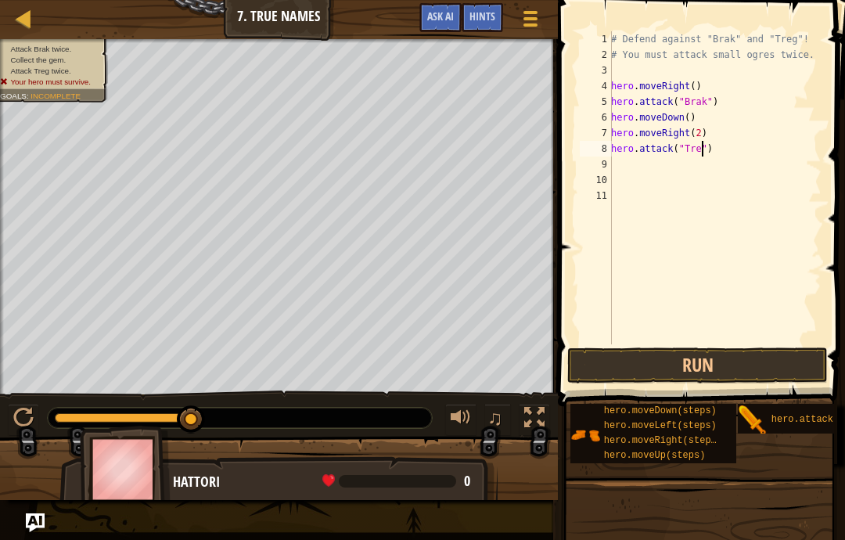
scroll to position [16, 38]
click at [780, 354] on button "Run" at bounding box center [697, 365] width 261 height 36
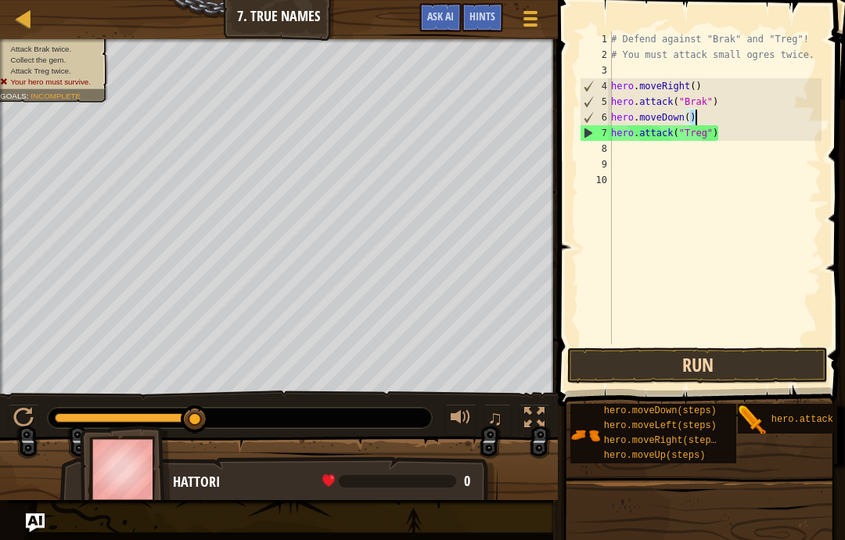
click at [776, 366] on button "Run" at bounding box center [697, 365] width 261 height 36
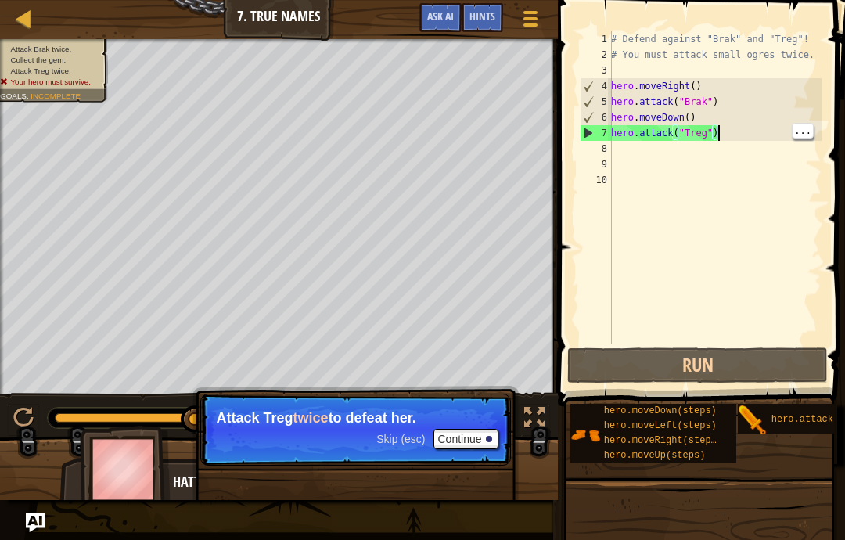
scroll to position [16, 21]
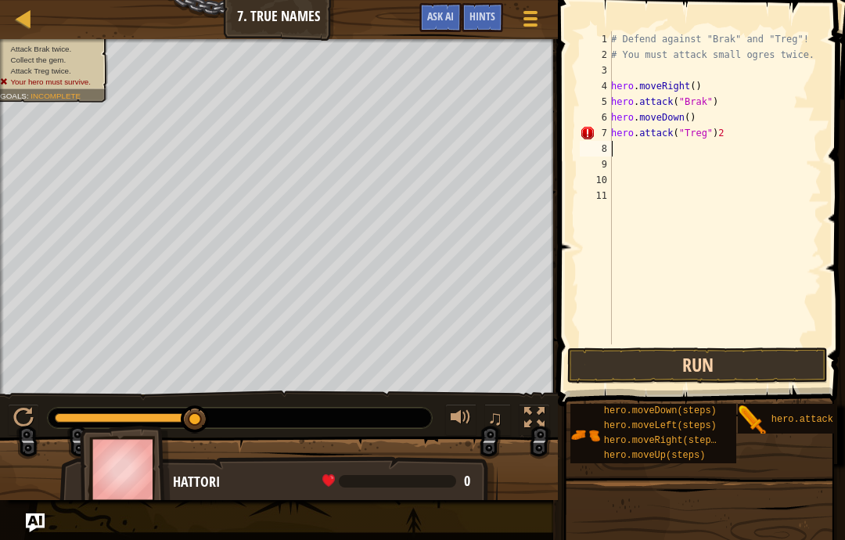
click at [778, 372] on button "Run" at bounding box center [697, 365] width 261 height 36
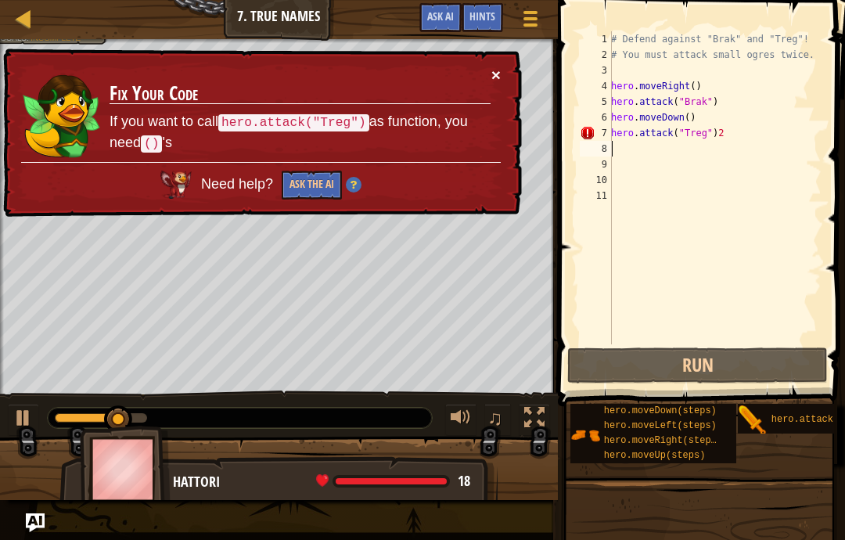
click at [499, 67] on button "×" at bounding box center [495, 75] width 9 height 16
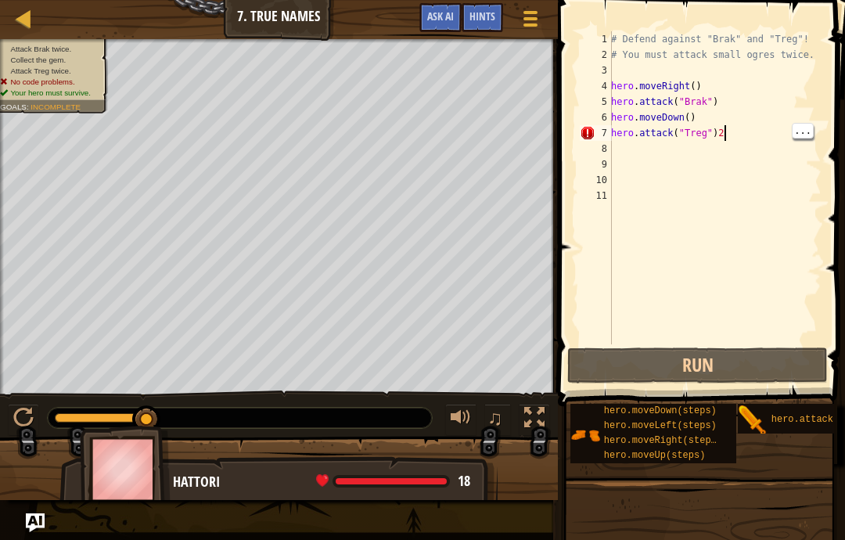
click at [786, 133] on div "# Defend against "Brak" and "Treg"! # You must attack small ogres twice. hero .…" at bounding box center [715, 203] width 214 height 344
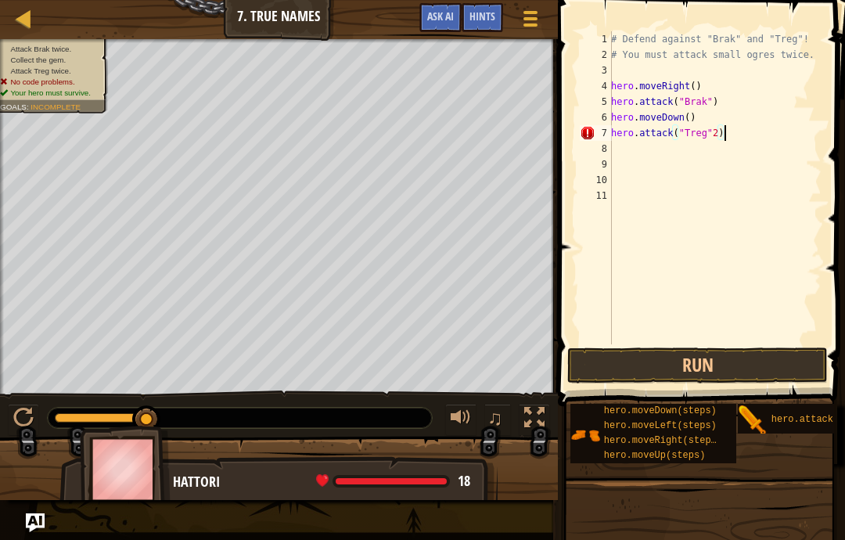
scroll to position [16, 27]
click at [782, 362] on button "Run" at bounding box center [697, 365] width 261 height 36
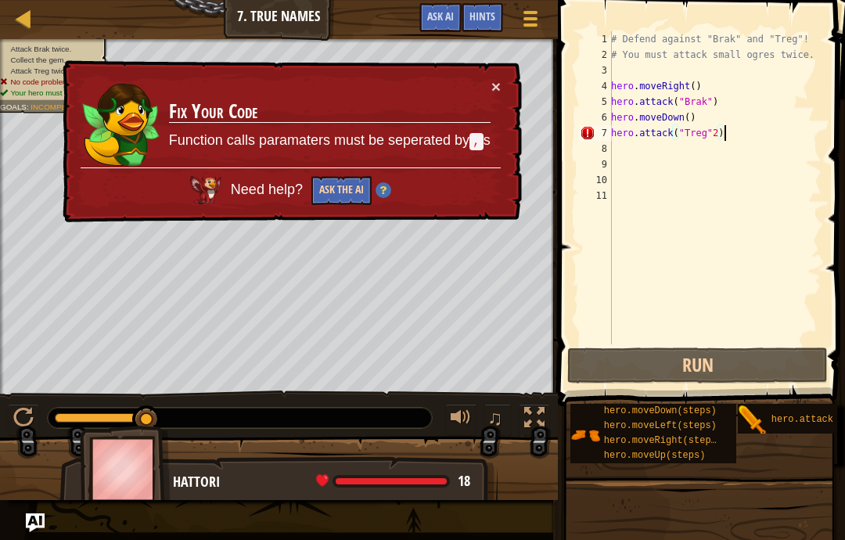
click at [312, 194] on button "Ask the AI" at bounding box center [341, 190] width 60 height 29
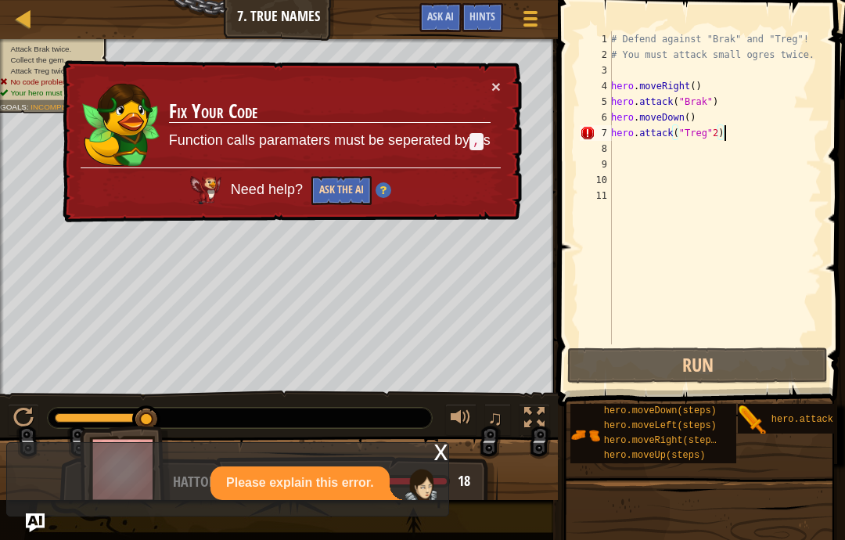
click at [348, 187] on button "Ask the AI" at bounding box center [341, 190] width 60 height 29
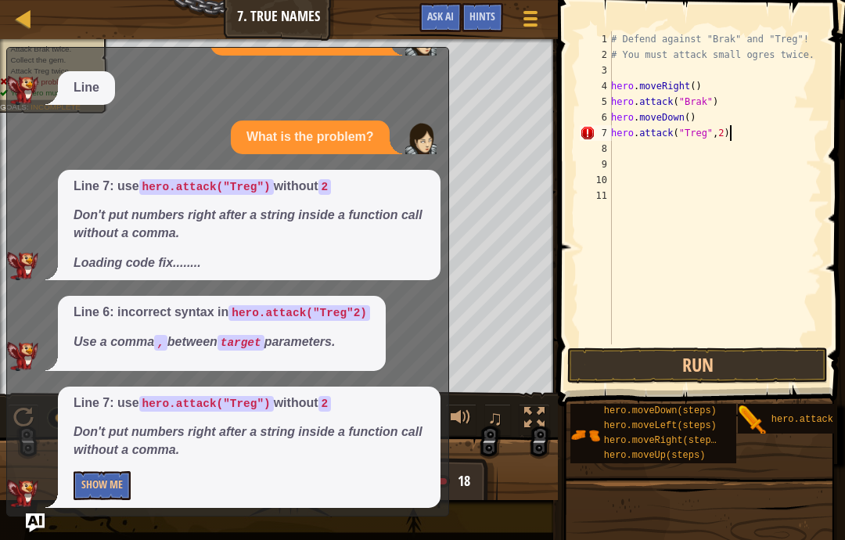
scroll to position [16, 33]
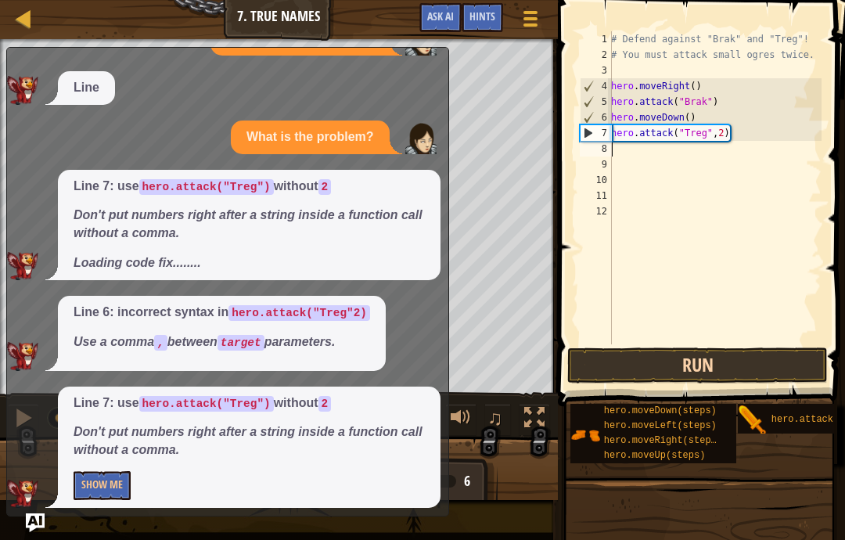
click at [782, 369] on button "Run" at bounding box center [697, 365] width 261 height 36
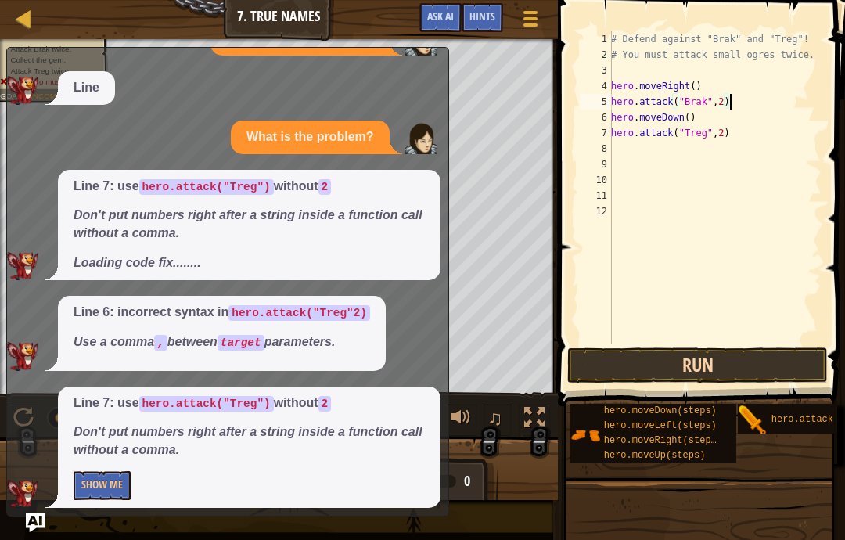
click at [748, 358] on button "Run" at bounding box center [697, 365] width 261 height 36
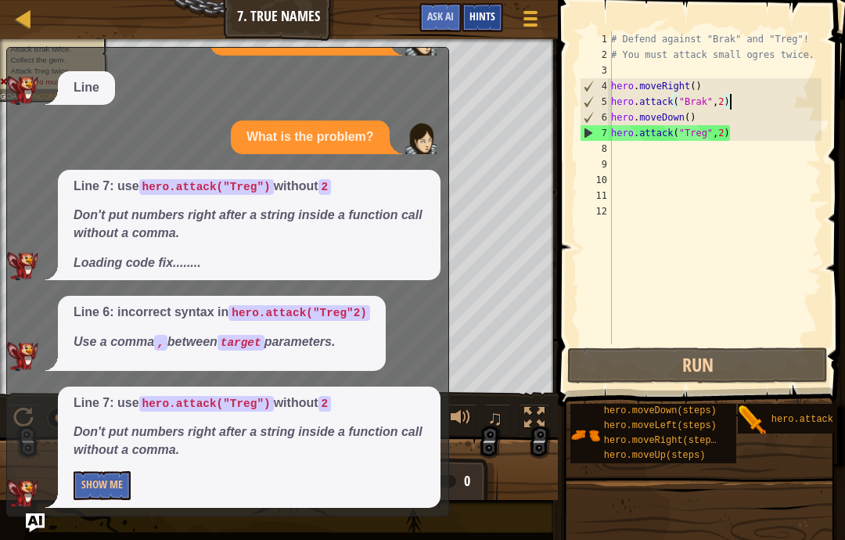
click at [482, 15] on span "Hints" at bounding box center [482, 16] width 26 height 15
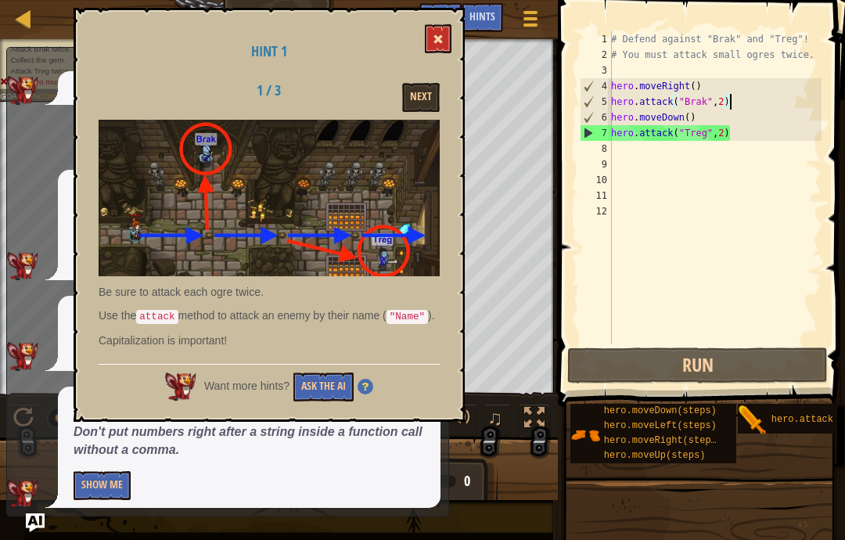
click at [439, 41] on span at bounding box center [438, 39] width 11 height 11
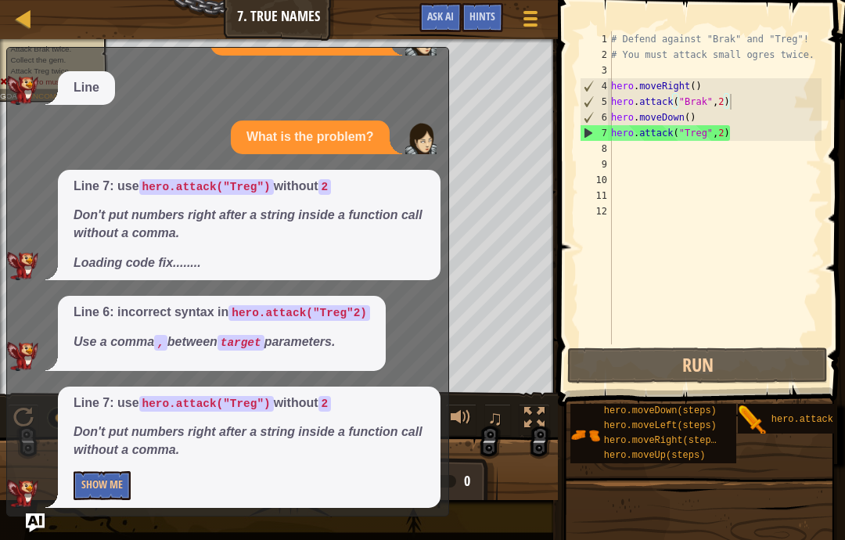
click at [430, 128] on img at bounding box center [420, 138] width 31 height 31
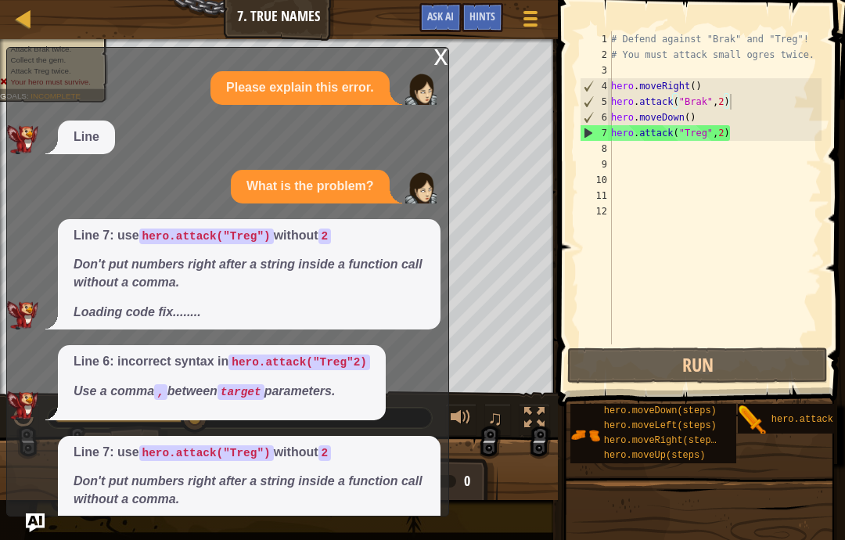
scroll to position [0, 0]
click at [444, 50] on div "x" at bounding box center [441, 56] width 14 height 16
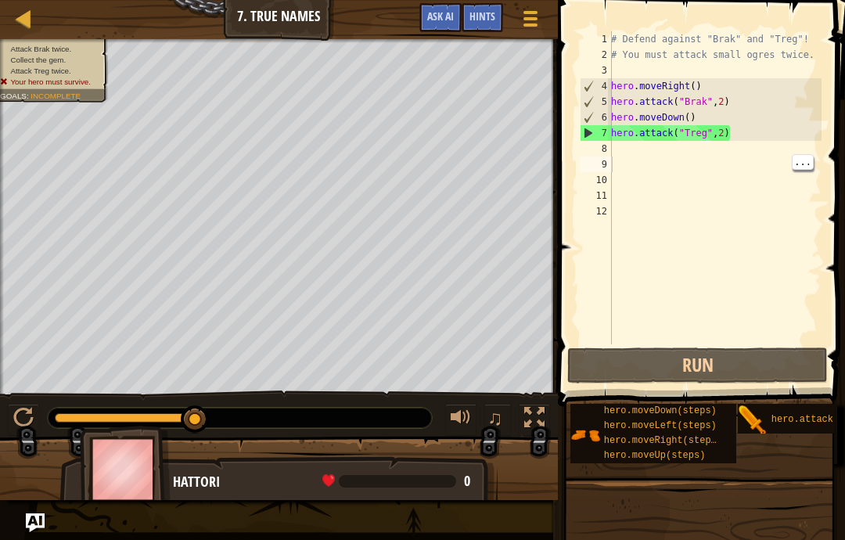
click at [679, 140] on div "# Defend against "Brak" and "Treg"! # You must attack small ogres twice. hero .…" at bounding box center [715, 203] width 214 height 344
click at [656, 156] on div "# Defend against "Brak" and "Treg"! # You must attack small ogres twice. hero .…" at bounding box center [715, 203] width 214 height 344
click at [683, 154] on div "# Defend against "Brak" and "Treg"! # You must attack small ogres twice. hero .…" at bounding box center [715, 203] width 214 height 344
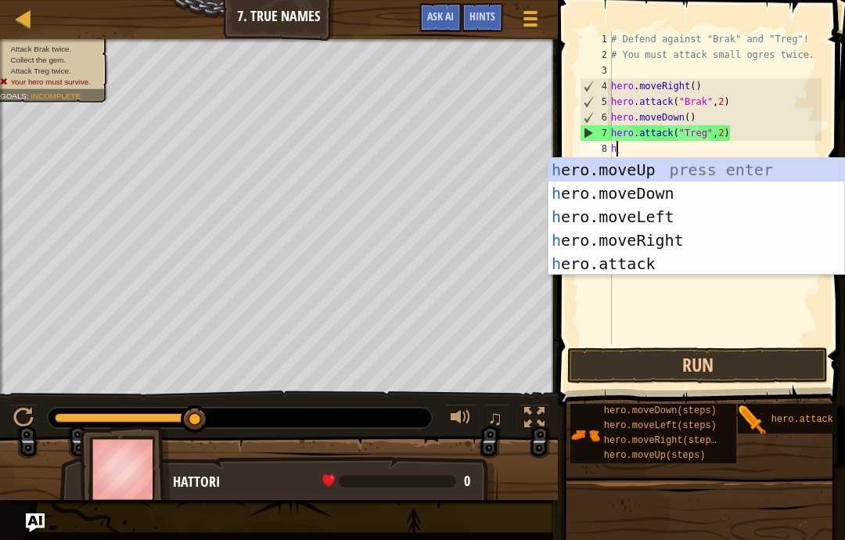
scroll to position [16, 21]
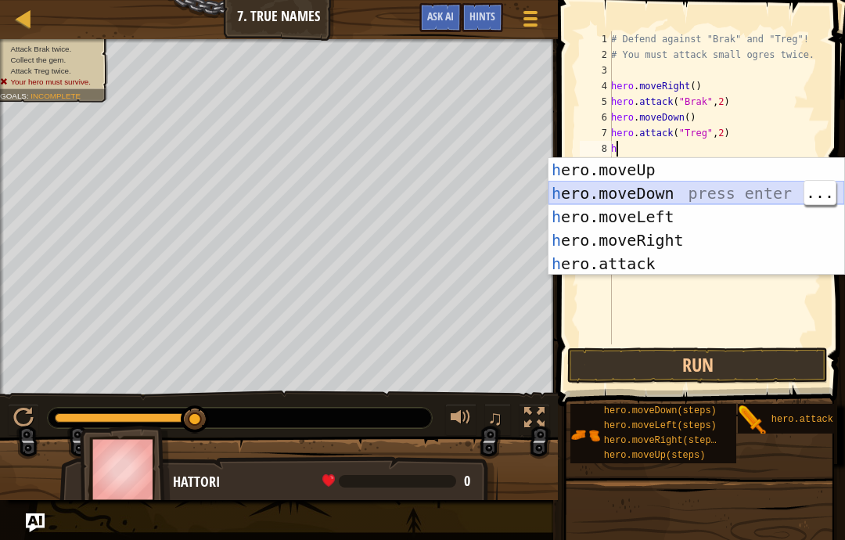
click at [744, 185] on div "h ero.moveUp press enter h ero.moveDown press enter h ero.moveLeft press enter …" at bounding box center [697, 240] width 296 height 164
type textarea "abcde fg"
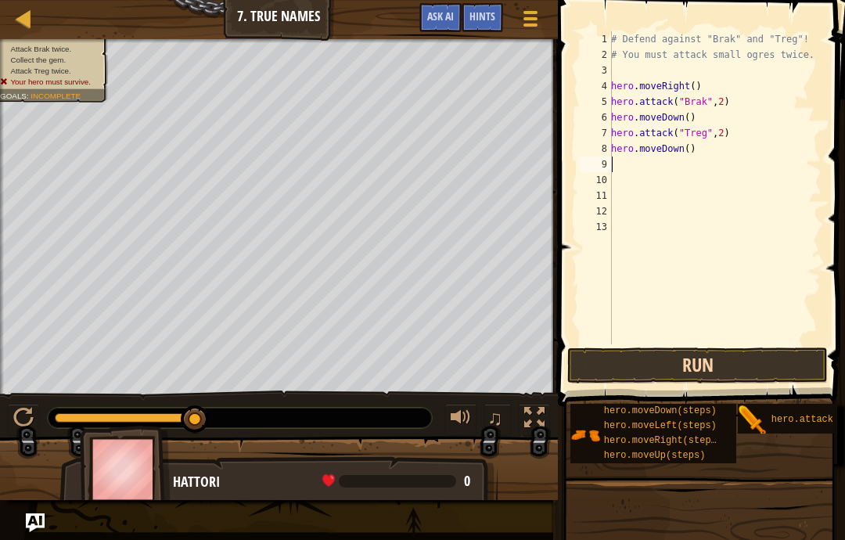
click at [743, 360] on button "Run" at bounding box center [697, 365] width 261 height 36
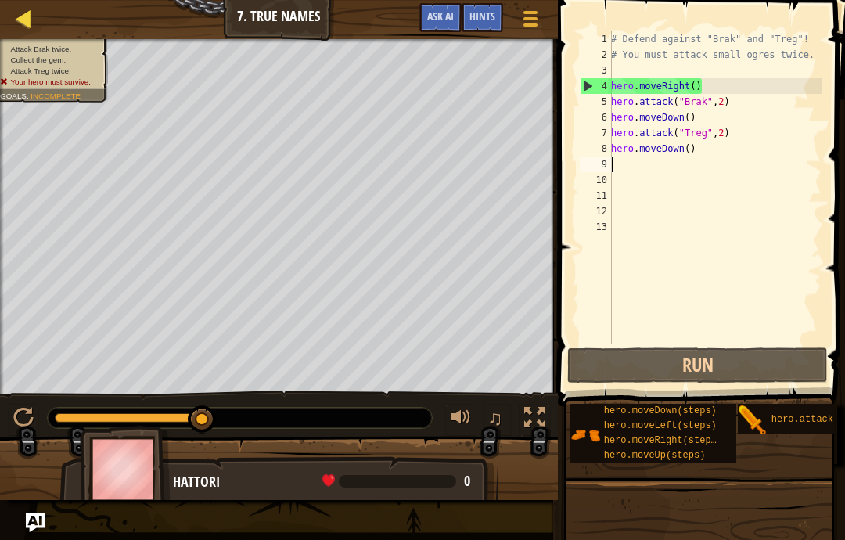
click at [26, 19] on div at bounding box center [24, 19] width 20 height 20
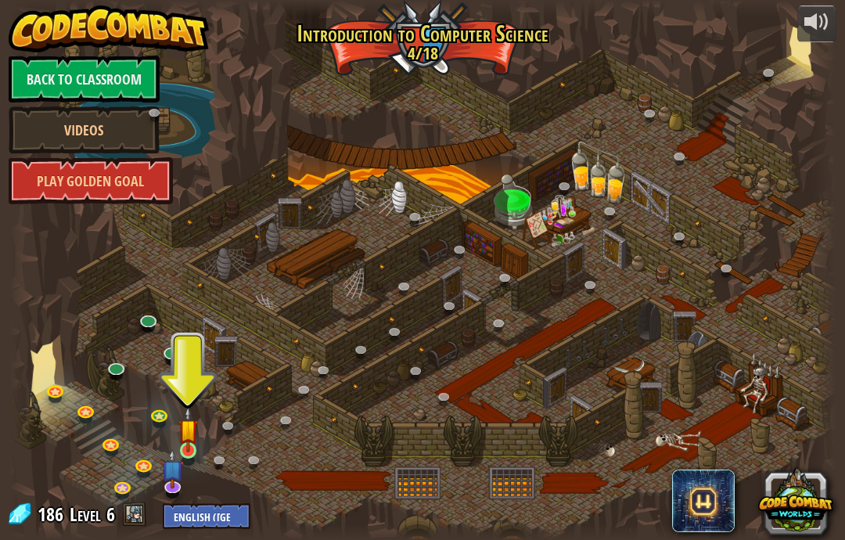
click at [188, 445] on img at bounding box center [188, 429] width 20 height 46
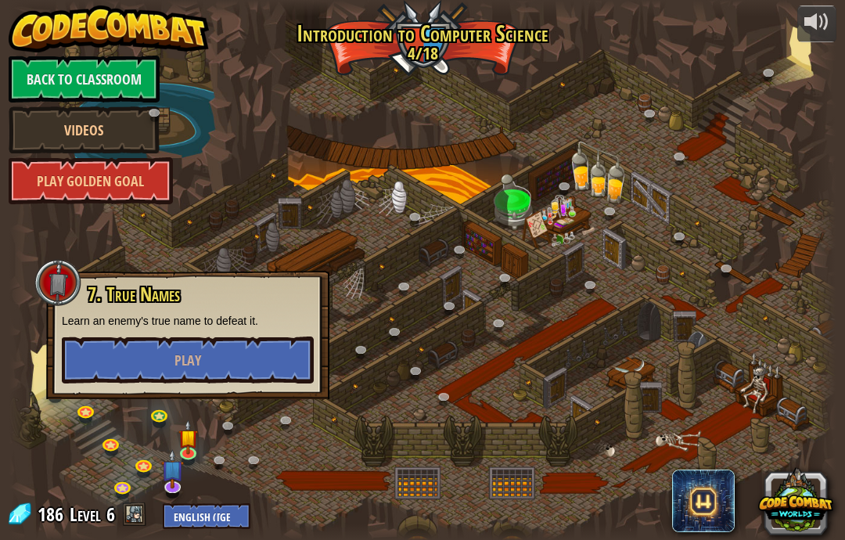
click at [785, 404] on div at bounding box center [422, 270] width 826 height 540
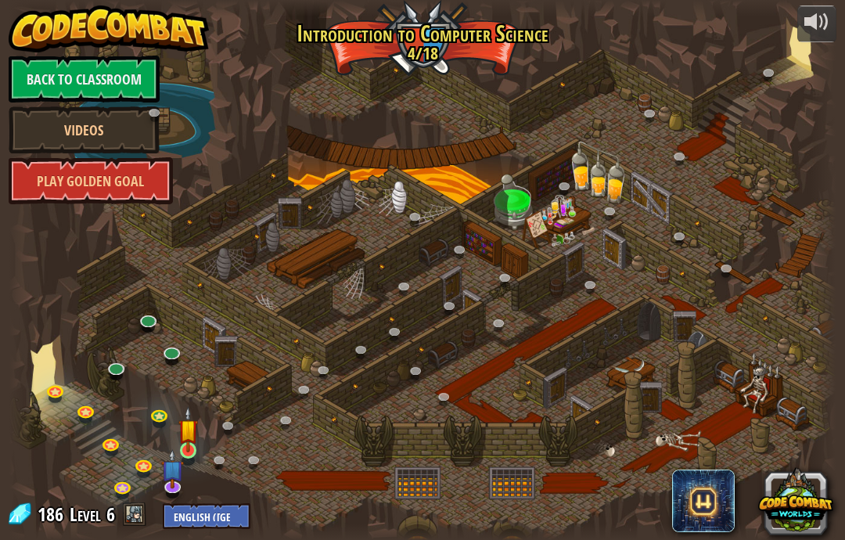
click at [190, 452] on img at bounding box center [188, 429] width 20 height 46
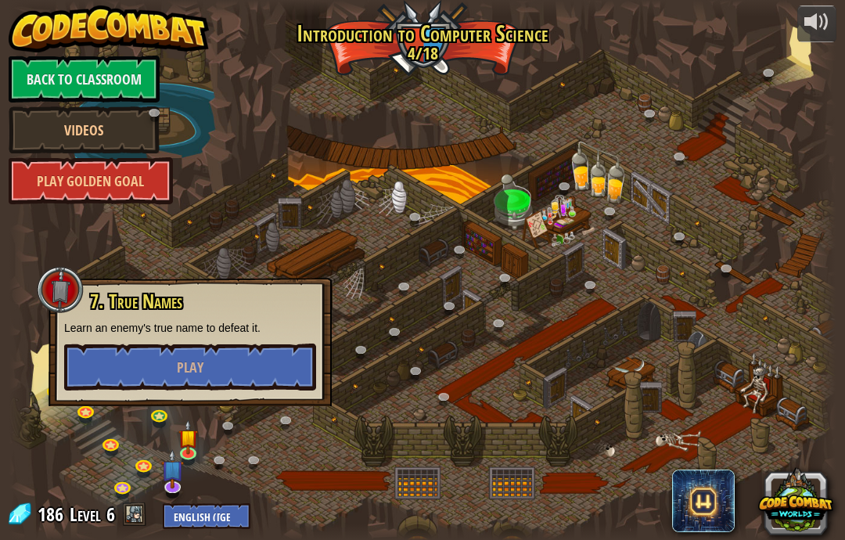
click at [793, 360] on div at bounding box center [422, 270] width 826 height 540
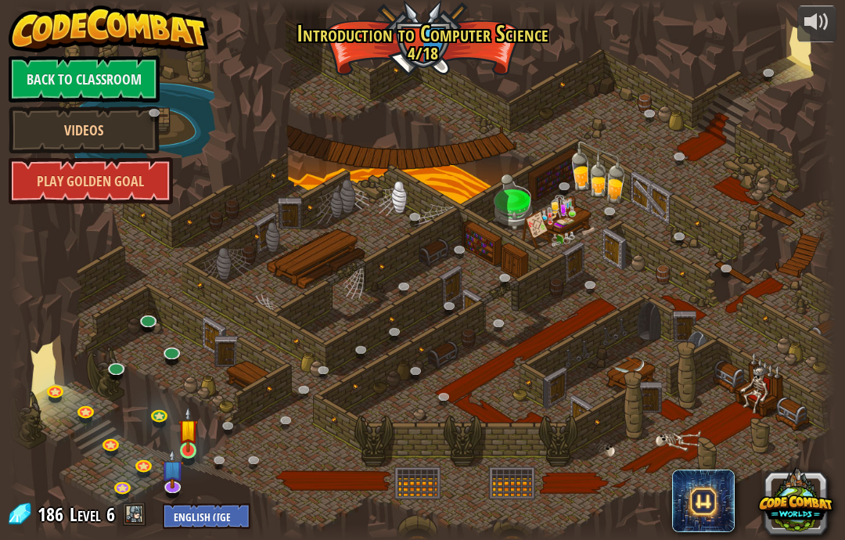
click at [192, 441] on img at bounding box center [188, 429] width 20 height 46
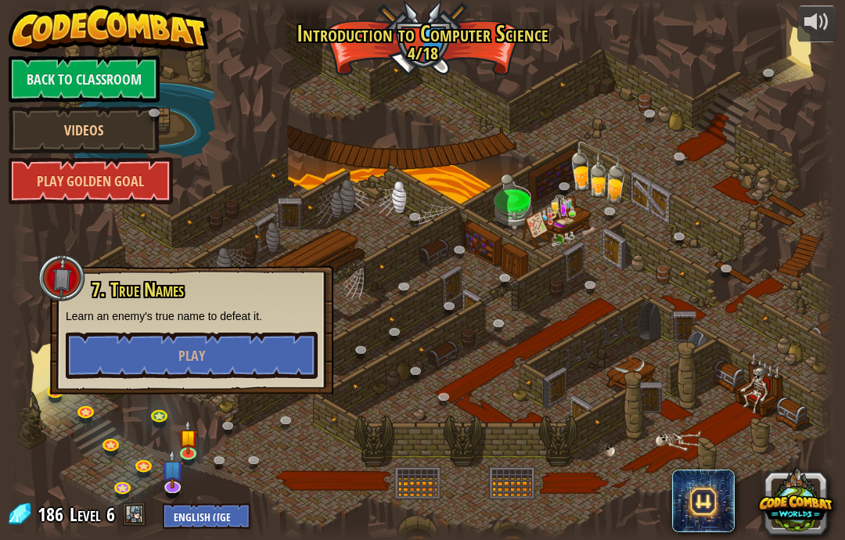
click at [107, 326] on div "7. True Names Learn an enemy's true name to defeat it. Play" at bounding box center [192, 328] width 252 height 99
click at [46, 272] on div at bounding box center [61, 277] width 47 height 47
click at [179, 444] on img at bounding box center [188, 429] width 20 height 46
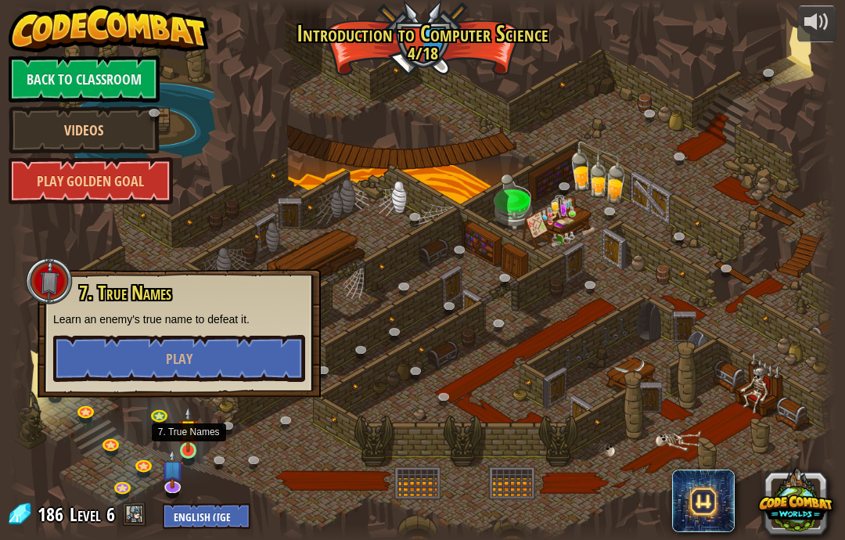
click at [197, 451] on img at bounding box center [188, 429] width 20 height 46
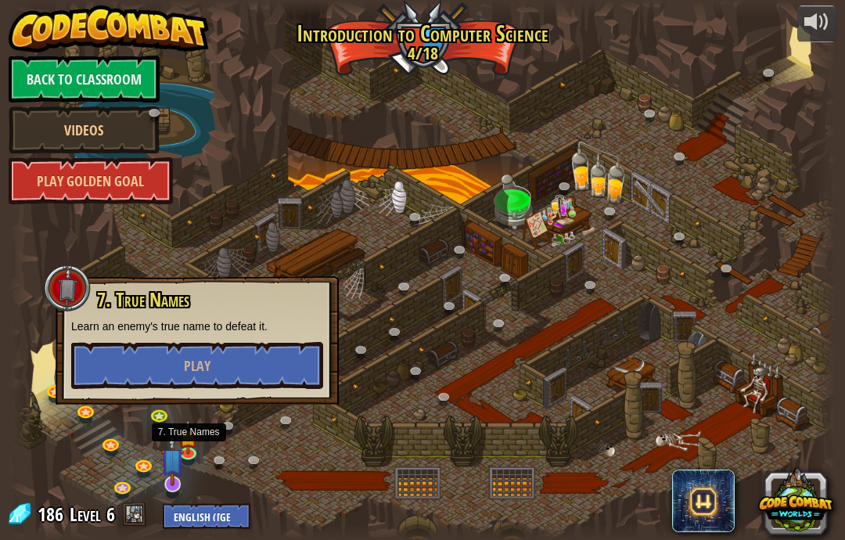
click at [178, 459] on img at bounding box center [172, 459] width 23 height 52
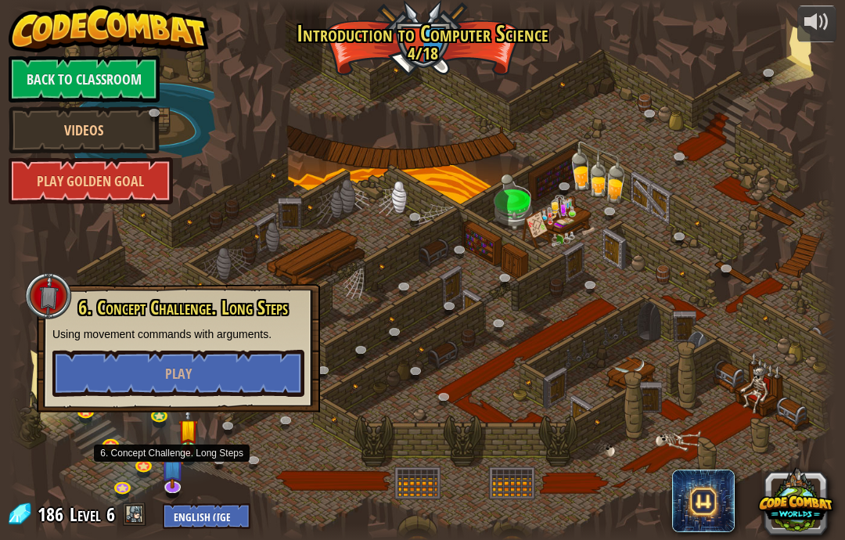
click at [185, 440] on img at bounding box center [188, 429] width 20 height 46
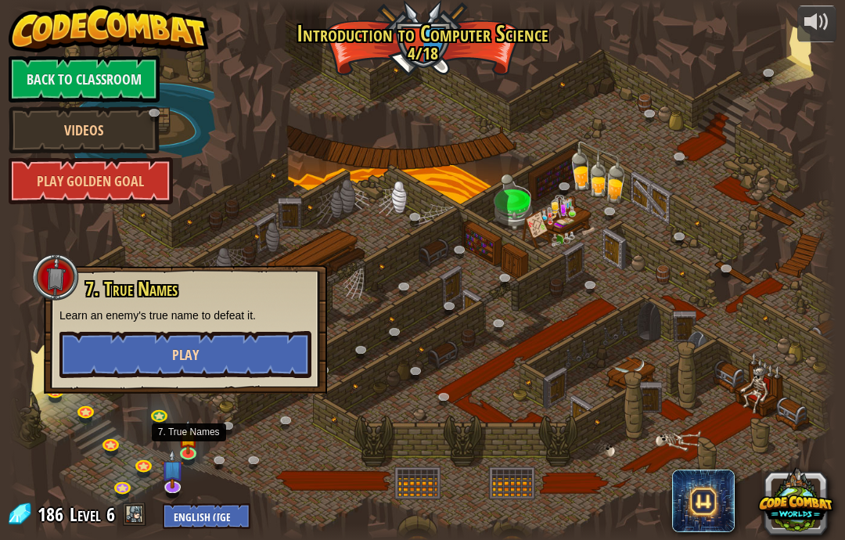
click at [135, 354] on button "Play" at bounding box center [185, 354] width 252 height 47
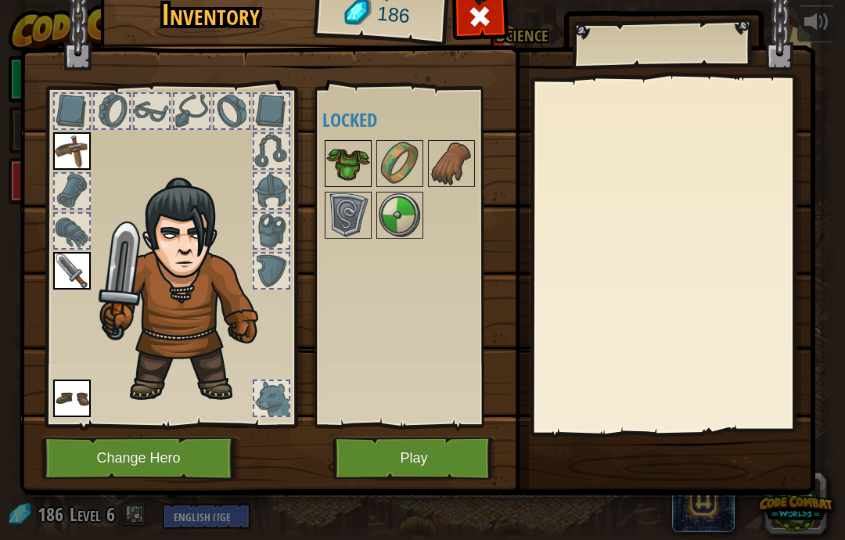
click at [335, 174] on img at bounding box center [348, 164] width 44 height 44
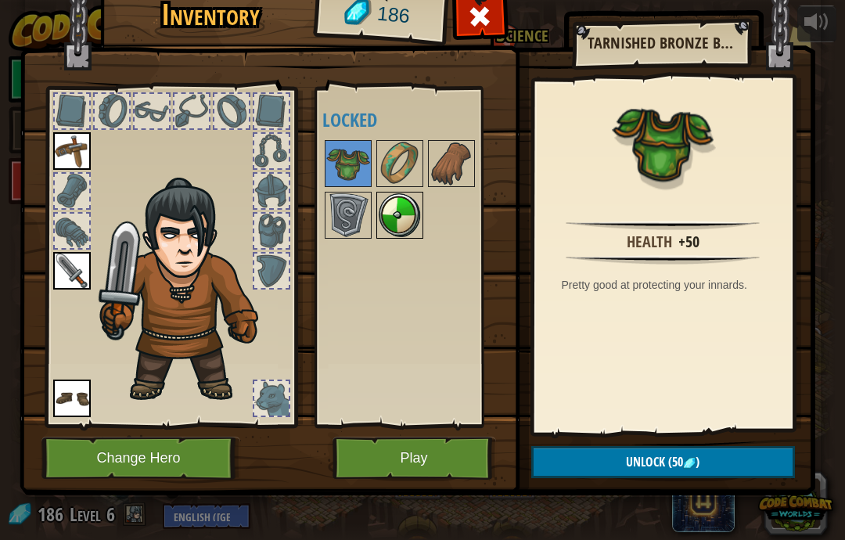
click at [378, 215] on img at bounding box center [400, 215] width 44 height 44
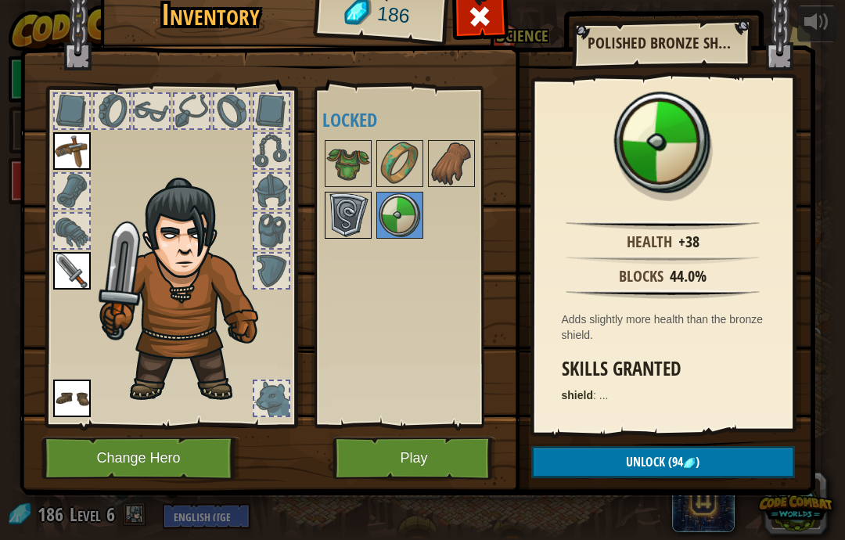
click at [344, 203] on img at bounding box center [348, 215] width 44 height 44
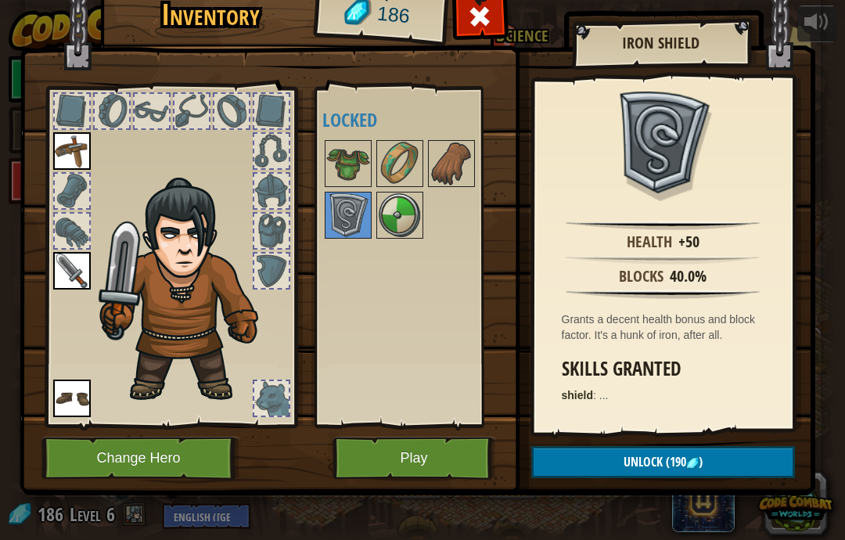
click at [477, 447] on button "Play" at bounding box center [415, 458] width 164 height 43
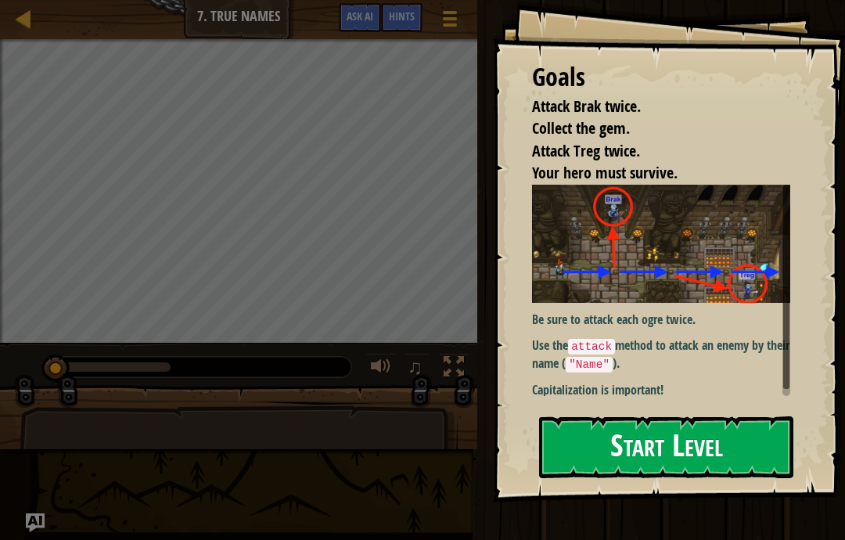
click at [705, 466] on button "Start Level" at bounding box center [666, 447] width 254 height 62
